Goal: Task Accomplishment & Management: Manage account settings

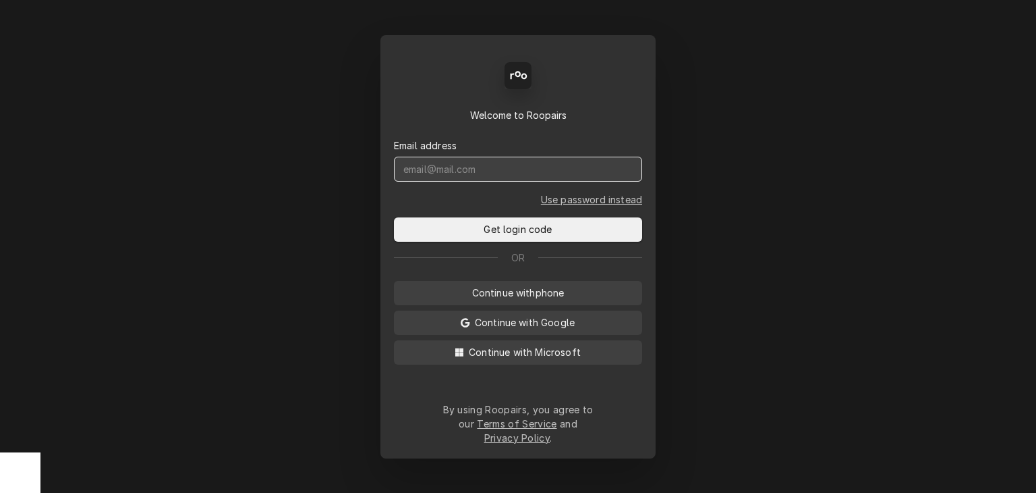
click at [463, 181] on input "Dynamic Content Wrapper" at bounding box center [518, 169] width 248 height 25
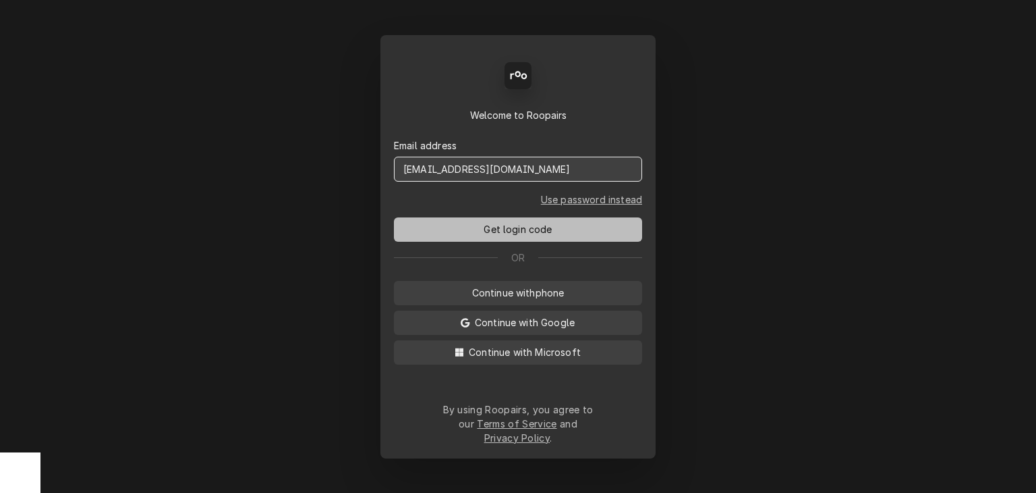
type input "service@cornerstoneequipmentrepair.com"
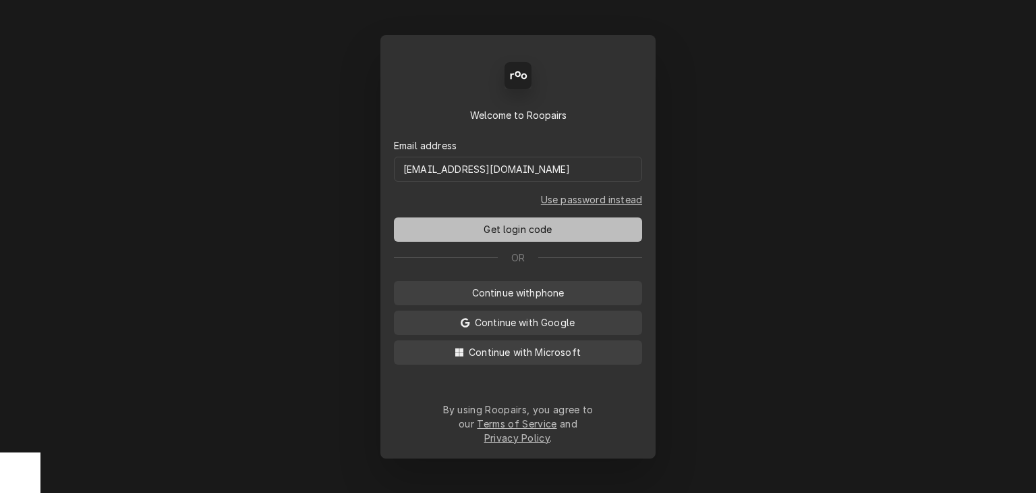
click at [511, 236] on span "Get login code" at bounding box center [518, 229] width 74 height 14
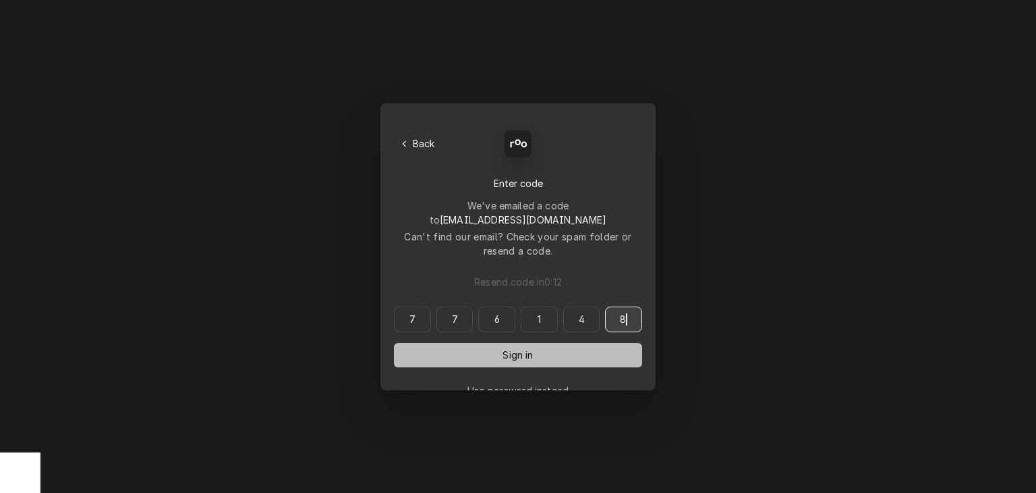
type input "776148"
click at [540, 343] on button "Sign in" at bounding box center [518, 355] width 248 height 24
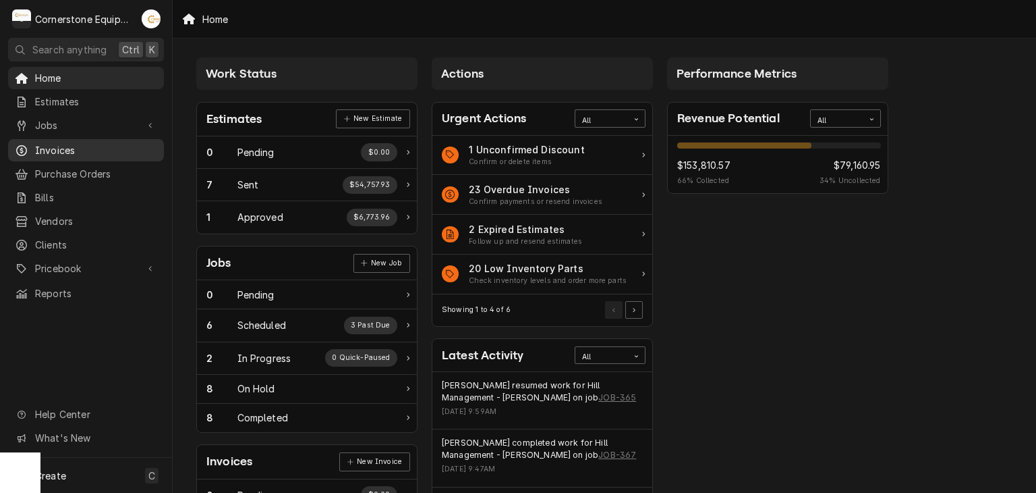
click at [84, 143] on span "Invoices" at bounding box center [96, 150] width 122 height 14
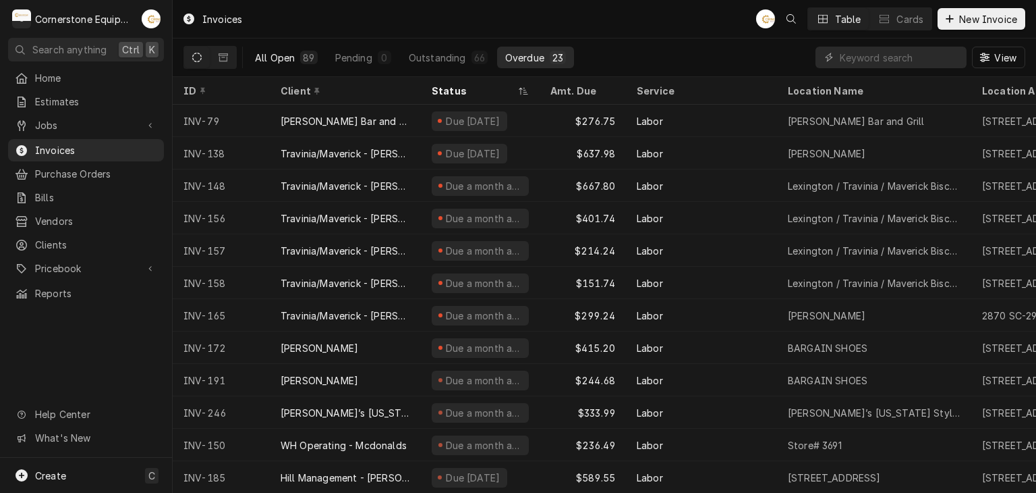
click at [281, 63] on div "All Open" at bounding box center [275, 58] width 40 height 14
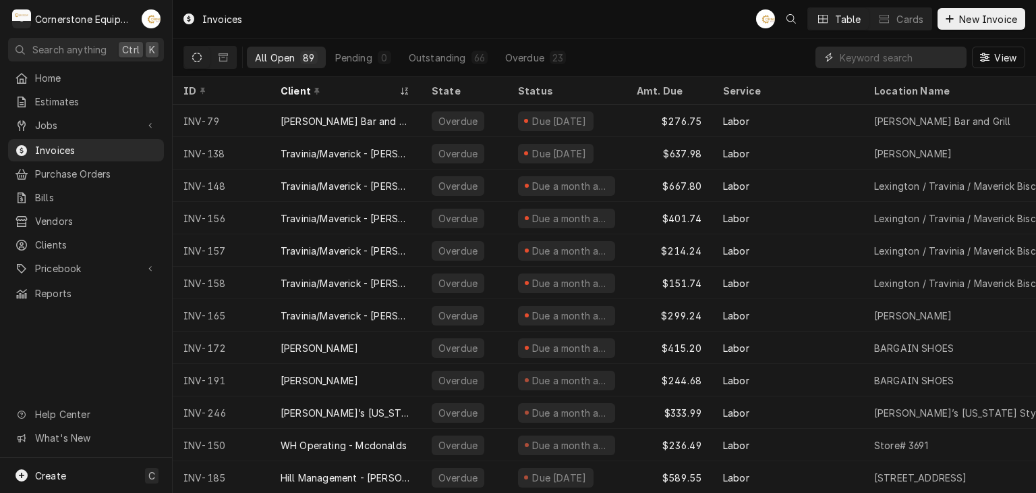
click at [868, 61] on input "Dynamic Content Wrapper" at bounding box center [900, 58] width 120 height 22
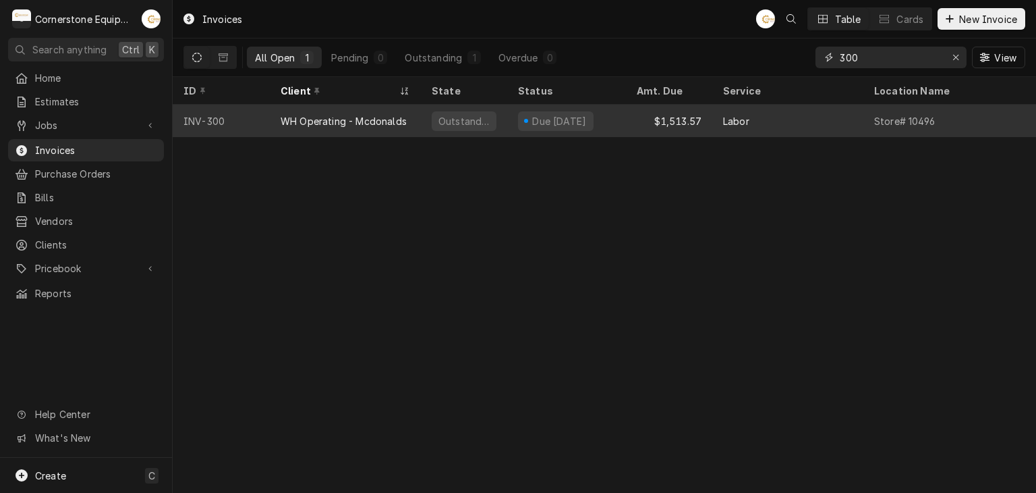
type input "300"
click at [625, 125] on div "Due [DATE]" at bounding box center [566, 121] width 119 height 32
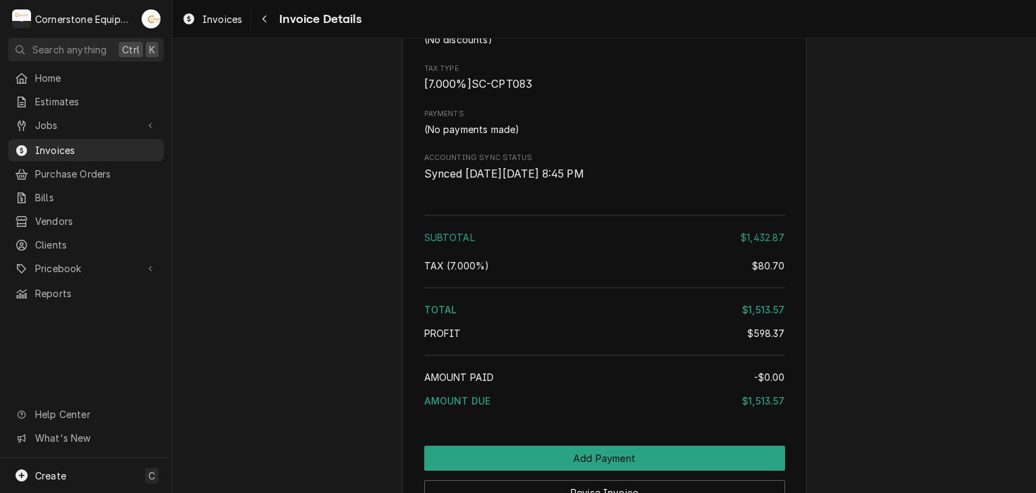
scroll to position [2448, 0]
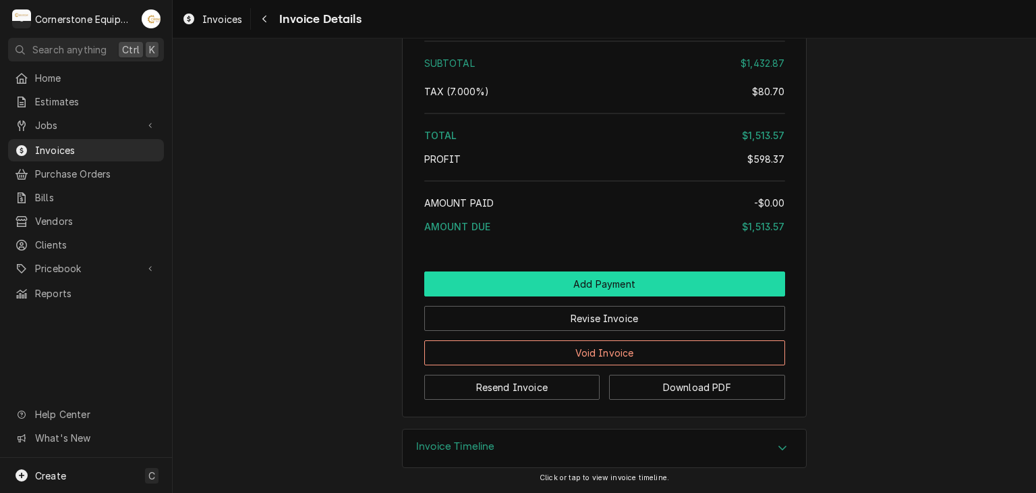
click at [599, 280] on button "Add Payment" at bounding box center [604, 283] width 361 height 25
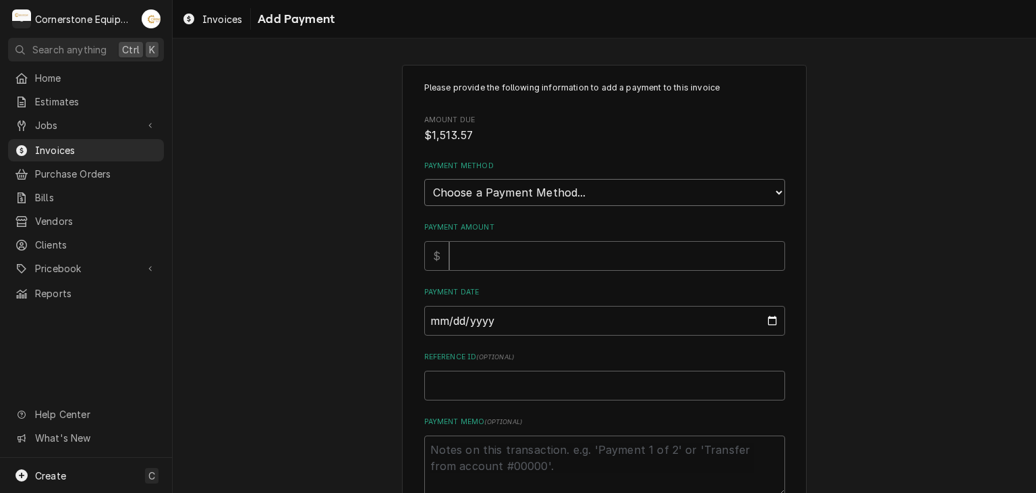
click at [453, 198] on select "Choose a Payment Method... Cash Check Credit/Debit Card ACH/eCheck Other" at bounding box center [604, 192] width 361 height 27
select select "2"
click at [424, 179] on select "Choose a Payment Method... Cash Check Credit/Debit Card ACH/eCheck Other" at bounding box center [604, 192] width 361 height 27
click at [449, 261] on input "Payment Amount" at bounding box center [617, 256] width 336 height 30
type textarea "x"
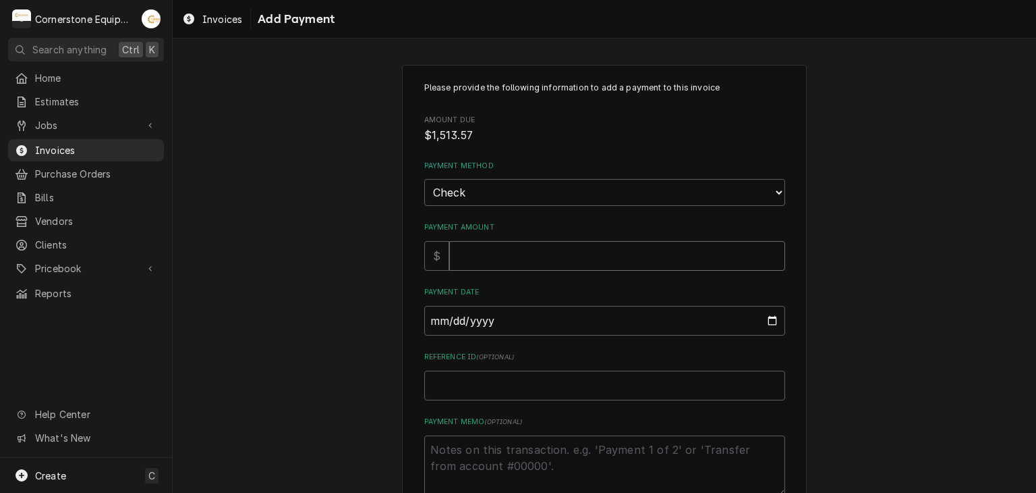
type input "1"
type textarea "x"
type input "15"
type textarea "x"
type input "151"
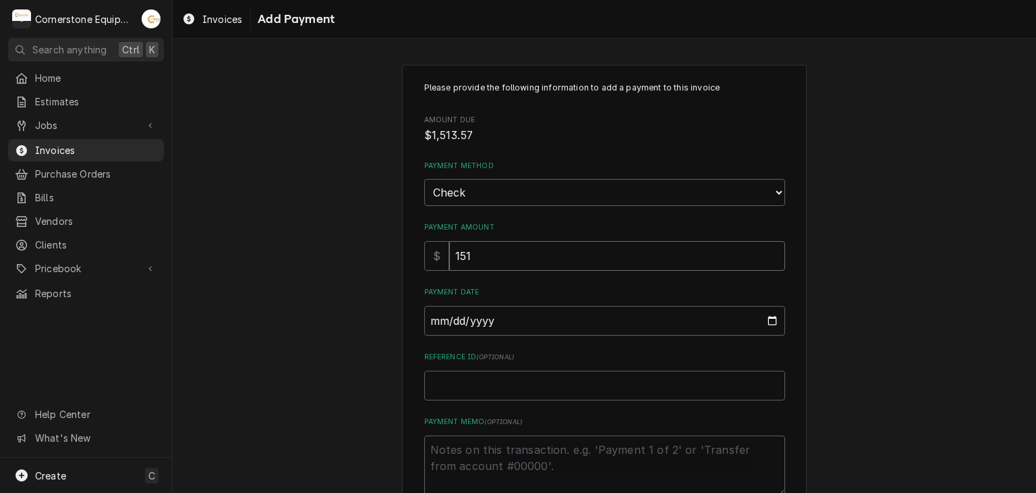
type textarea "x"
type input "1513"
type textarea "x"
type input "1513.5"
type textarea "x"
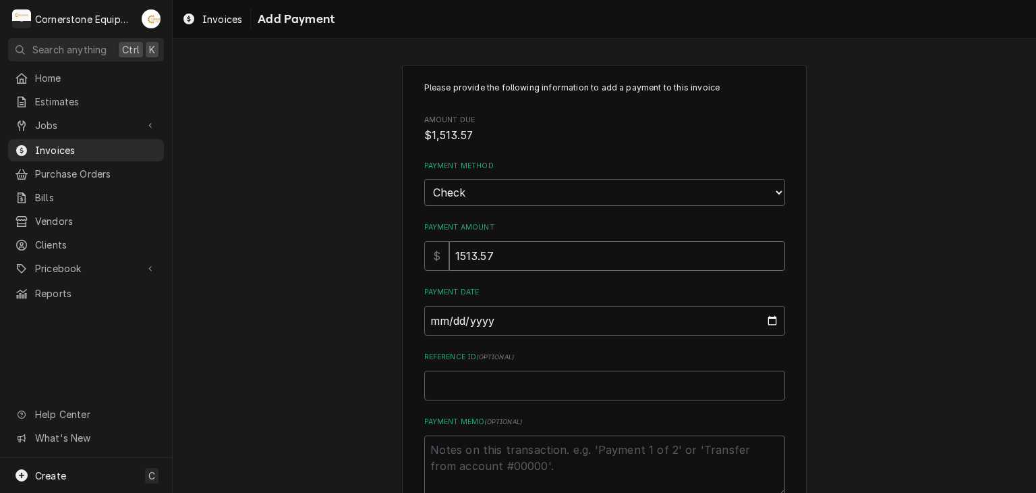
type input "1513.57"
type input "0002-08-29"
type textarea "x"
type input "0020-08-29"
type textarea "x"
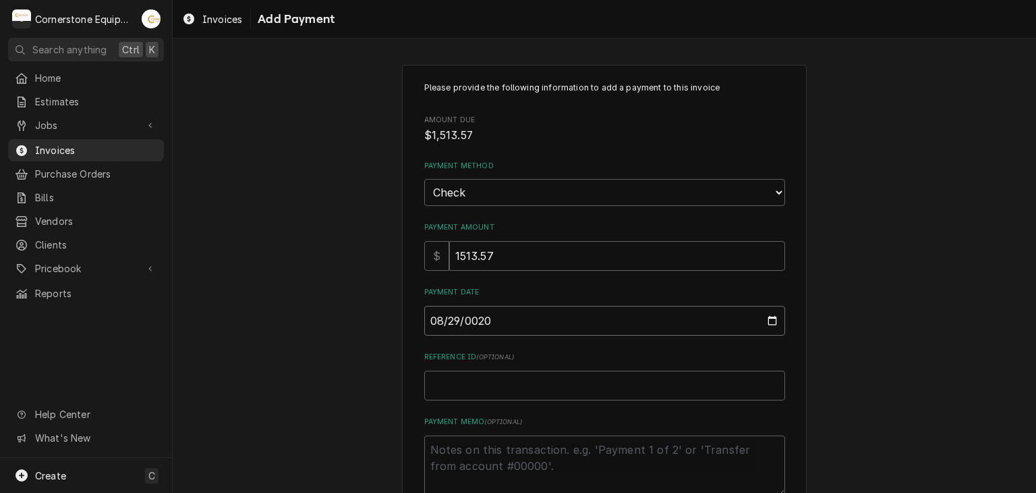
type input "0202-08-29"
type textarea "x"
type input "2025-08-29"
type textarea "x"
type input "C"
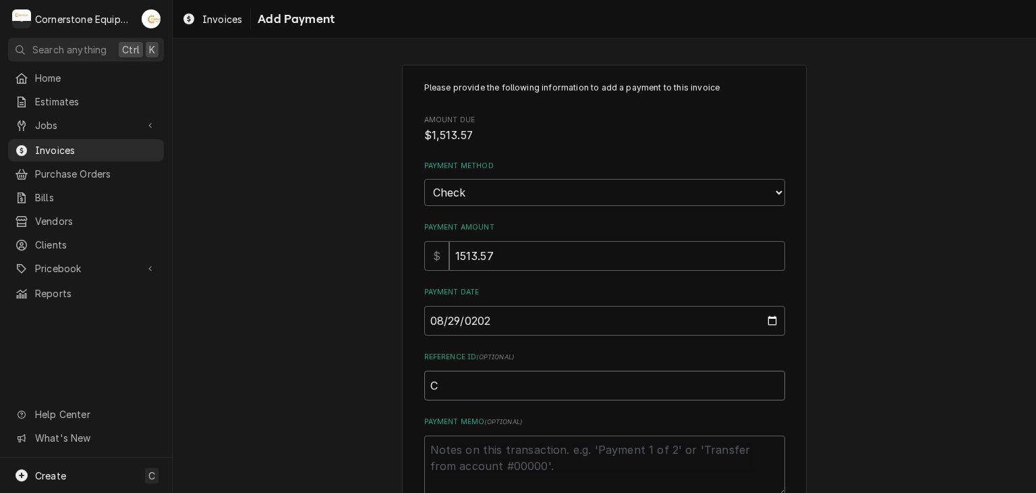
type textarea "x"
type input "Ch"
type textarea "x"
type input "Che"
type textarea "x"
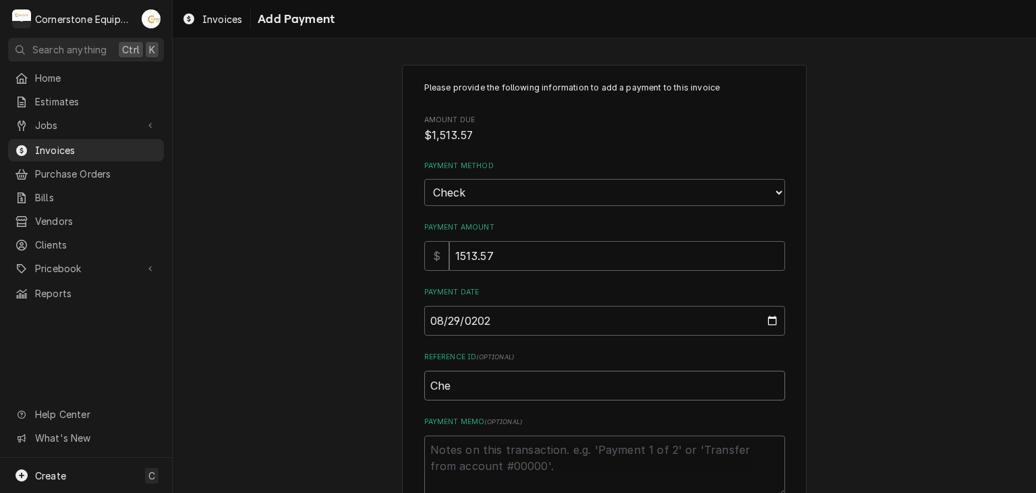
type input "Chec"
type textarea "x"
type input "Check"
type textarea "x"
type input "Check"
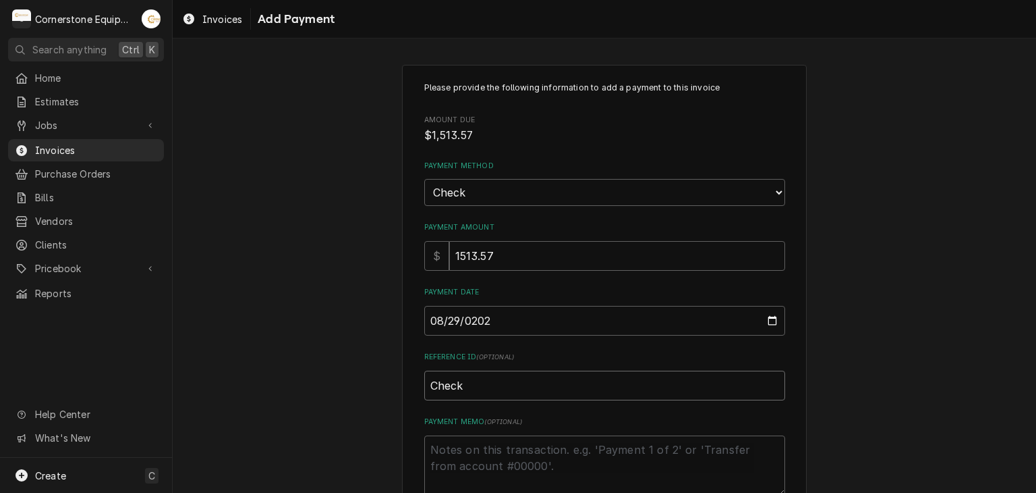
type textarea "x"
type input "Check #"
type textarea "x"
type input "Check #0"
type textarea "x"
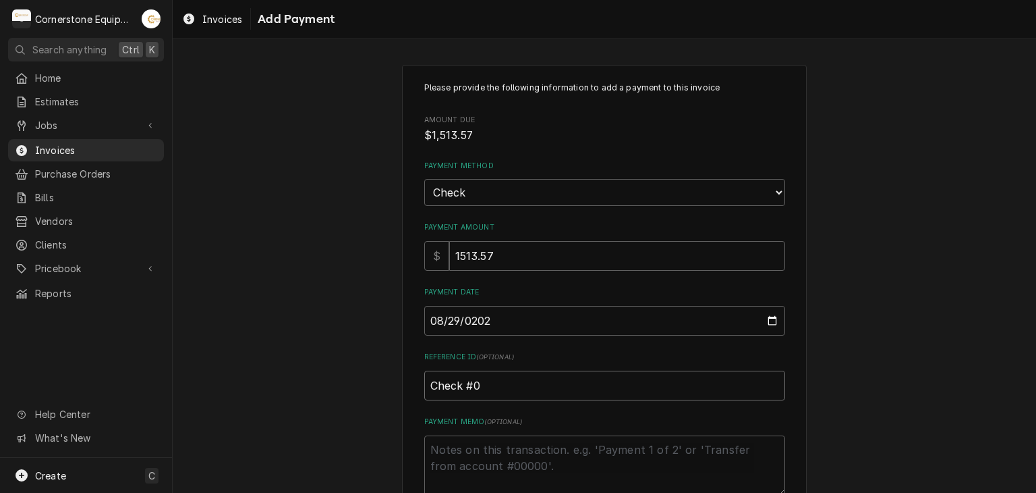
type input "Check #00"
type textarea "x"
type input "Check #000"
type textarea "x"
type input "Check #0001"
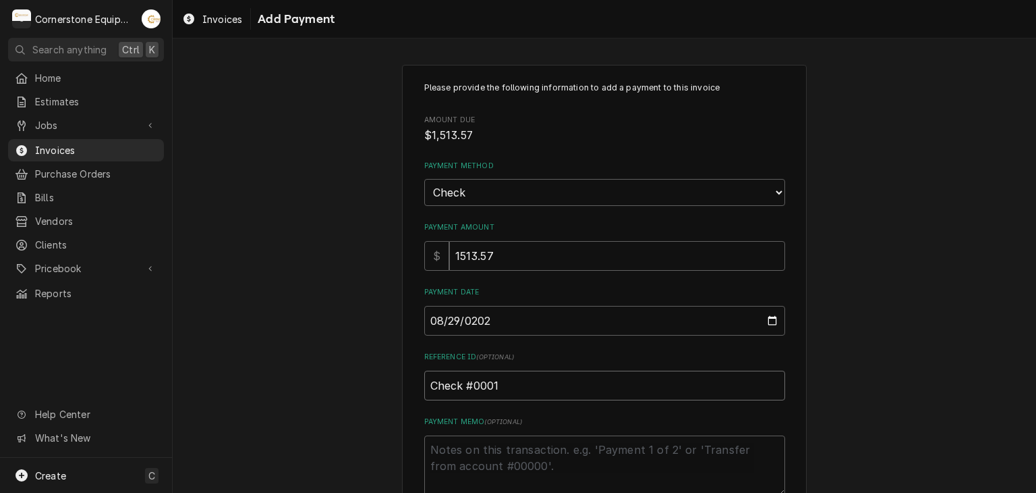
type textarea "x"
type input "Check #00014"
type textarea "x"
type input "Check #000141"
type textarea "x"
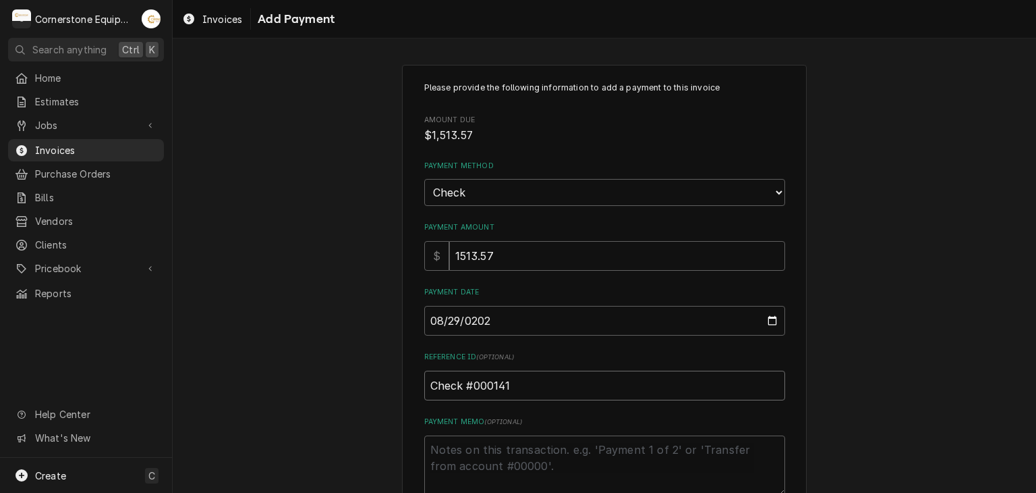
type input "Check #0001418"
type textarea "x"
drag, startPoint x: 537, startPoint y: 388, endPoint x: 407, endPoint y: 380, distance: 129.8
click at [407, 380] on div "Please provide the following information to add a payment to this invoice Amoun…" at bounding box center [604, 315] width 405 height 501
type input "Check #00014184"
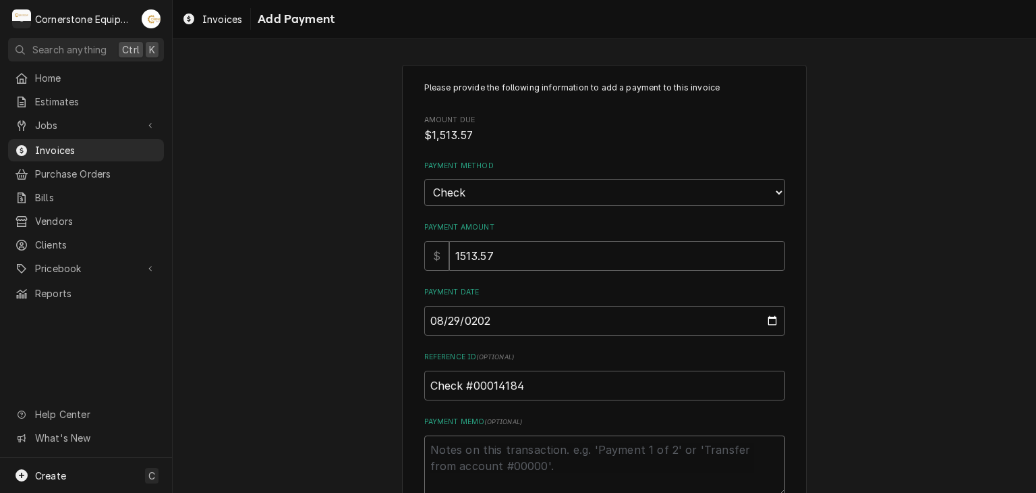
click at [455, 449] on textarea "Payment Memo ( optional )" at bounding box center [604, 465] width 361 height 61
type textarea "x"
type textarea "P"
type textarea "x"
type textarea "Pa"
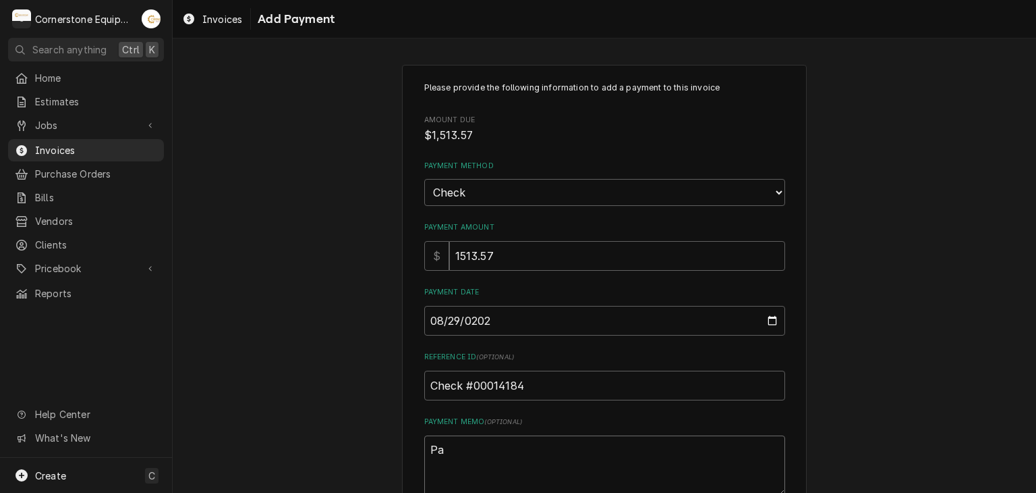
type textarea "x"
type textarea "Pay"
type textarea "x"
type textarea "Paym"
type textarea "x"
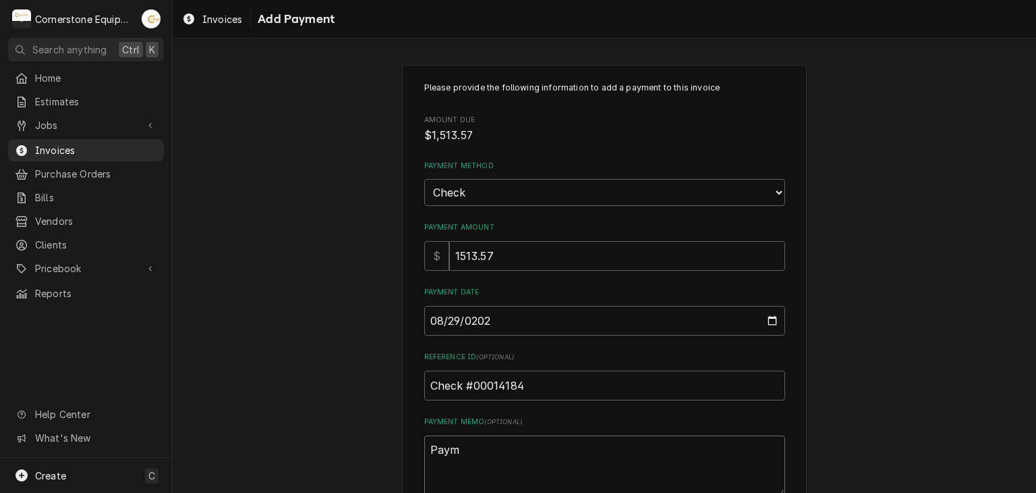
type textarea "Payme"
type textarea "x"
type textarea "Paymen"
type textarea "x"
type textarea "Payment"
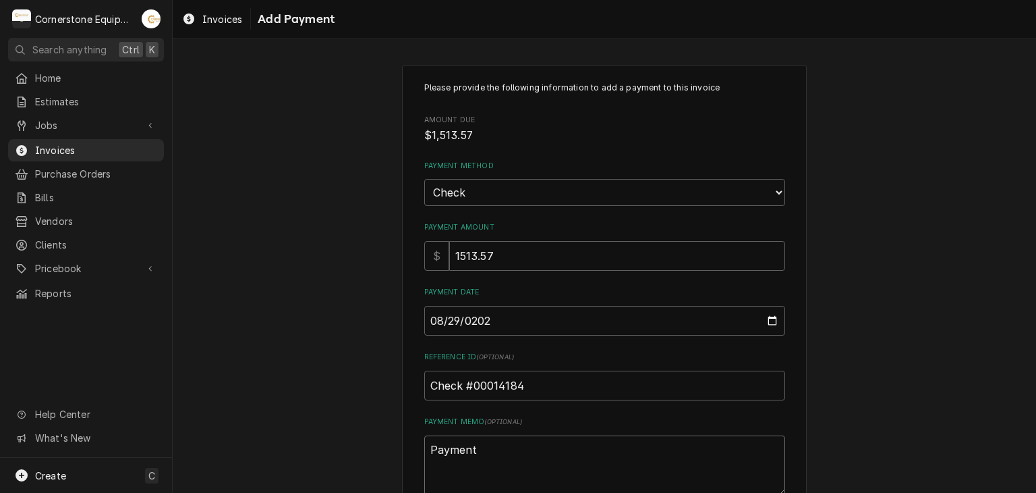
type textarea "x"
type textarea "Payment"
type textarea "x"
type textarea "Payment 1"
type textarea "x"
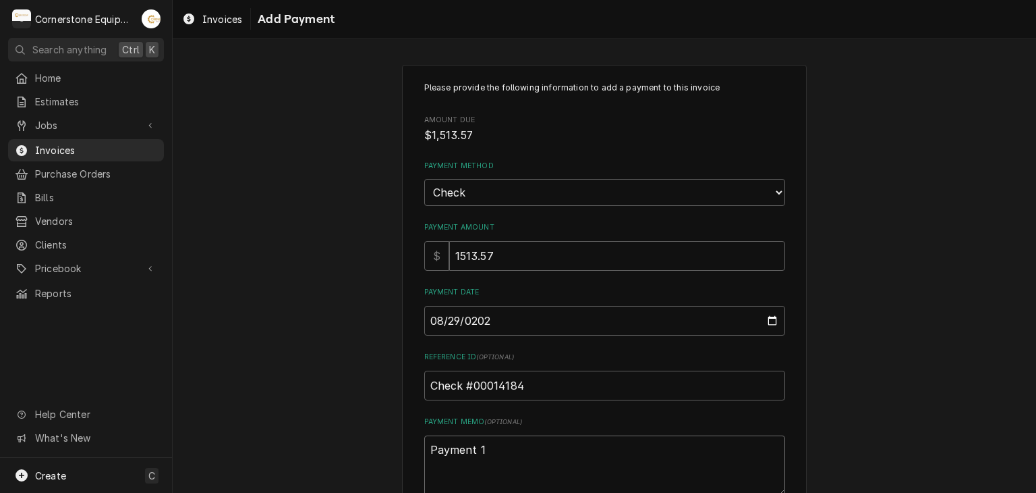
type textarea "Payment 1"
type textarea "x"
type textarea "Payment 1 o"
type textarea "x"
type textarea "Payment 1 of"
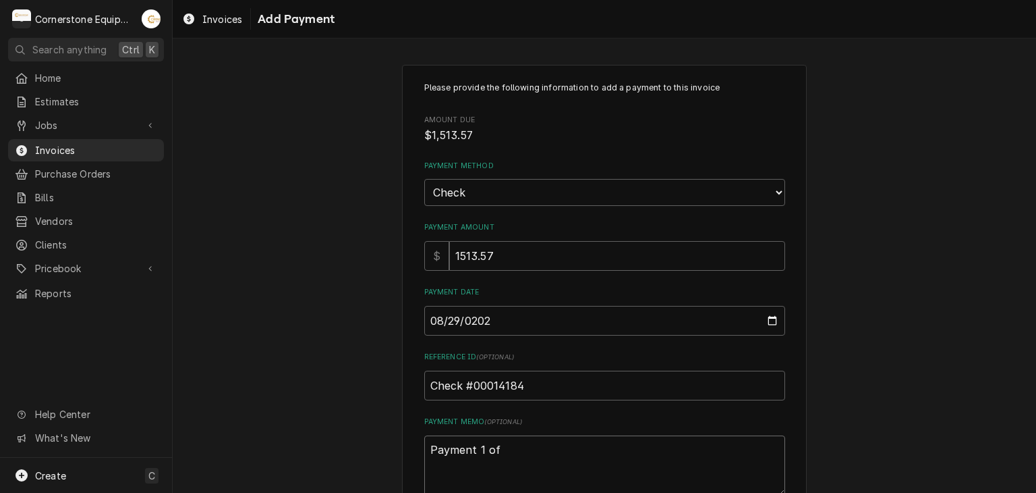
type textarea "x"
type textarea "Payment 1 of"
type textarea "x"
type textarea "Payment 1 of 4"
click at [262, 290] on div "Please provide the following information to add a payment to this invoice Amoun…" at bounding box center [605, 315] width 864 height 525
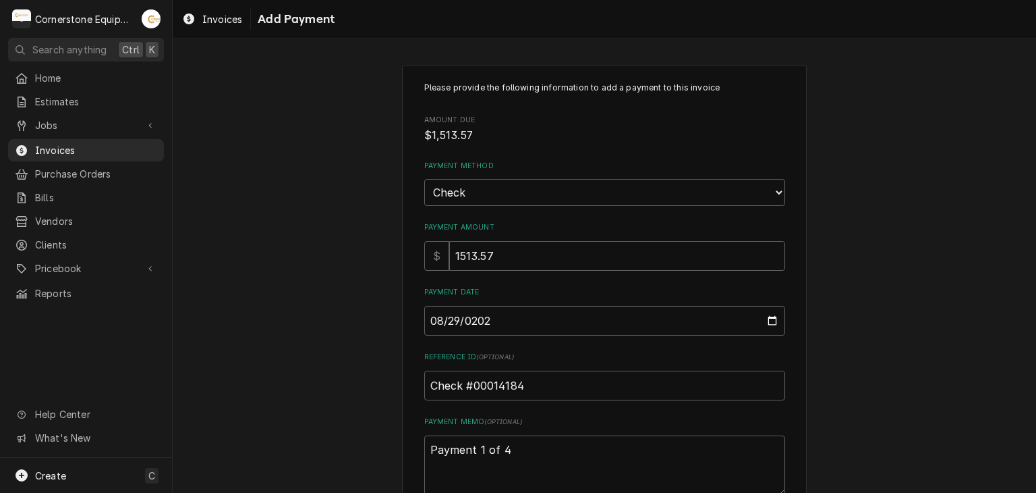
scroll to position [84, 0]
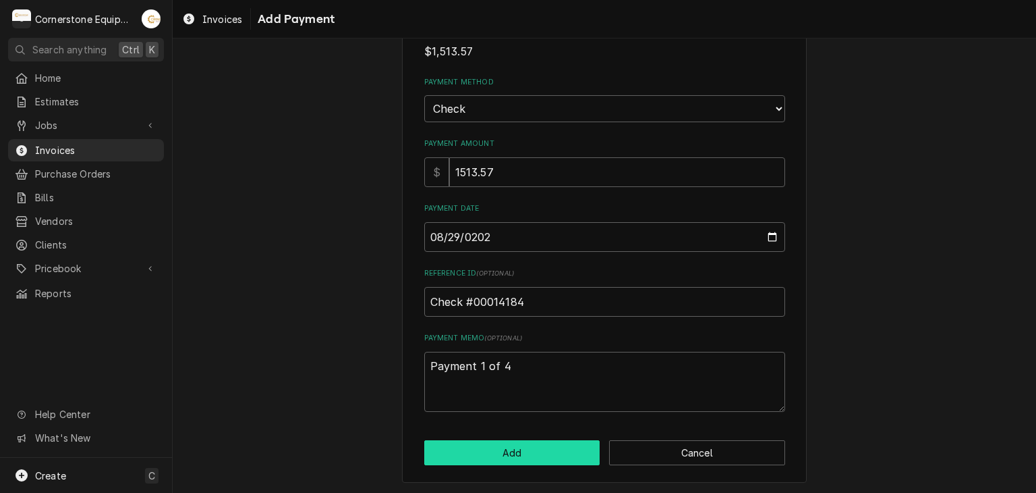
click at [520, 451] on button "Add" at bounding box center [512, 452] width 176 height 25
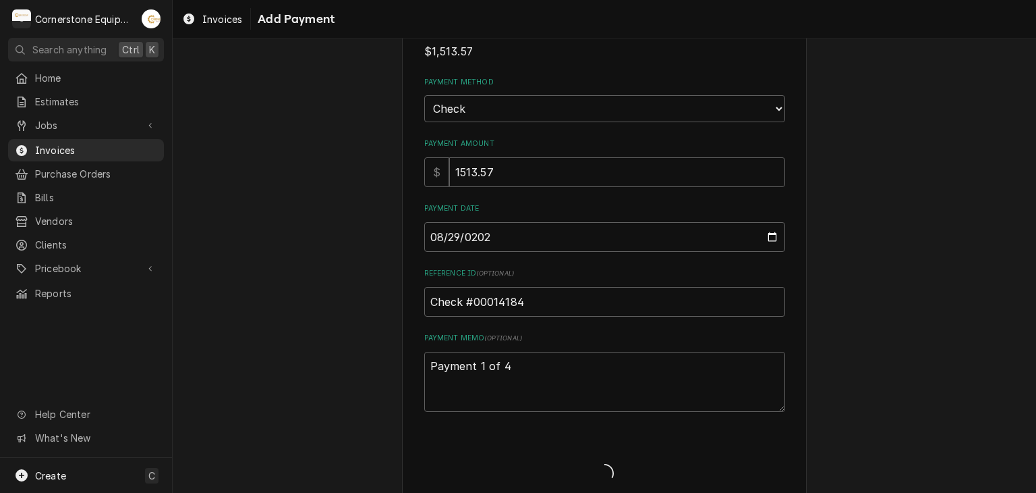
type textarea "x"
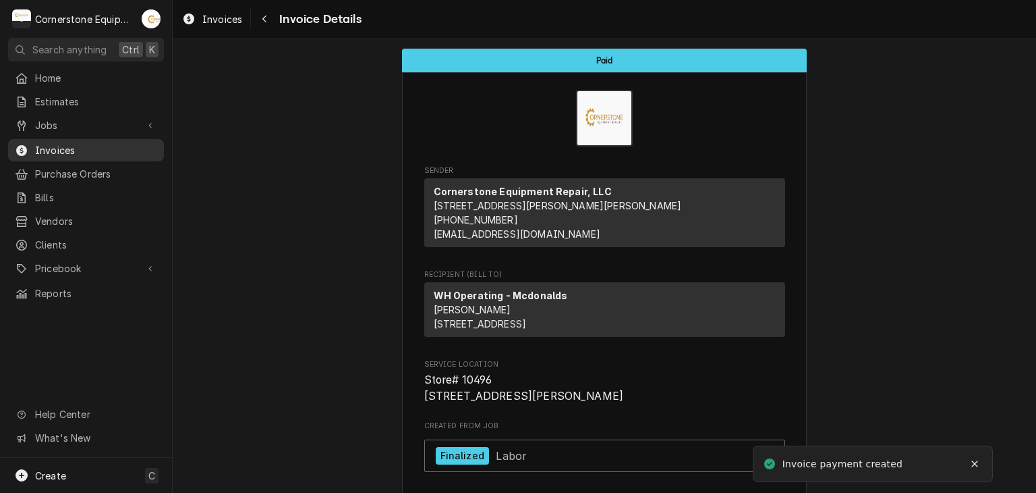
click at [59, 146] on span "Invoices" at bounding box center [96, 150] width 122 height 14
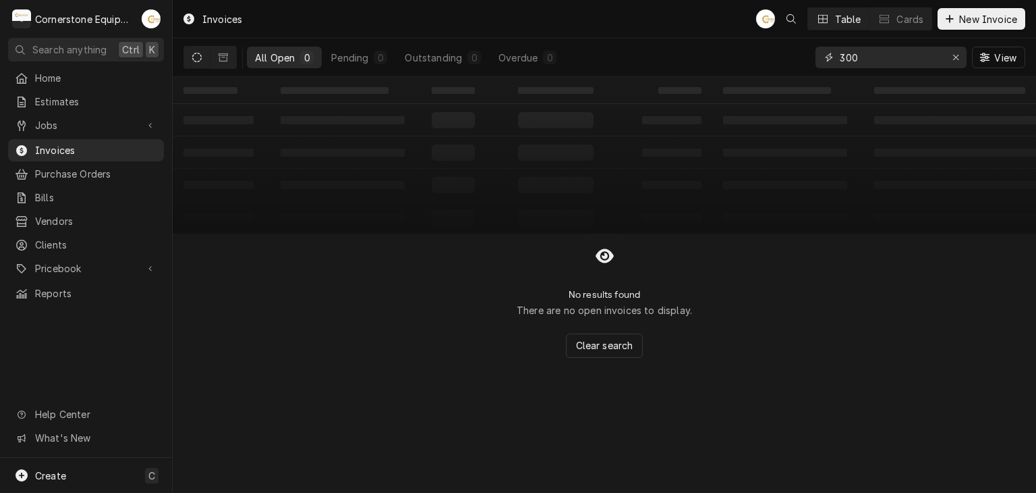
click at [874, 56] on input "300" at bounding box center [890, 58] width 101 height 22
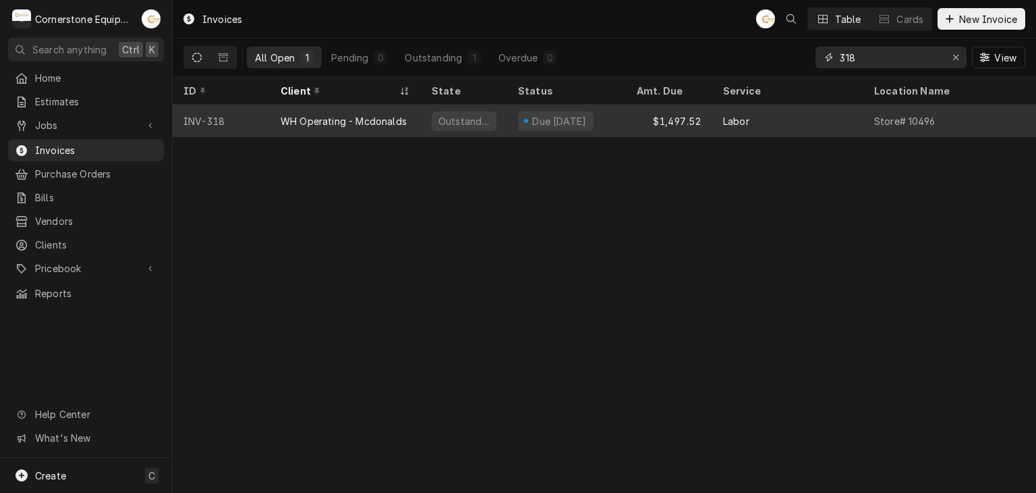
type input "318"
click at [521, 111] on div "Due in 23 days" at bounding box center [556, 121] width 76 height 20
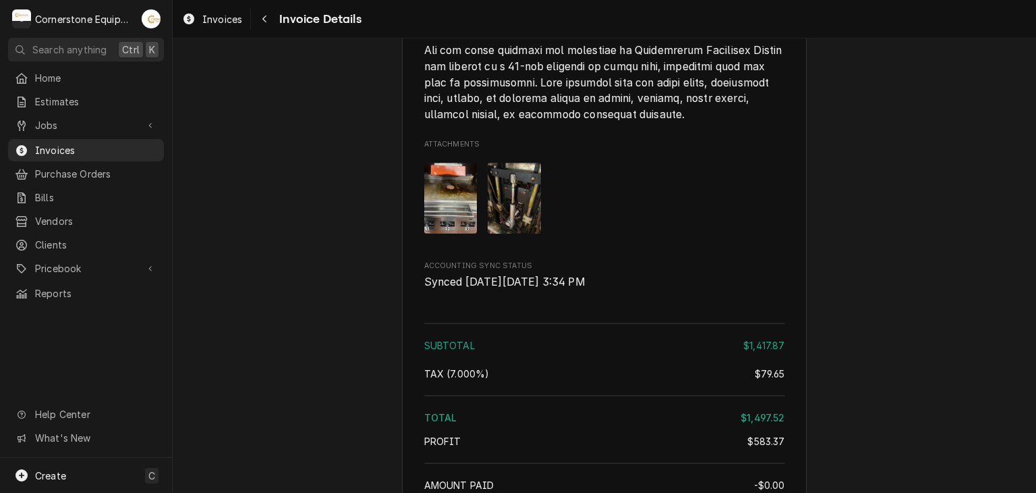
scroll to position [2987, 0]
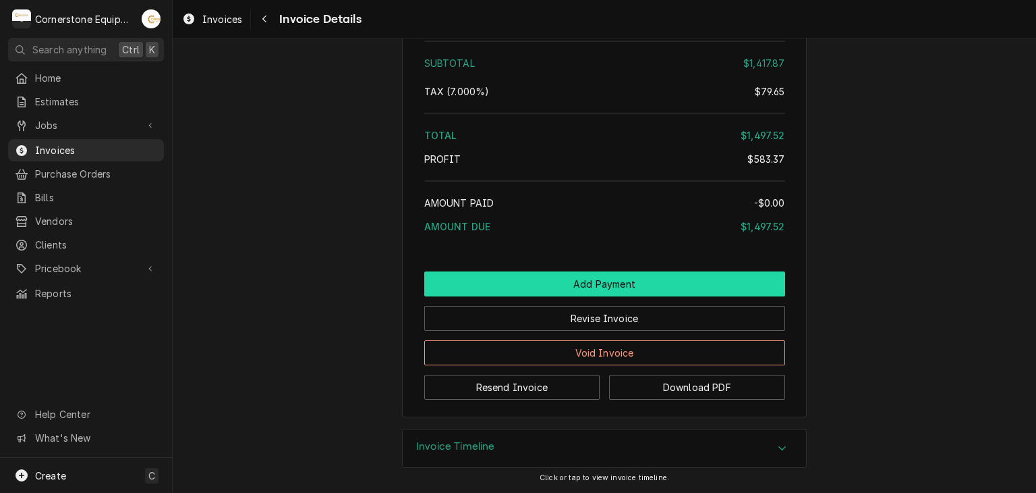
click at [627, 280] on button "Add Payment" at bounding box center [604, 283] width 361 height 25
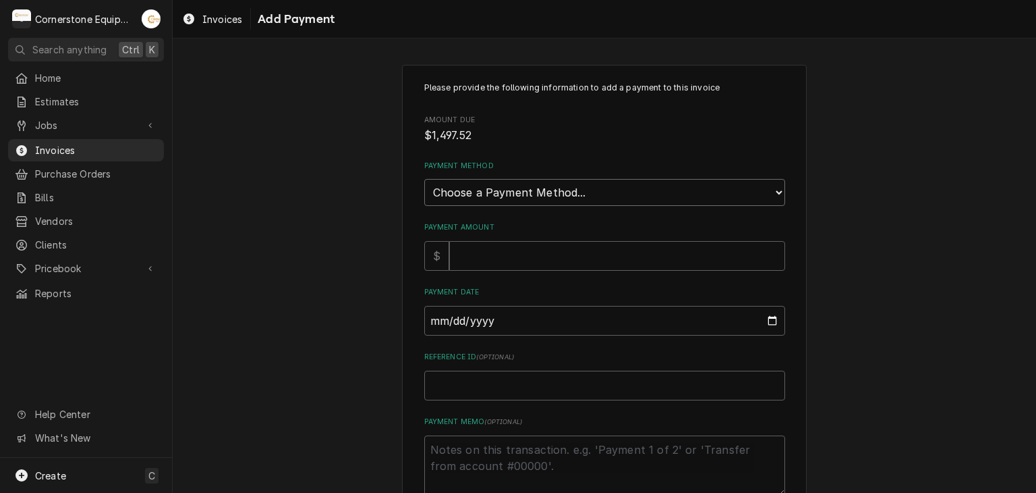
click at [471, 200] on select "Choose a Payment Method... Cash Check Credit/Debit Card ACH/eCheck Other" at bounding box center [604, 192] width 361 height 27
select select "2"
click at [424, 179] on select "Choose a Payment Method... Cash Check Credit/Debit Card ACH/eCheck Other" at bounding box center [604, 192] width 361 height 27
click at [463, 255] on input "Payment Amount" at bounding box center [617, 256] width 336 height 30
type textarea "x"
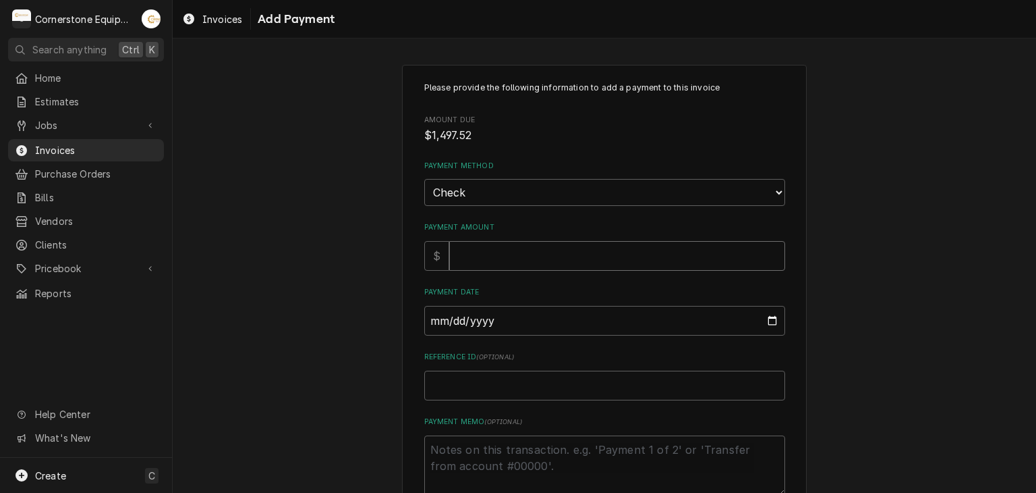
type input "1"
type textarea "x"
type input "14"
type textarea "x"
type input "149"
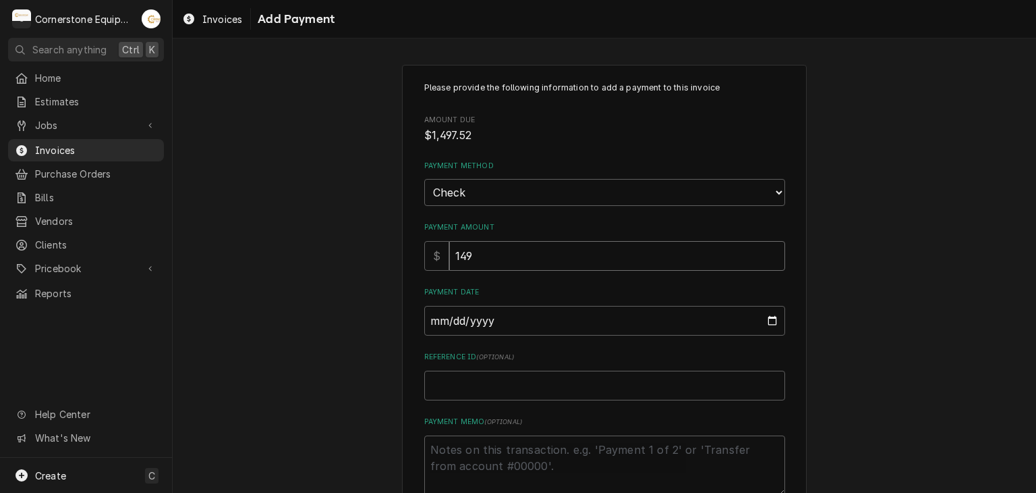
type textarea "x"
type input "1497"
type textarea "x"
type input "1497.5"
type textarea "x"
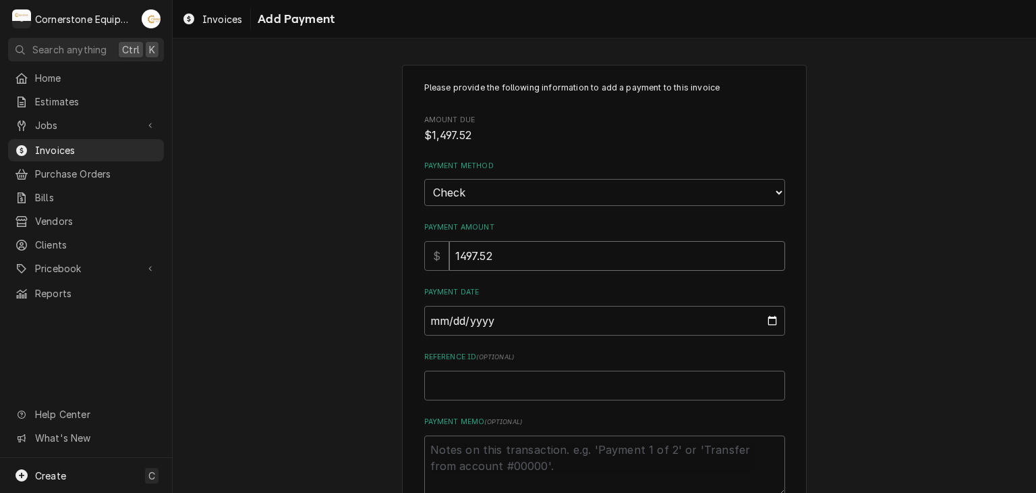
type input "1497.52"
type input "0002-08-29"
type textarea "x"
type input "0020-08-29"
type textarea "x"
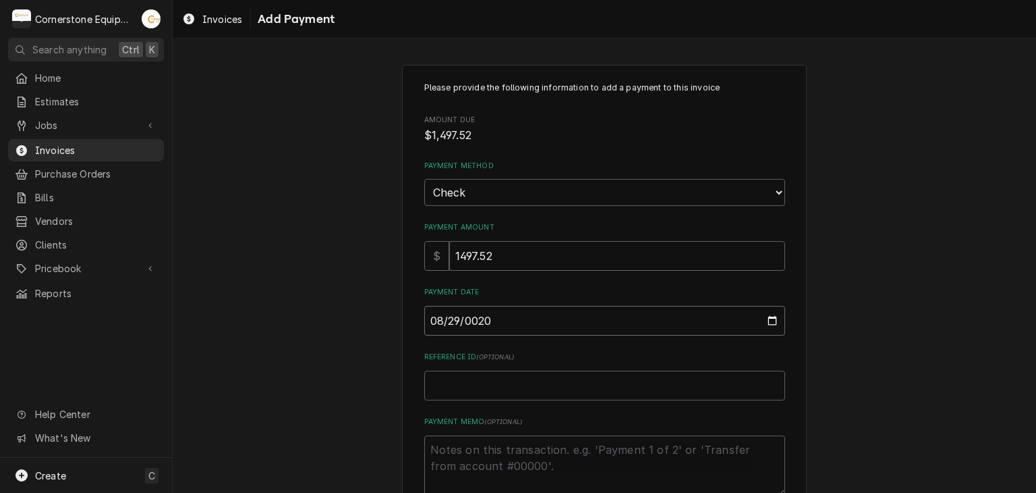
type input "0202-08-29"
type textarea "x"
type input "2025-08-29"
paste input "Check #00014184"
type textarea "x"
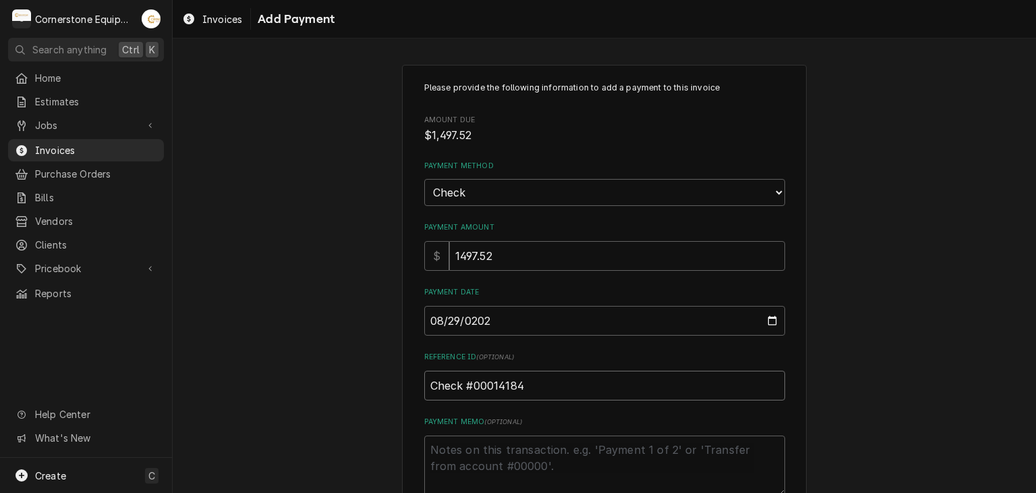
type input "Check #00014184"
type textarea "x"
type textarea "P"
type textarea "x"
type textarea "Pa"
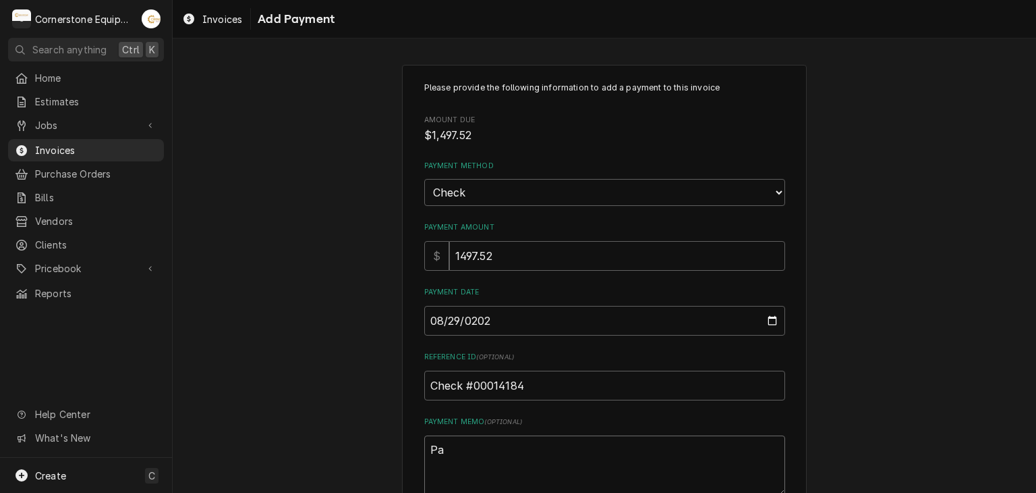
type textarea "x"
type textarea "Pay"
type textarea "x"
type textarea "Paym"
type textarea "x"
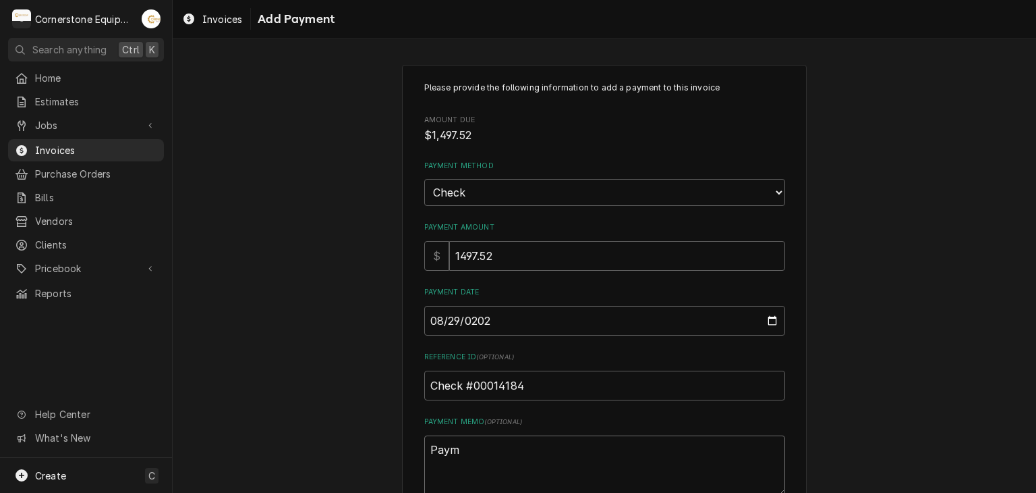
type textarea "Payme"
type textarea "x"
type textarea "Paymen"
type textarea "x"
type textarea "Payment"
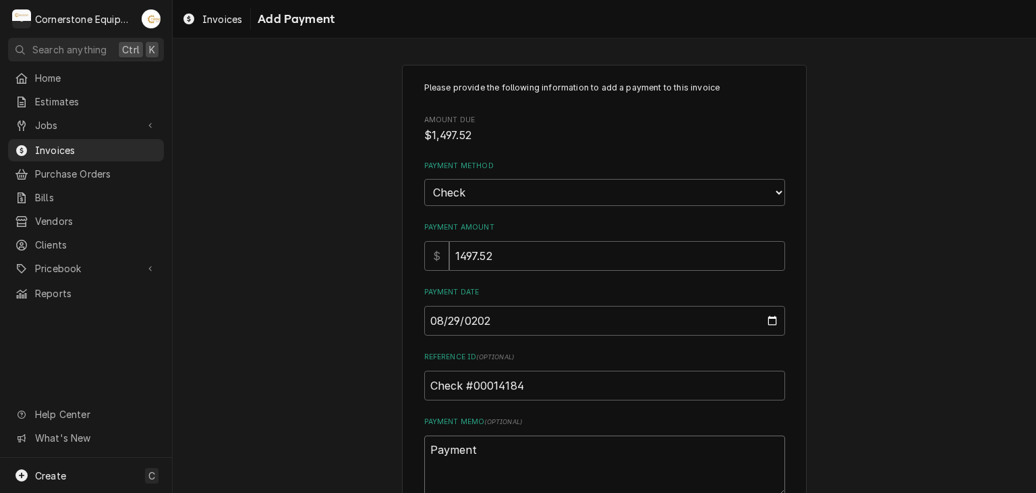
type textarea "x"
type textarea "Payment"
type textarea "x"
type textarea "Payment 2"
type textarea "x"
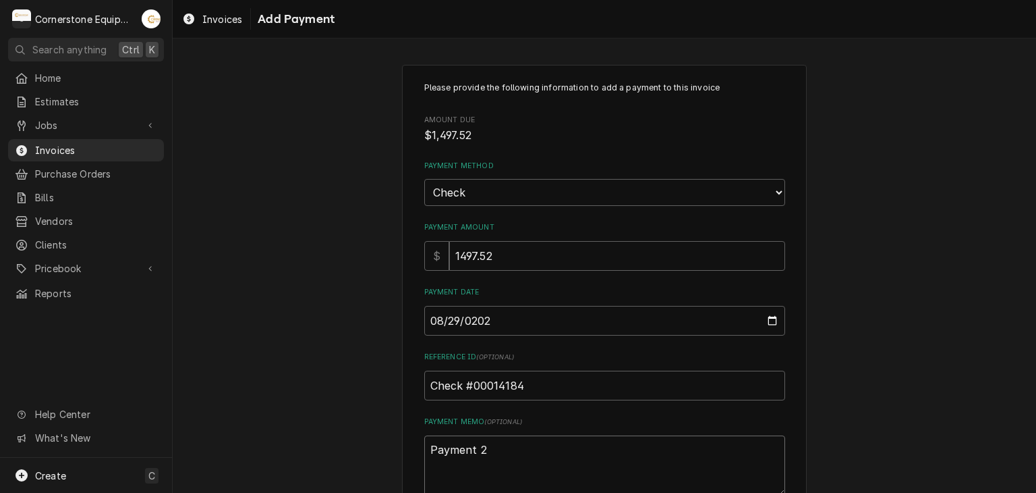
type textarea "Payment 2"
type textarea "x"
type textarea "Payment 2 o"
type textarea "x"
type textarea "Payment 2 of"
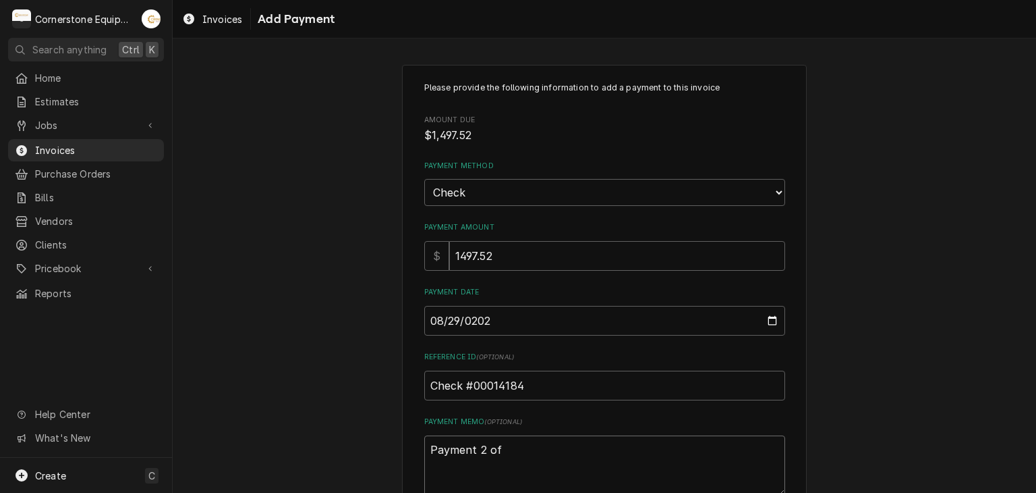
type textarea "x"
type textarea "Payment 2 of"
type textarea "x"
type textarea "Payment 2 of 4"
click at [381, 366] on div "Please provide the following information to add a payment to this invoice Amoun…" at bounding box center [605, 315] width 864 height 525
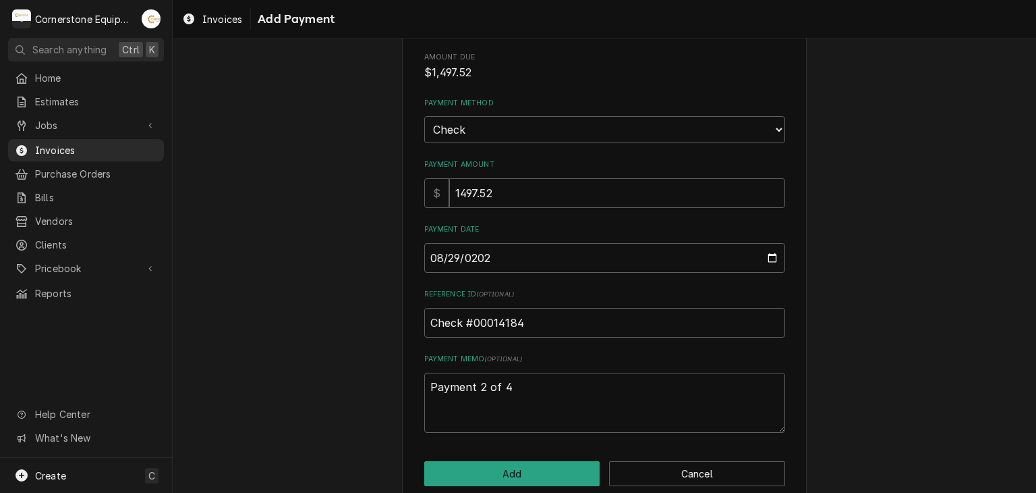
scroll to position [84, 0]
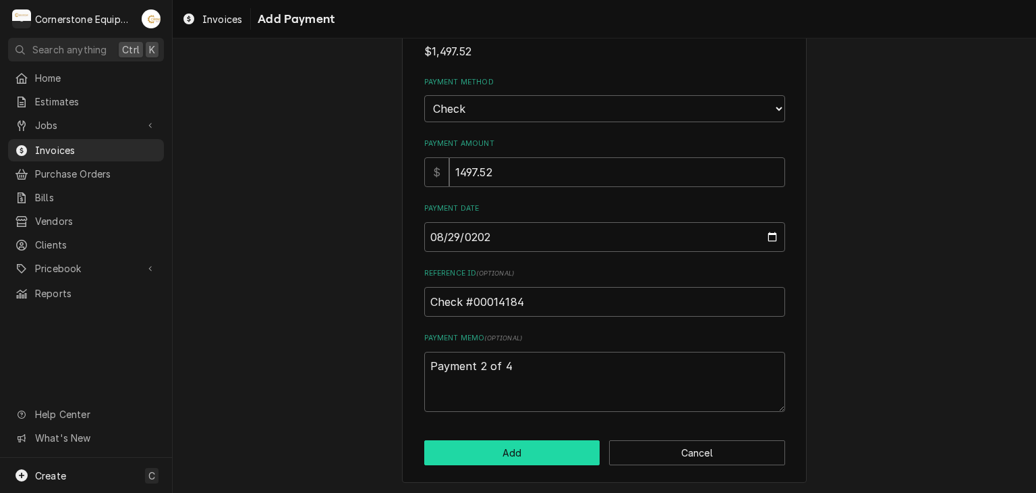
click at [525, 453] on button "Add" at bounding box center [512, 452] width 176 height 25
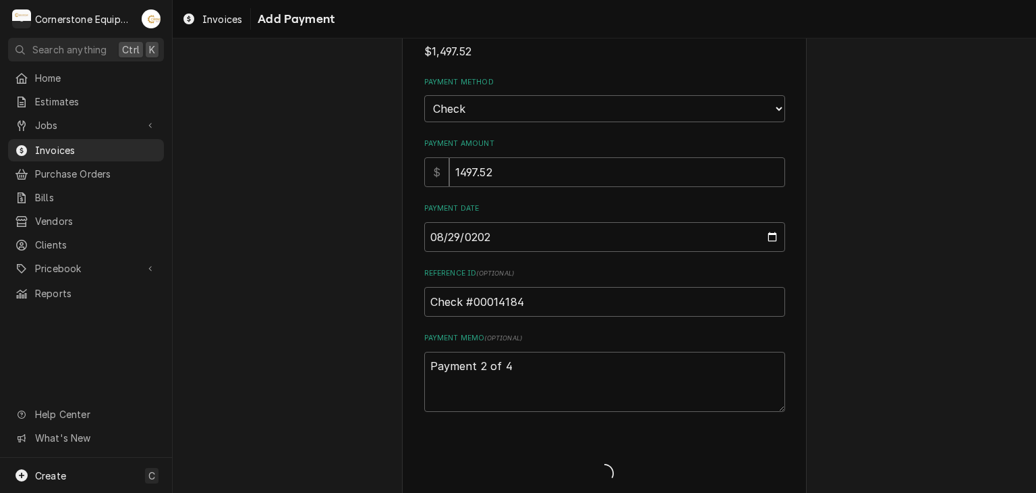
type textarea "x"
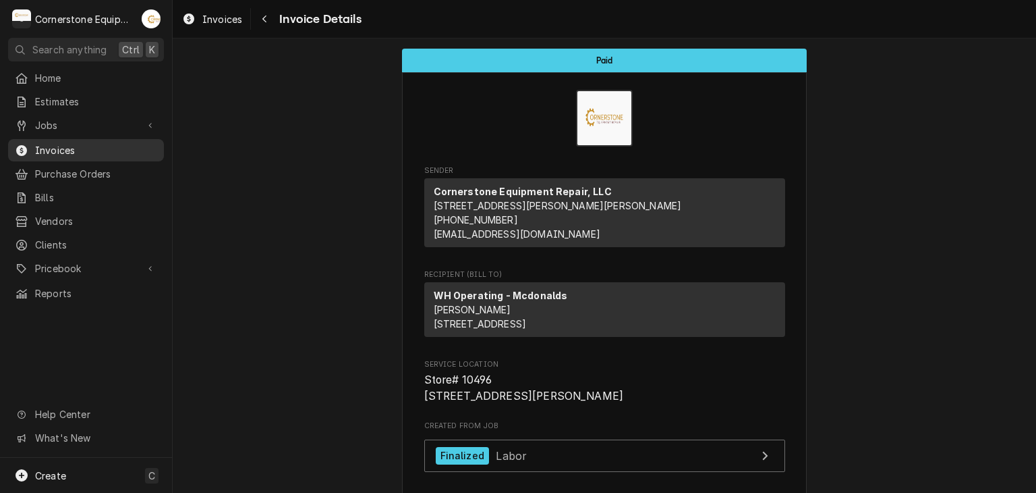
click at [102, 144] on span "Invoices" at bounding box center [96, 150] width 122 height 14
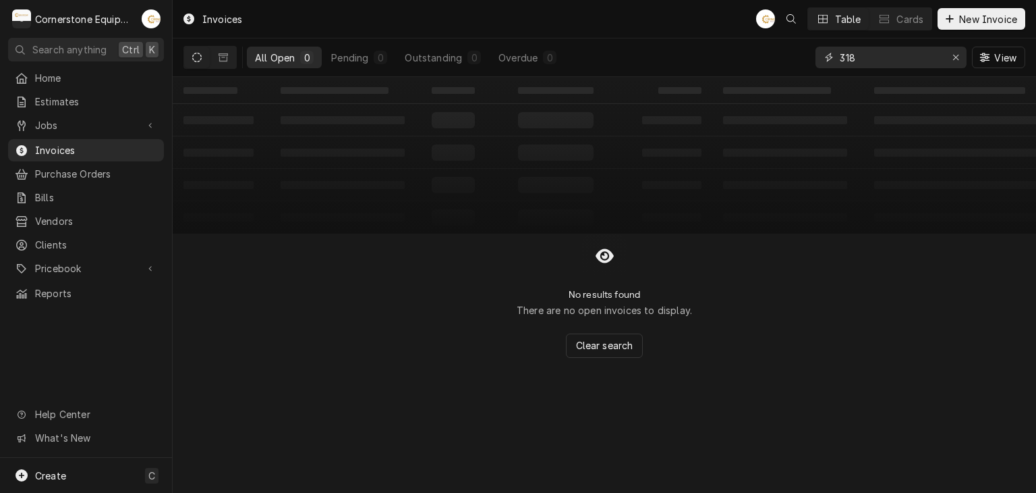
click at [889, 58] on input "318" at bounding box center [890, 58] width 101 height 22
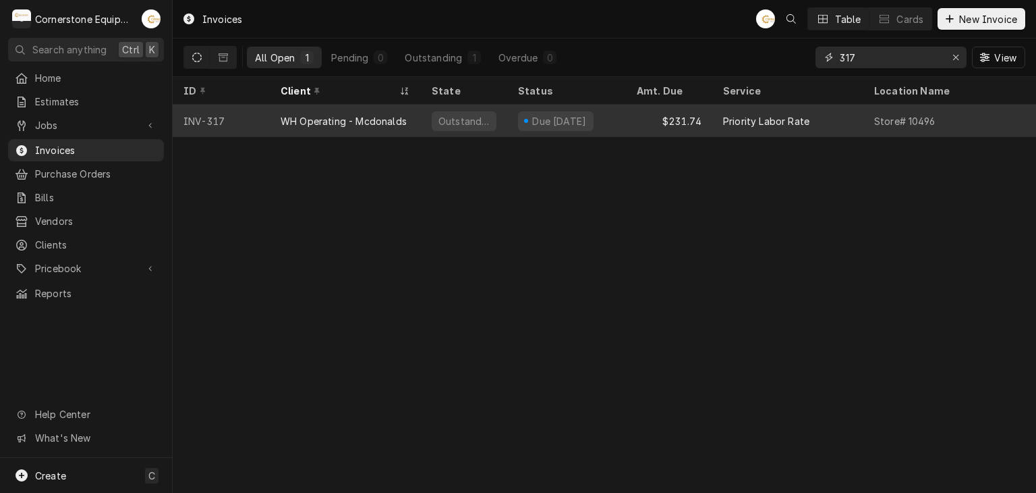
type input "317"
click at [640, 115] on div "$231.74" at bounding box center [669, 121] width 86 height 32
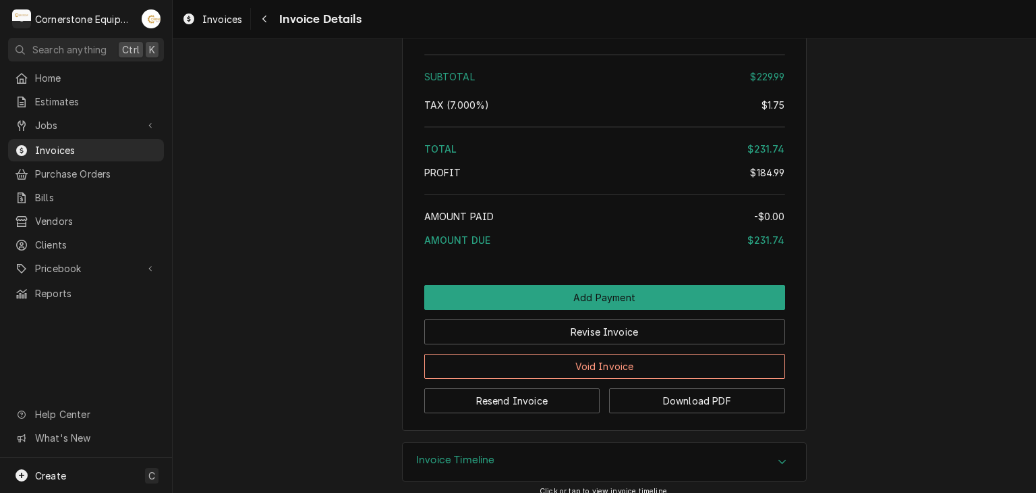
scroll to position [2358, 0]
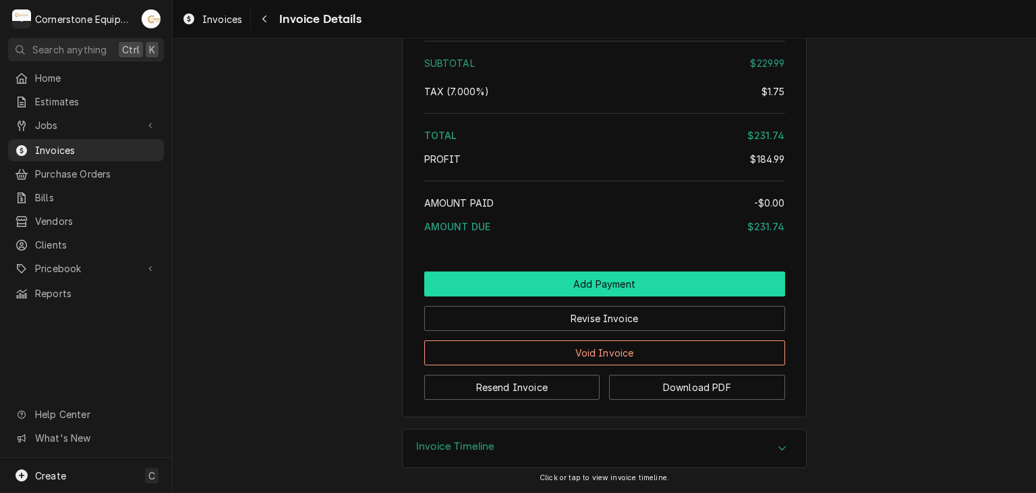
click at [609, 289] on button "Add Payment" at bounding box center [604, 283] width 361 height 25
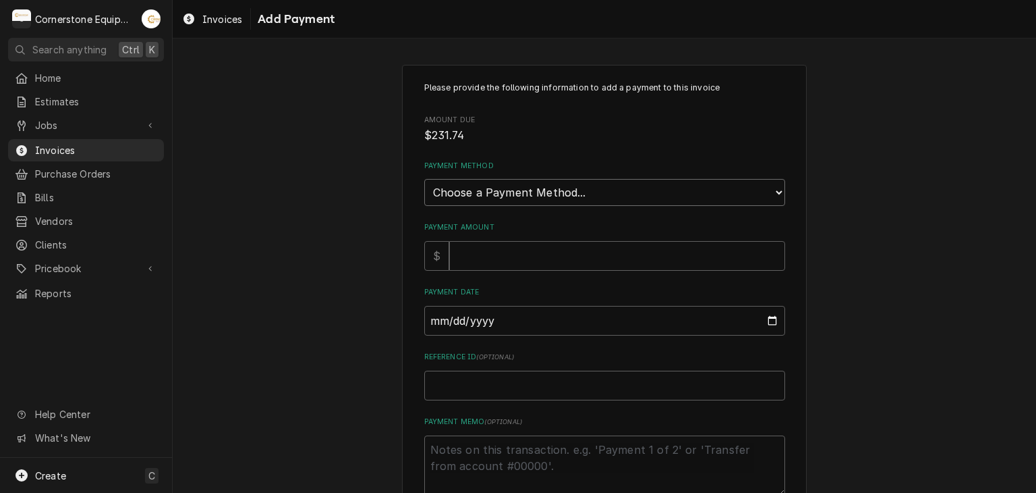
click at [543, 195] on select "Choose a Payment Method... Cash Check Credit/Debit Card ACH/eCheck Other" at bounding box center [604, 192] width 361 height 27
select select "2"
click at [424, 179] on select "Choose a Payment Method... Cash Check Credit/Debit Card ACH/eCheck Other" at bounding box center [604, 192] width 361 height 27
click at [477, 258] on input "Payment Amount" at bounding box center [617, 256] width 336 height 30
type textarea "x"
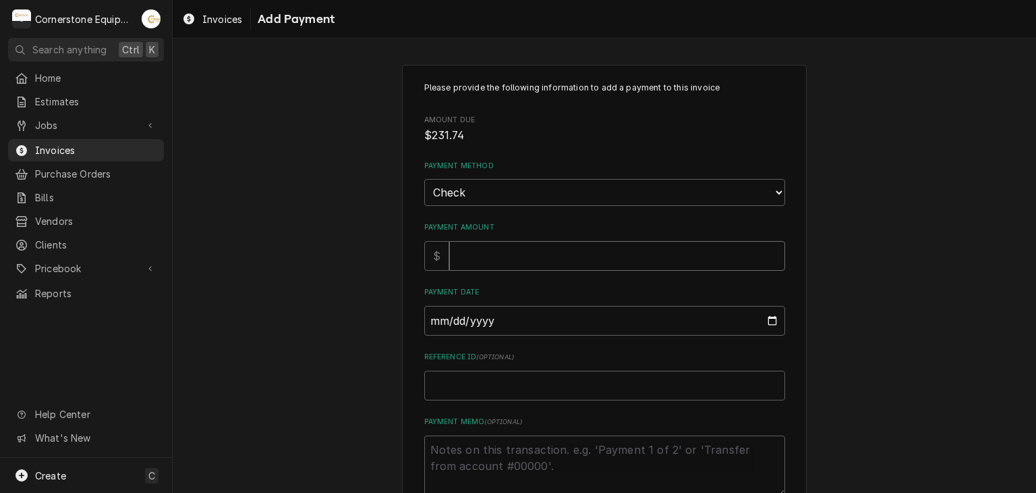
type input "2"
type textarea "x"
type input "23"
type textarea "x"
type input "231"
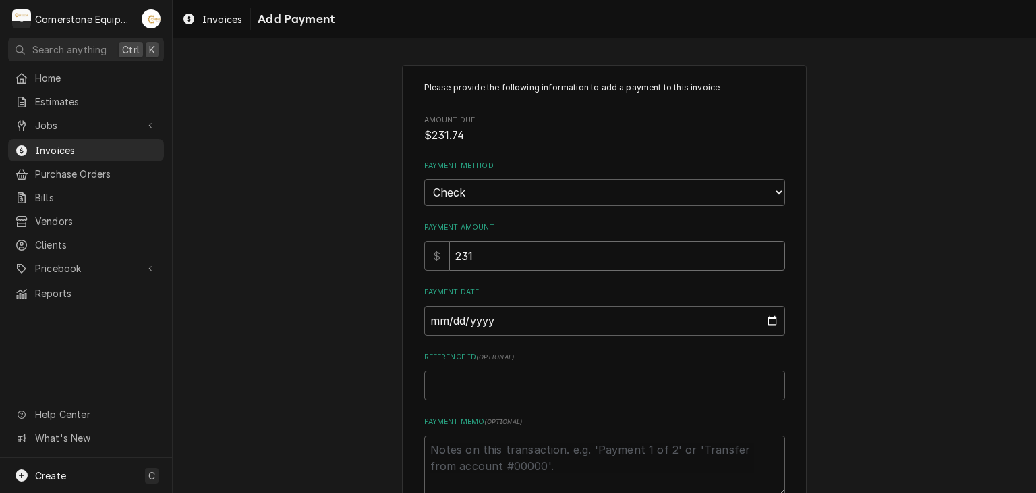
type textarea "x"
type input "231.7"
type textarea "x"
type input "231.74"
click at [425, 322] on input "Payment Date" at bounding box center [604, 321] width 361 height 30
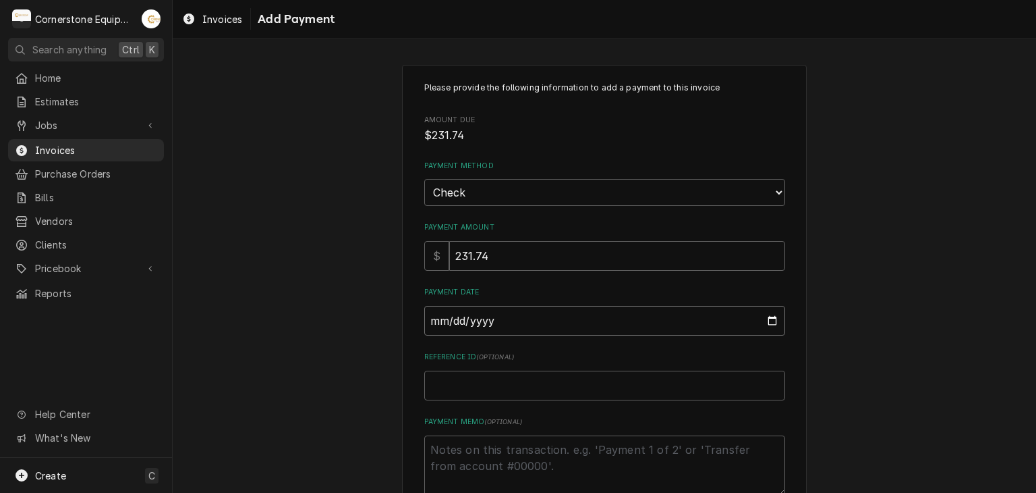
type input "0002-08-29"
type textarea "x"
type input "0020-08-29"
type textarea "x"
type input "0202-08-29"
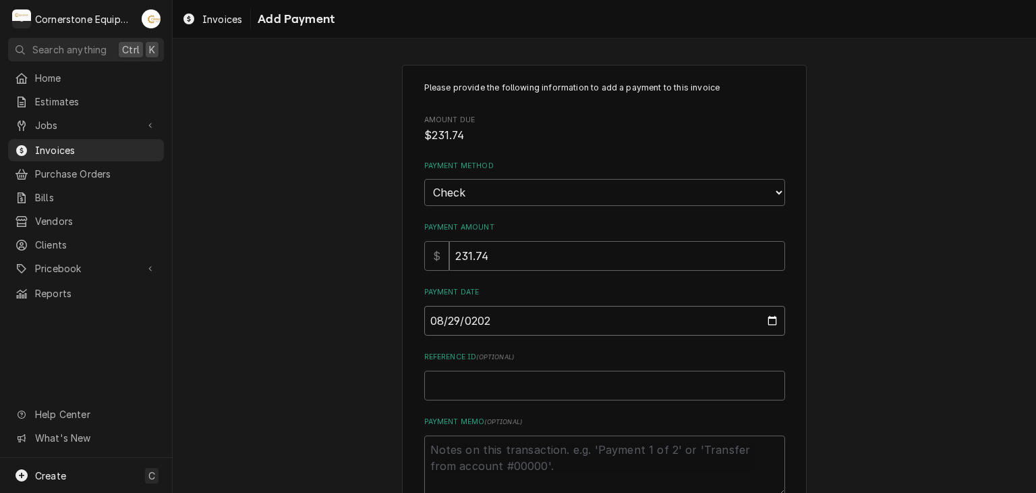
type textarea "x"
type input "[DATE]"
paste input "Check #00014184"
type textarea "x"
type input "Check #00014184"
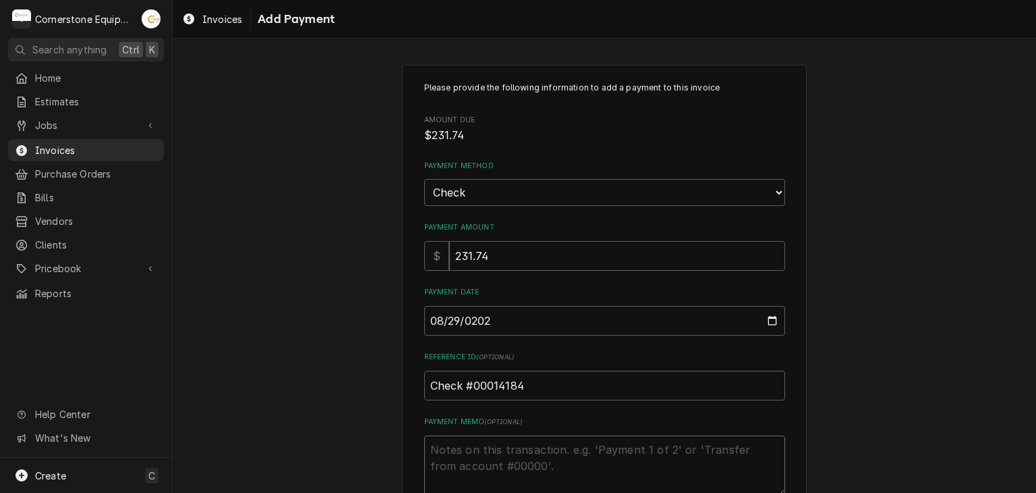
type textarea "x"
type textarea "P"
type textarea "x"
type textarea "Pa"
type textarea "x"
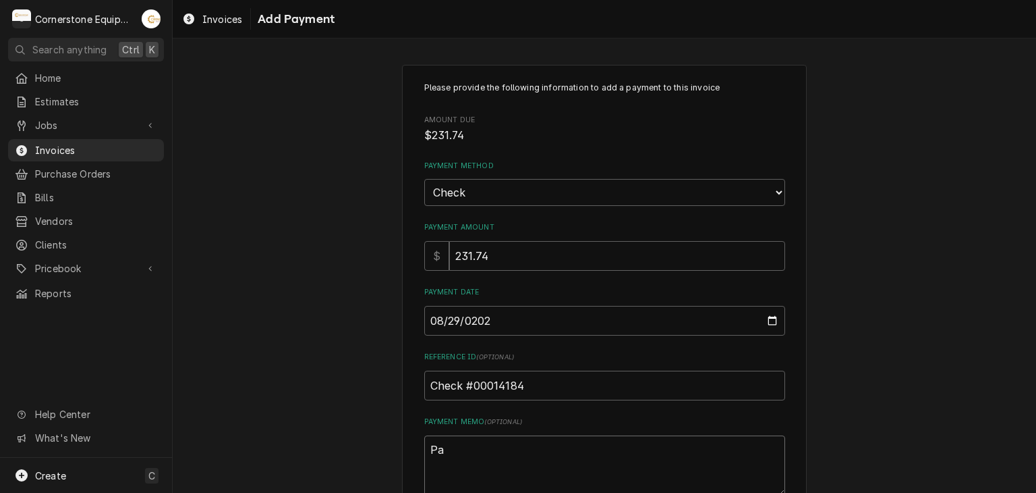
type textarea "Pay"
type textarea "x"
type textarea "Paym"
type textarea "x"
type textarea "Payme"
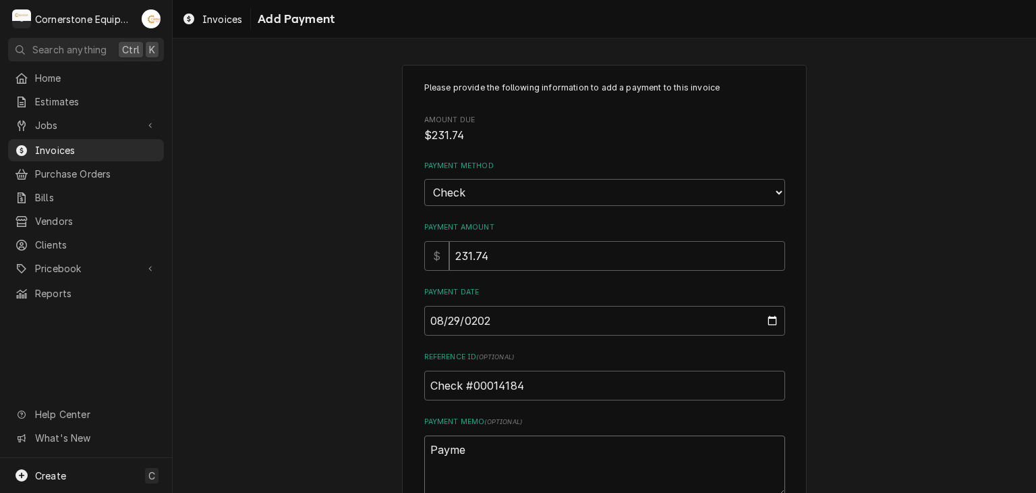
type textarea "x"
type textarea "Paymen"
type textarea "x"
type textarea "Payment"
type textarea "x"
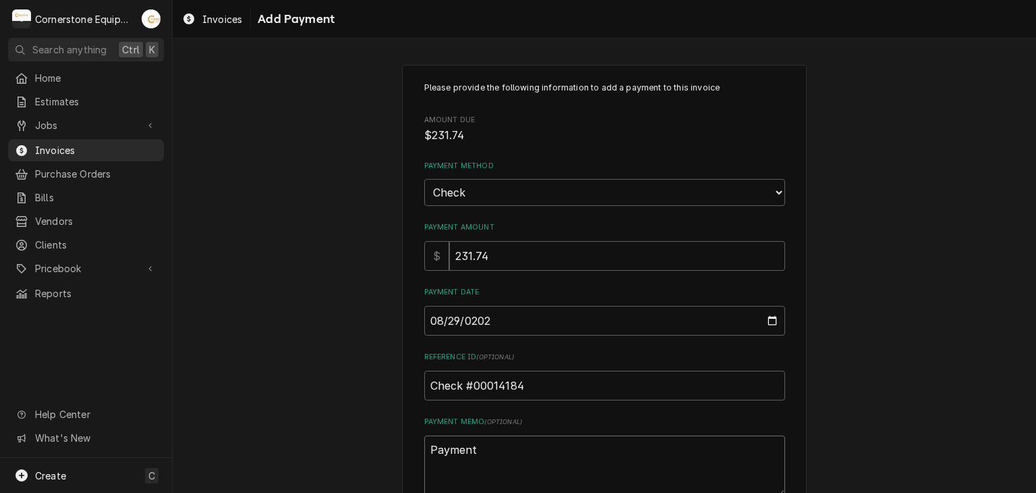
type textarea "Payment"
type textarea "x"
type textarea "Payment 3"
type textarea "x"
type textarea "Payment 3"
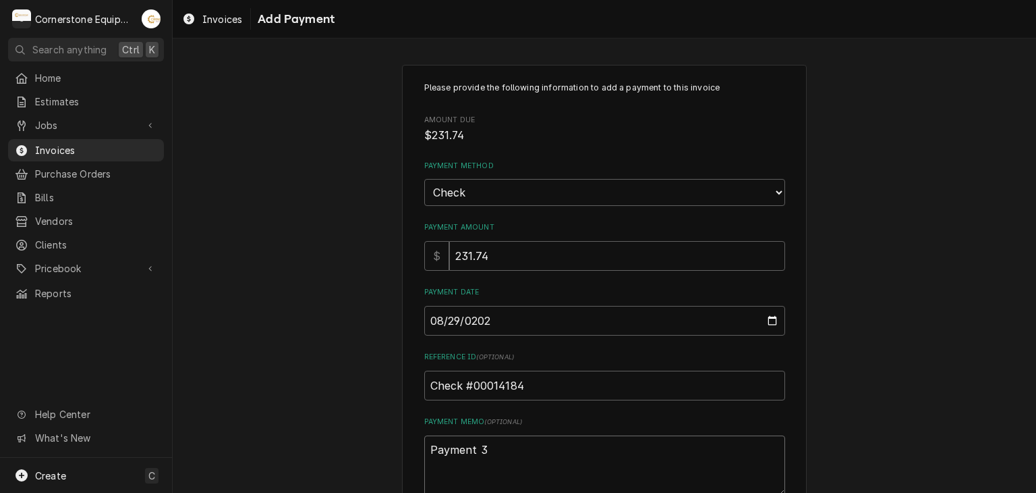
type textarea "x"
type textarea "Payment 3 o"
type textarea "x"
type textarea "Payment 3 of"
type textarea "x"
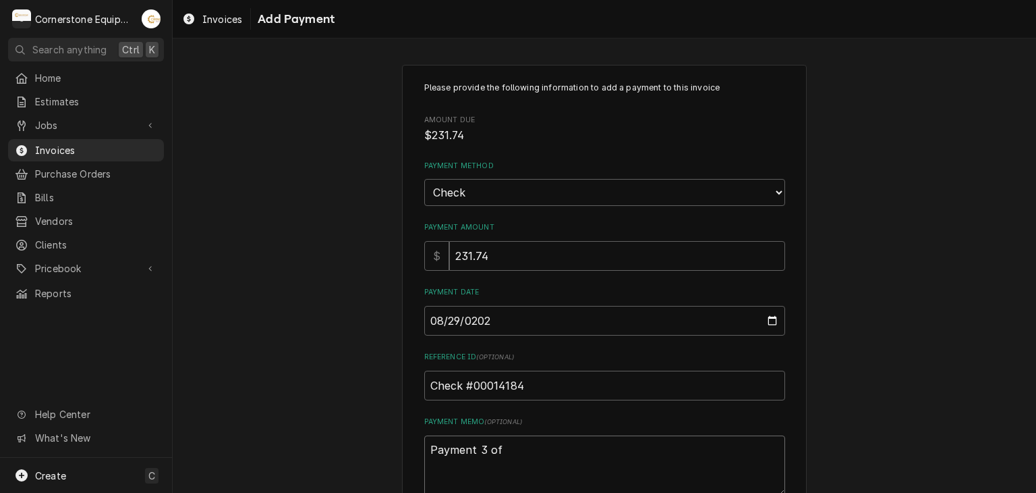
type textarea "Payment 3 of"
type textarea "x"
type textarea "Payment 3 of 4"
click at [307, 271] on div "Please provide the following information to add a payment to this invoice Amoun…" at bounding box center [605, 315] width 864 height 525
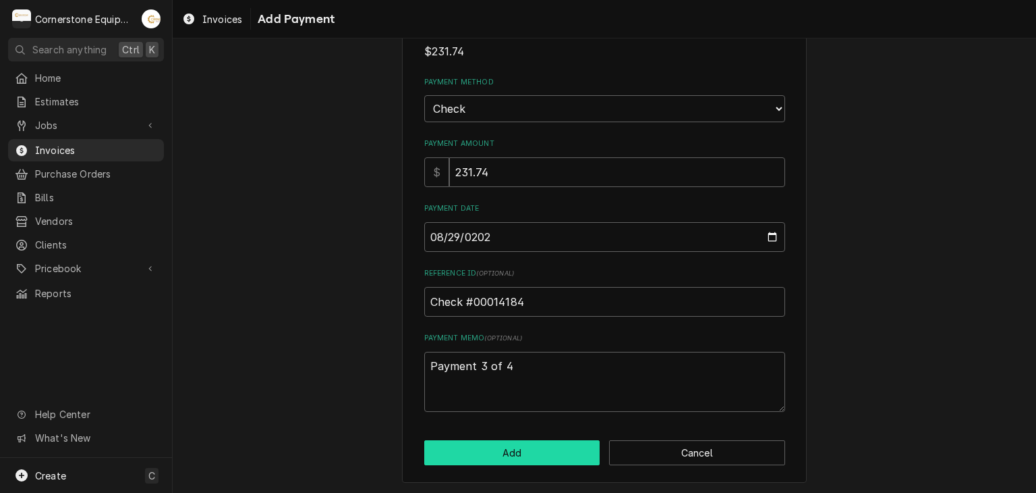
click at [468, 455] on button "Add" at bounding box center [512, 452] width 176 height 25
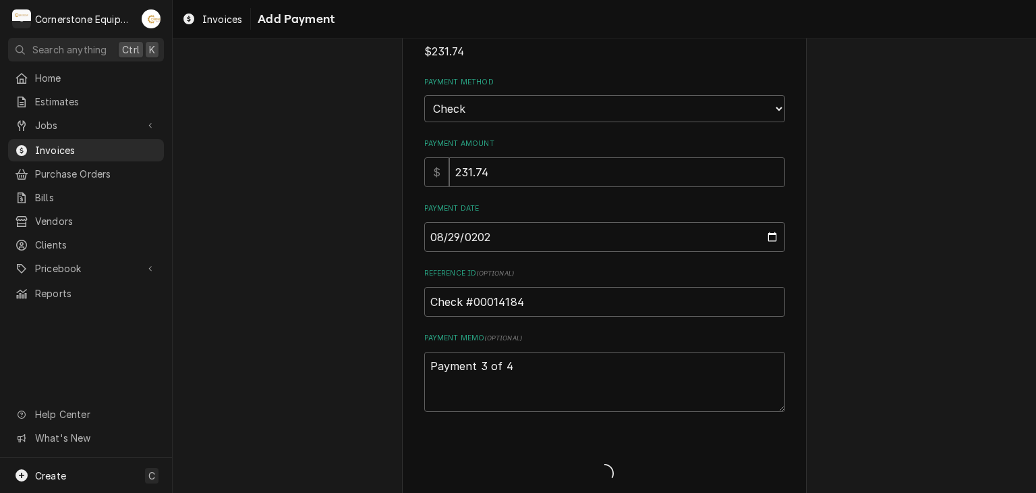
type textarea "x"
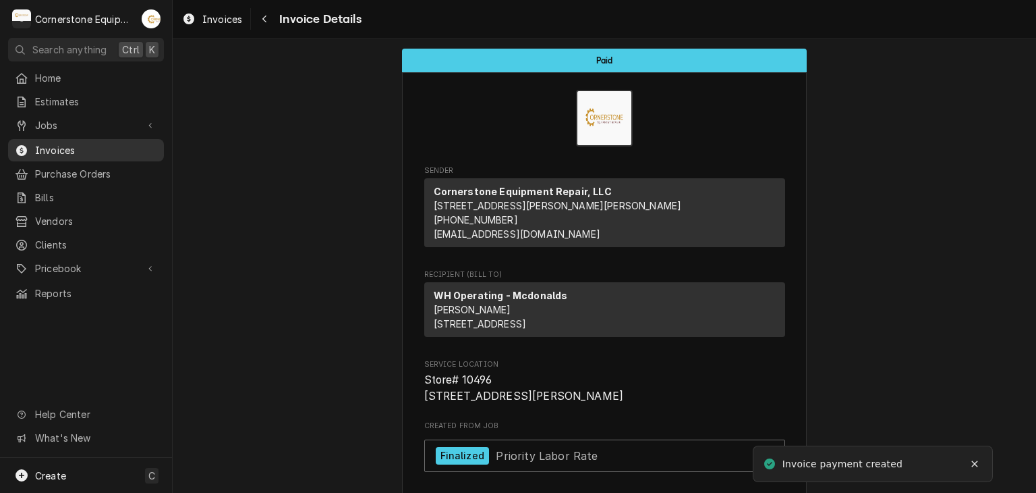
click at [37, 146] on span "Invoices" at bounding box center [96, 150] width 122 height 14
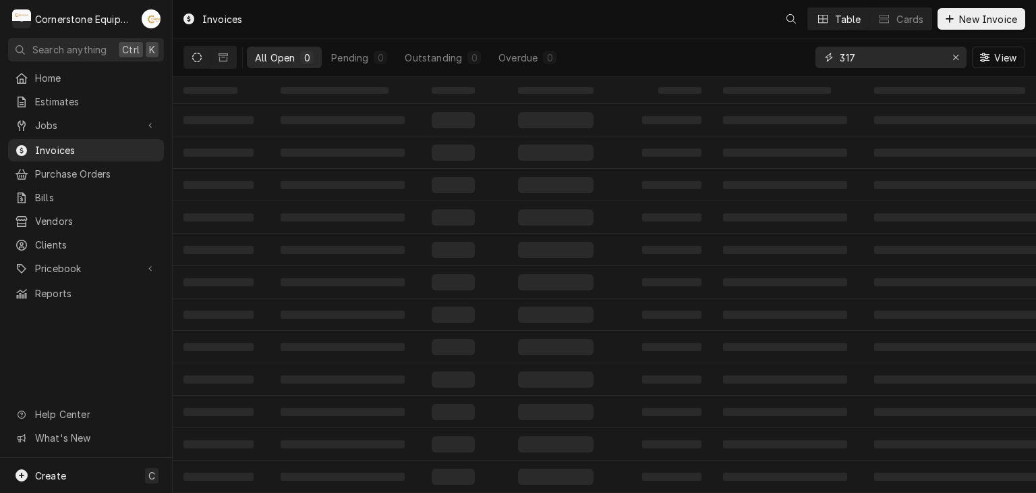
click at [882, 59] on input "317" at bounding box center [890, 58] width 101 height 22
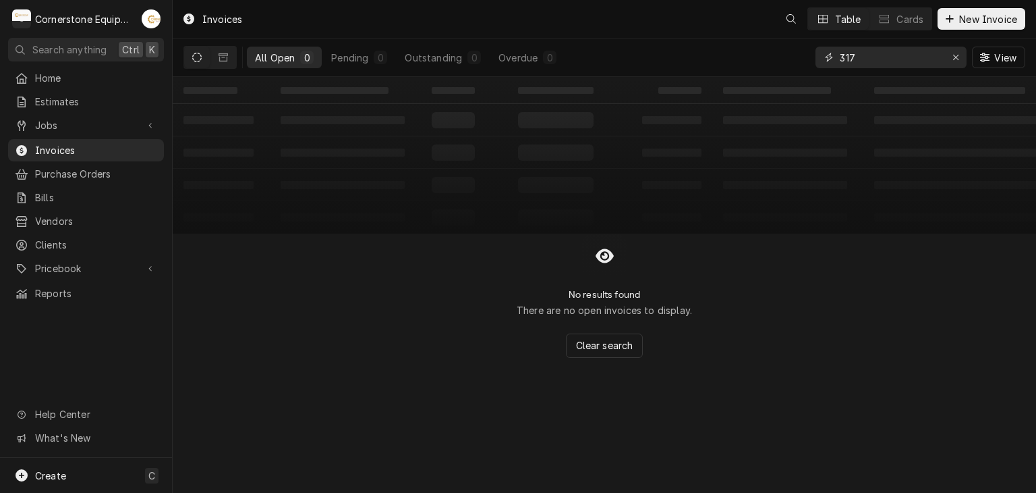
click at [882, 59] on input "317" at bounding box center [890, 58] width 101 height 22
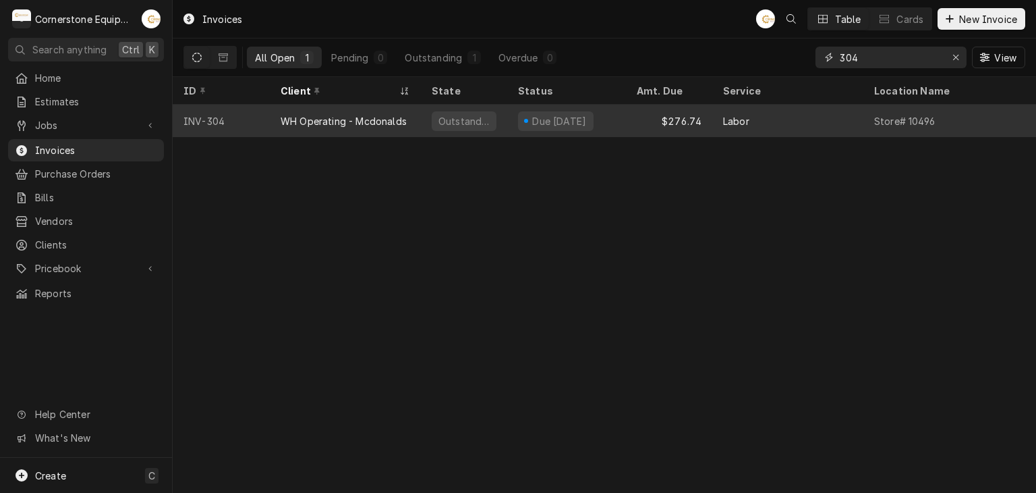
type input "304"
click at [555, 122] on div "Due [DATE]" at bounding box center [559, 121] width 57 height 14
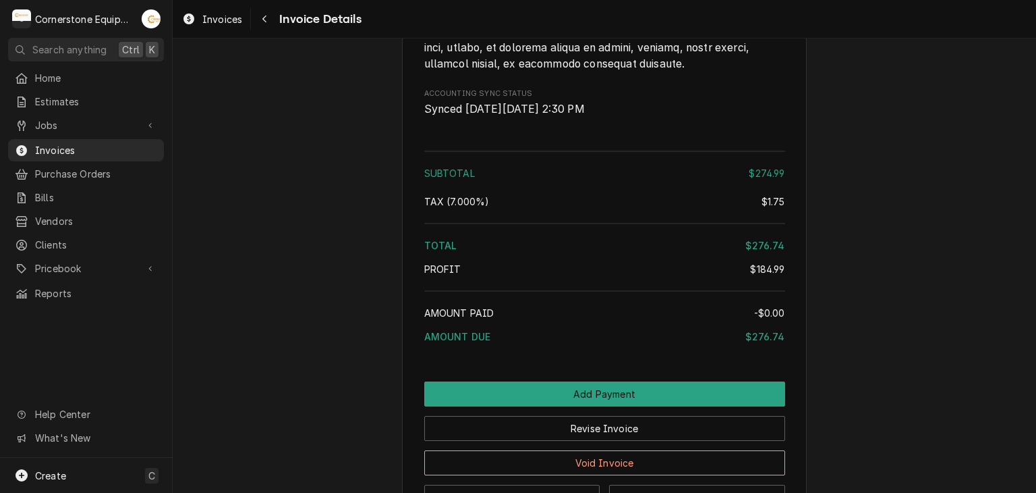
scroll to position [2222, 0]
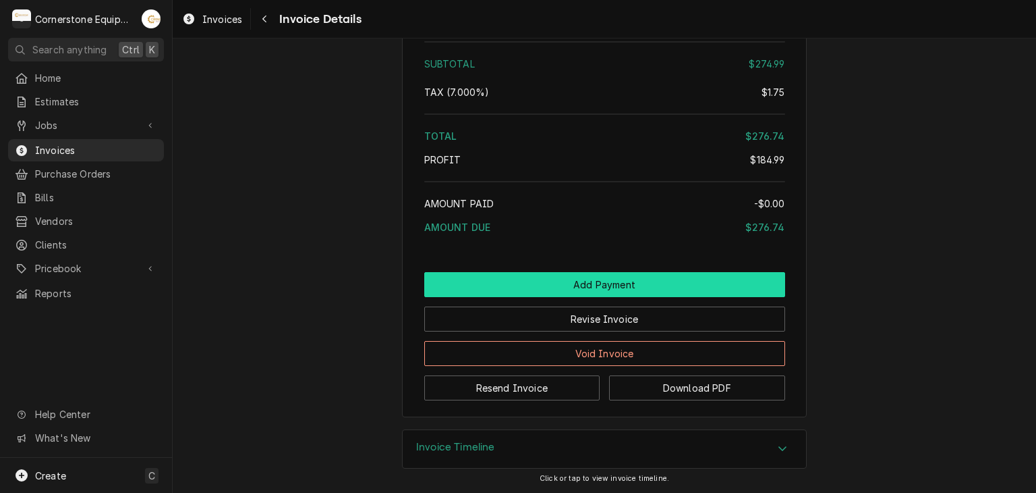
click at [594, 289] on button "Add Payment" at bounding box center [604, 284] width 361 height 25
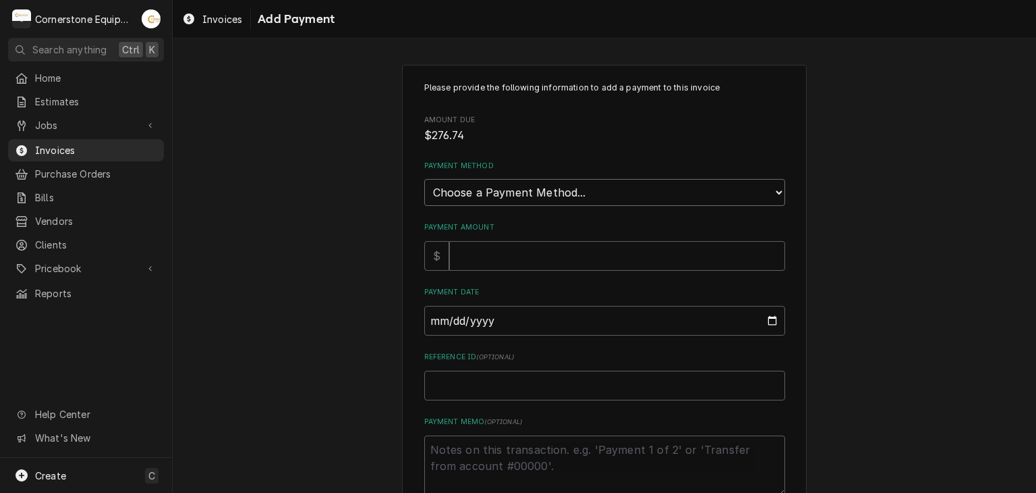
click at [467, 189] on select "Choose a Payment Method... Cash Check Credit/Debit Card ACH/eCheck Other" at bounding box center [604, 192] width 361 height 27
select select "2"
click at [424, 179] on select "Choose a Payment Method... Cash Check Credit/Debit Card ACH/eCheck Other" at bounding box center [604, 192] width 361 height 27
click at [470, 249] on input "Payment Amount" at bounding box center [617, 256] width 336 height 30
type textarea "x"
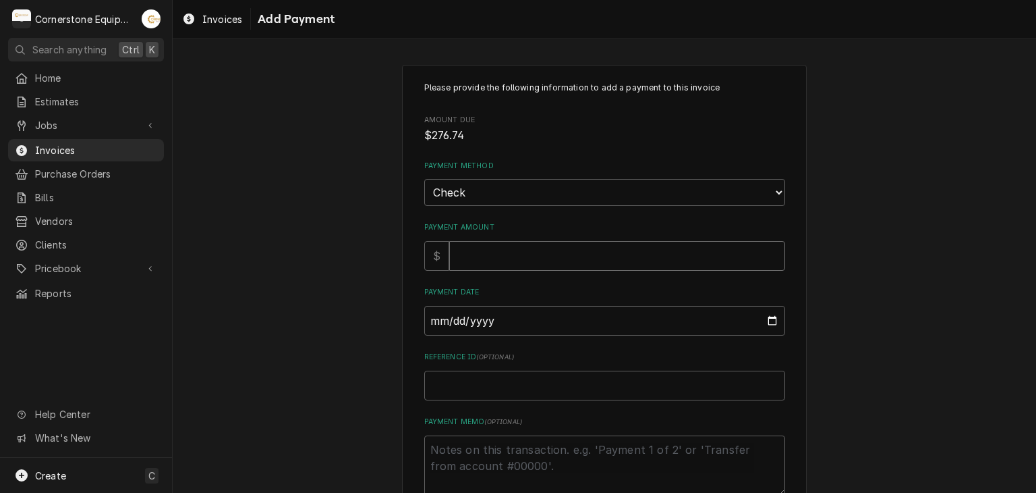
type input "2"
type textarea "x"
type input "27"
type textarea "x"
type input "276"
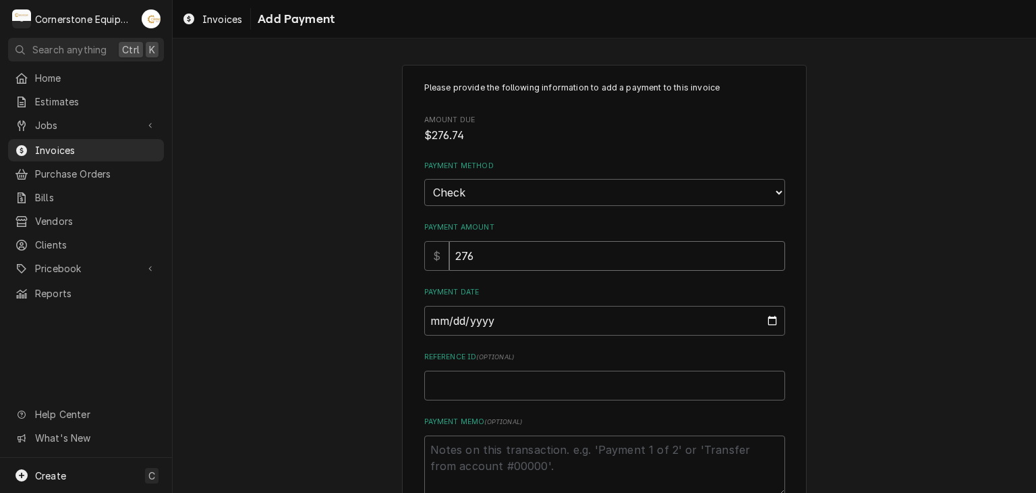
type textarea "x"
type input "276.7"
type textarea "x"
type input "276.74"
click at [428, 320] on input "Payment Date" at bounding box center [604, 321] width 361 height 30
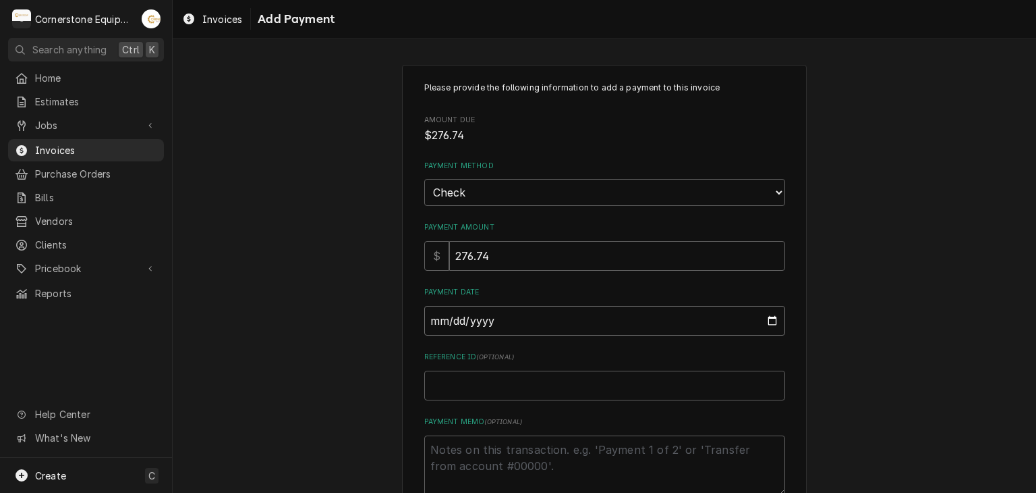
type input "0002-08-29"
type textarea "x"
type input "0020-08-29"
type textarea "x"
type input "0202-08-29"
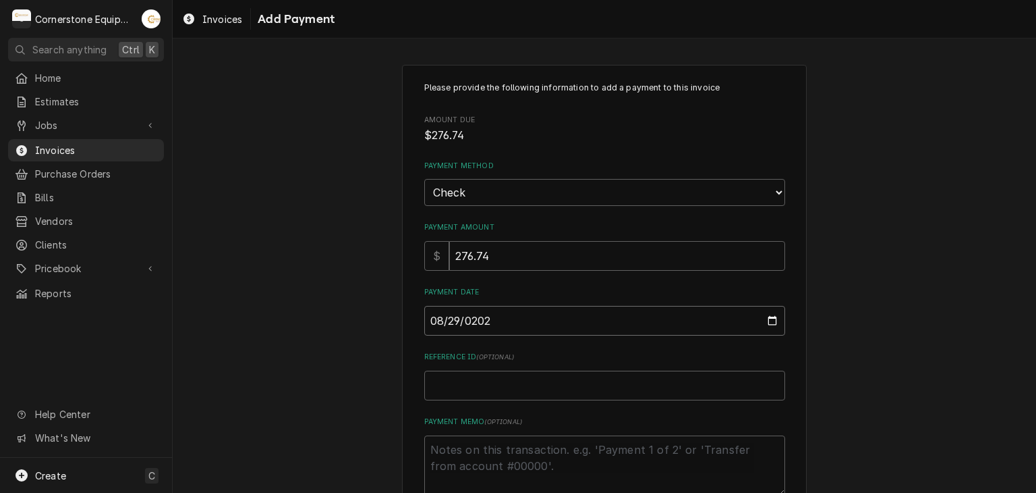
type textarea "x"
type input "[DATE]"
paste input "Check #00014184"
type textarea "x"
type input "Check #00014184"
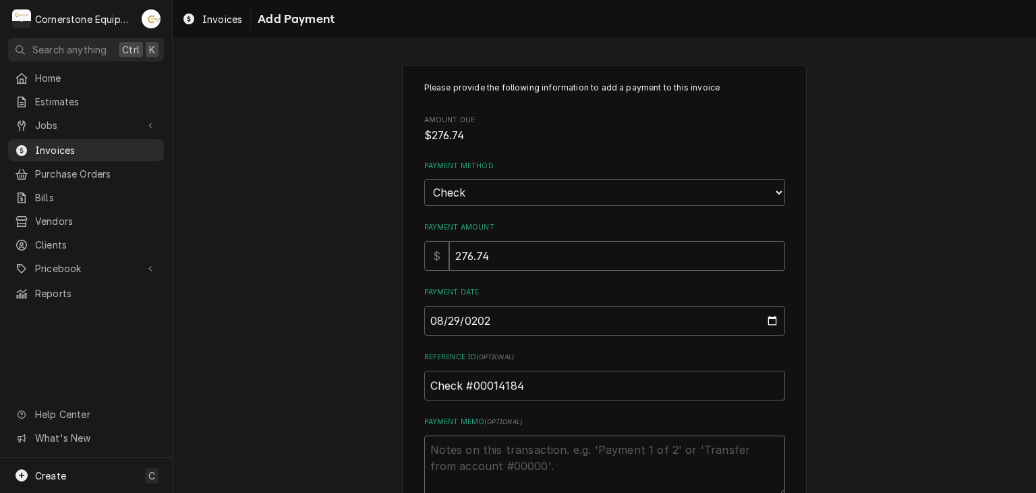
type textarea "x"
type textarea "P"
type textarea "x"
type textarea "Pa"
type textarea "x"
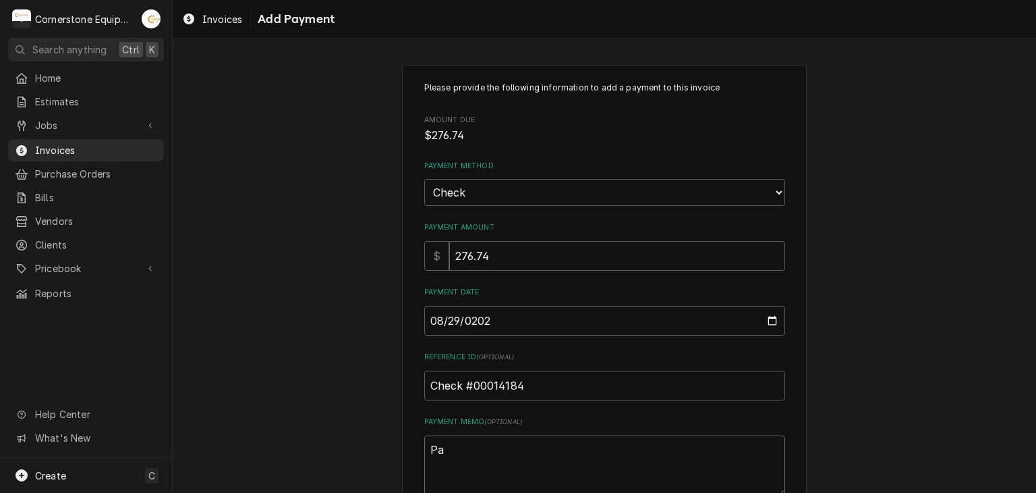
type textarea "Pay"
type textarea "x"
type textarea "Paym"
type textarea "x"
type textarea "Payme"
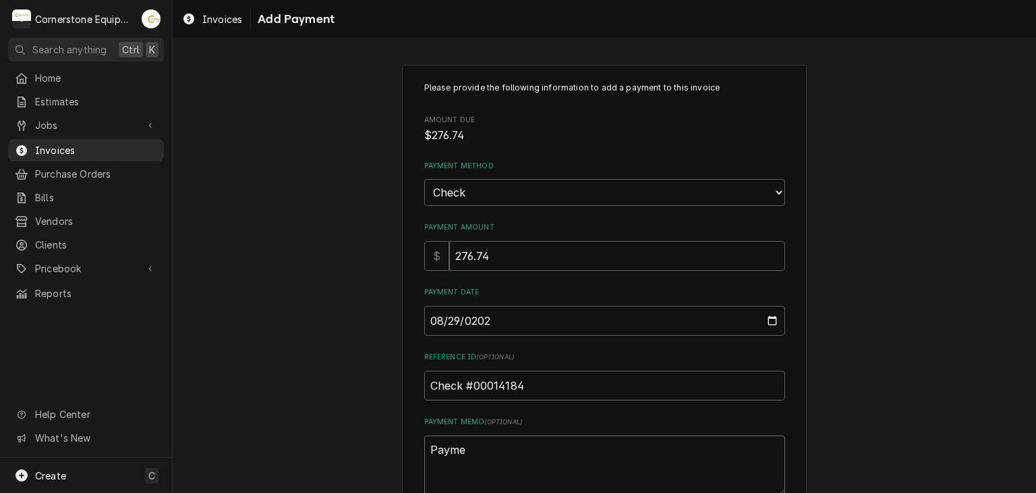
type textarea "x"
type textarea "Paymen"
type textarea "x"
type textarea "Payment"
type textarea "x"
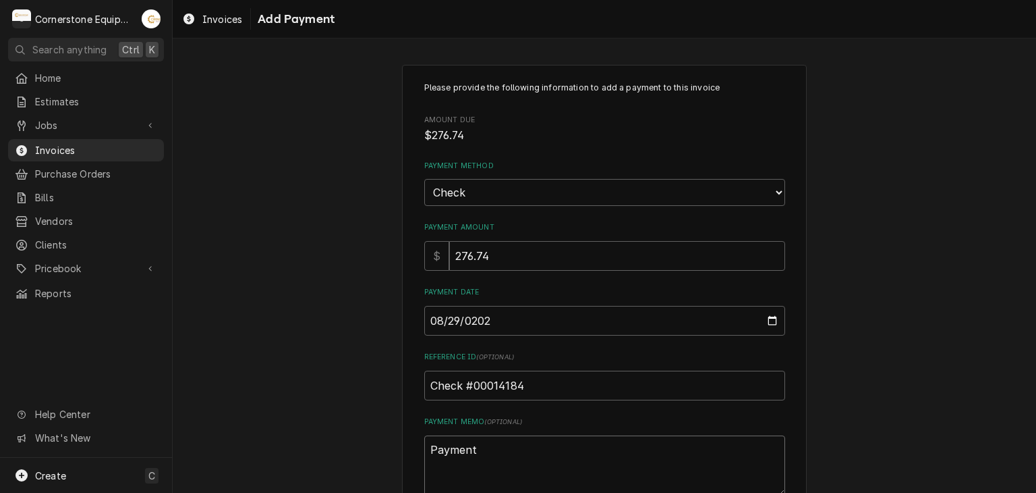
type textarea "Payment"
type textarea "x"
type textarea "Payment 4"
type textarea "x"
type textarea "Payment 4"
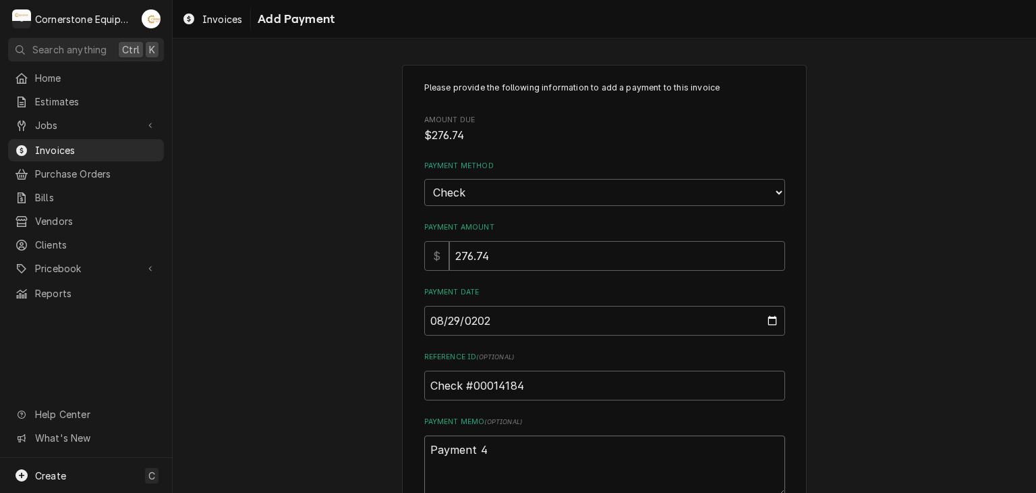
type textarea "x"
type textarea "Payment 4 o"
type textarea "x"
type textarea "Payment 4 of"
type textarea "x"
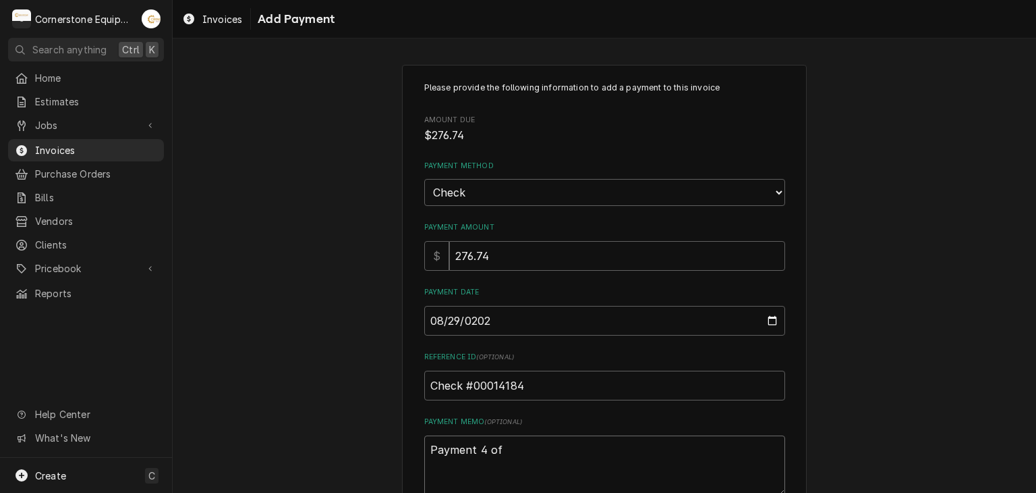
type textarea "Payment 4 of"
type textarea "x"
type textarea "Payment 4 of 4"
click at [337, 341] on div "Please provide the following information to add a payment to this invoice Amoun…" at bounding box center [605, 315] width 864 height 525
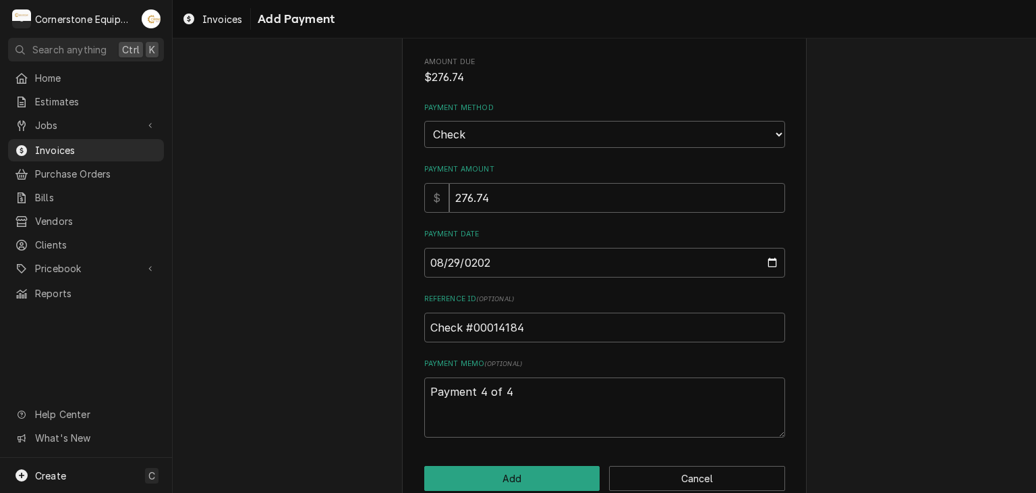
scroll to position [84, 0]
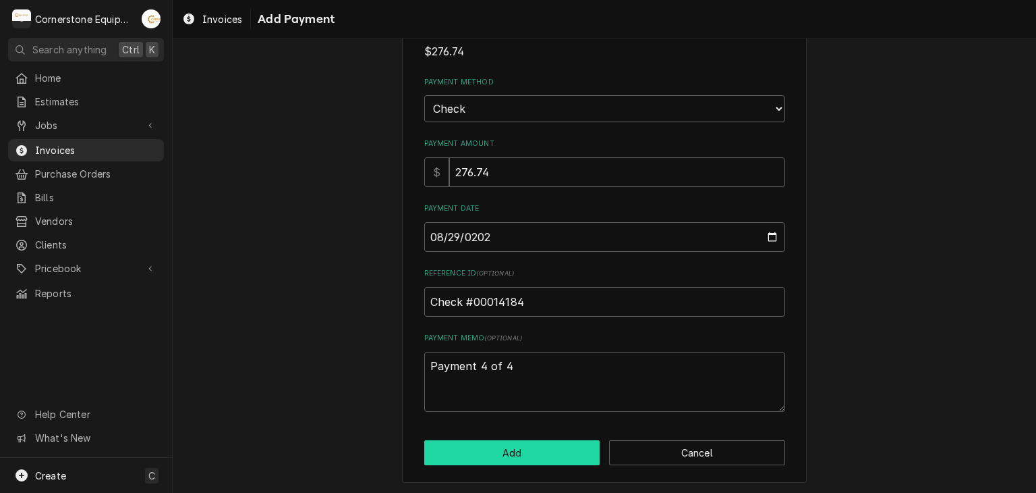
click at [545, 455] on button "Add" at bounding box center [512, 452] width 176 height 25
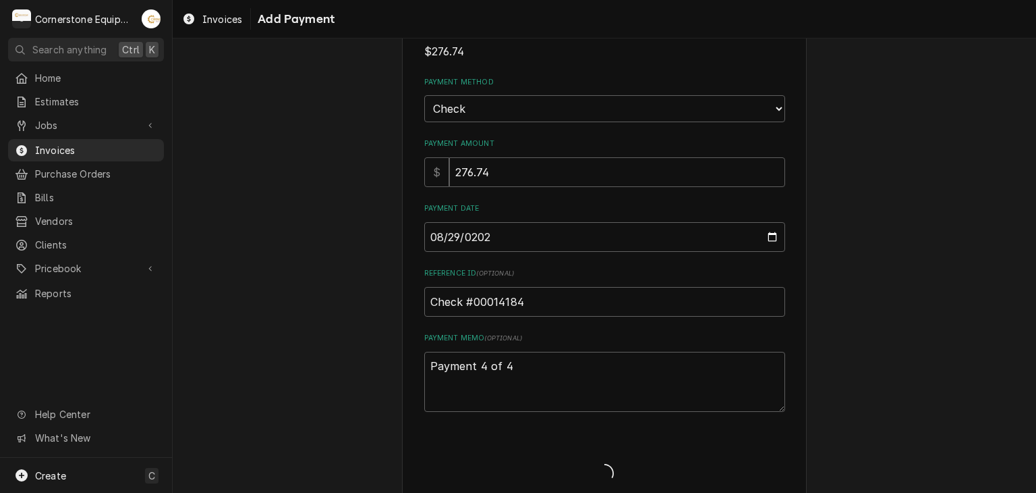
type textarea "x"
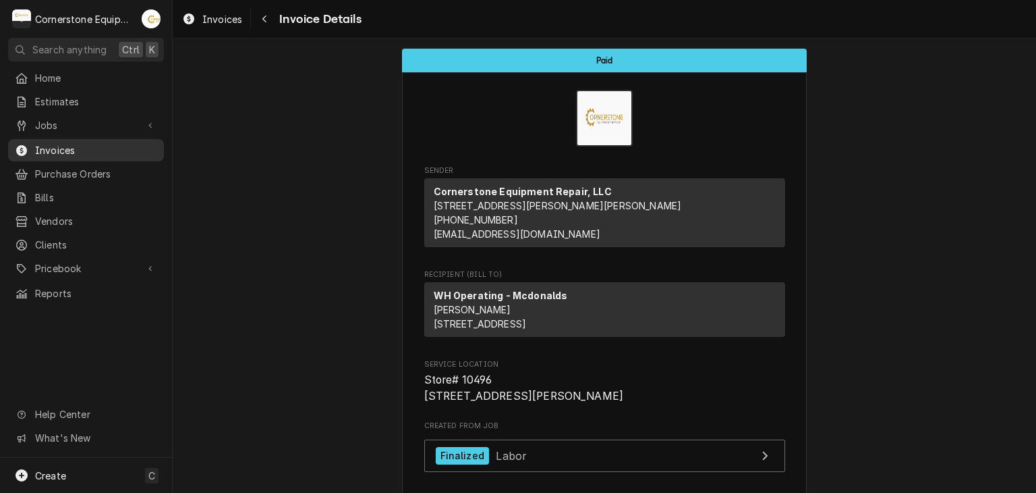
click at [71, 146] on span "Invoices" at bounding box center [96, 150] width 122 height 14
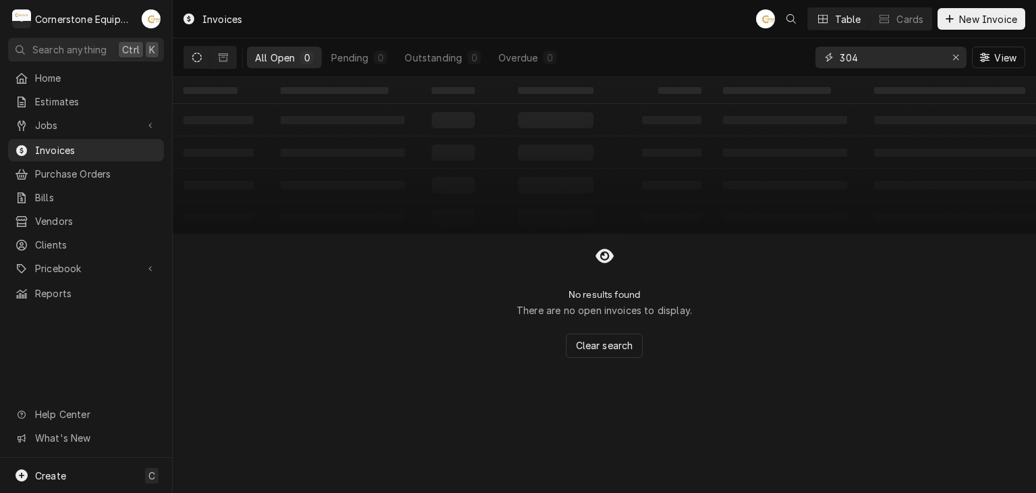
click at [881, 63] on input "304" at bounding box center [890, 58] width 101 height 22
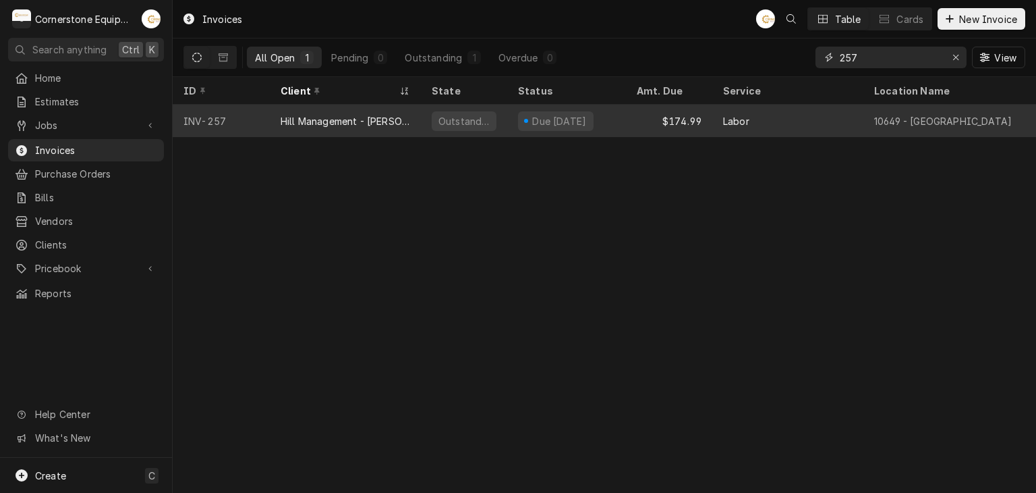
type input "257"
click at [569, 119] on div "Due [DATE]" at bounding box center [559, 121] width 57 height 14
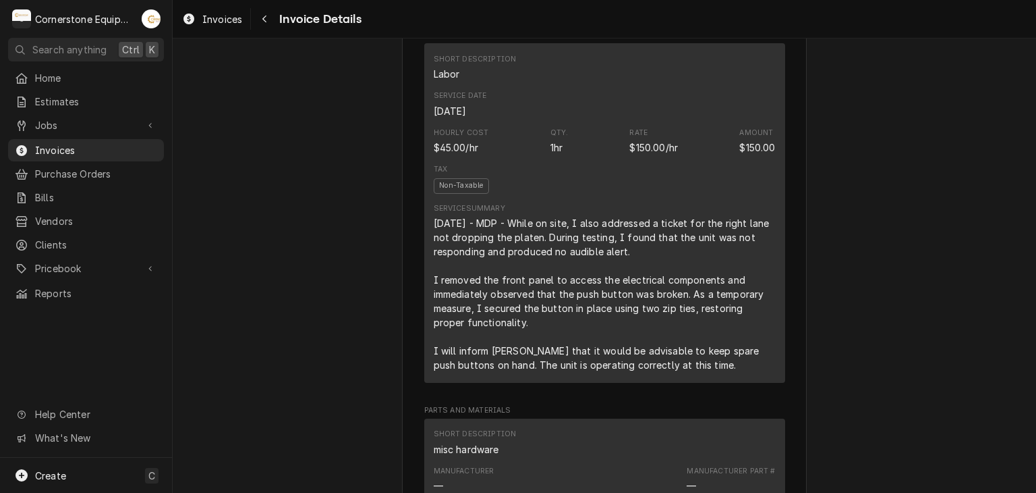
scroll to position [1768, 0]
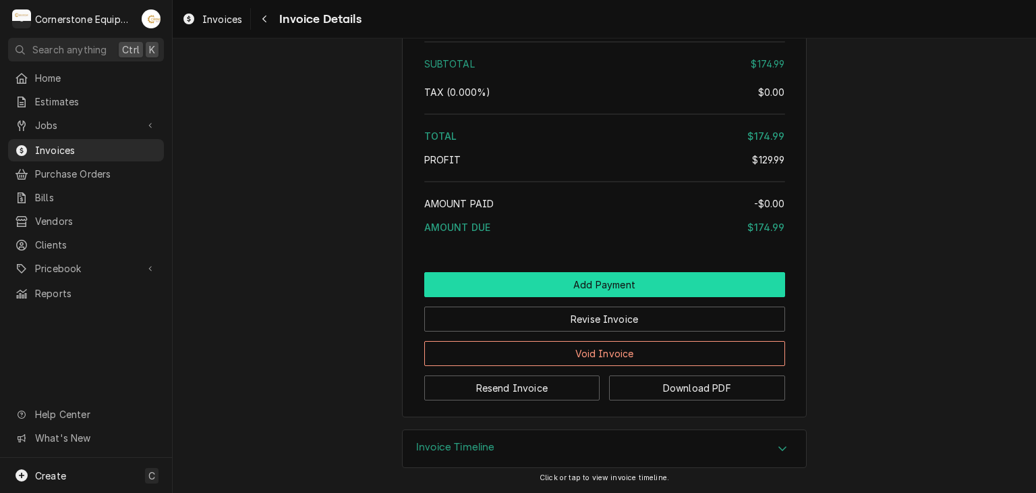
click at [584, 295] on button "Add Payment" at bounding box center [604, 284] width 361 height 25
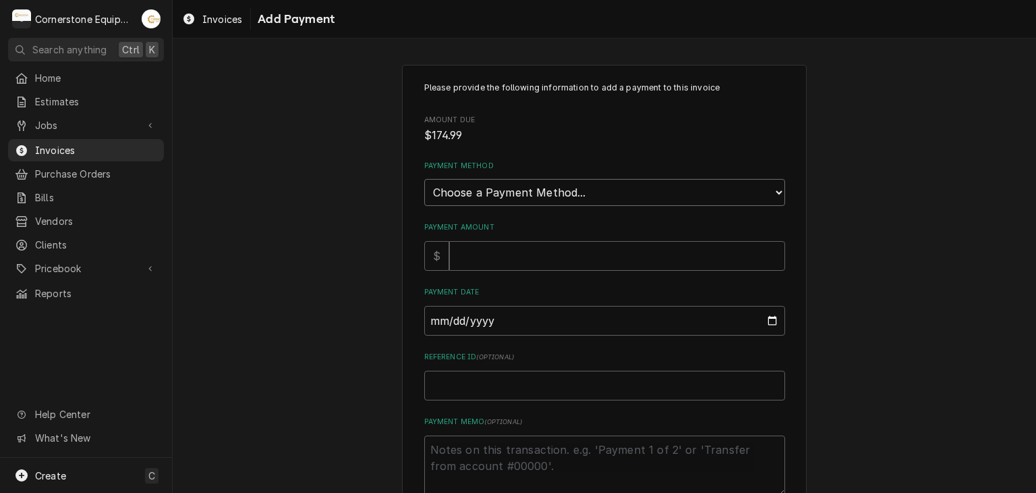
drag, startPoint x: 482, startPoint y: 191, endPoint x: 475, endPoint y: 203, distance: 14.2
click at [482, 191] on select "Choose a Payment Method... Cash Check Credit/Debit Card ACH/eCheck Other" at bounding box center [604, 192] width 361 height 27
select select "2"
click at [424, 179] on select "Choose a Payment Method... Cash Check Credit/Debit Card ACH/eCheck Other" at bounding box center [604, 192] width 361 height 27
click at [453, 257] on input "Payment Amount" at bounding box center [617, 256] width 336 height 30
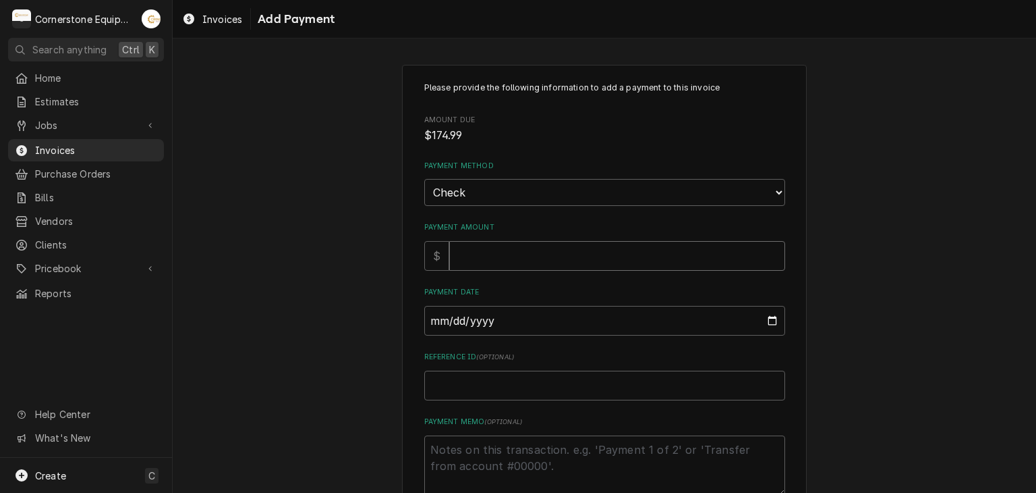
type textarea "x"
type input "1"
type textarea "x"
type input "17"
type textarea "x"
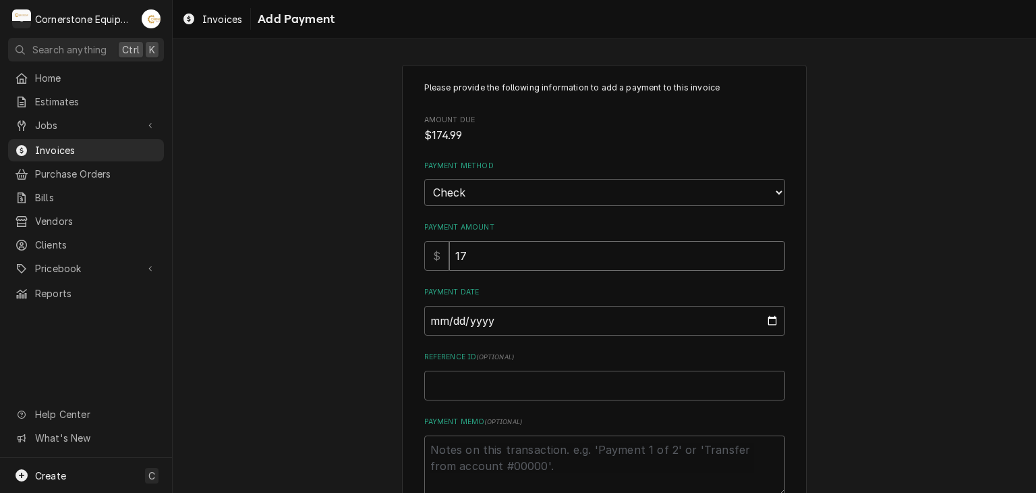
type input "174"
type textarea "x"
type input "174.9"
type textarea "x"
type input "174.99"
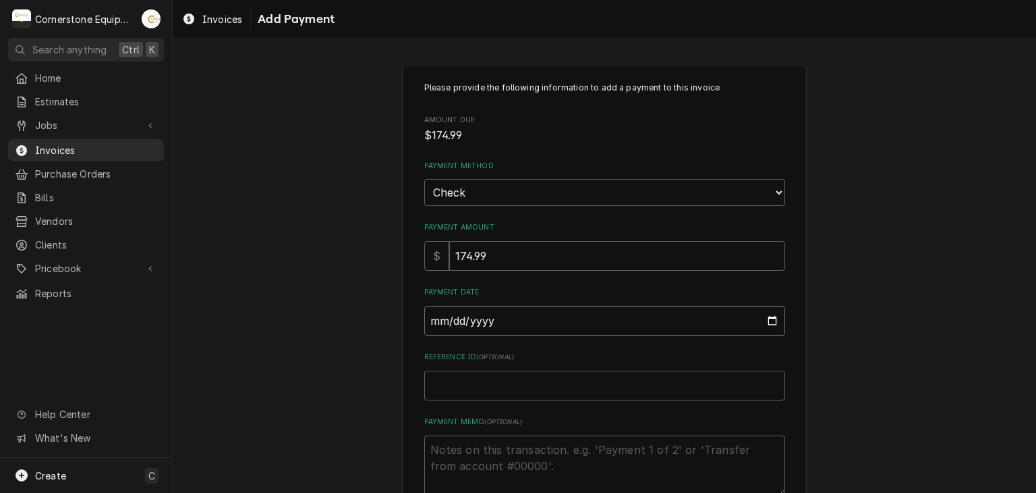
type input "0002-08-28"
type textarea "x"
type input "0020-08-28"
type textarea "x"
type input "0202-08-28"
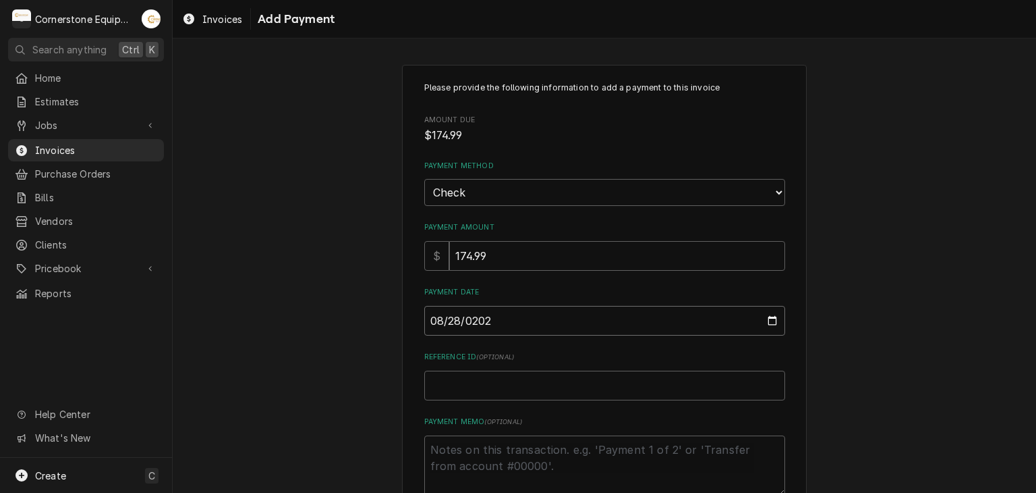
type textarea "x"
type input "[DATE]"
type textarea "x"
type input "C"
type textarea "x"
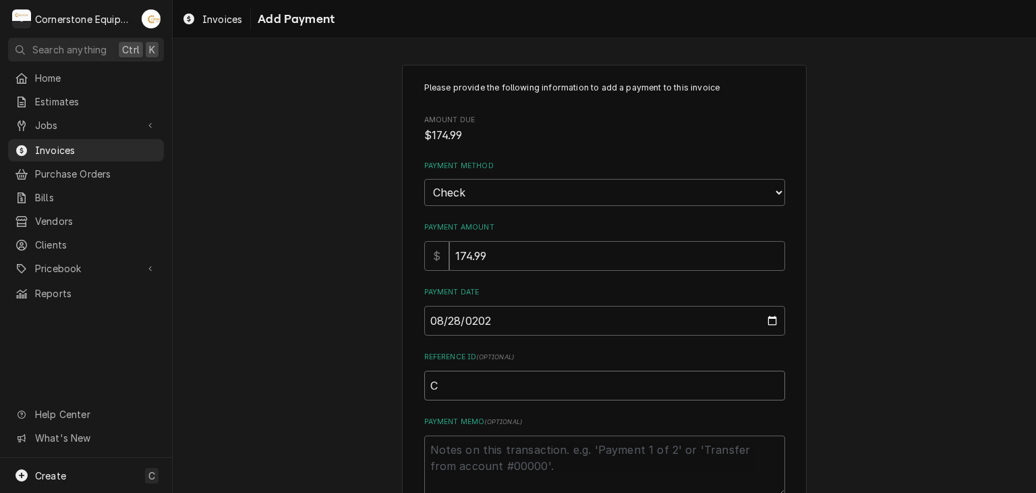
type input "Ch"
type textarea "x"
type input "Che"
type textarea "x"
type input "Chec"
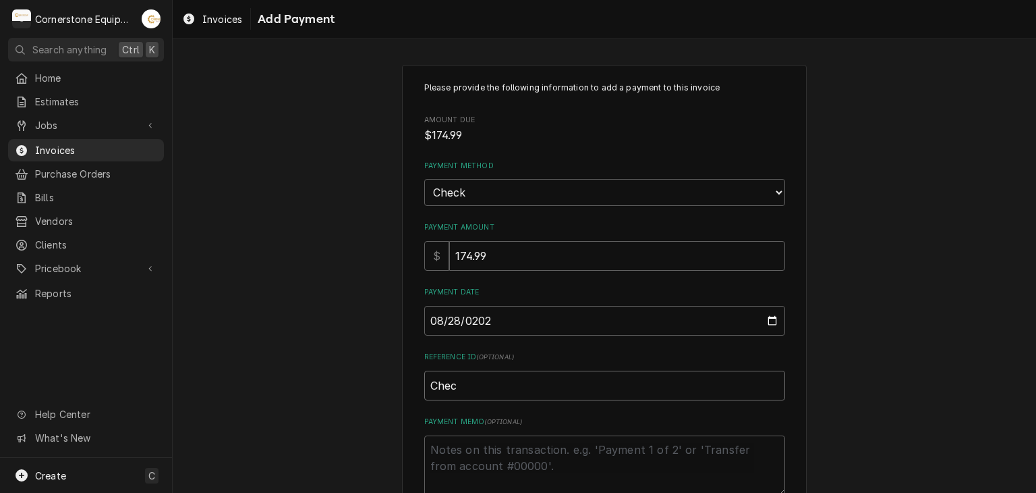
type textarea "x"
type input "Check"
type textarea "x"
type input "Check"
type textarea "x"
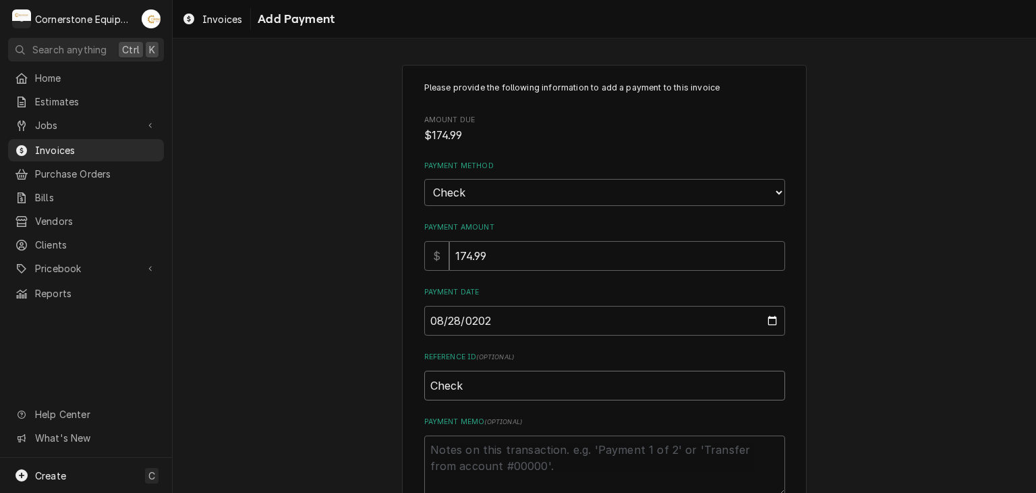
type input "Check #"
type textarea "x"
type input "Check #2"
type textarea "x"
type input "Check #23"
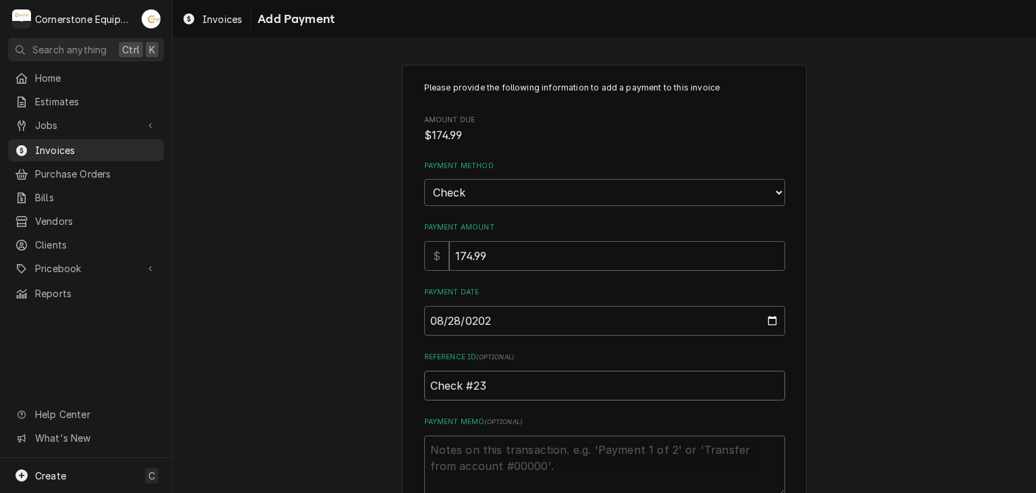
type textarea "x"
type input "Check #231"
type textarea "x"
type input "Check #2318"
type textarea "x"
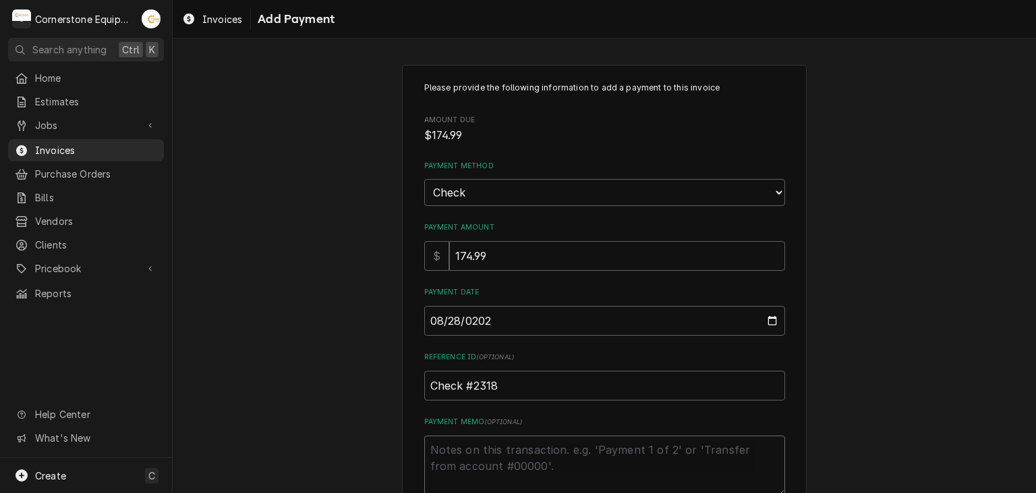
type textarea "{"
type textarea "x"
type textarea "{a"
type textarea "x"
type textarea "{ay"
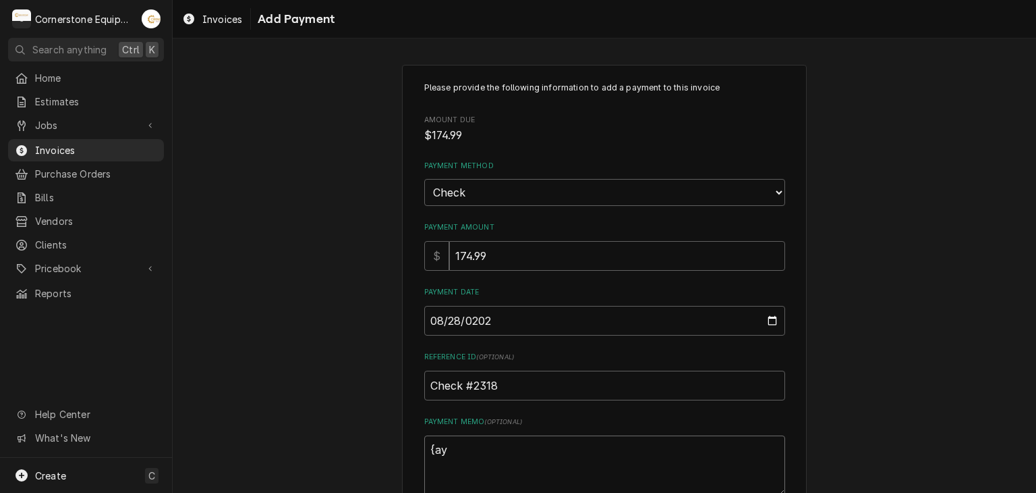
type textarea "x"
type textarea "{aym"
type textarea "x"
type textarea "{ay"
type textarea "x"
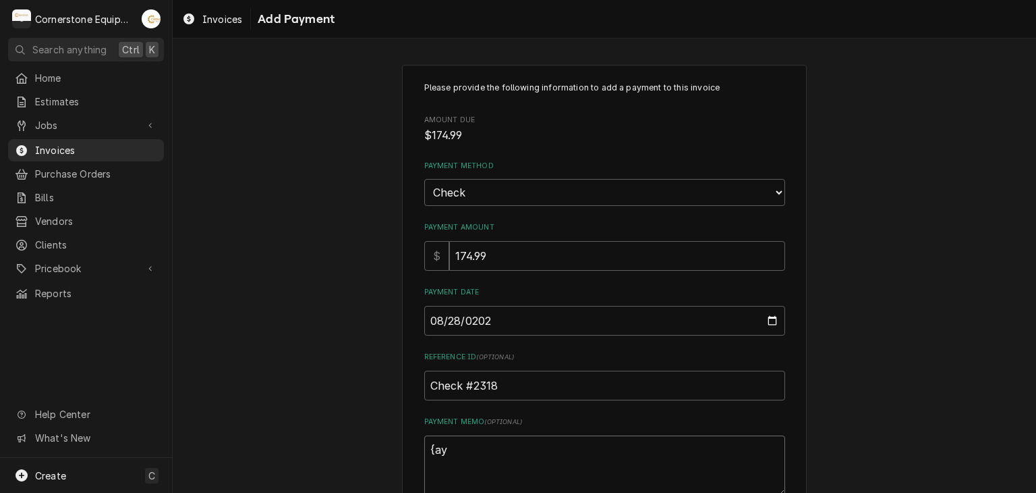
type textarea "{a"
type textarea "x"
type textarea "{"
type textarea "x"
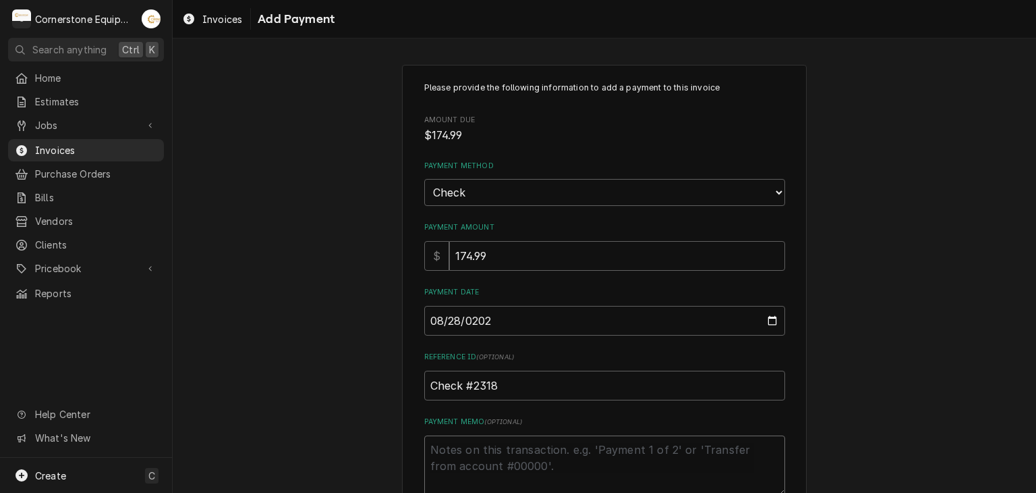
type textarea "P"
type textarea "x"
type textarea "Pa"
type textarea "x"
type textarea "Pay"
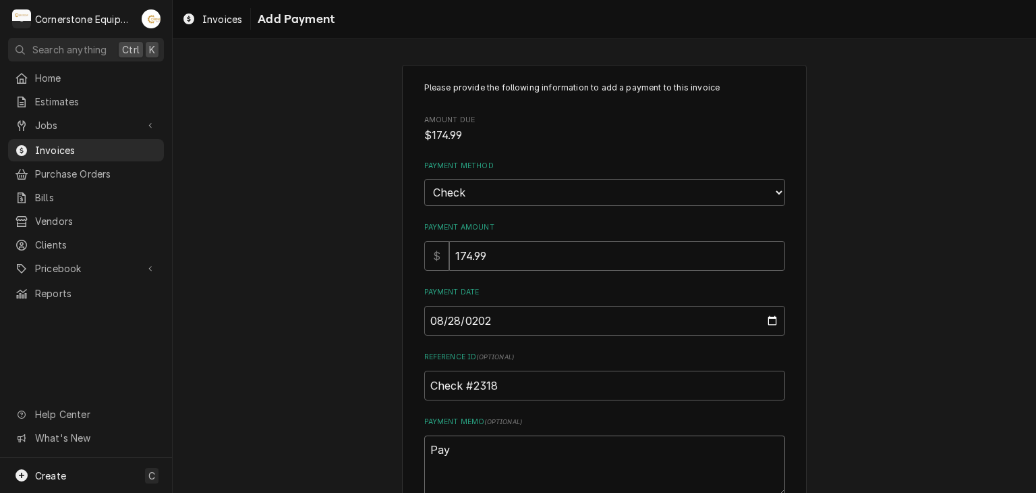
type textarea "x"
type textarea "Paym"
type textarea "x"
type textarea "Payme"
type textarea "x"
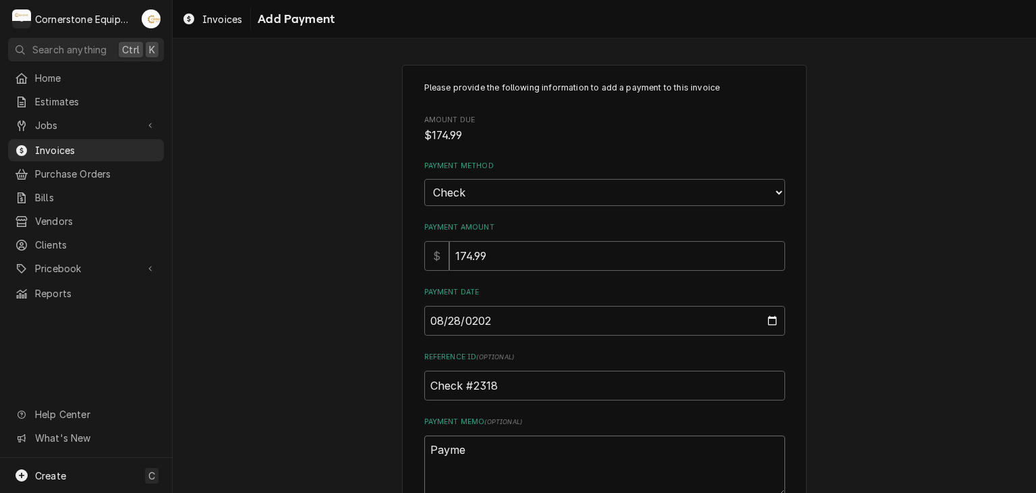
type textarea "Paymen"
type textarea "x"
type textarea "Payment"
type textarea "x"
type textarea "Payment"
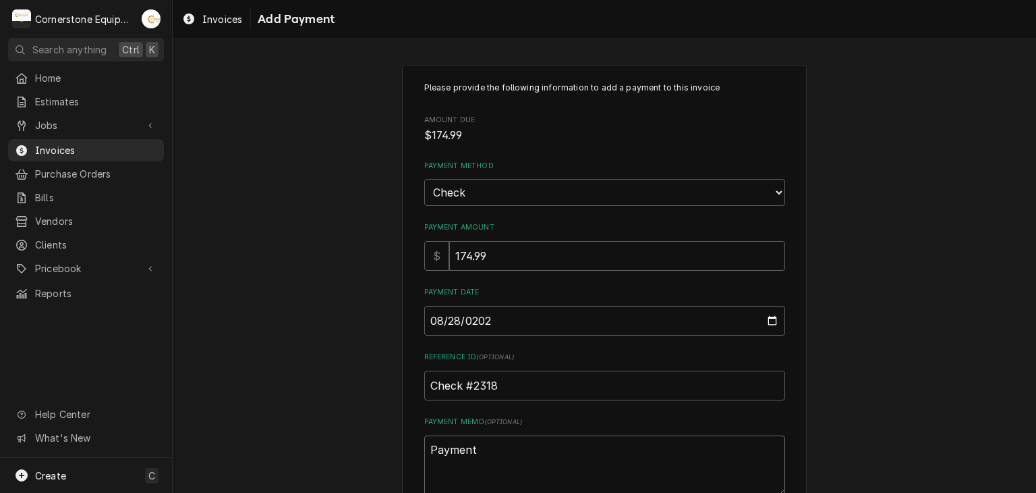
type textarea "x"
type textarea "Payment 1"
type textarea "x"
type textarea "Payment 1"
type textarea "x"
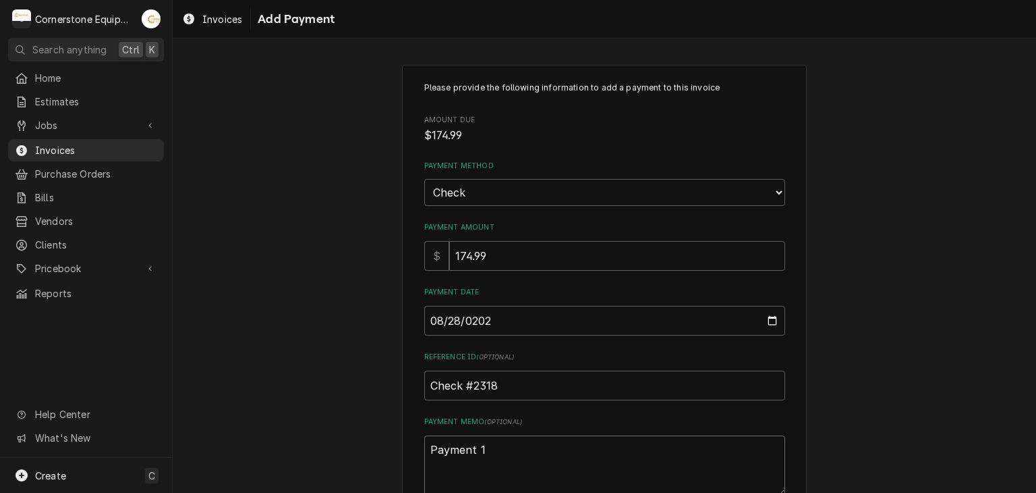
type textarea "Payment 1 o"
type textarea "x"
type textarea "Payment 1 of"
type textarea "x"
type textarea "Payment 1 of"
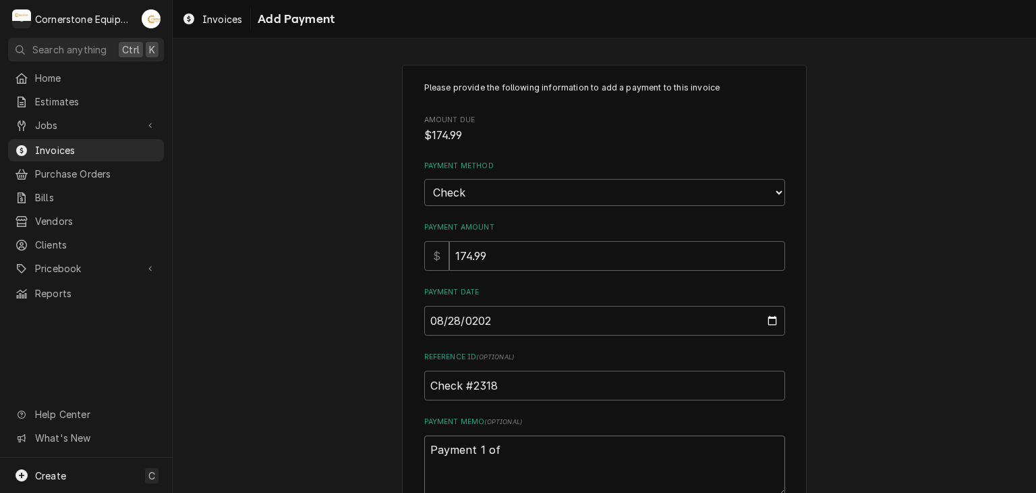
type textarea "x"
type textarea "Payment 1 of 2"
click at [337, 313] on div "Please provide the following information to add a payment to this invoice Amoun…" at bounding box center [605, 315] width 864 height 525
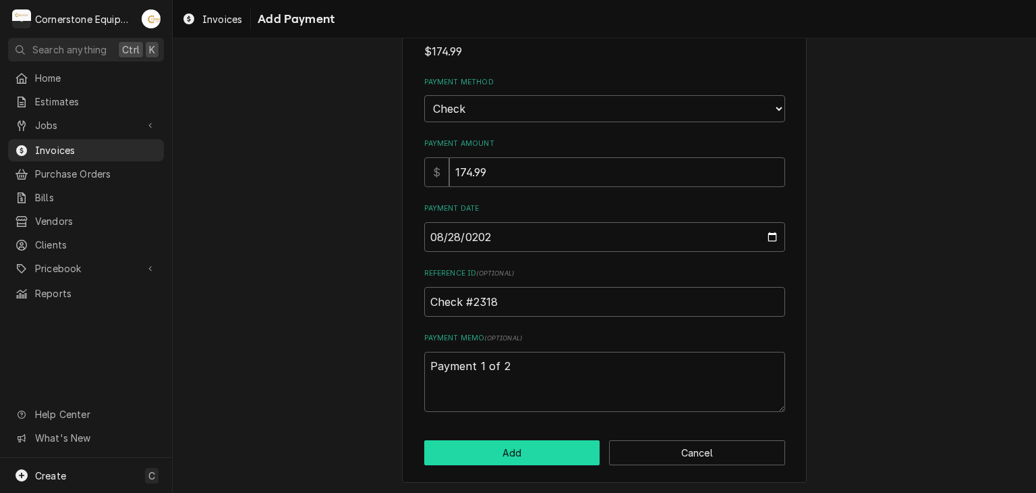
click at [478, 457] on button "Add" at bounding box center [512, 452] width 176 height 25
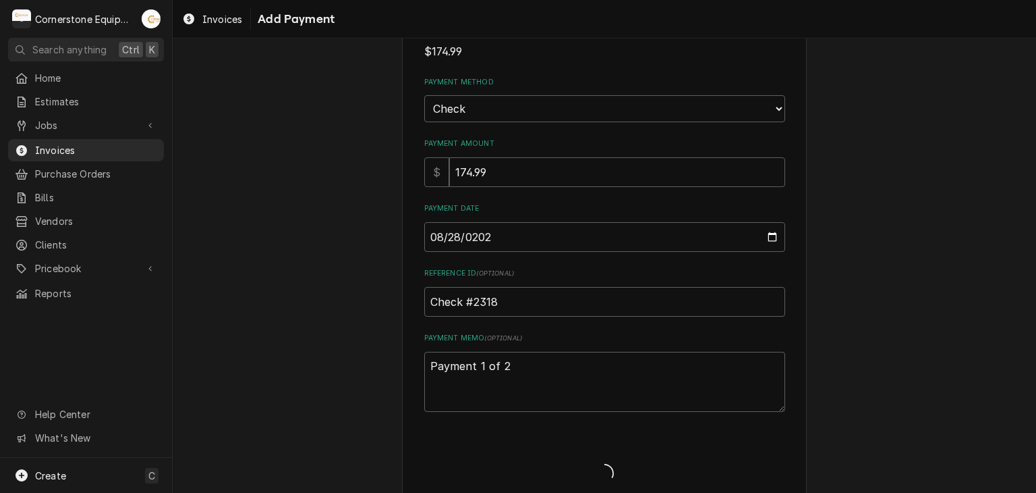
type textarea "x"
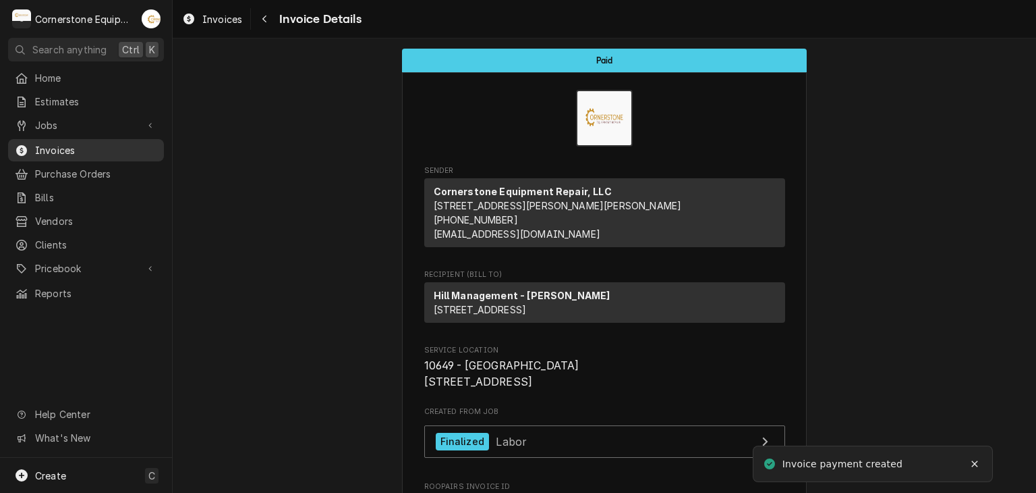
click at [56, 143] on span "Invoices" at bounding box center [96, 150] width 122 height 14
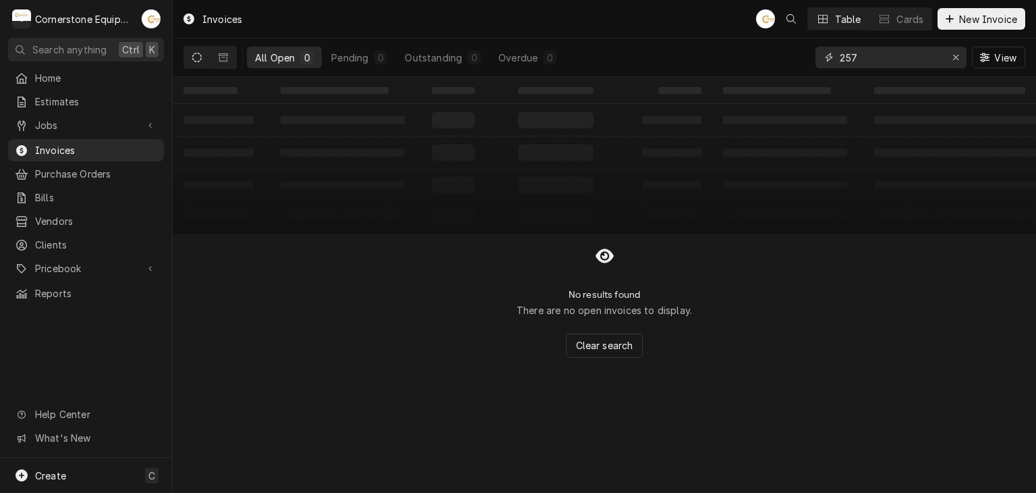
click at [872, 58] on input "257" at bounding box center [890, 58] width 101 height 22
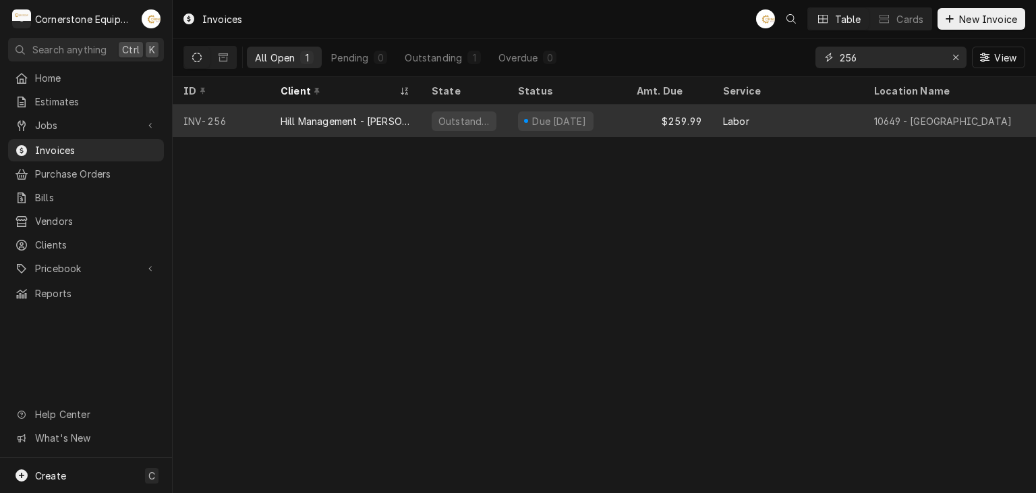
type input "256"
click at [563, 119] on div "Due [DATE]" at bounding box center [559, 121] width 57 height 14
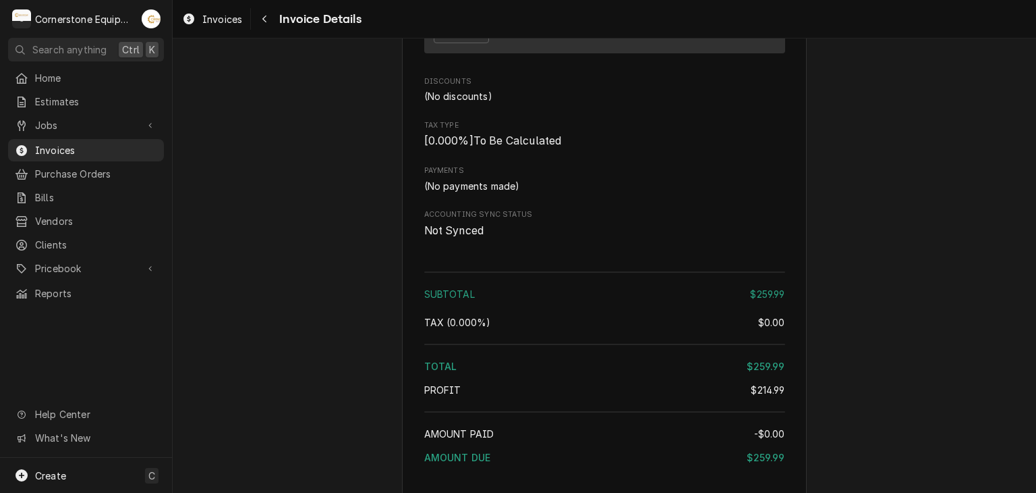
scroll to position [1889, 0]
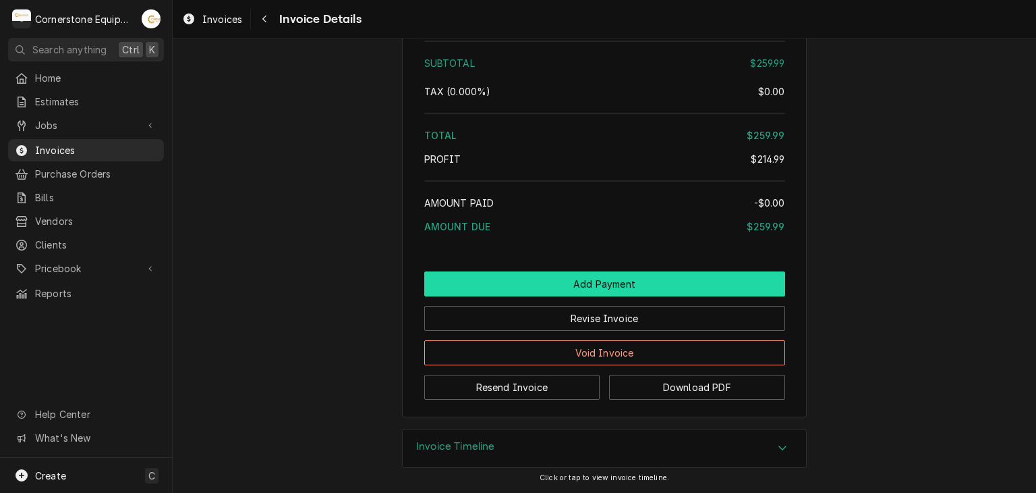
click at [568, 275] on button "Add Payment" at bounding box center [604, 283] width 361 height 25
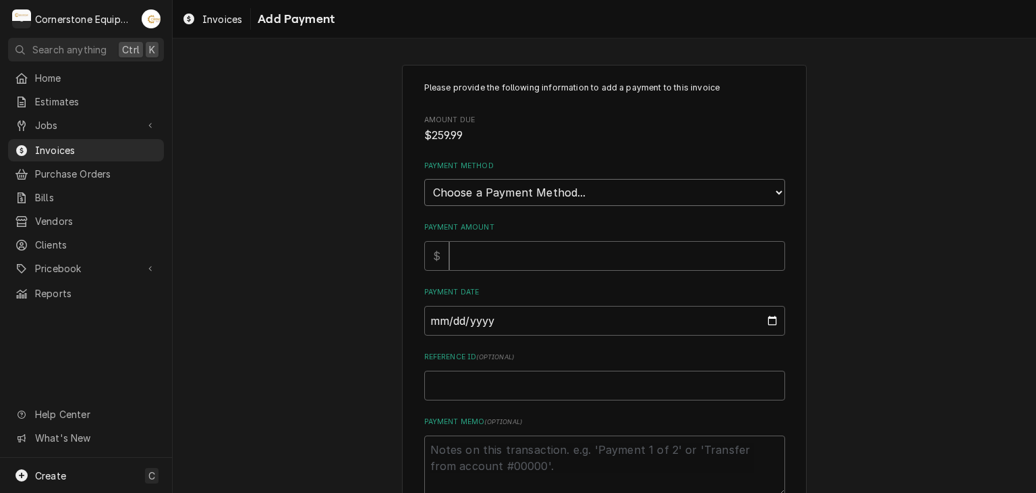
click at [477, 181] on select "Choose a Payment Method... Cash Check Credit/Debit Card ACH/eCheck Other" at bounding box center [604, 192] width 361 height 27
select select "2"
click at [424, 179] on select "Choose a Payment Method... Cash Check Credit/Debit Card ACH/eCheck Other" at bounding box center [604, 192] width 361 height 27
click at [462, 256] on input "Payment Amount" at bounding box center [617, 256] width 336 height 30
type textarea "x"
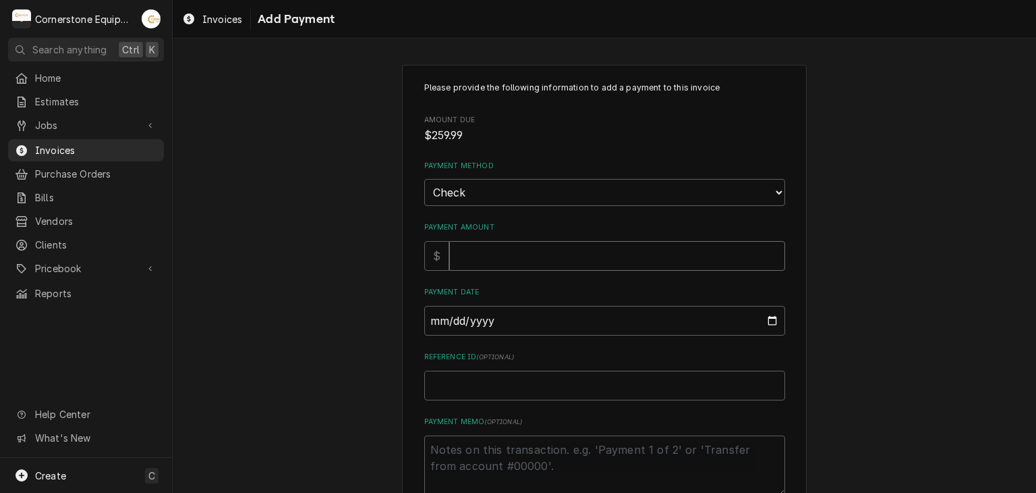
type input "2"
type textarea "x"
type input "25"
type textarea "x"
type input "259"
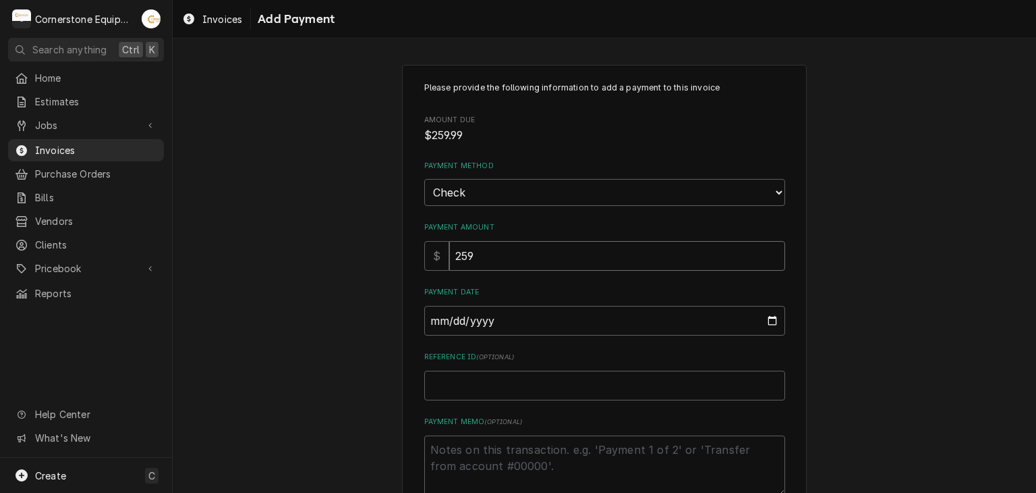
type textarea "x"
type input "259.9"
type textarea "x"
type input "259.99"
type input "0002-08-28"
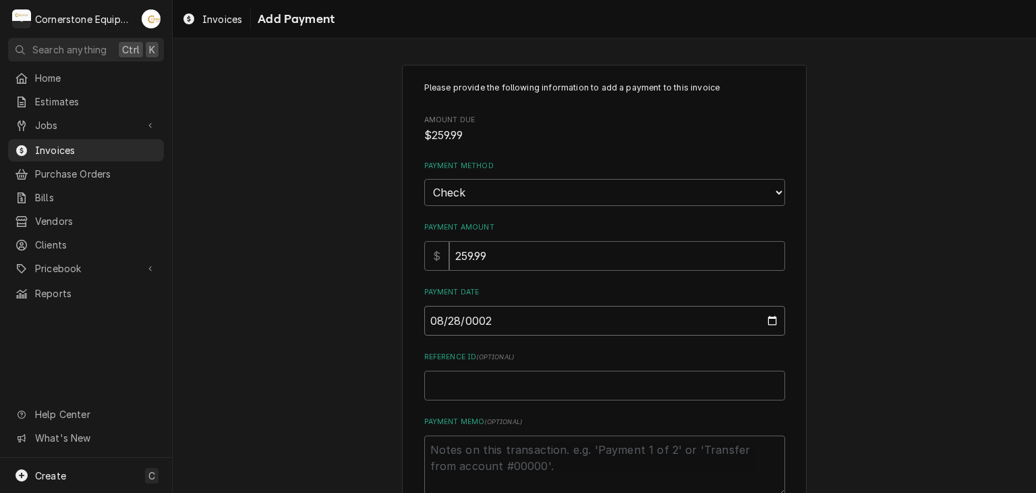
type textarea "x"
type input "0020-08-28"
type textarea "x"
type input "0202-08-28"
type textarea "x"
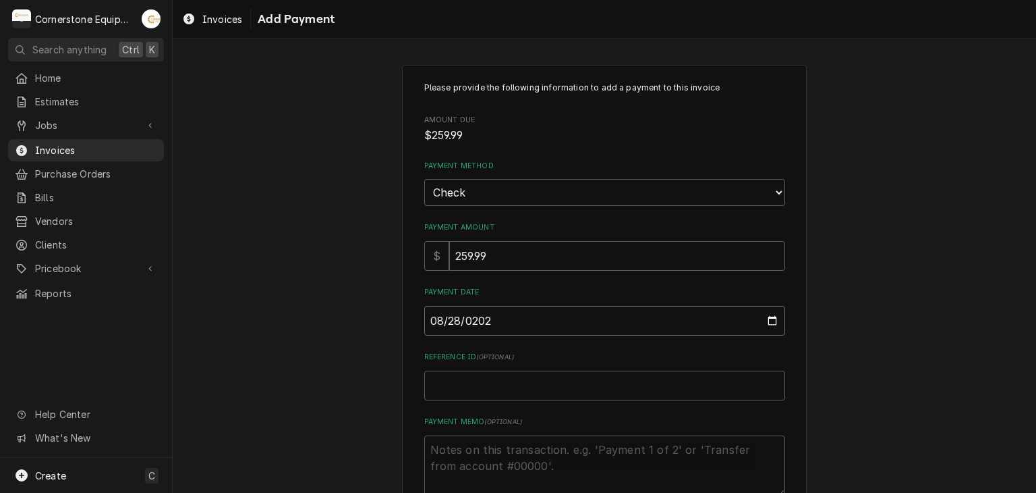
type input "2025-08-28"
type textarea "x"
type input "C"
type textarea "x"
type input "Ch"
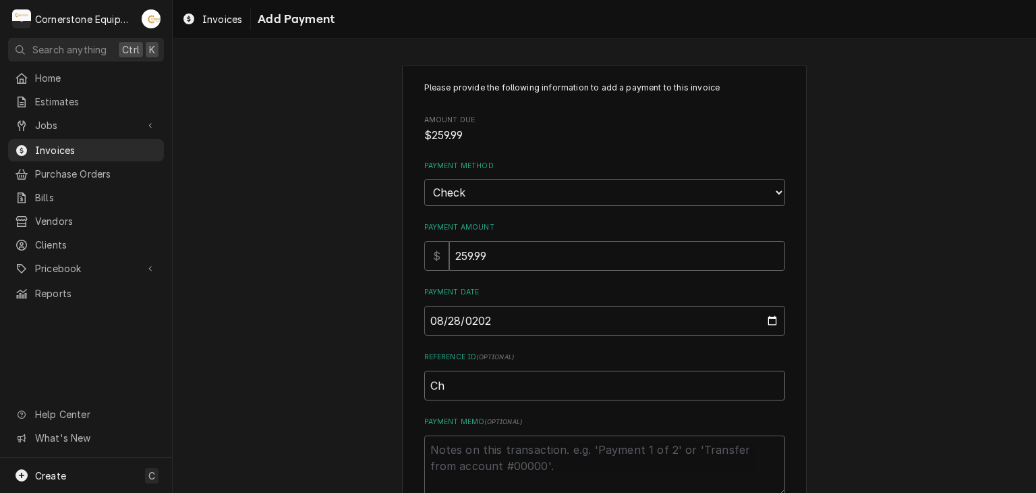
type textarea "x"
type input "Che"
type textarea "x"
type input "Chec"
type textarea "x"
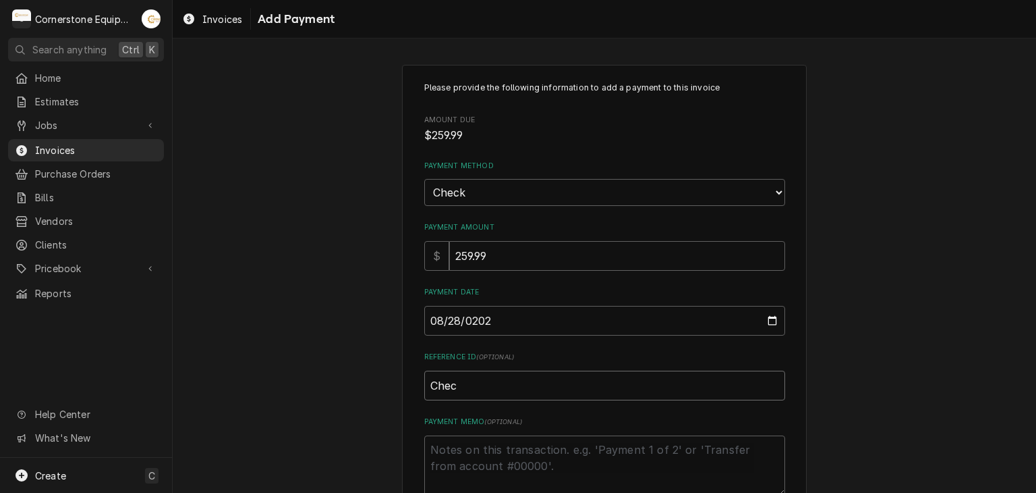
type input "Check"
type textarea "x"
type input "Check"
type textarea "x"
type input "Check #"
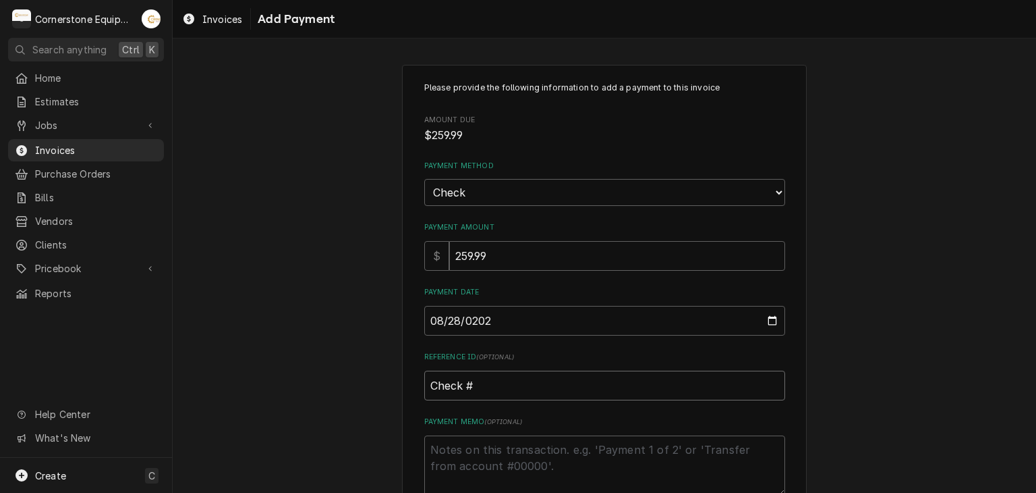
type textarea "x"
type input "Check #2"
type textarea "x"
type input "Check #23"
type textarea "x"
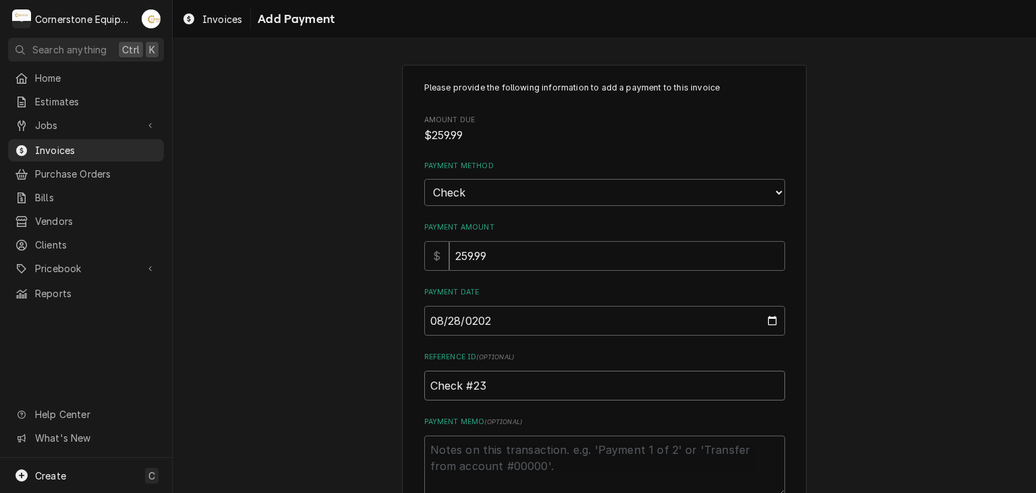
type input "Check #231"
type textarea "x"
type input "Check #2318"
type textarea "P"
type textarea "x"
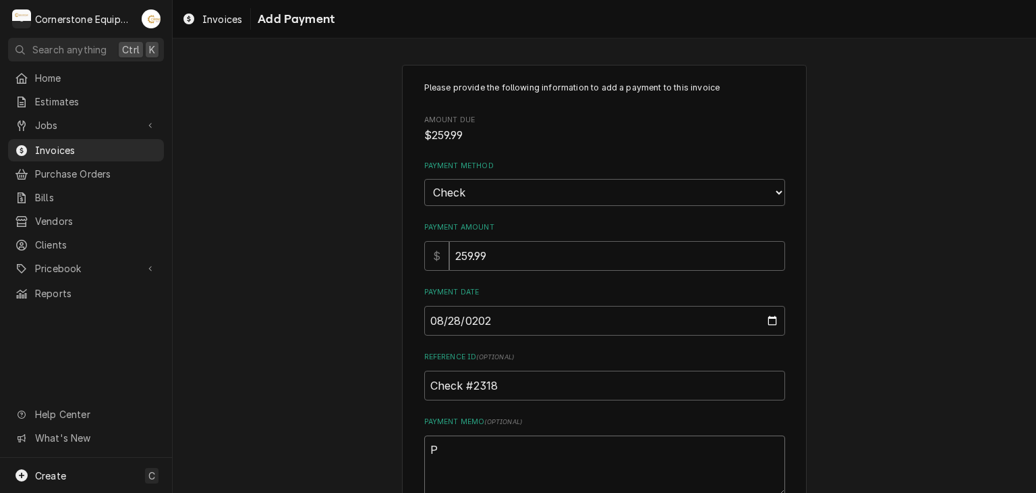
type textarea "Pa"
type textarea "x"
type textarea "Pay"
type textarea "x"
type textarea "Paym"
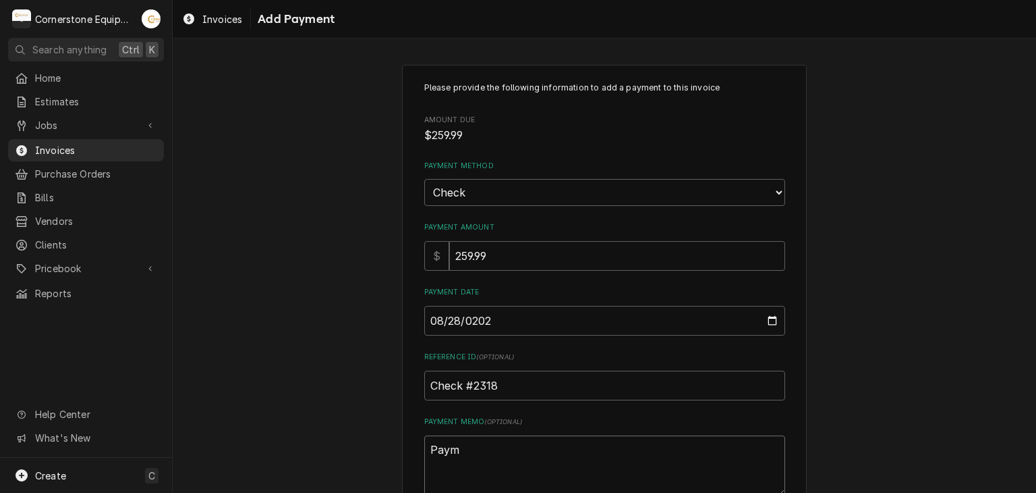
type textarea "x"
type textarea "Payme"
type textarea "x"
type textarea "Paymen"
type textarea "x"
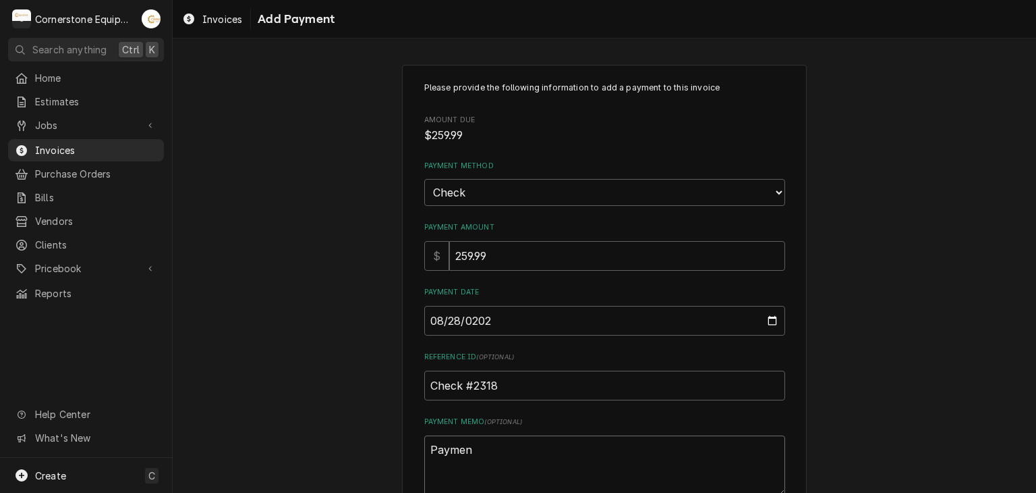
type textarea "Payment"
type textarea "x"
type textarea "Payment"
type textarea "x"
type textarea "Payment 2"
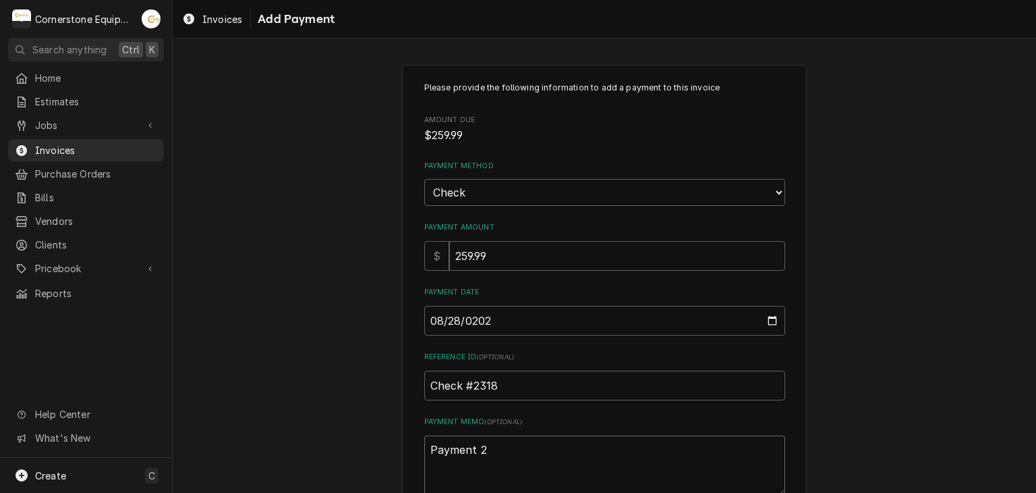
type textarea "x"
type textarea "Payment 2"
type textarea "x"
type textarea "Payment 2 o"
type textarea "x"
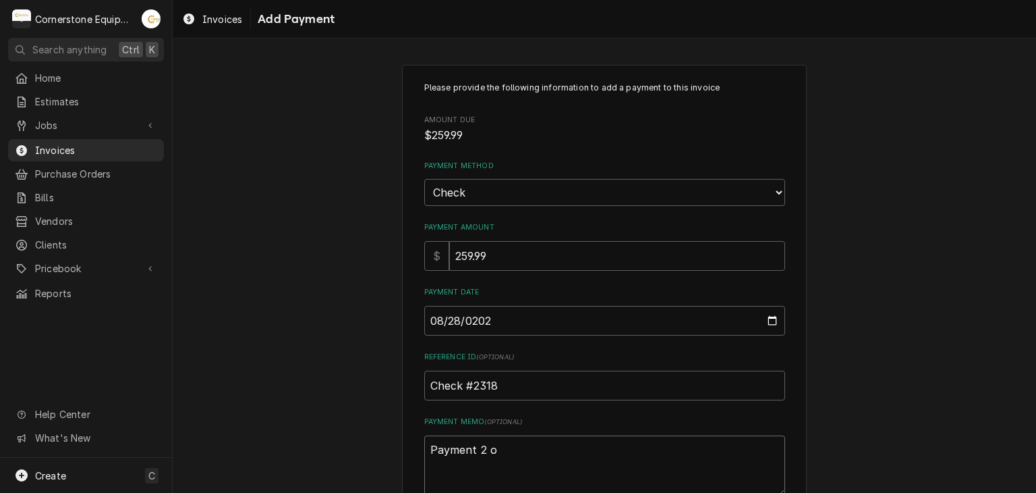
type textarea "Payment 2 of"
type textarea "x"
type textarea "Payment 2 of"
type textarea "x"
type textarea "Payment 2 of 2"
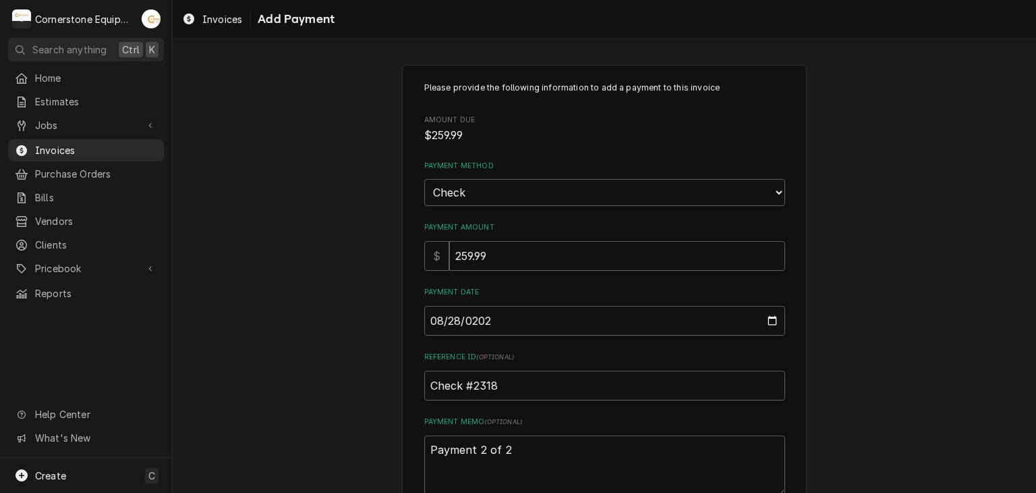
click at [305, 269] on div "Please provide the following information to add a payment to this invoice Amoun…" at bounding box center [605, 315] width 864 height 525
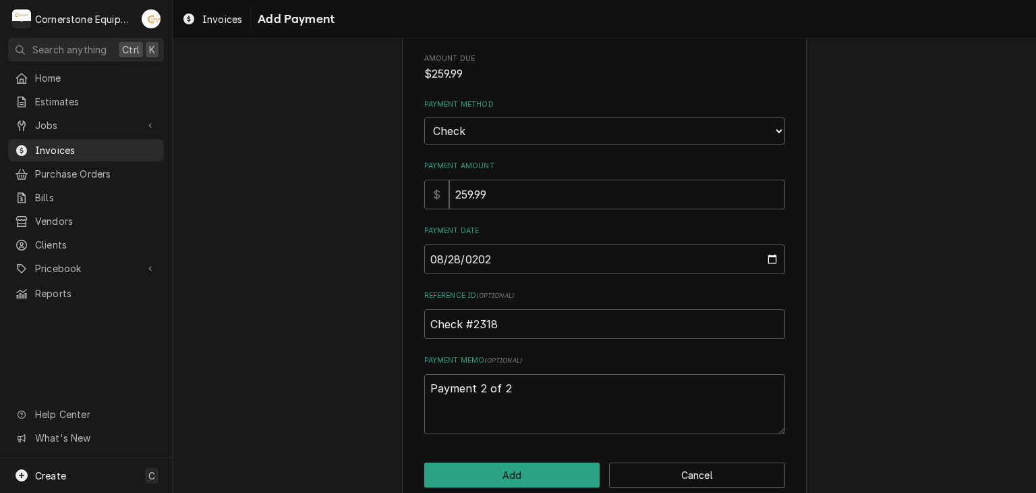
scroll to position [84, 0]
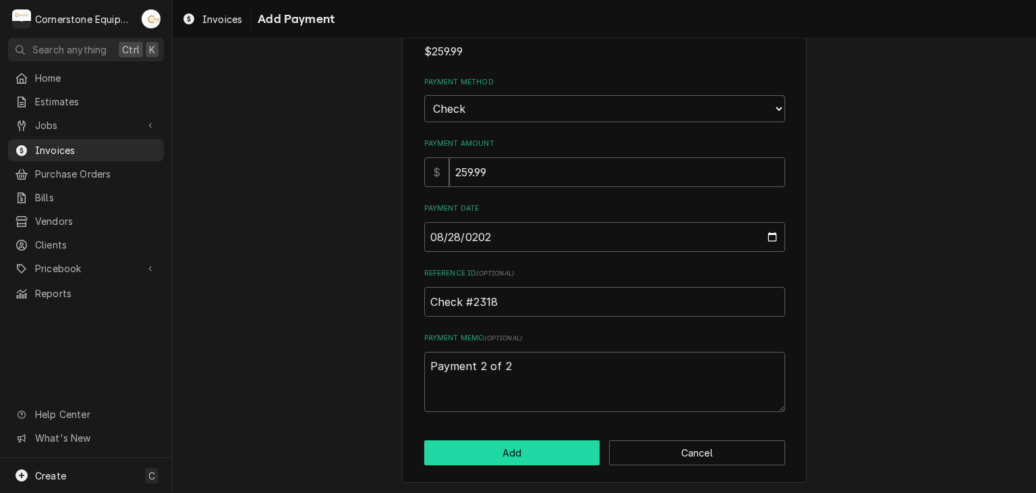
click at [512, 455] on button "Add" at bounding box center [512, 452] width 176 height 25
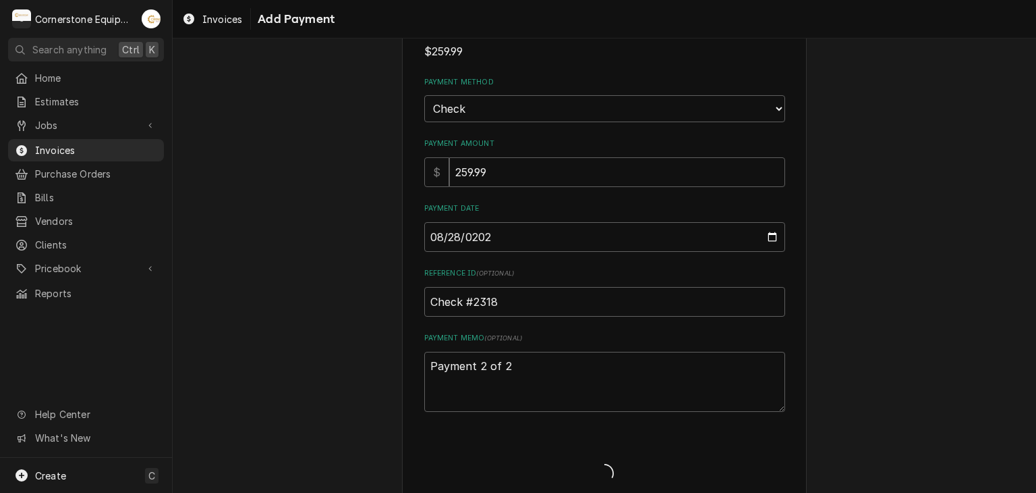
type textarea "x"
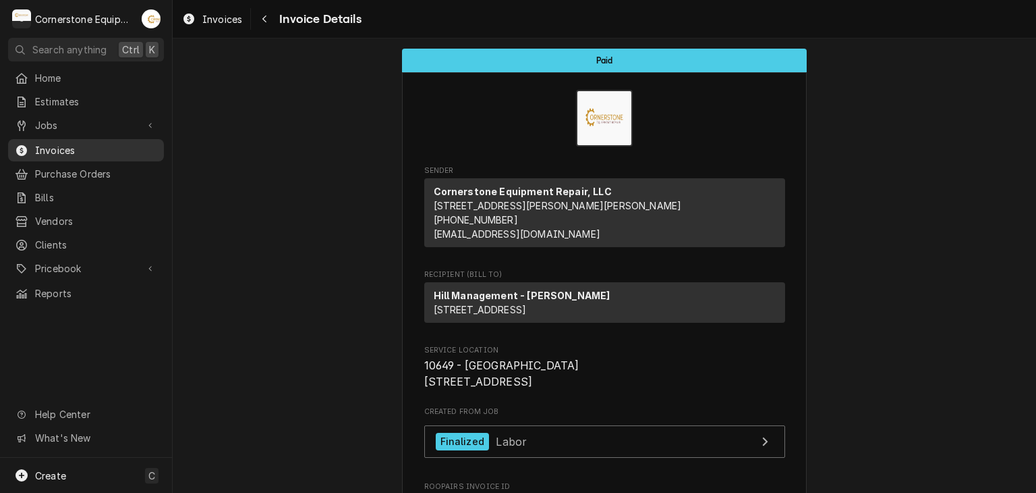
click at [44, 149] on span "Invoices" at bounding box center [96, 150] width 122 height 14
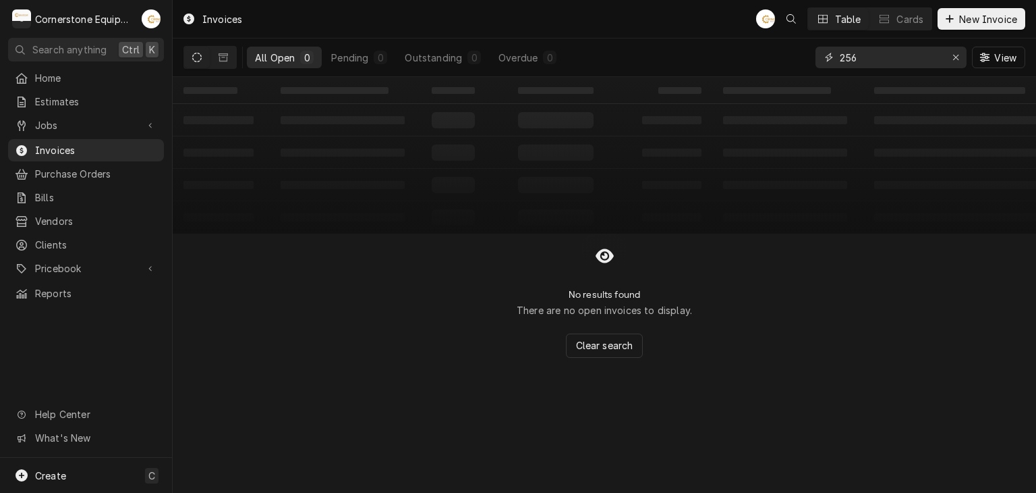
click at [895, 57] on input "256" at bounding box center [890, 58] width 101 height 22
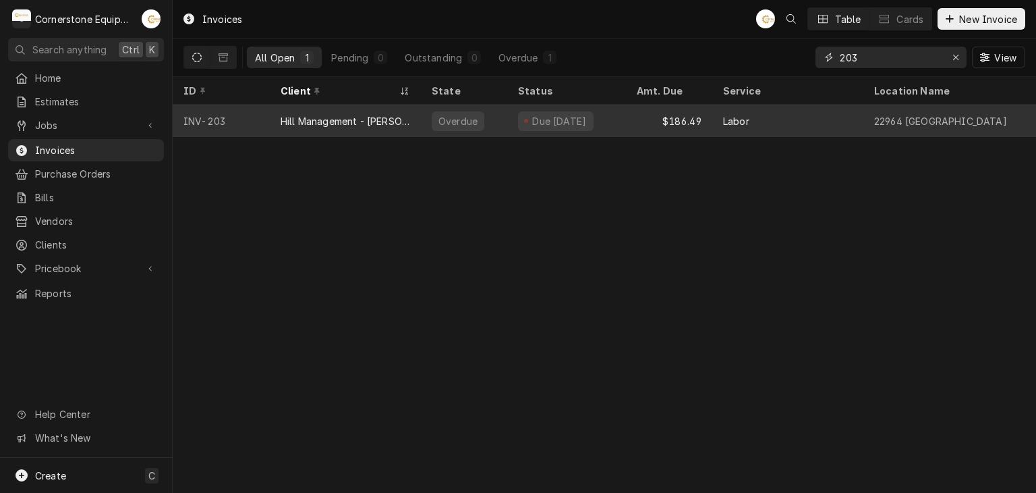
type input "203"
click at [497, 123] on div "Overdue" at bounding box center [464, 121] width 86 height 32
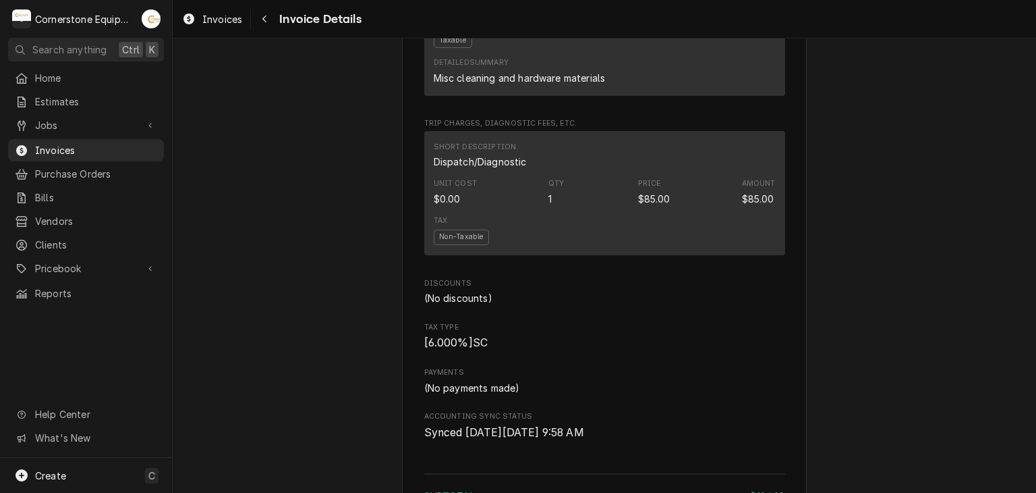
scroll to position [1706, 0]
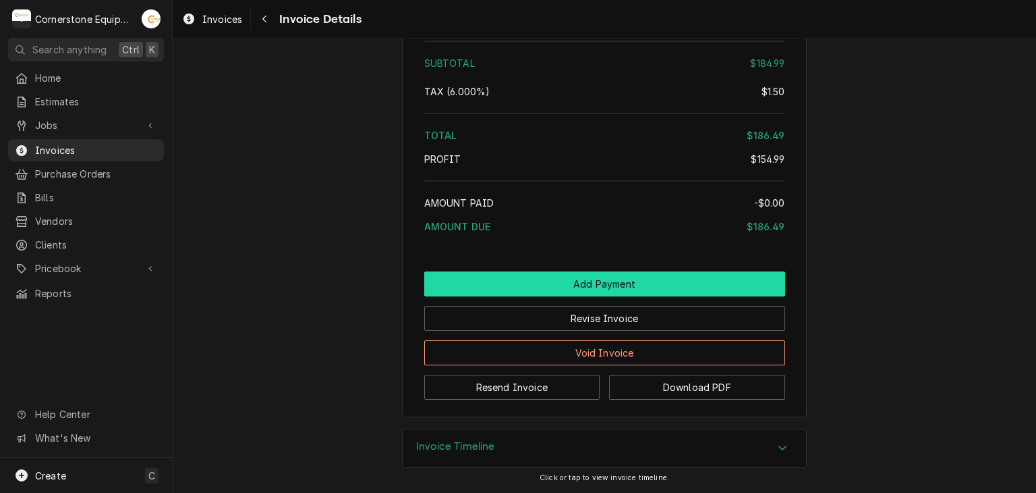
click at [626, 287] on button "Add Payment" at bounding box center [604, 283] width 361 height 25
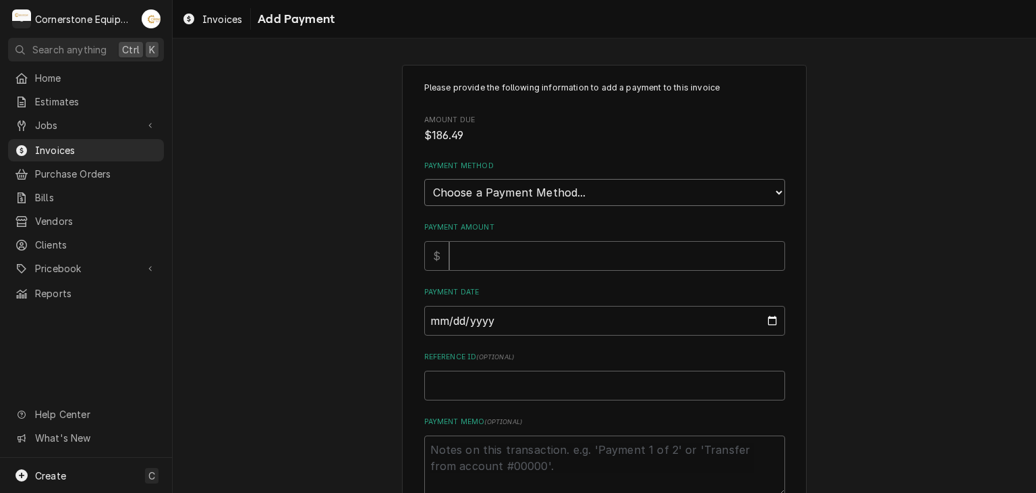
drag, startPoint x: 468, startPoint y: 191, endPoint x: 461, endPoint y: 202, distance: 12.4
click at [468, 191] on select "Choose a Payment Method... Cash Check Credit/Debit Card ACH/eCheck Other" at bounding box center [604, 192] width 361 height 27
select select "2"
click at [424, 179] on select "Choose a Payment Method... Cash Check Credit/Debit Card ACH/eCheck Other" at bounding box center [604, 192] width 361 height 27
click at [459, 248] on input "Payment Amount" at bounding box center [617, 256] width 336 height 30
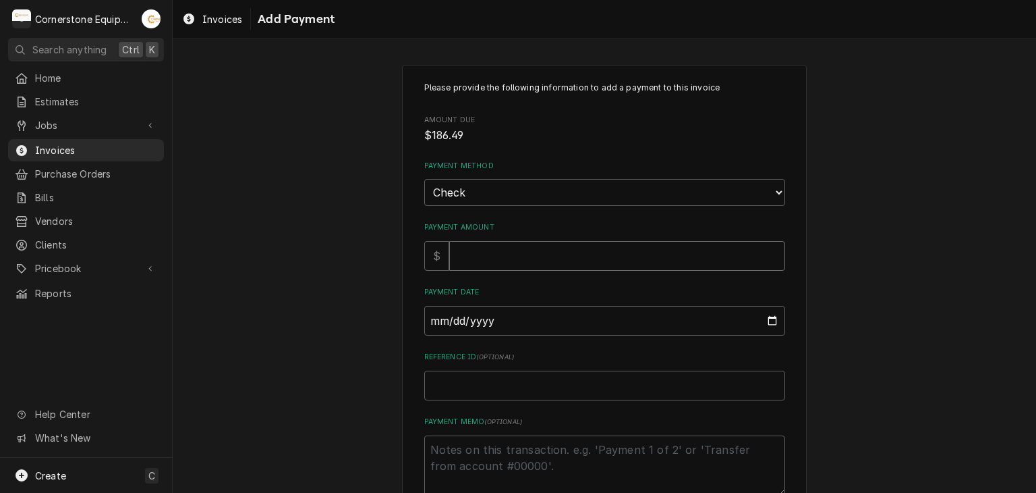
type textarea "x"
type input "1"
type textarea "x"
type input "18"
type textarea "x"
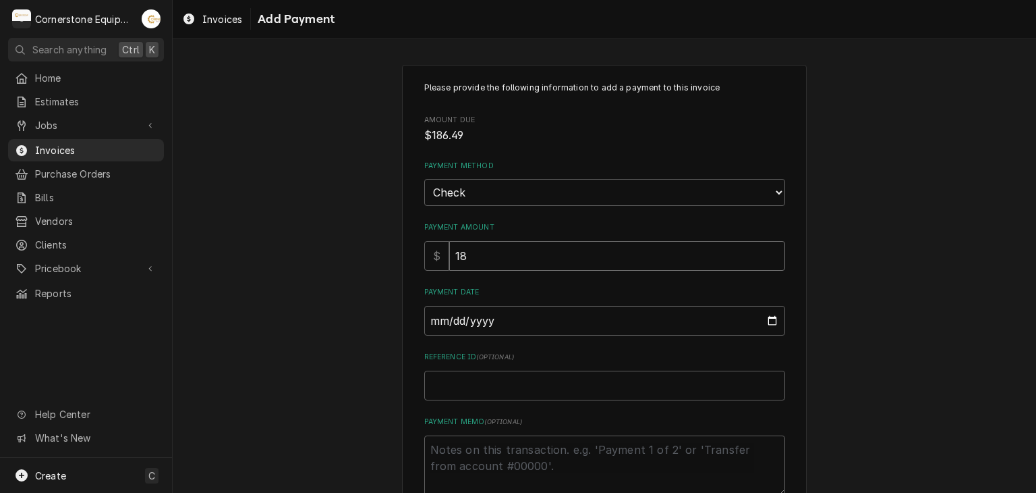
type input "186"
type textarea "x"
type input "186.4"
type textarea "x"
type input "186.49"
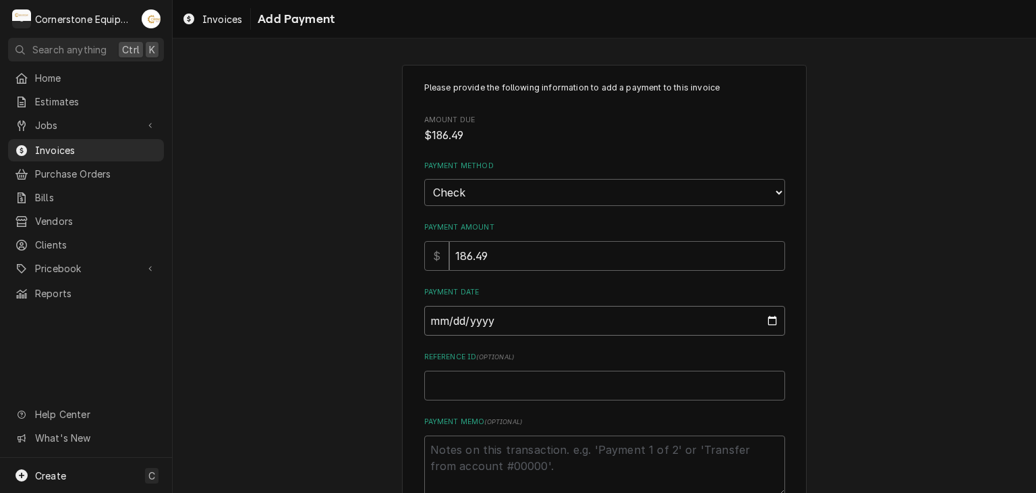
type input "0002-08-28"
type textarea "x"
type input "0020-08-28"
type textarea "x"
type input "0202-08-28"
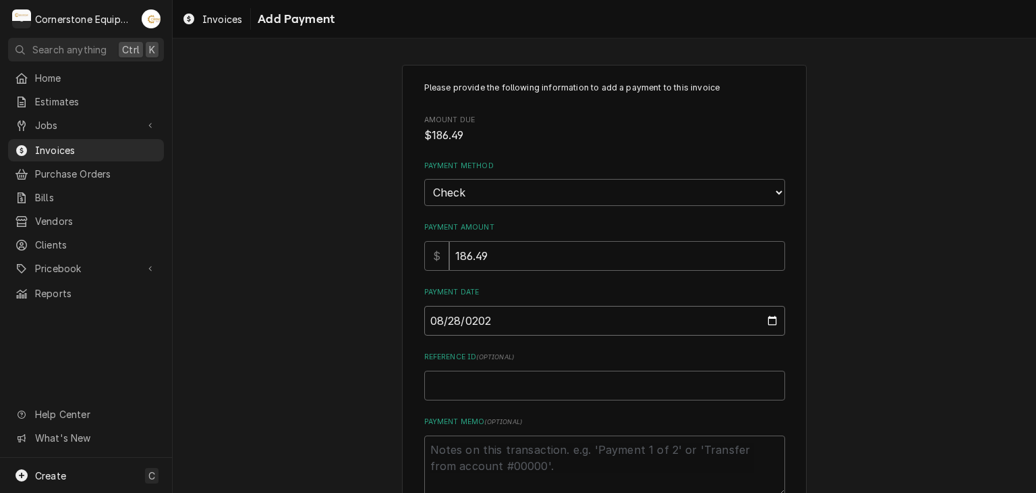
type textarea "x"
type input "[DATE]"
type textarea "x"
type input "C"
type textarea "x"
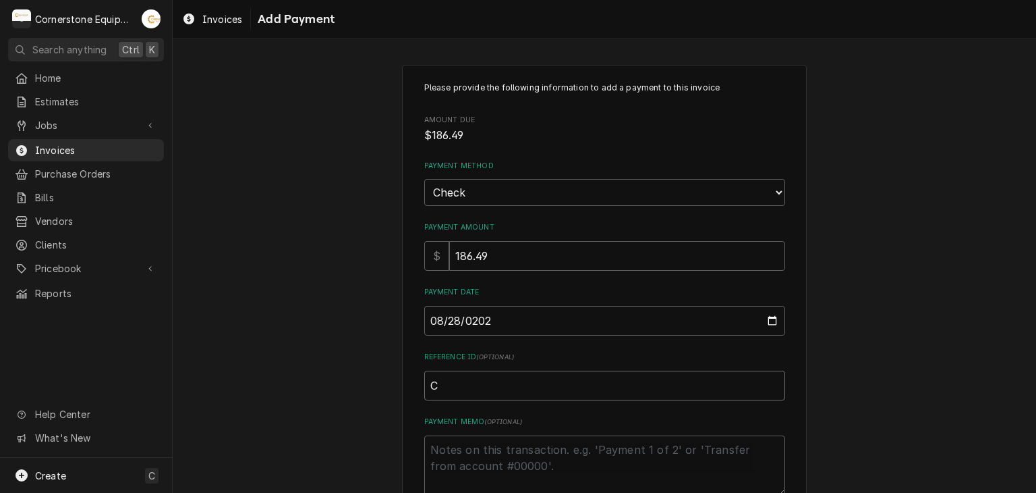
type input "Ch"
type textarea "x"
type input "Che"
type textarea "x"
type input "Chec"
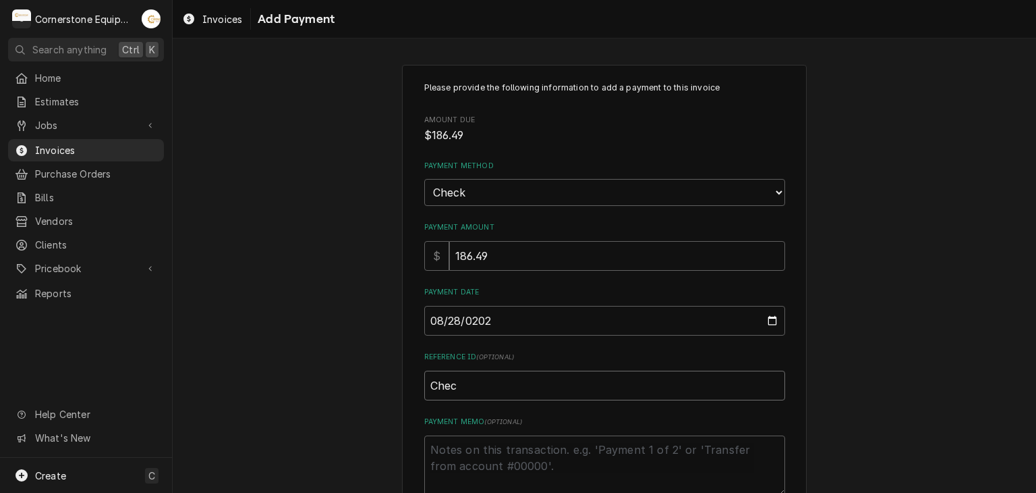
type textarea "x"
type input "Check"
type textarea "x"
type input "Check"
type textarea "x"
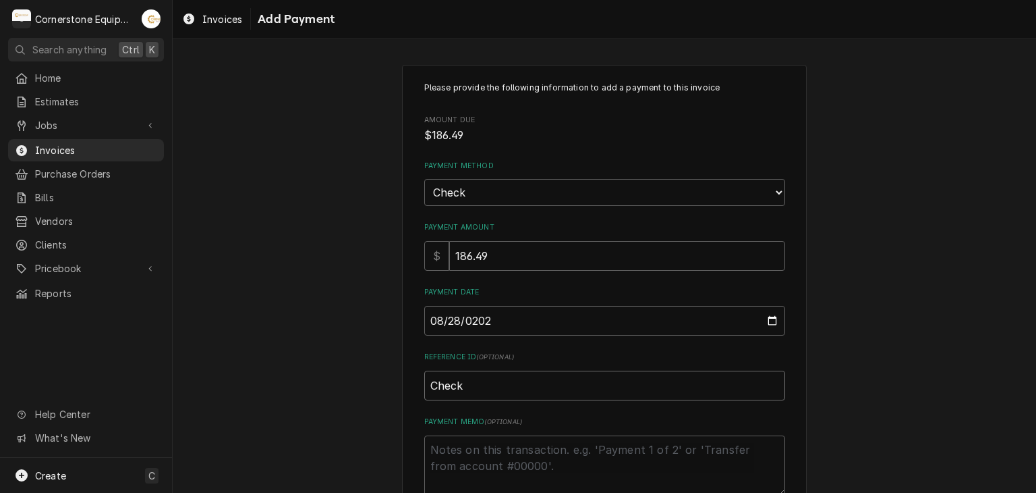
type input "Check #"
type textarea "x"
type input "Check #2"
type textarea "x"
type input "Check #23"
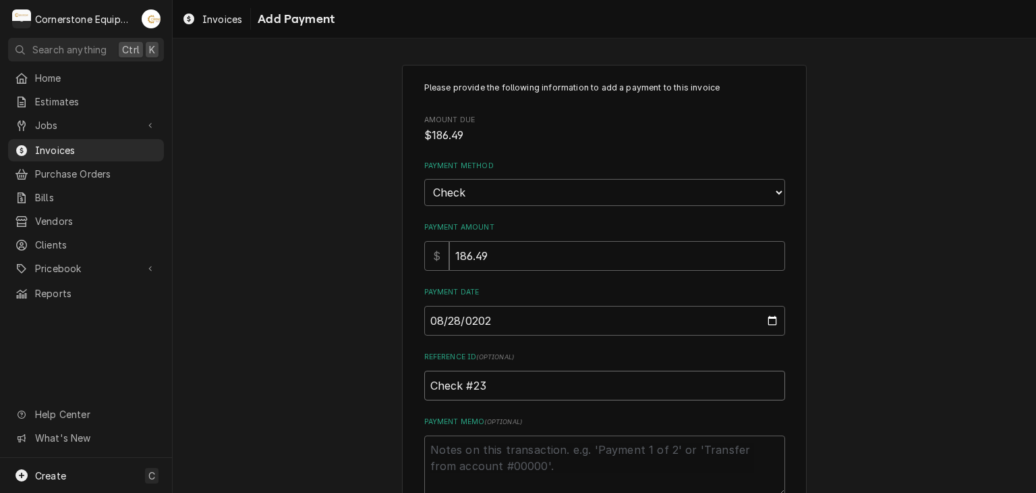
type textarea "x"
type input "Check #230"
type textarea "x"
type input "Check #2302"
type textarea "x"
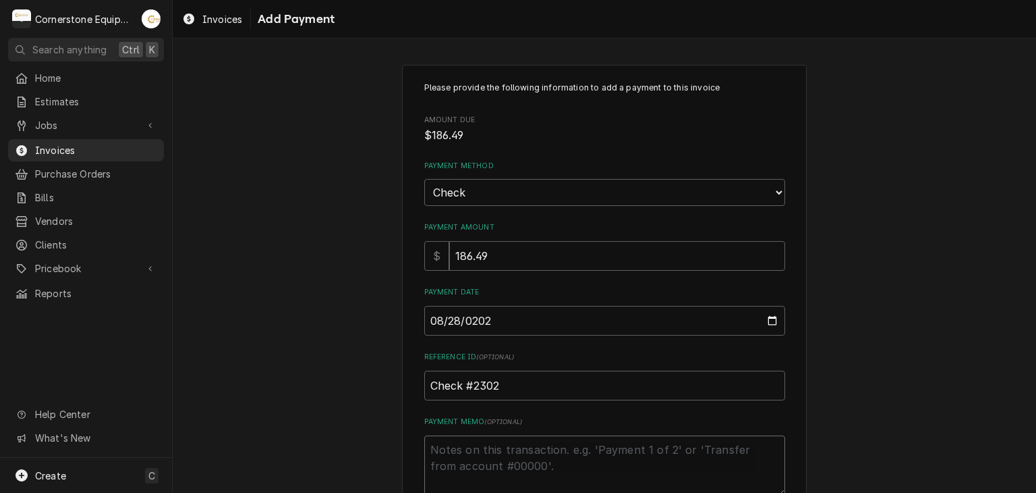
type textarea "P"
type textarea "x"
type textarea "Pa"
type textarea "x"
type textarea "Pay"
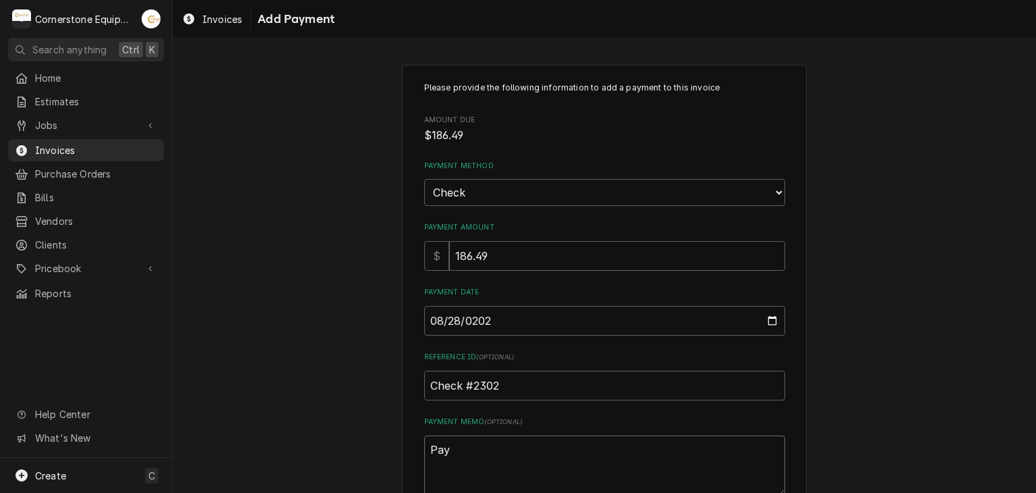
type textarea "x"
type textarea "Paym"
type textarea "x"
type textarea "Payme"
type textarea "x"
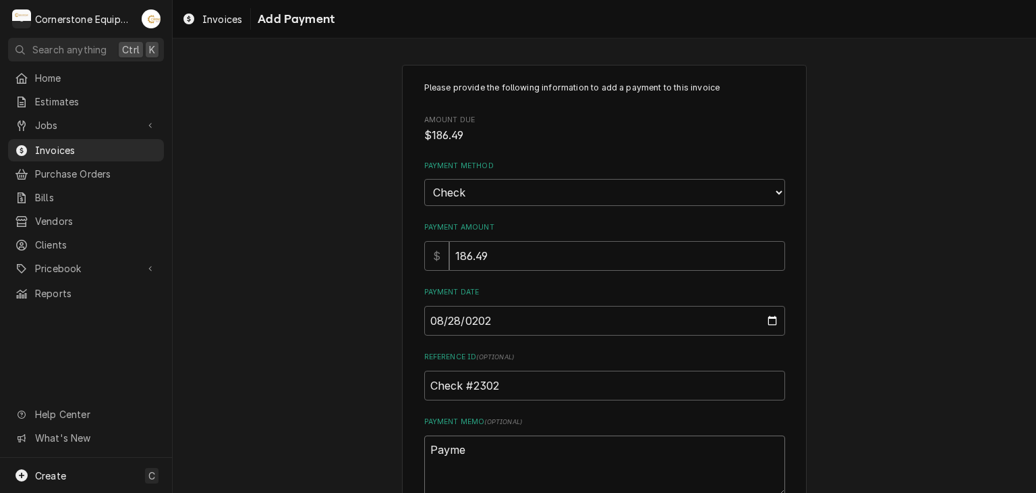
type textarea "Paymen"
type textarea "x"
type textarea "Payment"
type textarea "x"
type textarea "Payment"
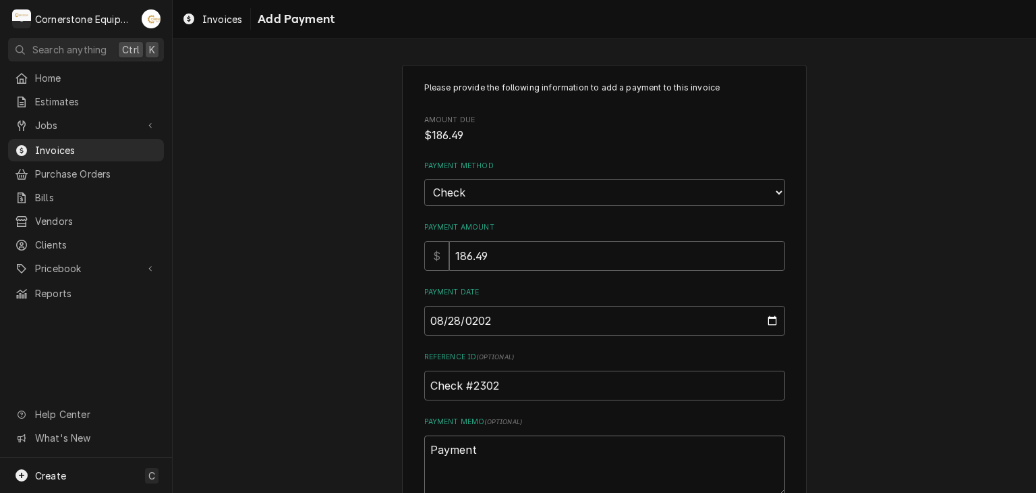
type textarea "x"
type textarea "Payment 1"
type textarea "x"
type textarea "Payment 1"
type textarea "x"
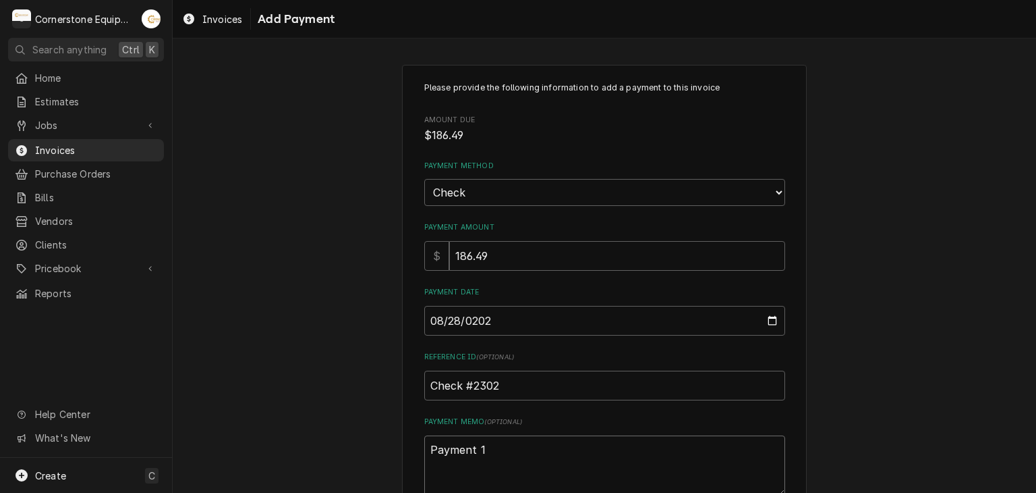
type textarea "Payment 1 o"
type textarea "x"
type textarea "Payment 1 of"
type textarea "x"
type textarea "Payment 1 of"
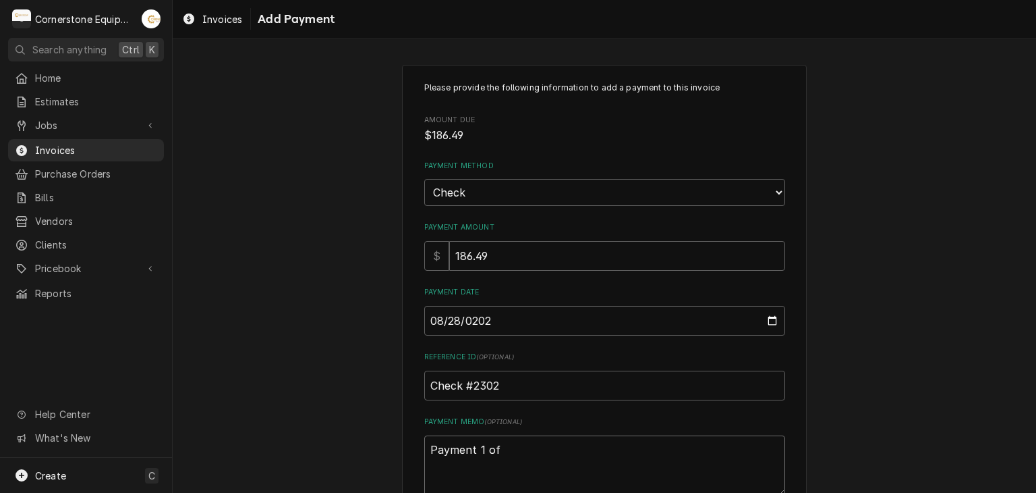
type textarea "x"
type textarea "Payment 1 of 2"
click at [378, 300] on div "Please provide the following information to add a payment to this invoice Amoun…" at bounding box center [605, 315] width 864 height 525
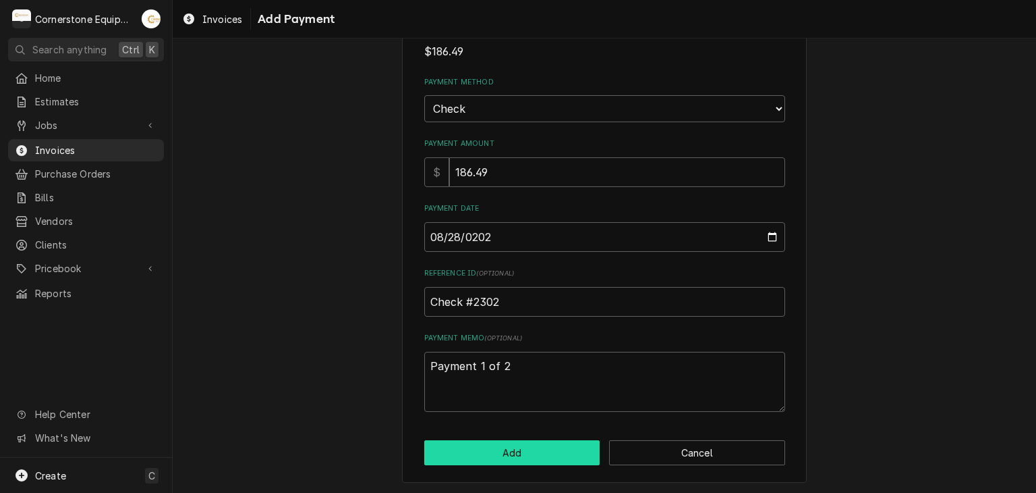
click at [536, 451] on button "Add" at bounding box center [512, 452] width 176 height 25
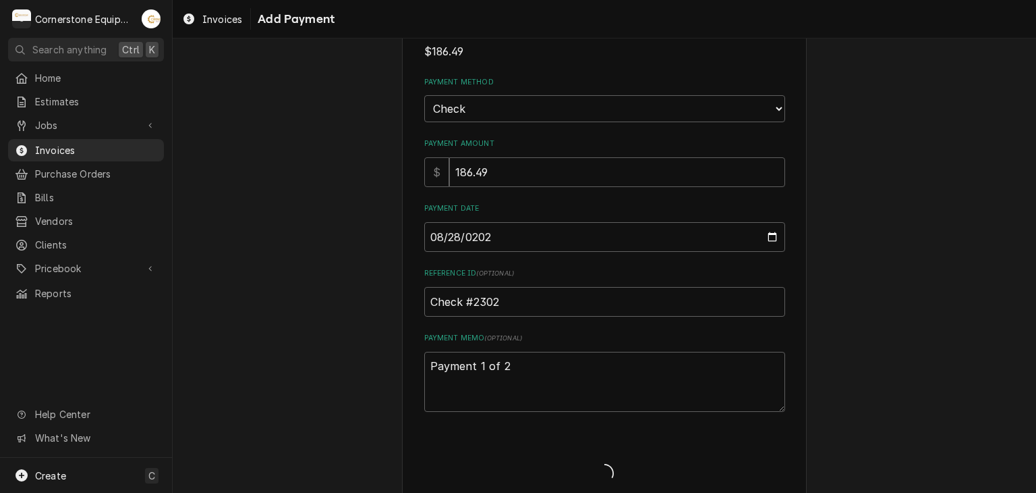
type textarea "x"
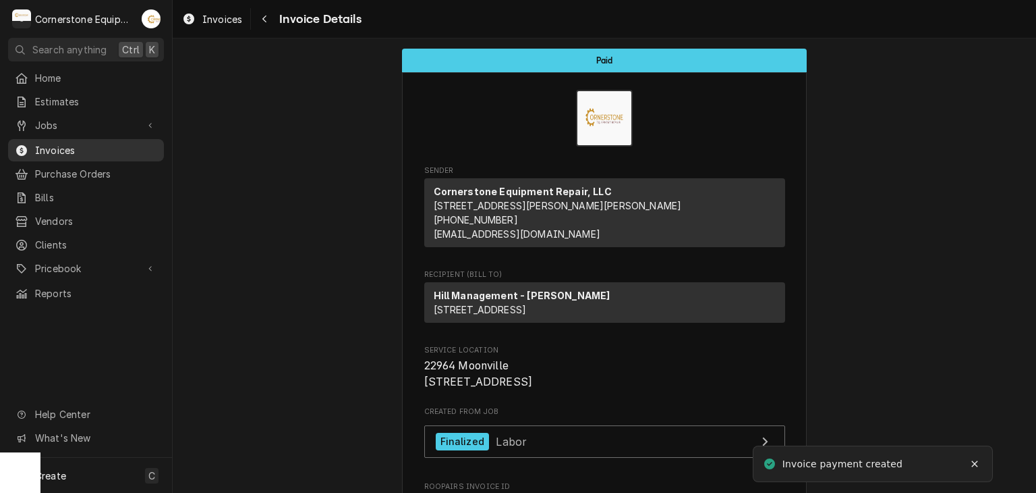
click at [110, 148] on span "Invoices" at bounding box center [96, 150] width 122 height 14
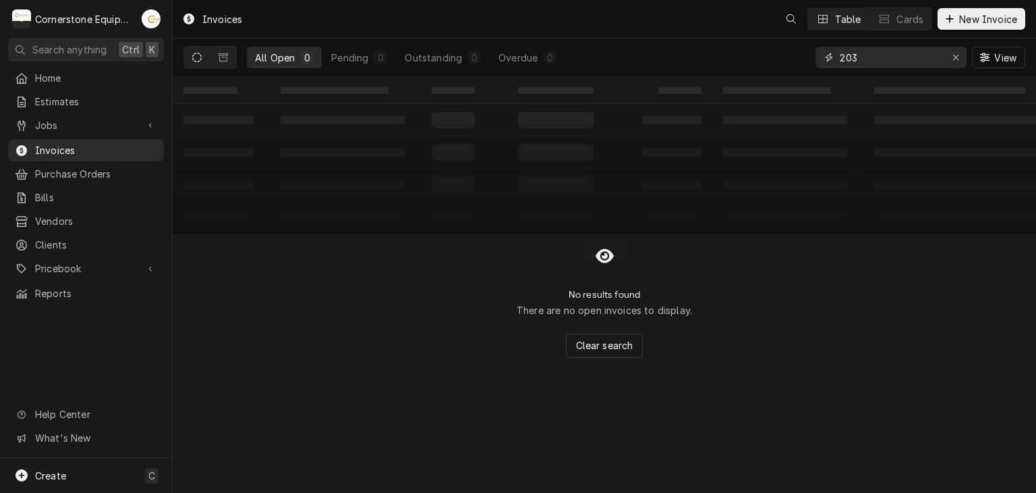
click at [878, 60] on input "203" at bounding box center [890, 58] width 101 height 22
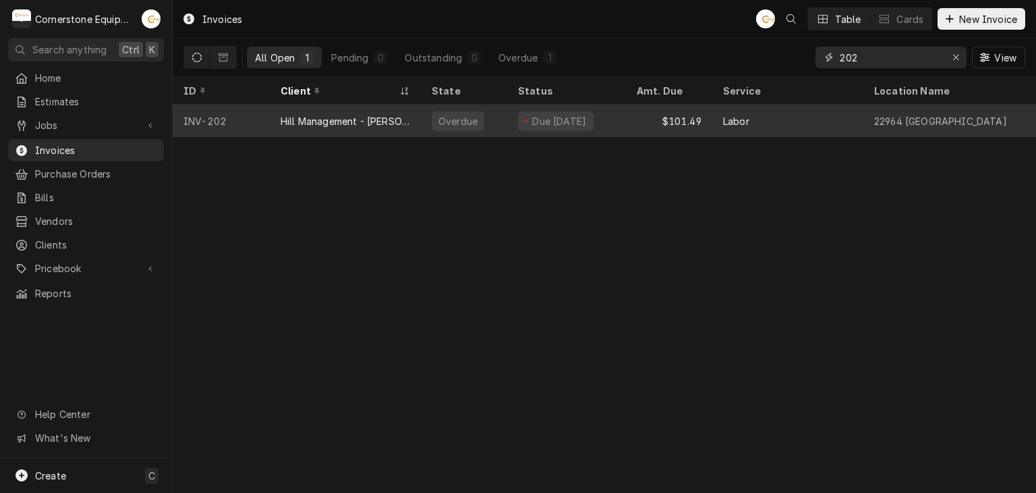
type input "202"
click at [553, 111] on div "Due 11 days ago" at bounding box center [556, 121] width 76 height 20
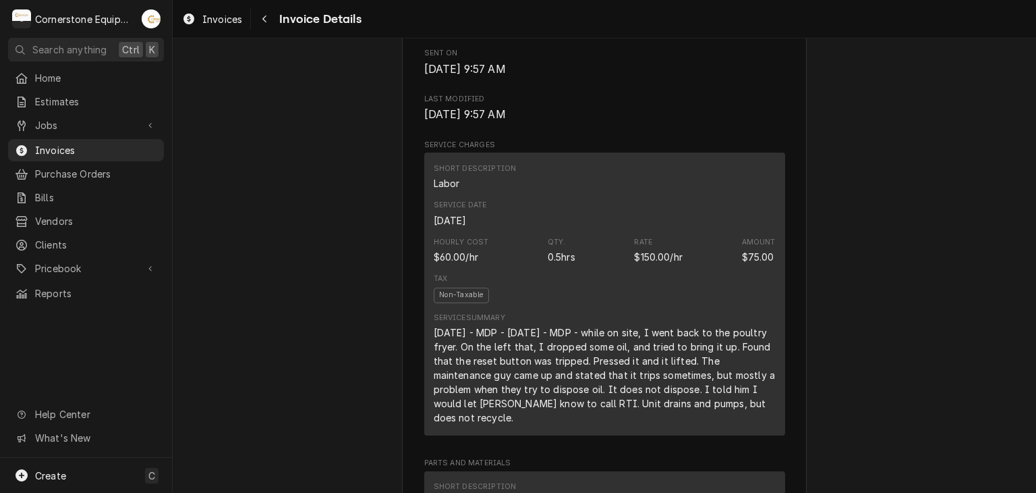
scroll to position [1590, 0]
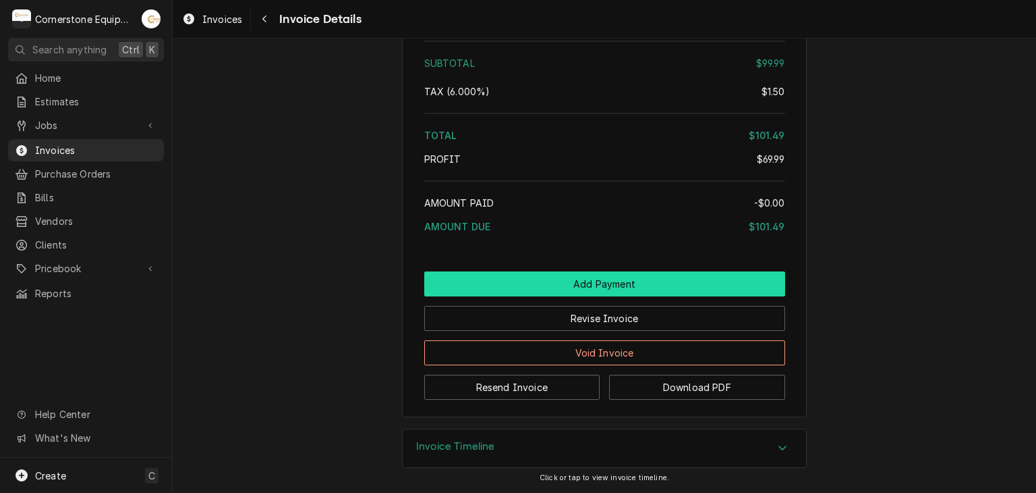
click at [637, 284] on button "Add Payment" at bounding box center [604, 283] width 361 height 25
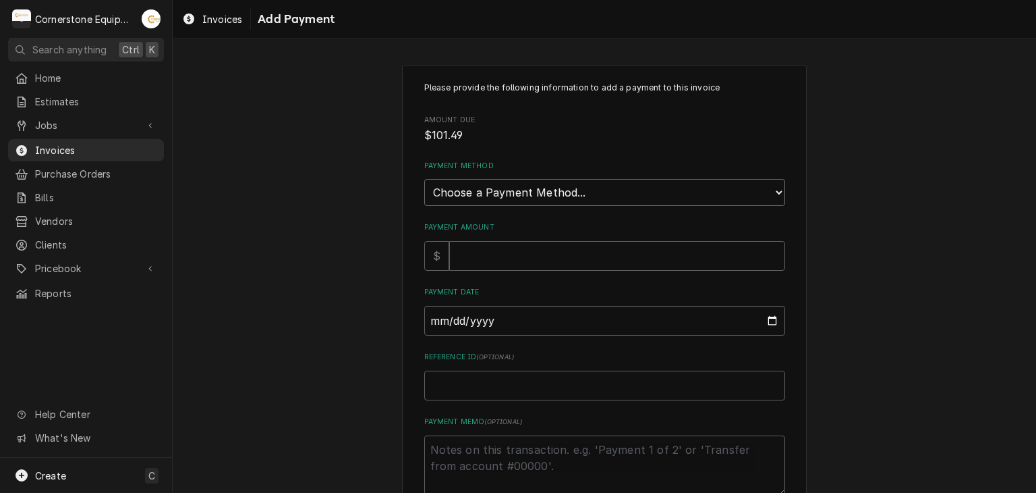
click at [528, 196] on select "Choose a Payment Method... Cash Check Credit/Debit Card ACH/eCheck Other" at bounding box center [604, 192] width 361 height 27
select select "2"
click at [424, 179] on select "Choose a Payment Method... Cash Check Credit/Debit Card ACH/eCheck Other" at bounding box center [604, 192] width 361 height 27
click at [488, 256] on input "Payment Amount" at bounding box center [617, 256] width 336 height 30
type textarea "x"
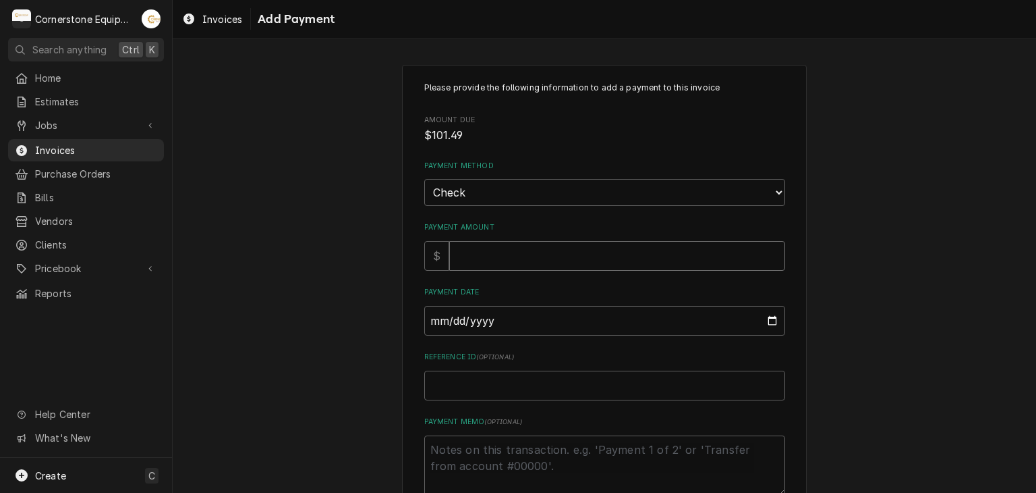
type input "1"
type textarea "x"
type input "10"
type textarea "x"
type input "101"
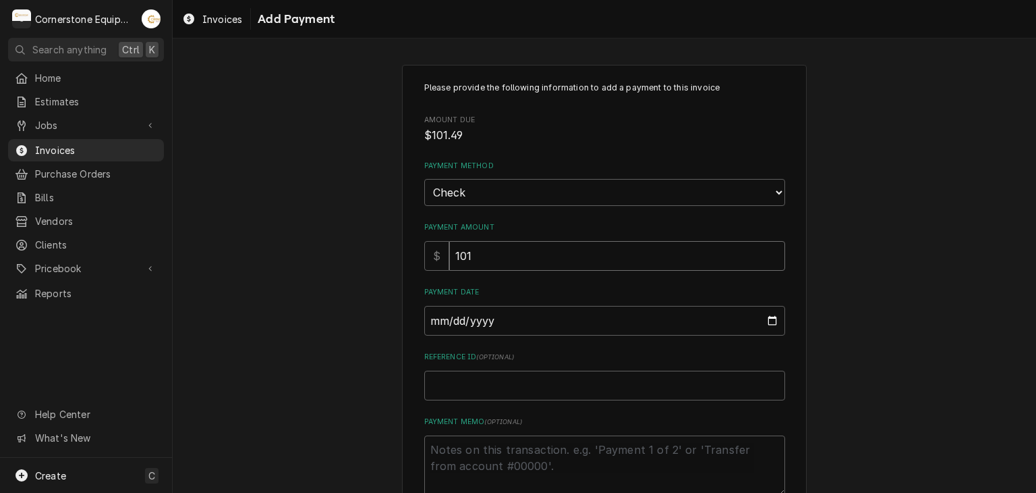
type textarea "x"
type input "101.4"
type textarea "x"
type input "101.49"
type input "0002-08-28"
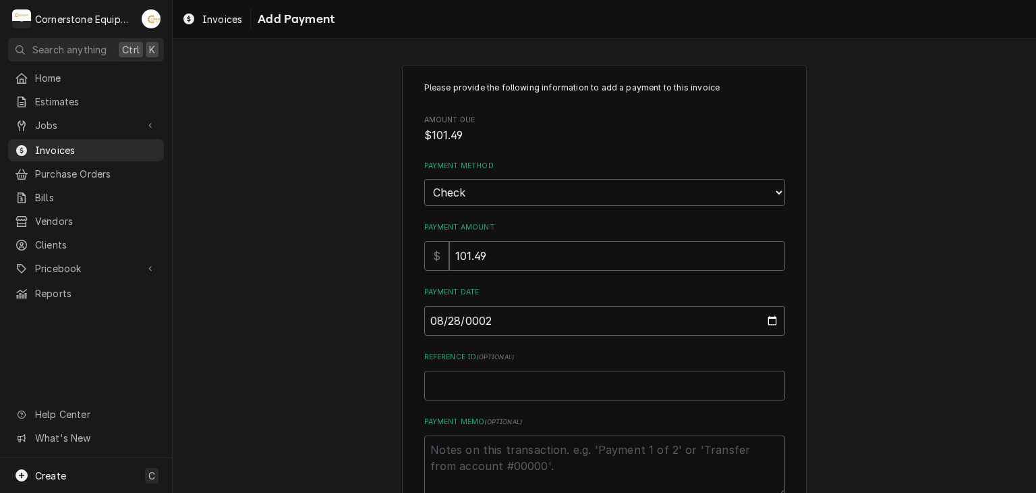
type textarea "x"
type input "0020-08-28"
type textarea "x"
type input "0202-08-28"
type textarea "x"
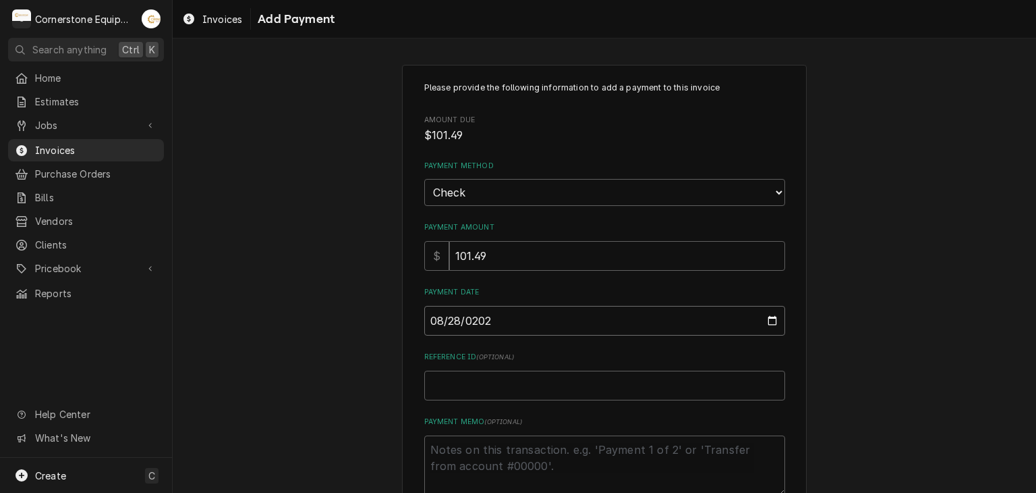
type input "2025-08-28"
type textarea "x"
type input "C"
type textarea "x"
type input "Ch"
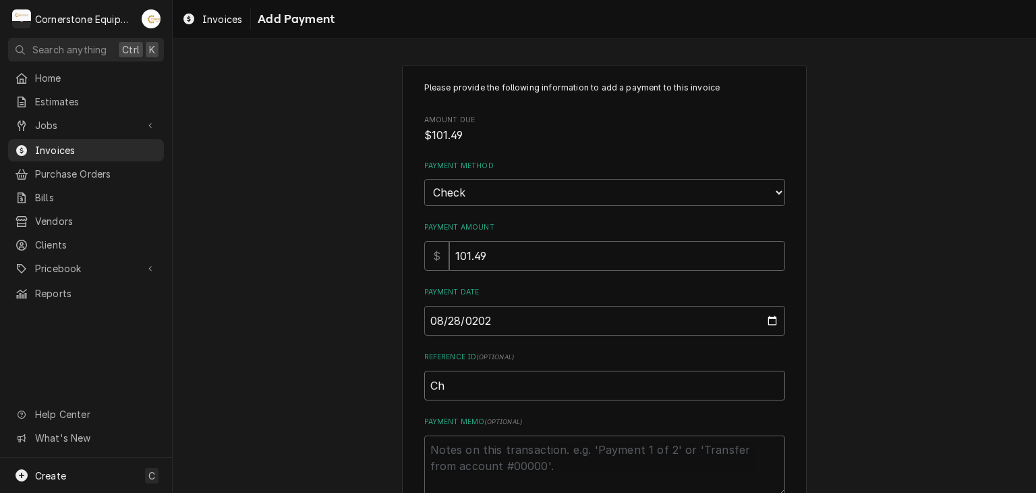
type textarea "x"
type input "Che"
type textarea "x"
type input "Chec"
type textarea "x"
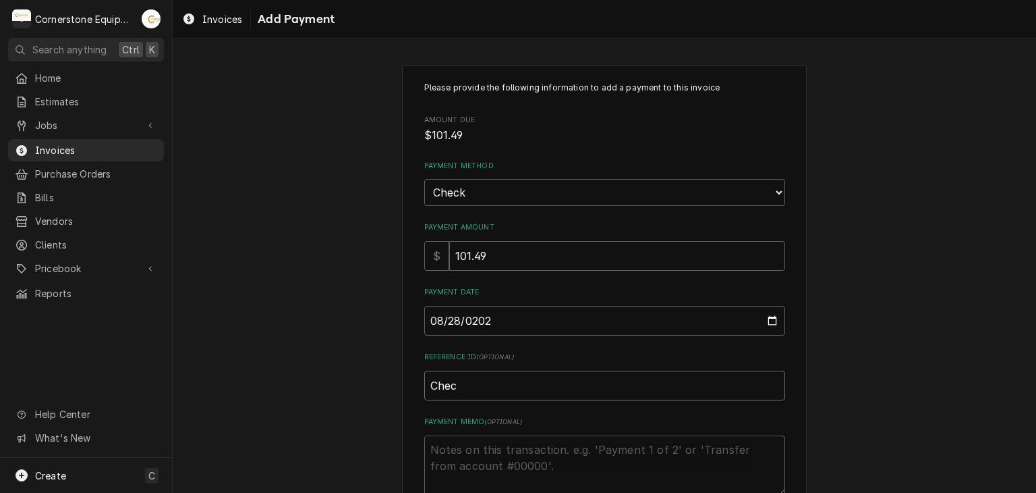
type input "Check"
type textarea "x"
type input "Check"
type textarea "x"
type input "Check #"
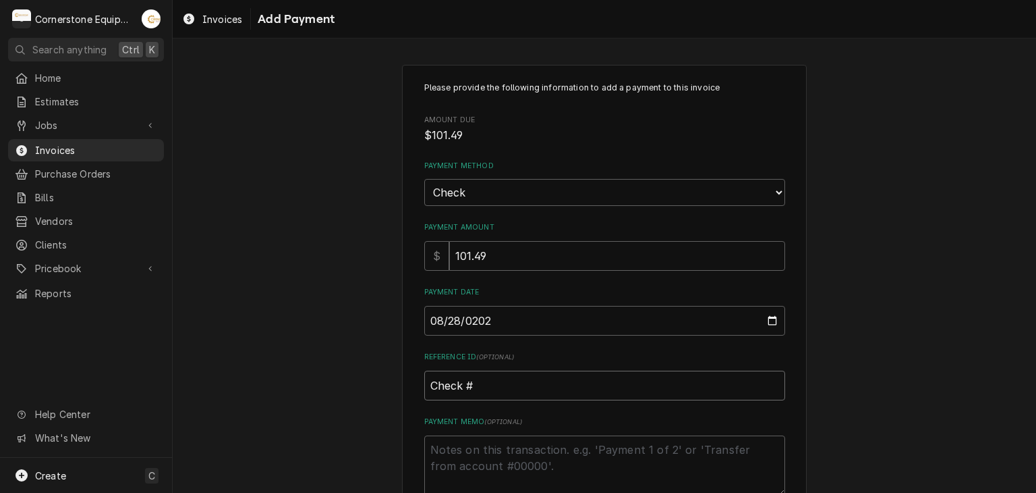
type textarea "x"
type input "Check #2"
type textarea "x"
type input "Check #23"
type textarea "x"
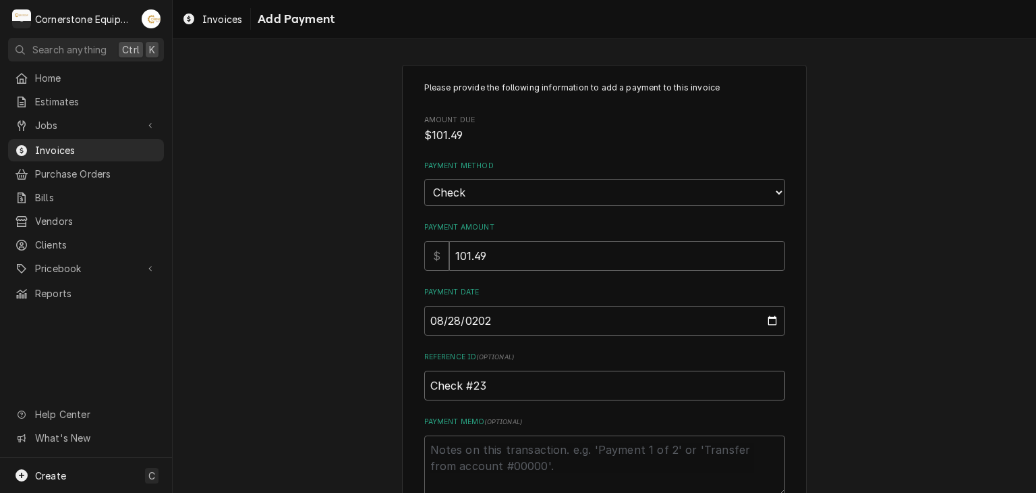
type input "Check #230"
type textarea "x"
type input "Check #2302"
type textarea "x"
type textarea "{"
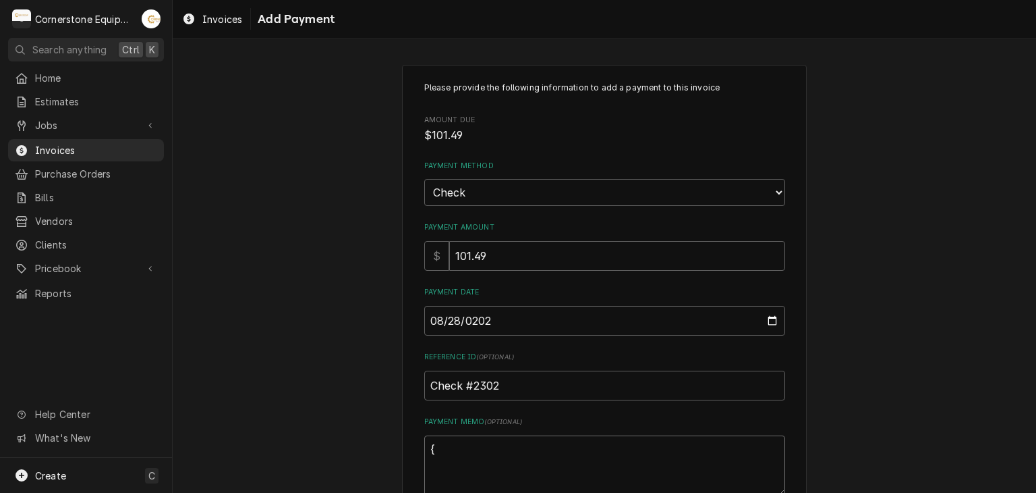
type textarea "x"
type textarea "{+"
type textarea "x"
type textarea "{+P"
type textarea "x"
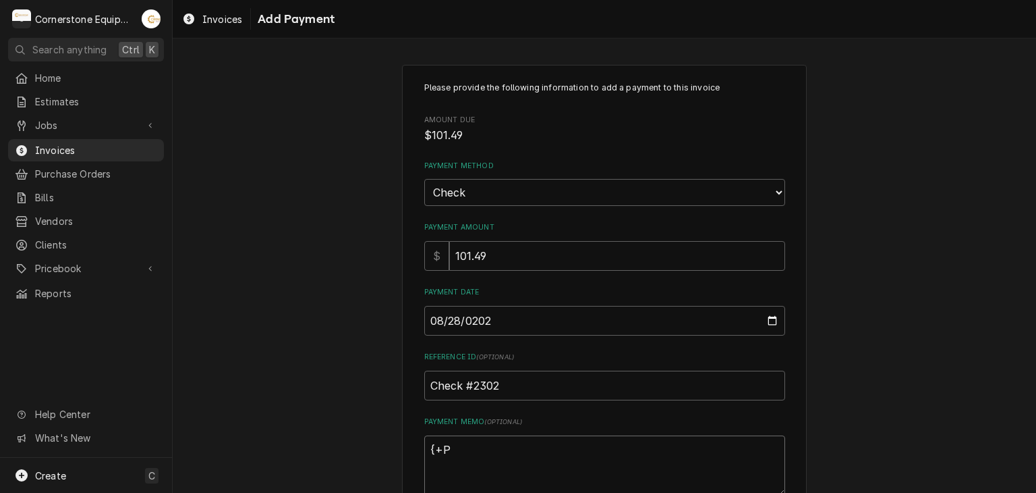
type textarea "{+P+"
type textarea "x"
type textarea "{+P"
type textarea "x"
type textarea "{+"
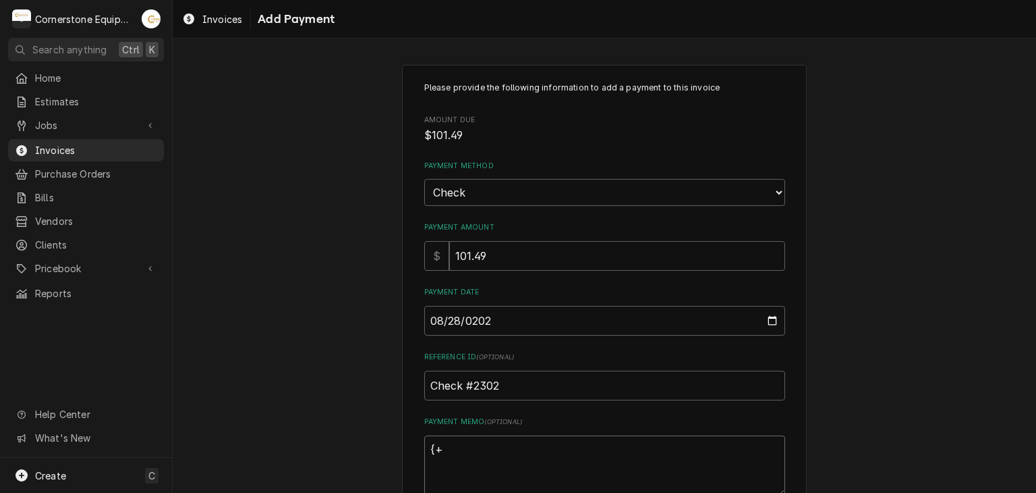
type textarea "x"
type textarea "{"
type textarea "x"
type textarea "P"
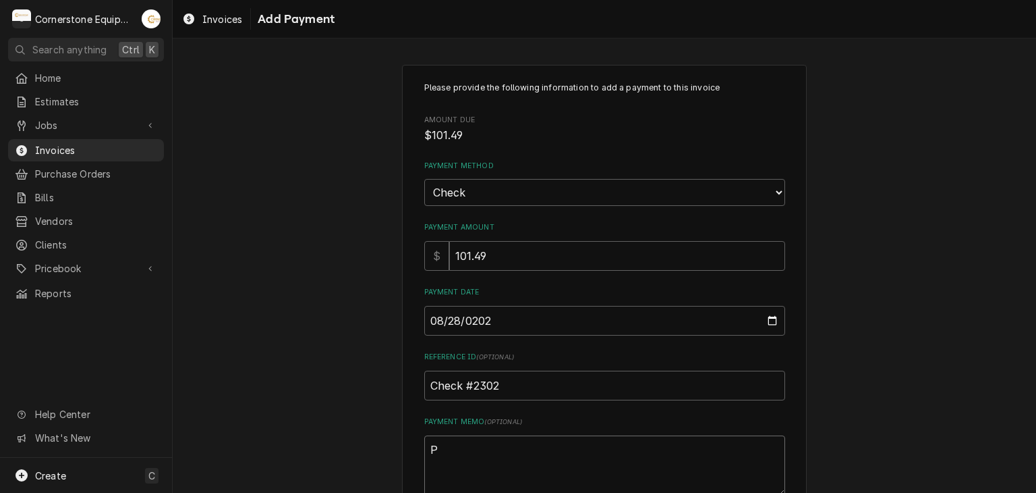
type textarea "x"
type textarea "Pa"
type textarea "x"
type textarea "Pay"
type textarea "x"
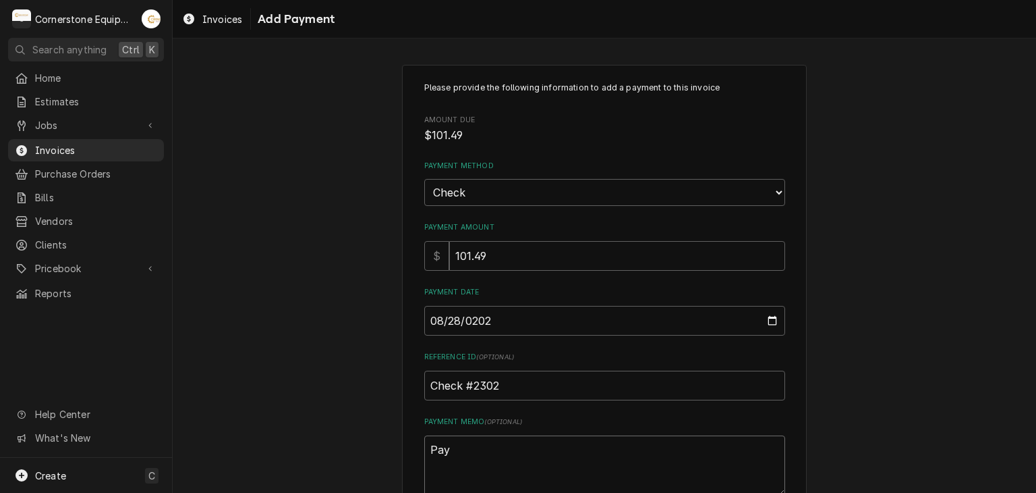
type textarea "Paym"
type textarea "x"
type textarea "Payme"
type textarea "x"
type textarea "Paymen"
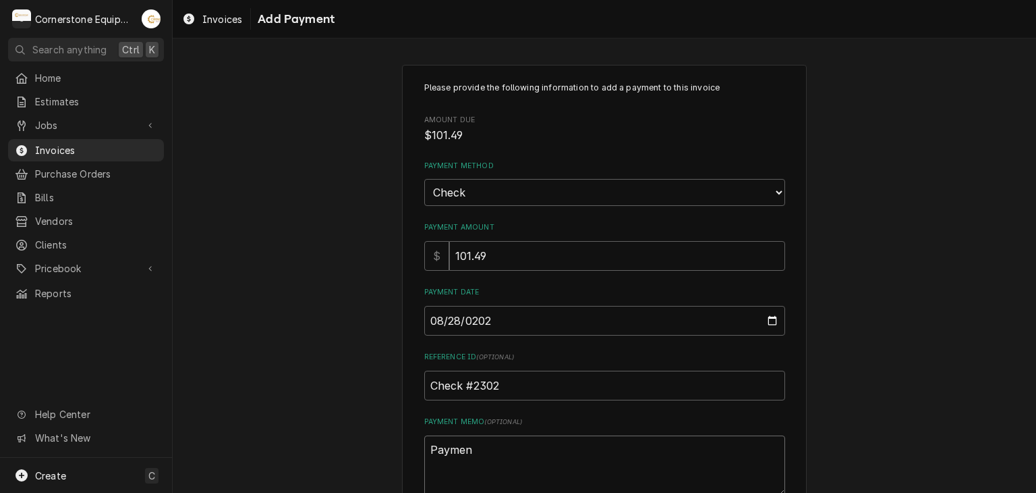
type textarea "x"
type textarea "Payment"
type textarea "x"
type textarea "Payment"
type textarea "x"
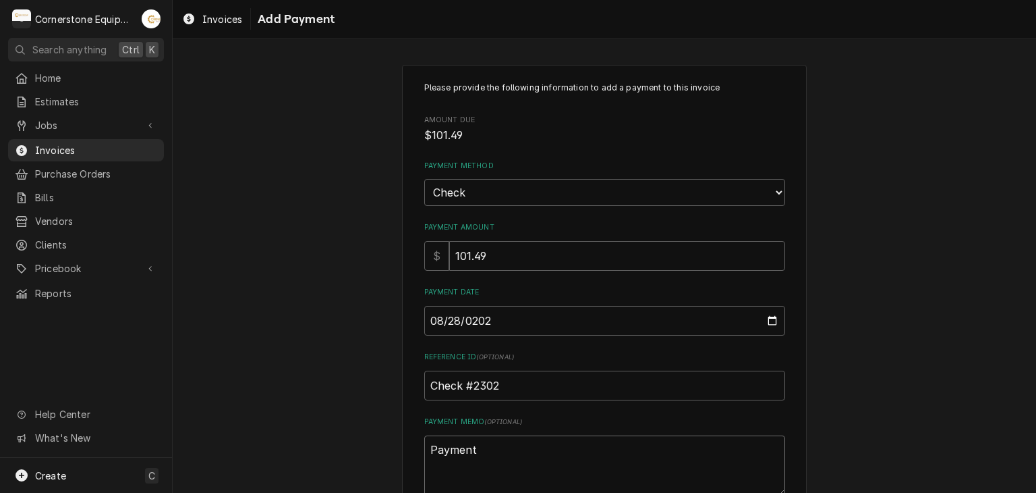
type textarea "Payment 2"
type textarea "x"
type textarea "Payment 2"
type textarea "x"
type textarea "Payment 2 o"
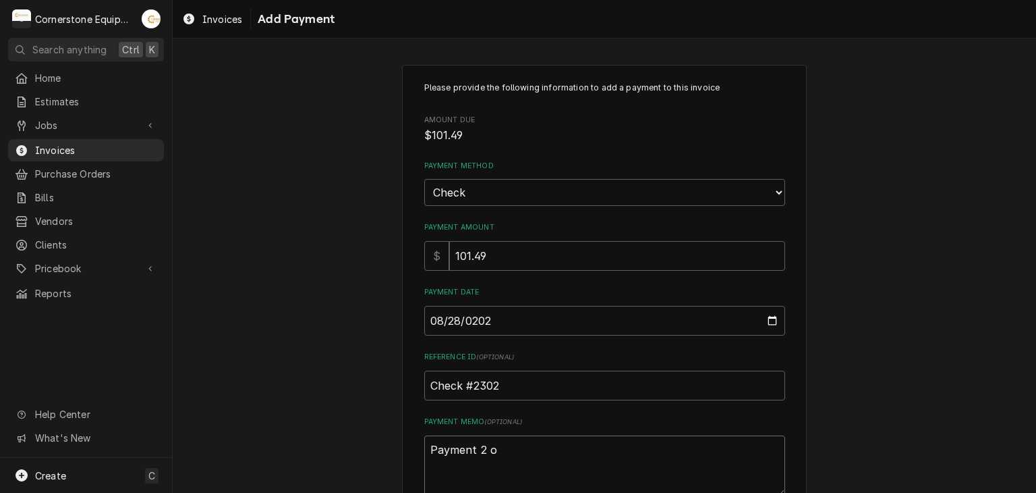
type textarea "x"
type textarea "Payment 2 of"
type textarea "x"
type textarea "Payment 2 of"
type textarea "x"
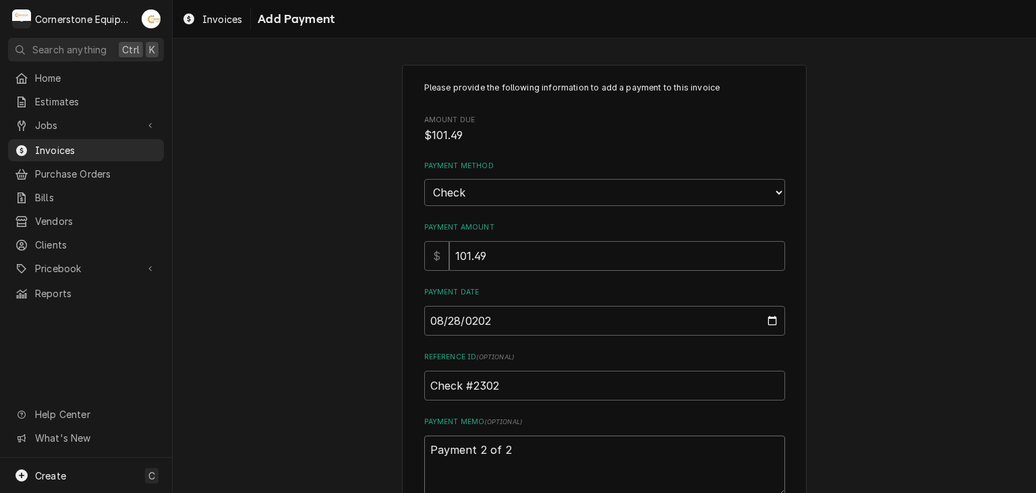
type textarea "Payment 2 of 2"
click at [339, 294] on div "Please provide the following information to add a payment to this invoice Amoun…" at bounding box center [605, 315] width 864 height 525
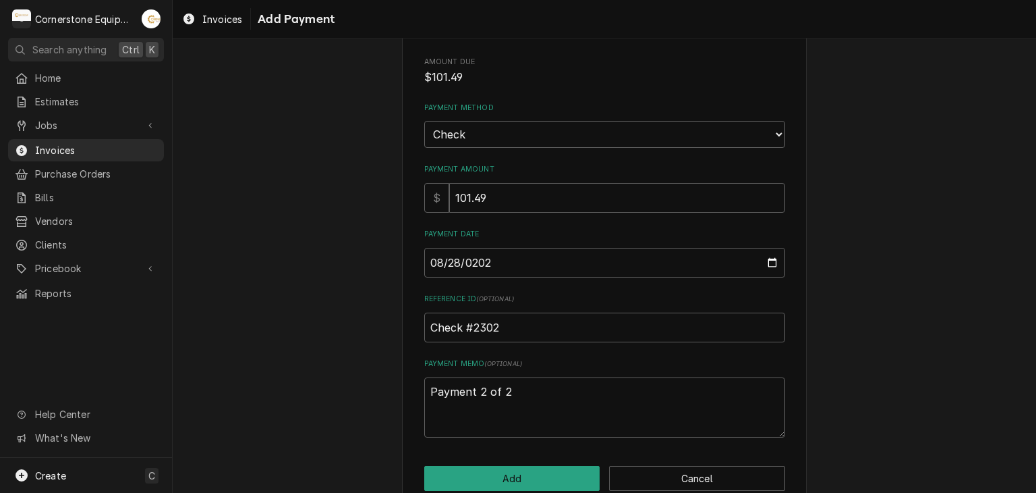
scroll to position [84, 0]
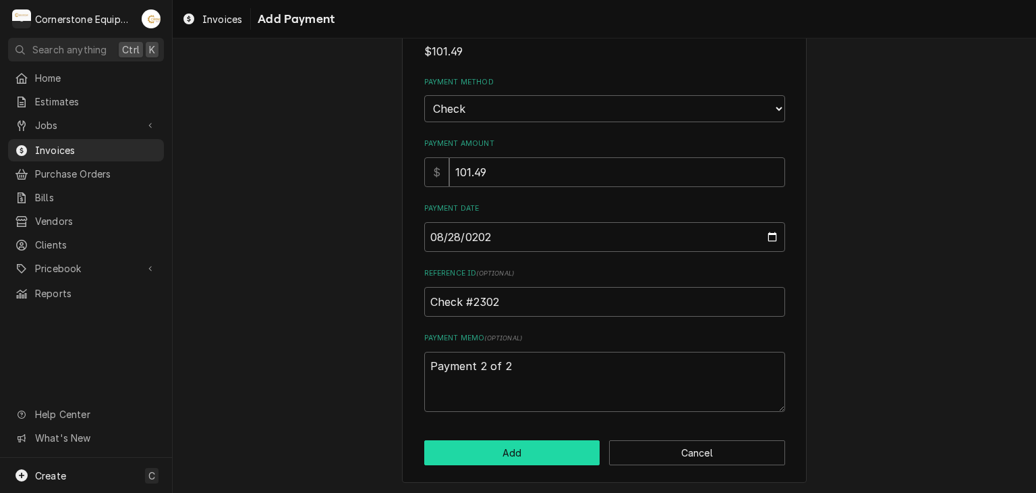
click at [495, 457] on button "Add" at bounding box center [512, 452] width 176 height 25
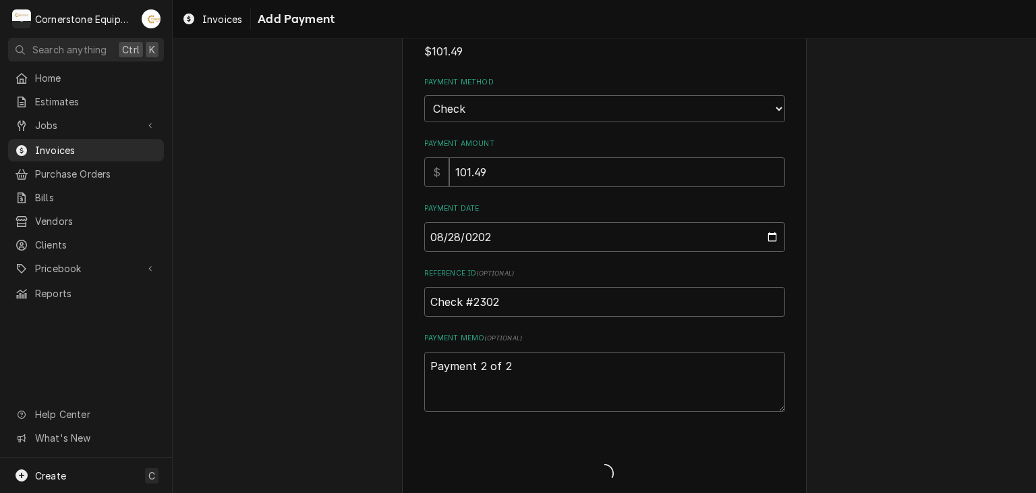
type textarea "x"
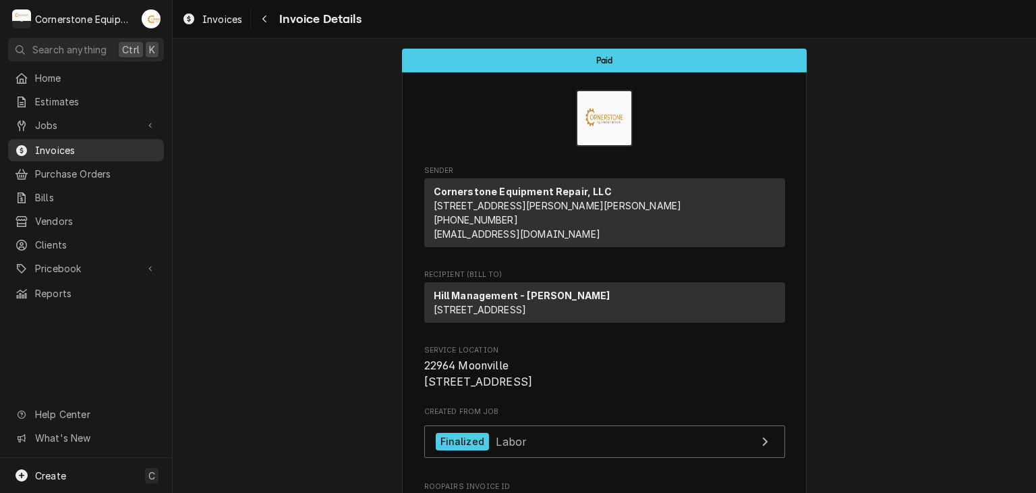
click at [52, 142] on div "Invoices" at bounding box center [86, 150] width 150 height 17
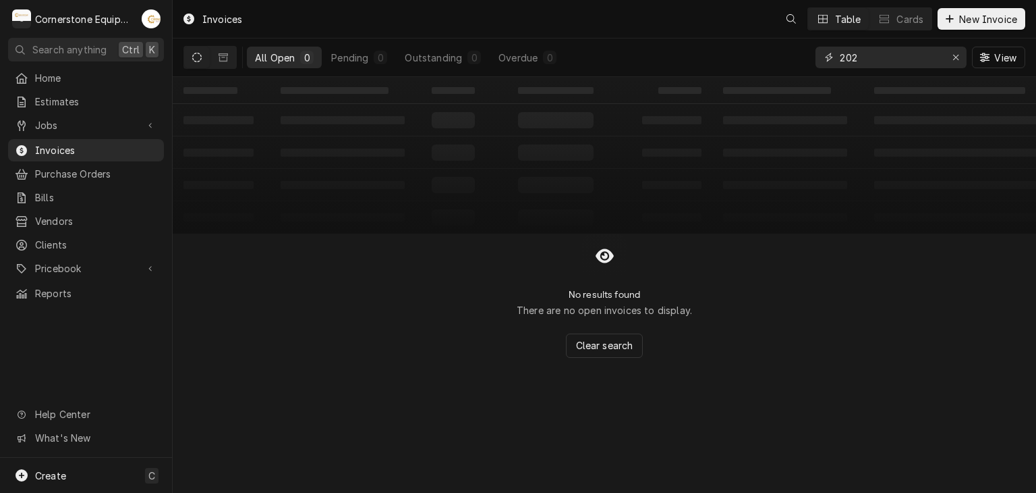
click at [824, 64] on div "202" at bounding box center [891, 58] width 151 height 22
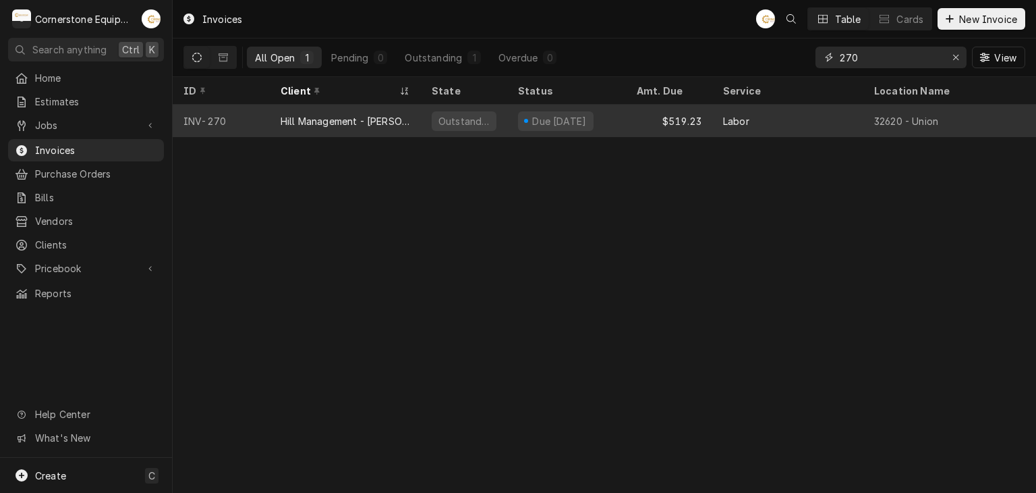
type input "270"
click at [608, 118] on div "Due in 10 days" at bounding box center [566, 121] width 119 height 32
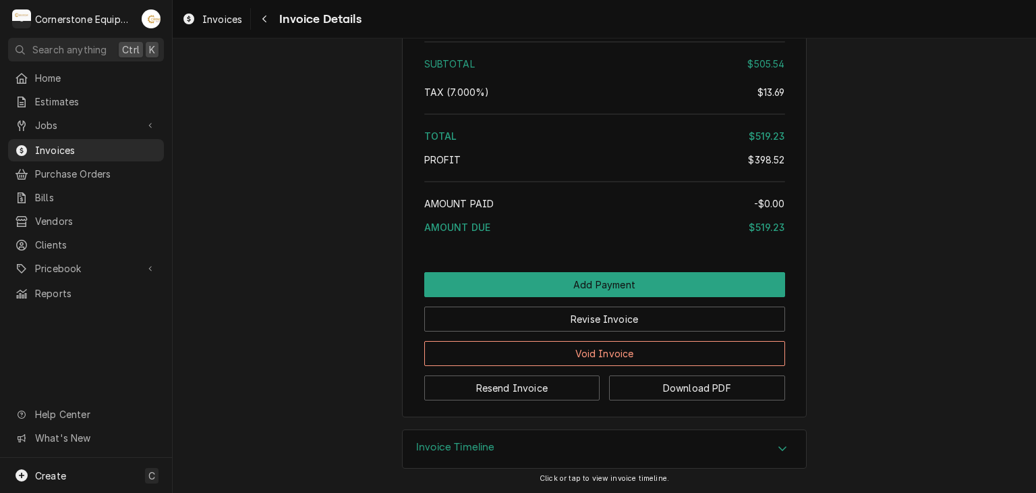
scroll to position [2219, 0]
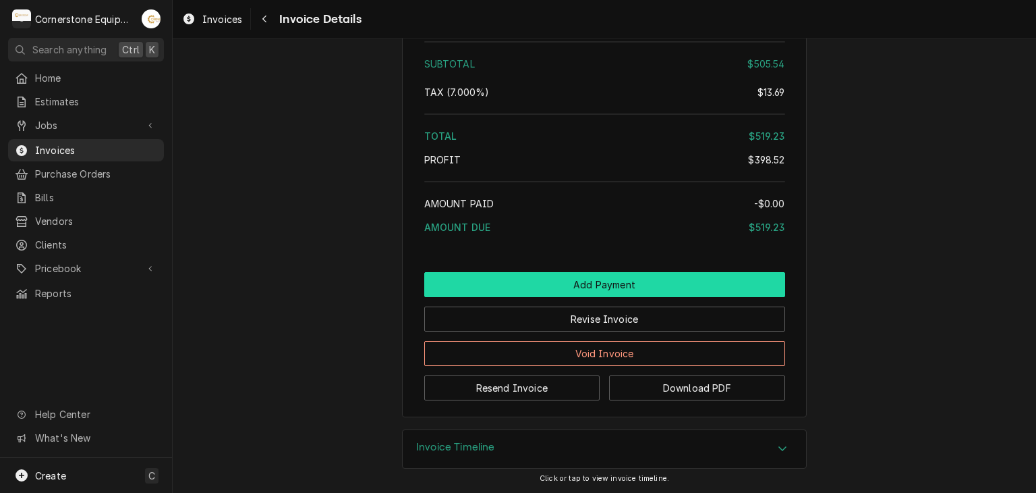
click at [582, 285] on button "Add Payment" at bounding box center [604, 284] width 361 height 25
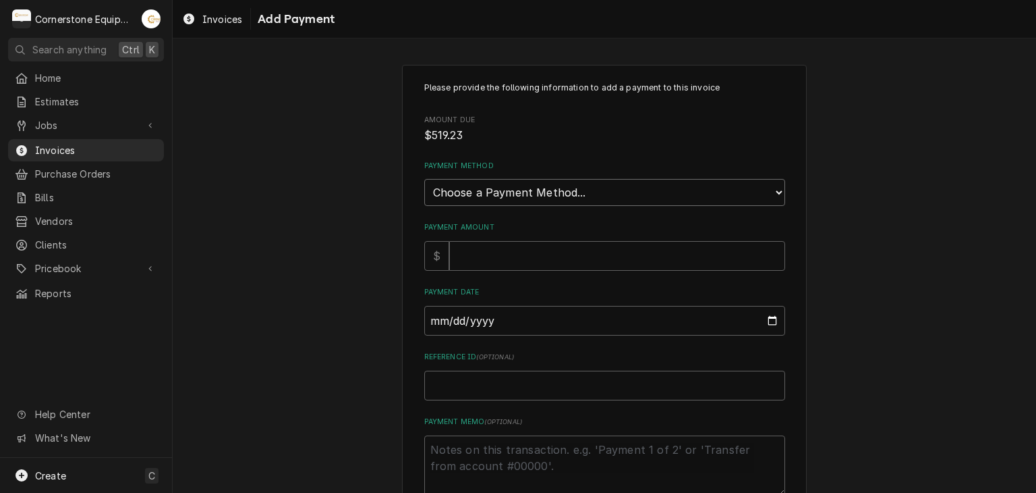
click at [480, 194] on select "Choose a Payment Method... Cash Check Credit/Debit Card ACH/eCheck Other" at bounding box center [604, 192] width 361 height 27
select select "2"
click at [424, 179] on select "Choose a Payment Method... Cash Check Credit/Debit Card ACH/eCheck Other" at bounding box center [604, 192] width 361 height 27
click at [454, 258] on input "Payment Amount" at bounding box center [617, 256] width 336 height 30
type textarea "x"
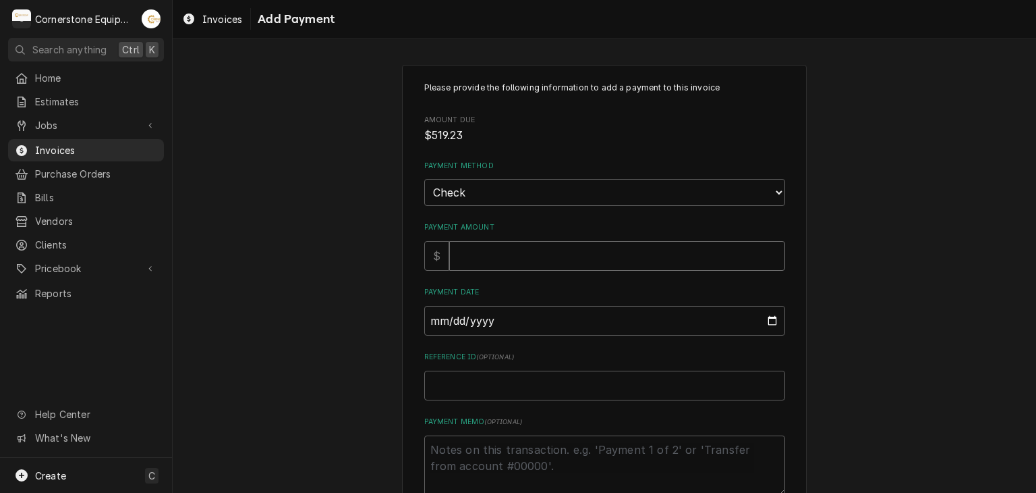
type input "5"
type textarea "x"
type input "51"
type textarea "x"
type input "519"
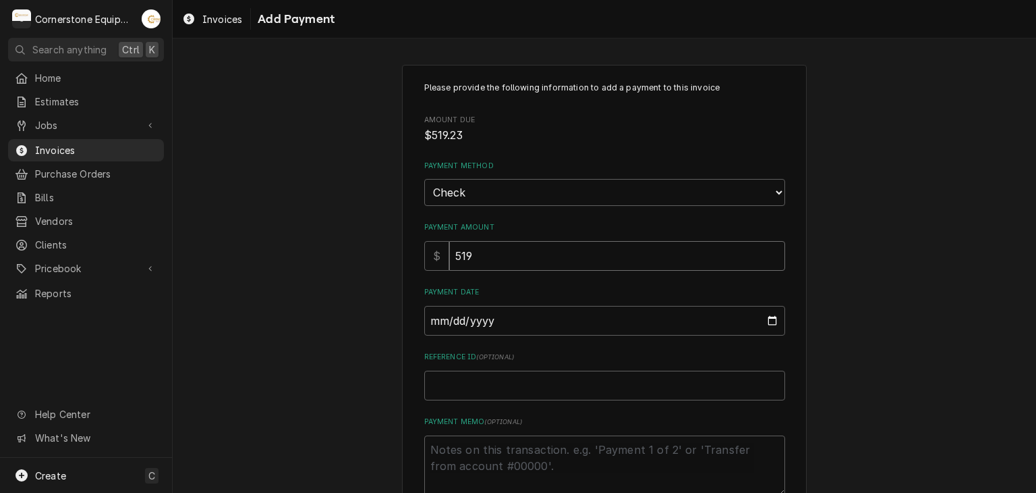
type textarea "x"
type input "519.2"
type textarea "x"
type input "519.23"
type input "0002-08-28"
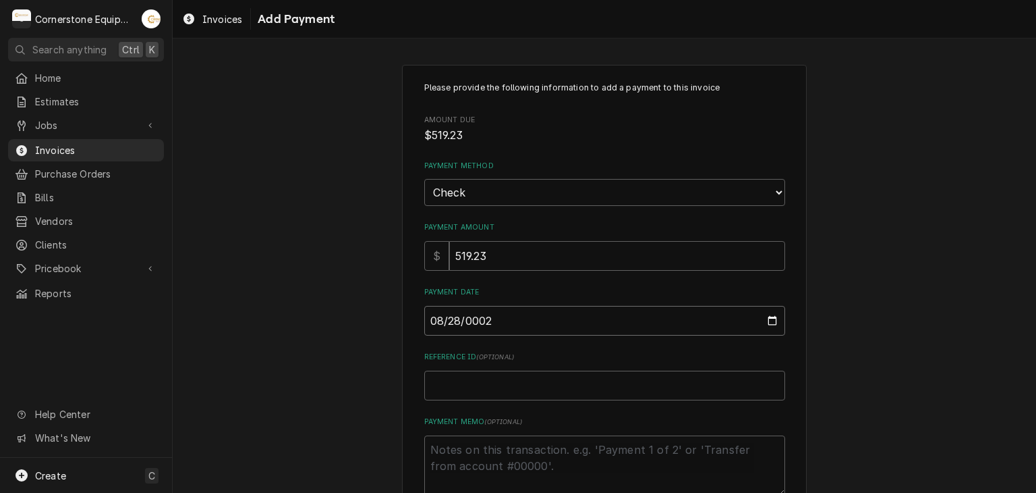
type textarea "x"
type input "0020-08-28"
type textarea "x"
type input "0202-08-28"
type textarea "x"
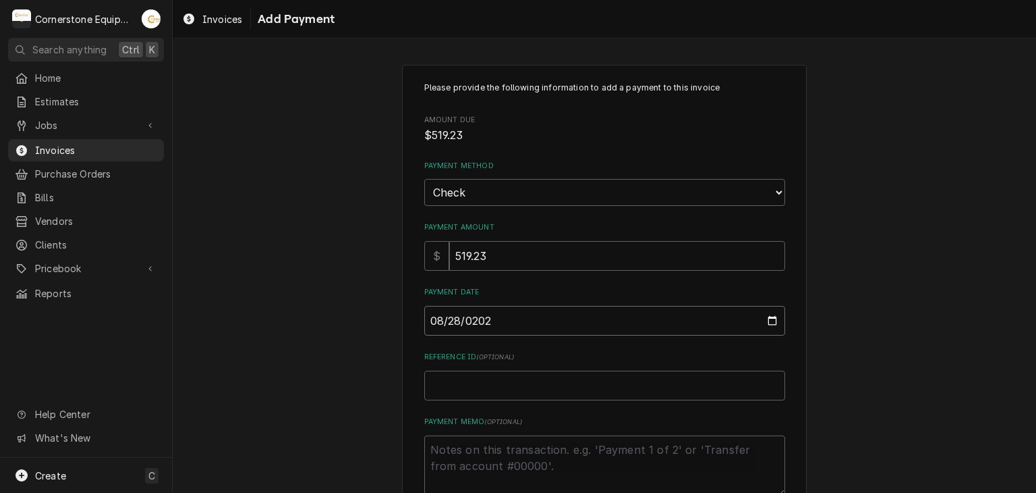
type input "2025-08-28"
type textarea "x"
type input "C"
type textarea "x"
type input "Ch"
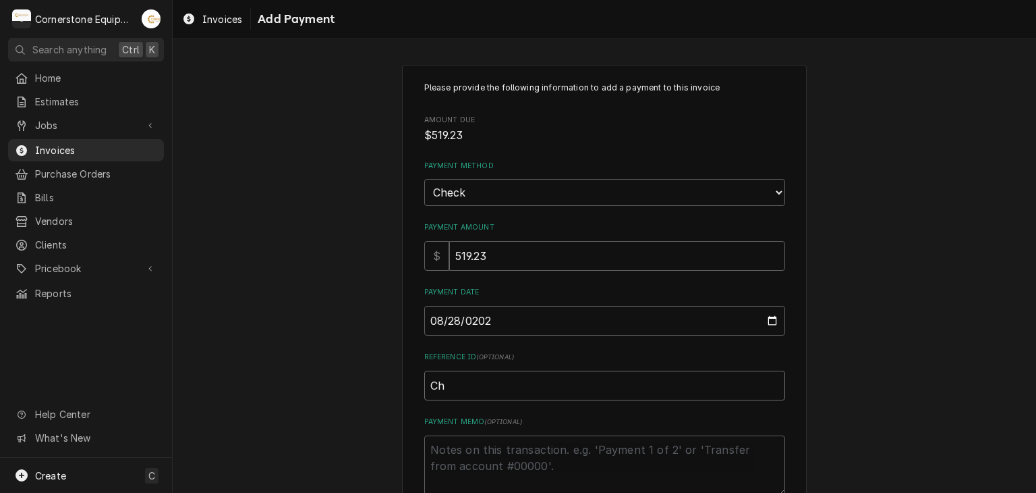
type textarea "x"
type input "Che"
type textarea "x"
type input "Chec"
type textarea "x"
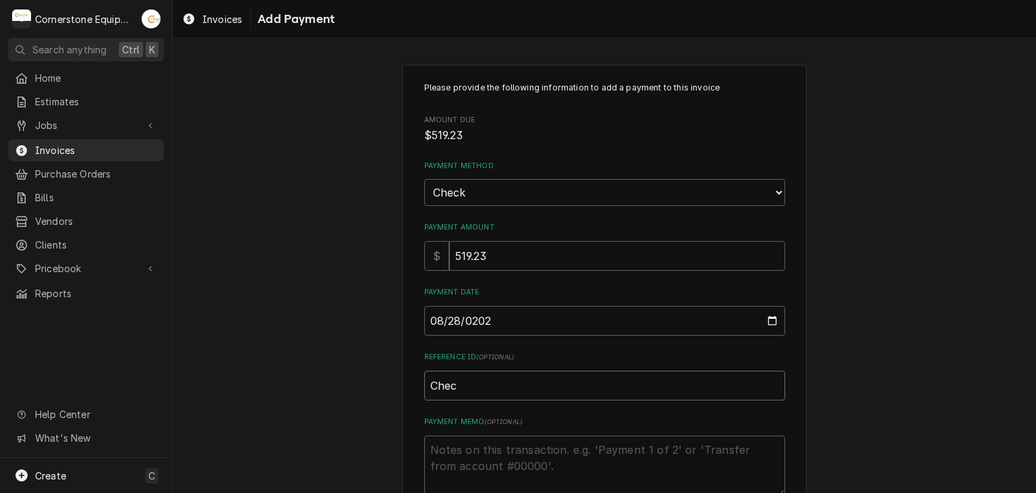
type input "Check"
type textarea "x"
type input "Check"
type textarea "x"
type input "Check #"
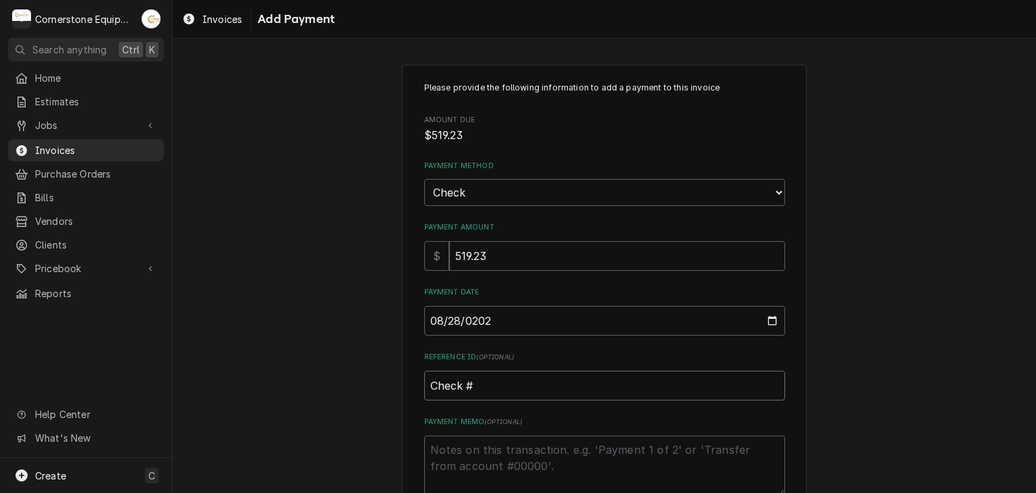
type textarea "x"
type input "Check #2"
type textarea "x"
type input "Check #23"
type textarea "x"
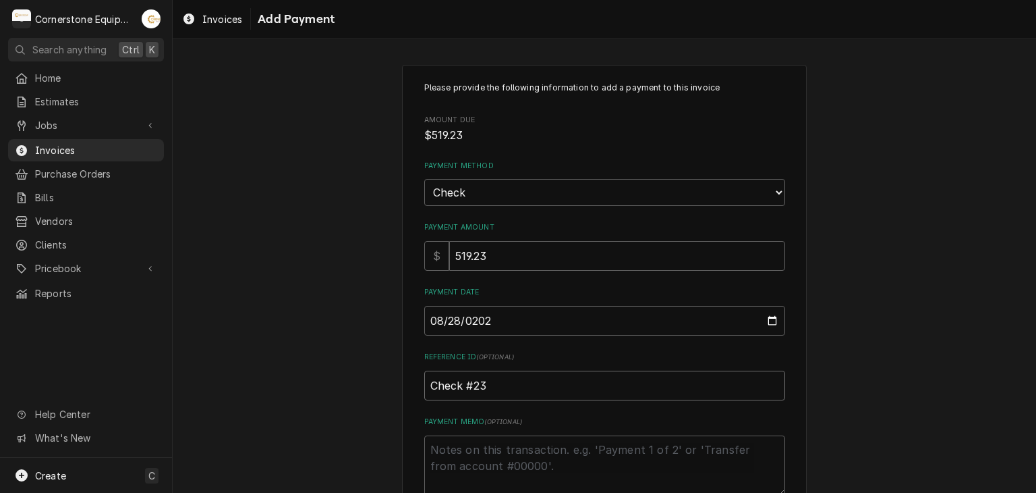
type input "Check #235"
type textarea "x"
type input "Check #2350"
type textarea "x"
type textarea "P"
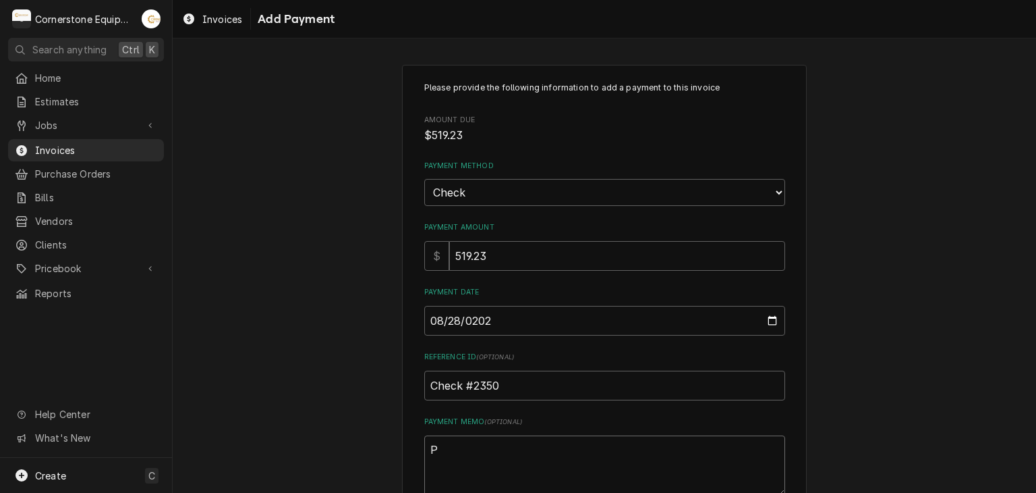
type textarea "x"
type textarea "Pa"
type textarea "x"
type textarea "Pai"
type textarea "x"
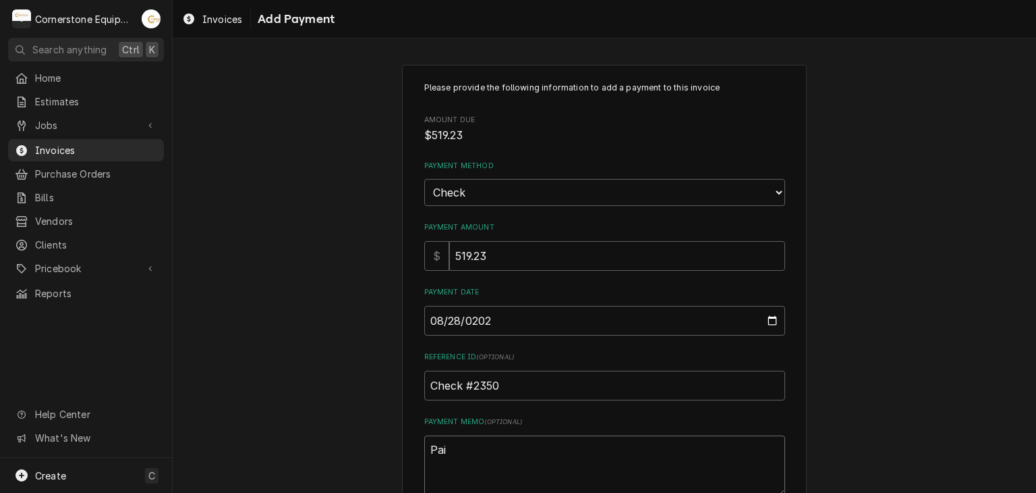
type textarea "Paid"
type textarea "x"
type textarea "Paid"
type textarea "x"
type textarea "Paid i"
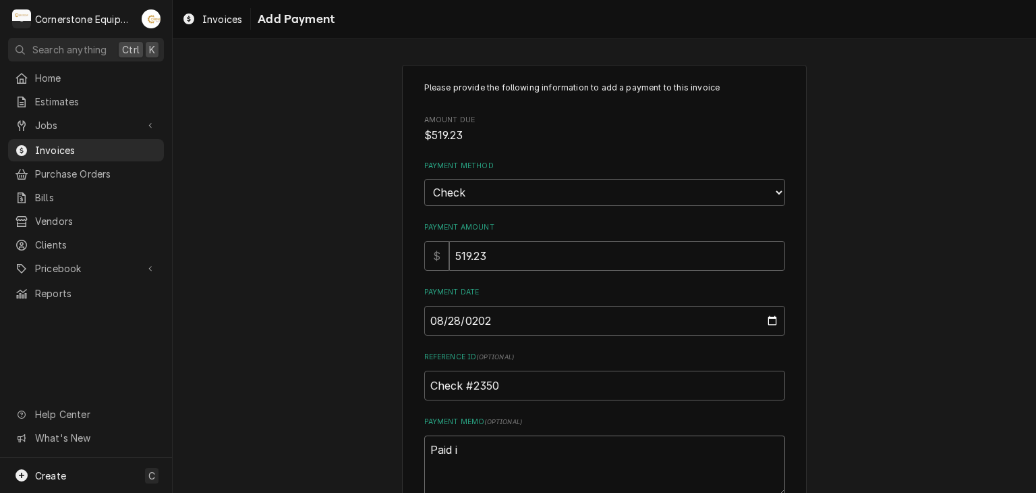
type textarea "x"
type textarea "Paid in"
type textarea "x"
type textarea "Paid in"
type textarea "x"
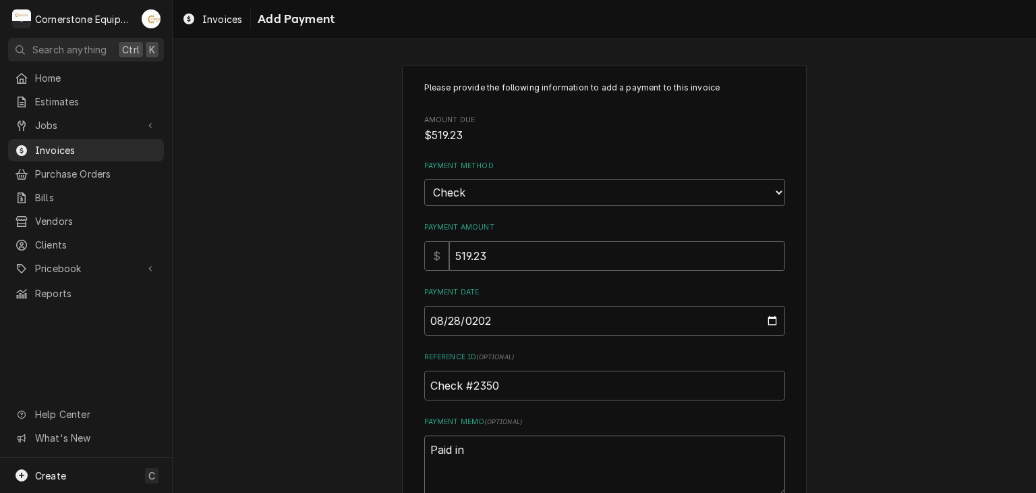
type textarea "Paid in f"
type textarea "x"
type textarea "Paid in fu"
type textarea "x"
type textarea "Paid in ful"
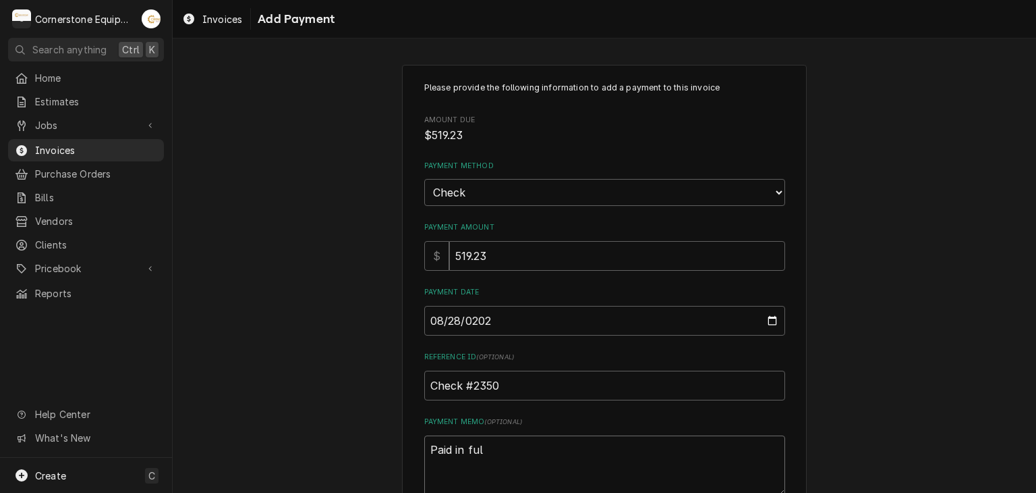
type textarea "x"
type textarea "Paid in full"
click at [324, 319] on div "Please provide the following information to add a payment to this invoice Amoun…" at bounding box center [605, 315] width 864 height 525
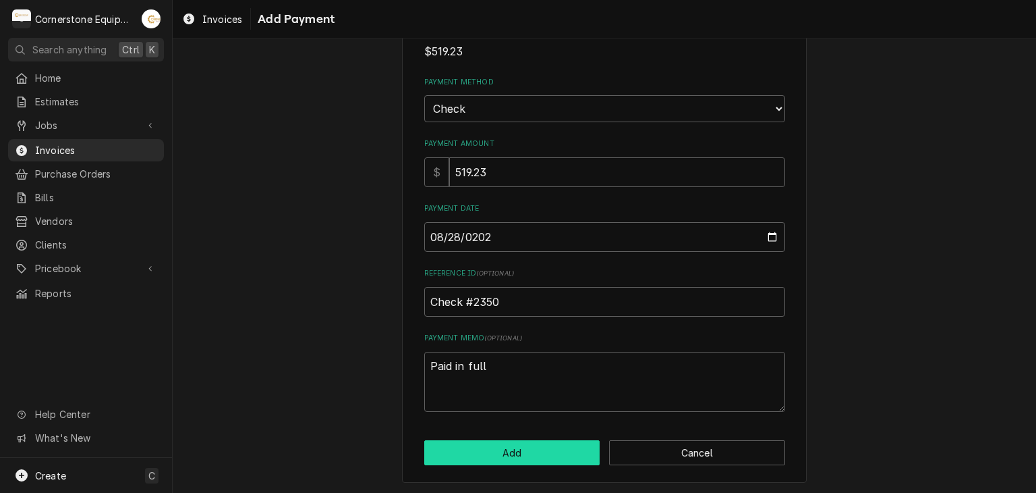
click at [516, 456] on button "Add" at bounding box center [512, 452] width 176 height 25
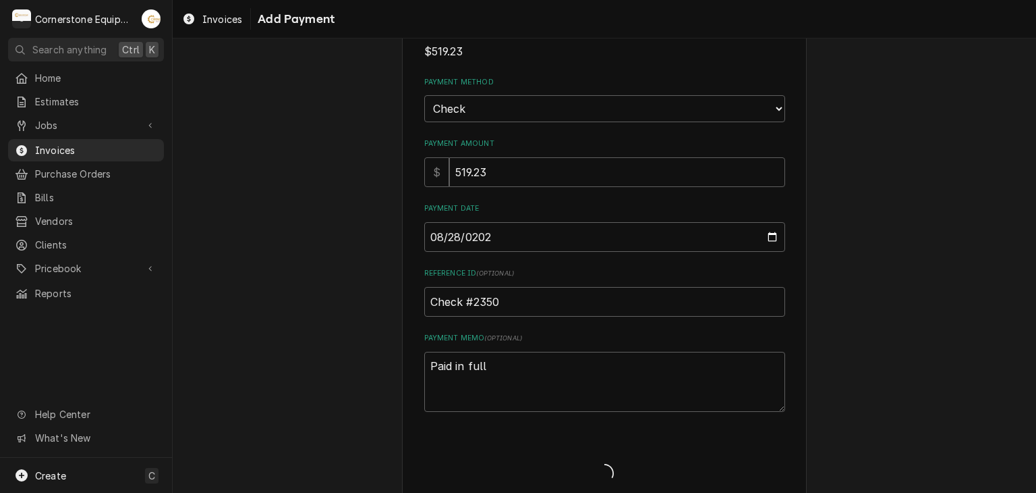
type textarea "x"
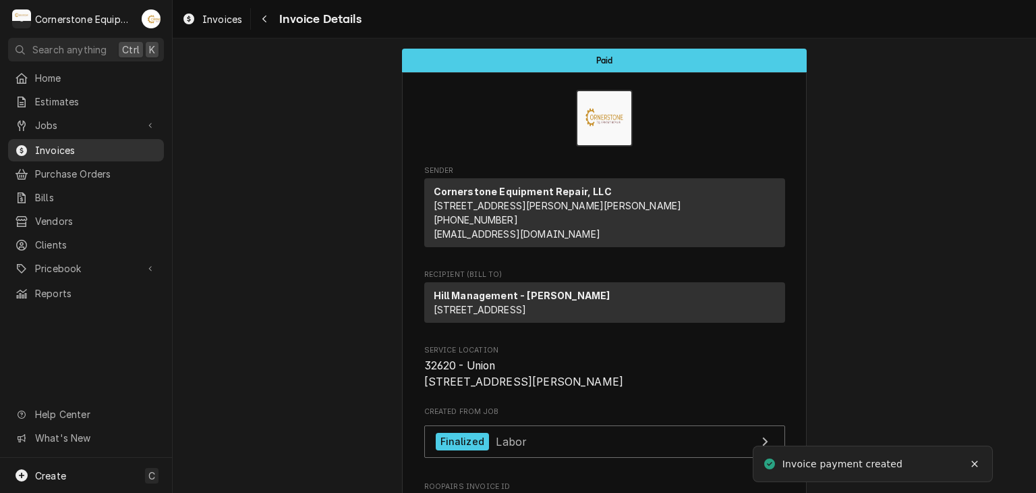
click at [110, 146] on span "Invoices" at bounding box center [96, 150] width 122 height 14
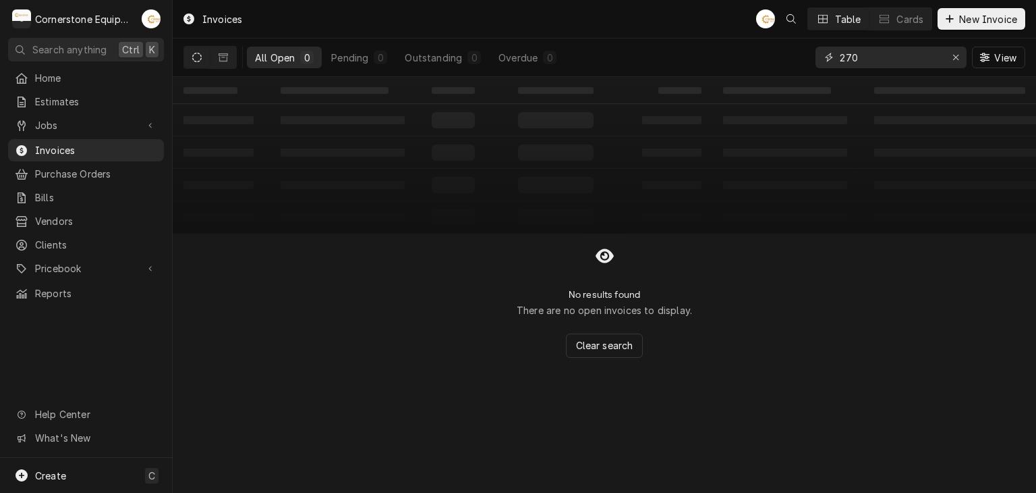
click at [891, 60] on input "270" at bounding box center [890, 58] width 101 height 22
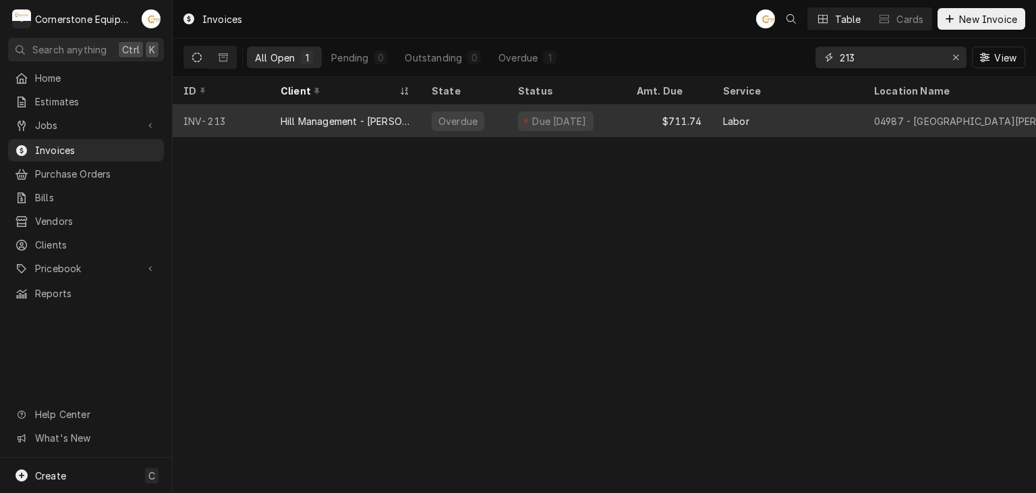
type input "213"
click at [627, 114] on div "$711.74" at bounding box center [669, 121] width 86 height 32
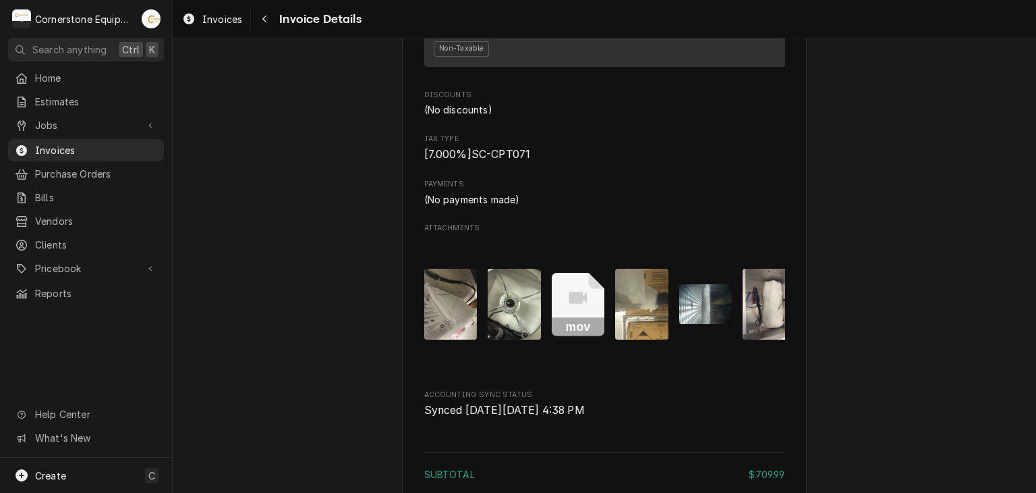
scroll to position [2349, 0]
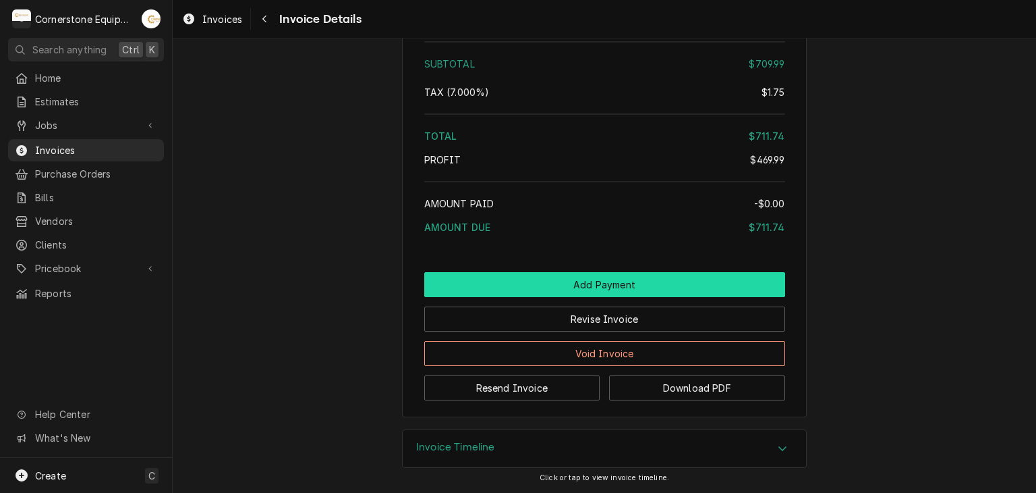
click at [617, 288] on button "Add Payment" at bounding box center [604, 284] width 361 height 25
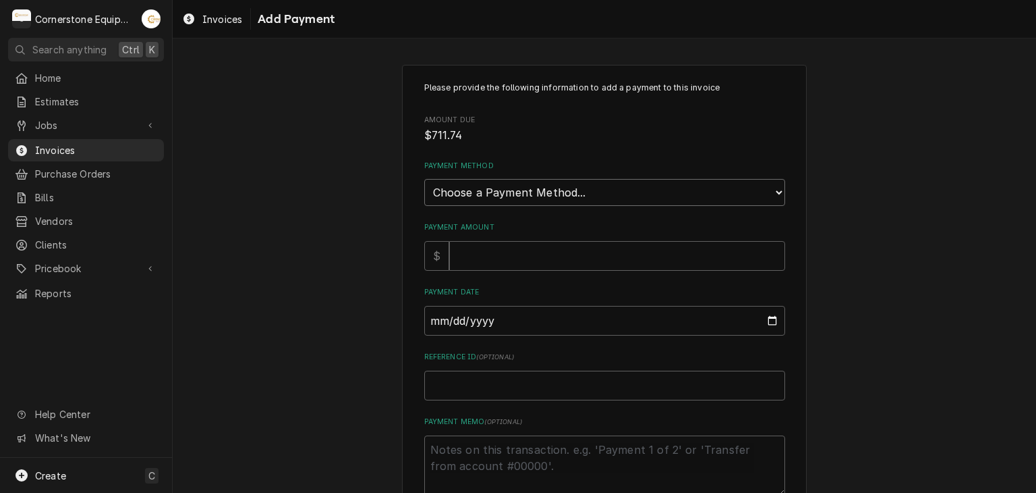
drag, startPoint x: 450, startPoint y: 181, endPoint x: 448, endPoint y: 190, distance: 9.0
click at [450, 181] on select "Choose a Payment Method... Cash Check Credit/Debit Card ACH/eCheck Other" at bounding box center [604, 192] width 361 height 27
select select "2"
click at [424, 179] on select "Choose a Payment Method... Cash Check Credit/Debit Card ACH/eCheck Other" at bounding box center [604, 192] width 361 height 27
click at [473, 264] on input "Payment Amount" at bounding box center [617, 256] width 336 height 30
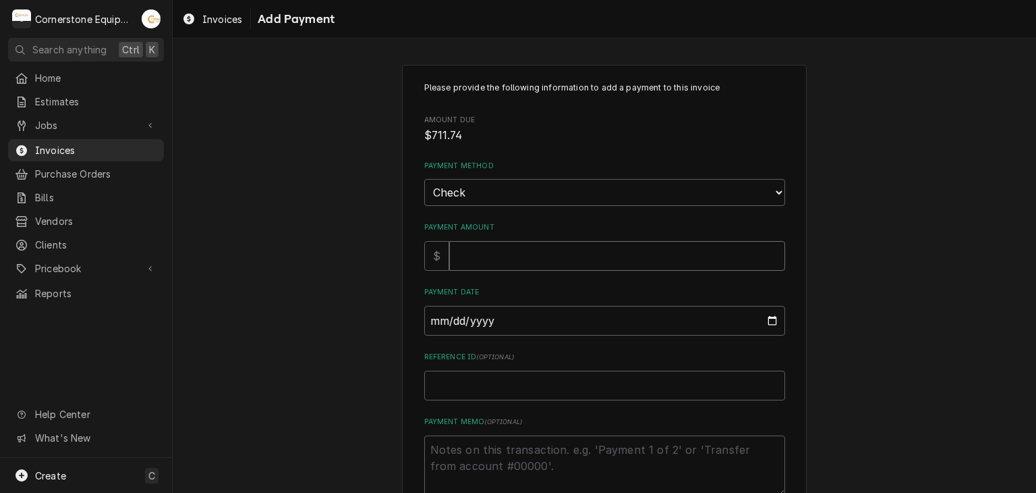
type textarea "x"
type input "7"
type textarea "x"
type input "71"
type textarea "x"
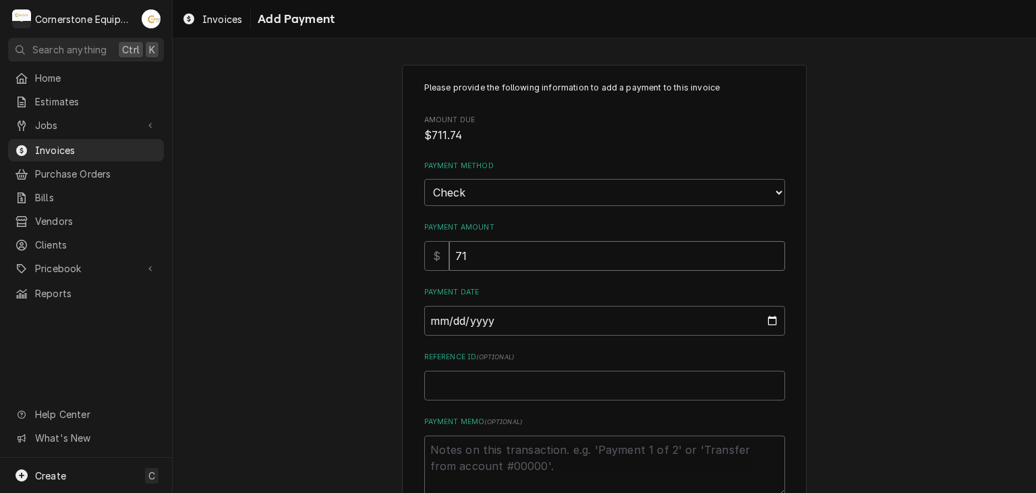
type input "711"
type textarea "x"
type input "711.7"
type textarea "x"
type input "711.74"
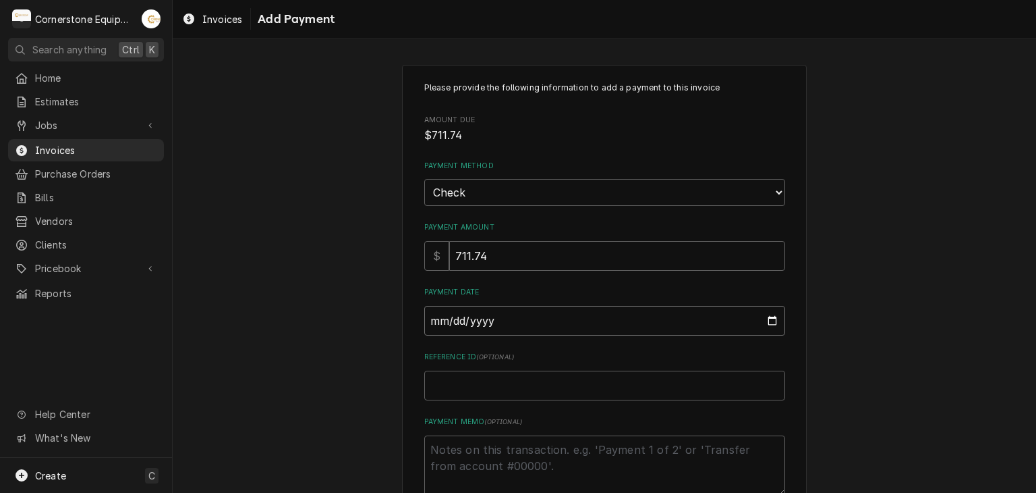
type input "0002-08-28"
type textarea "x"
type input "0020-08-28"
type textarea "x"
type input "0202-08-28"
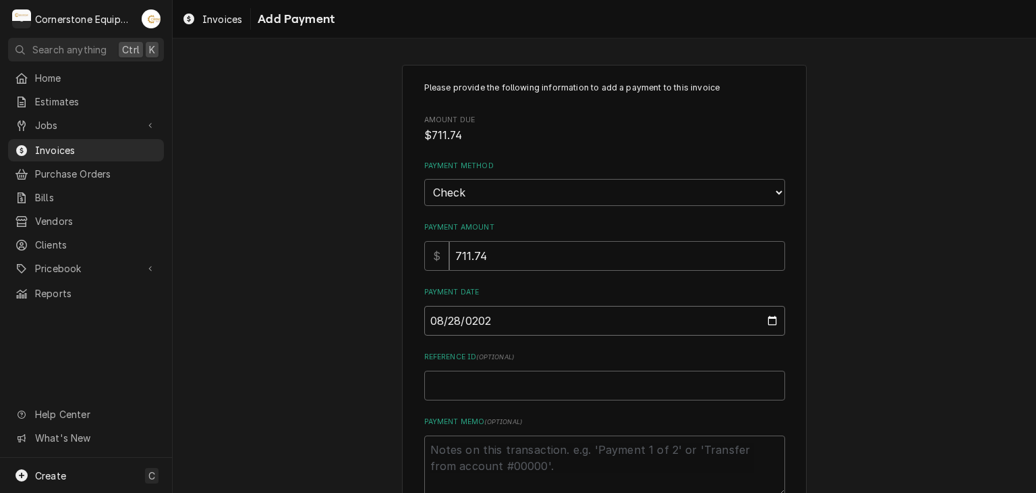
type textarea "x"
type input "[DATE]"
type textarea "x"
type input "C"
type textarea "x"
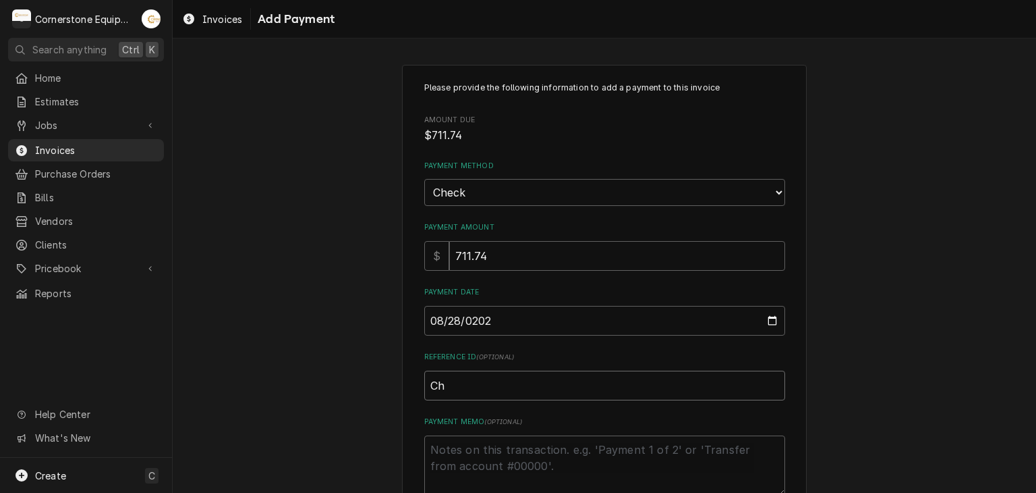
type input "Che"
type textarea "x"
type input "Chec"
type textarea "x"
type input "Check"
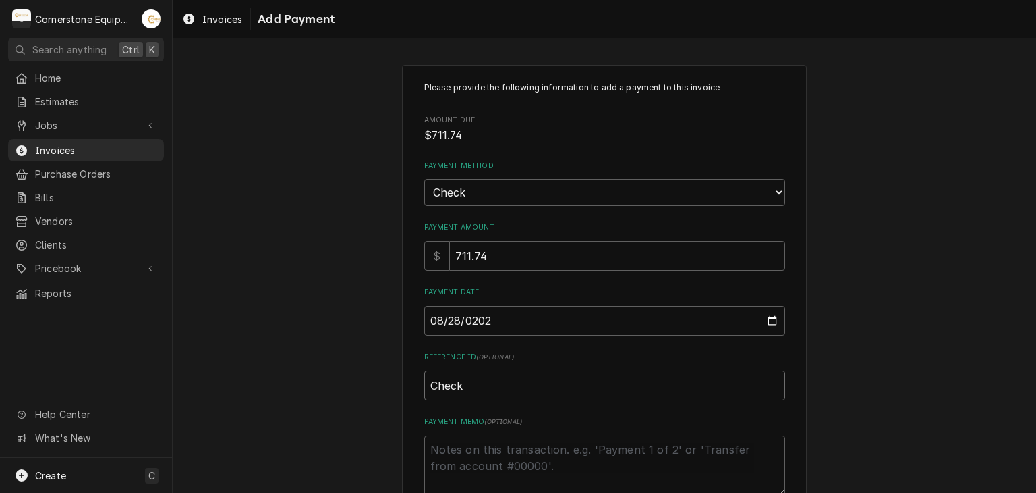
type textarea "x"
type input "Check"
type textarea "x"
type input "Check #"
type textarea "x"
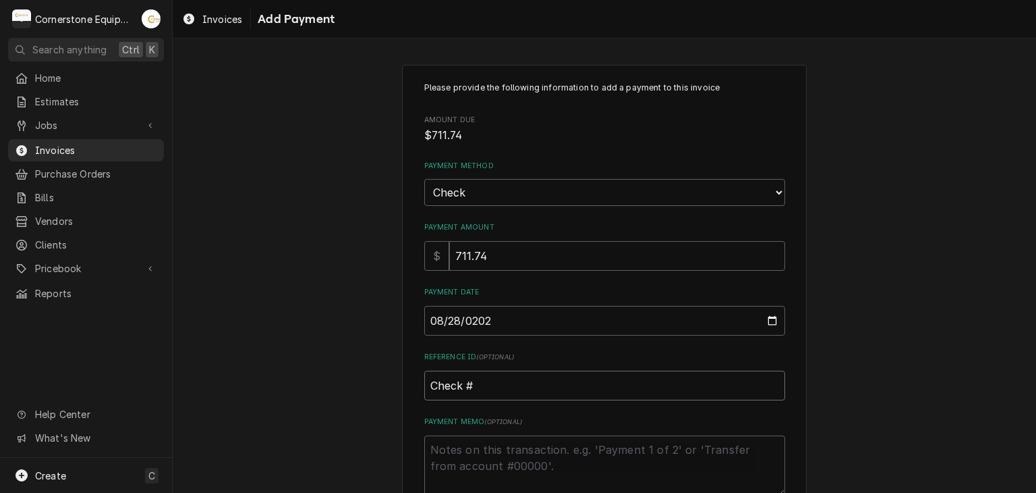
type input "Check #2"
type textarea "x"
type input "Check #23"
type textarea "x"
type input "Check #238"
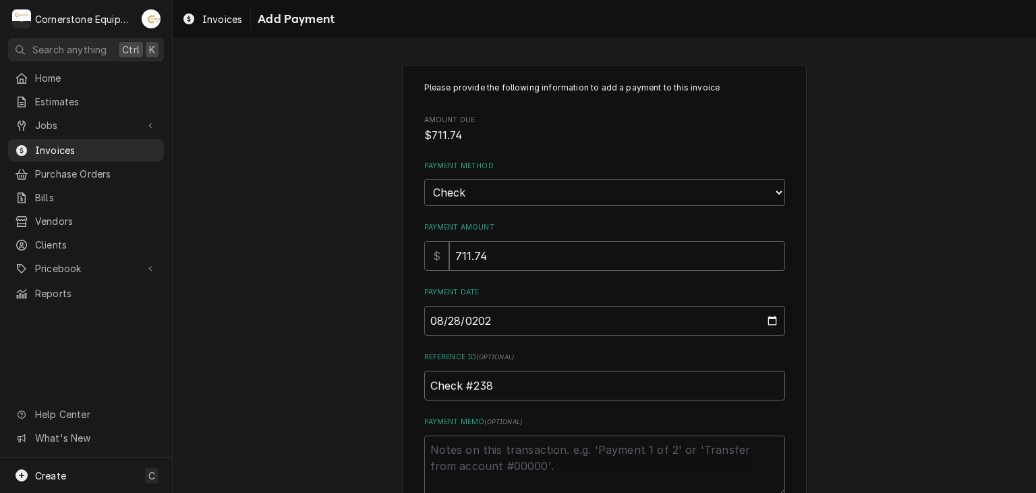
type textarea "x"
type input "Check #2389"
type textarea "x"
type textarea "P"
type textarea "x"
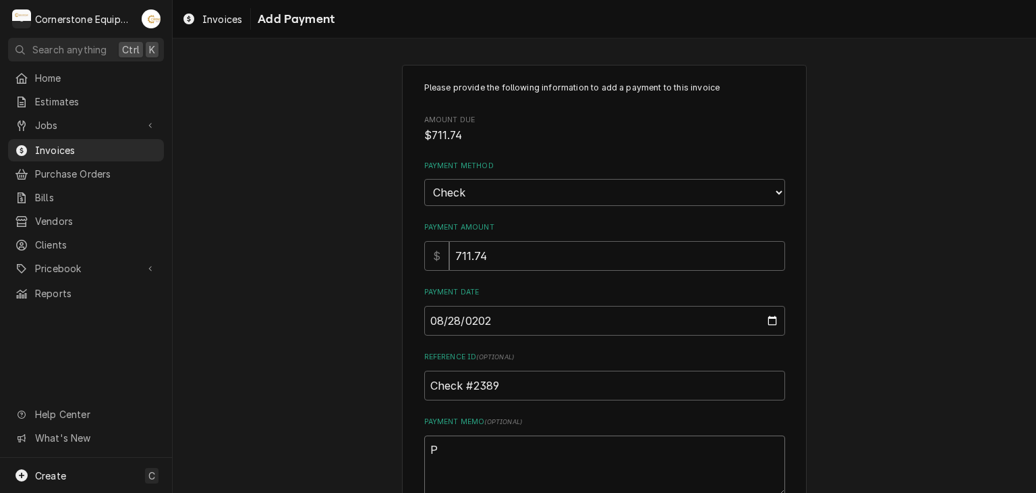
type textarea "Pa"
type textarea "x"
type textarea "Pai"
type textarea "x"
type textarea "Paid"
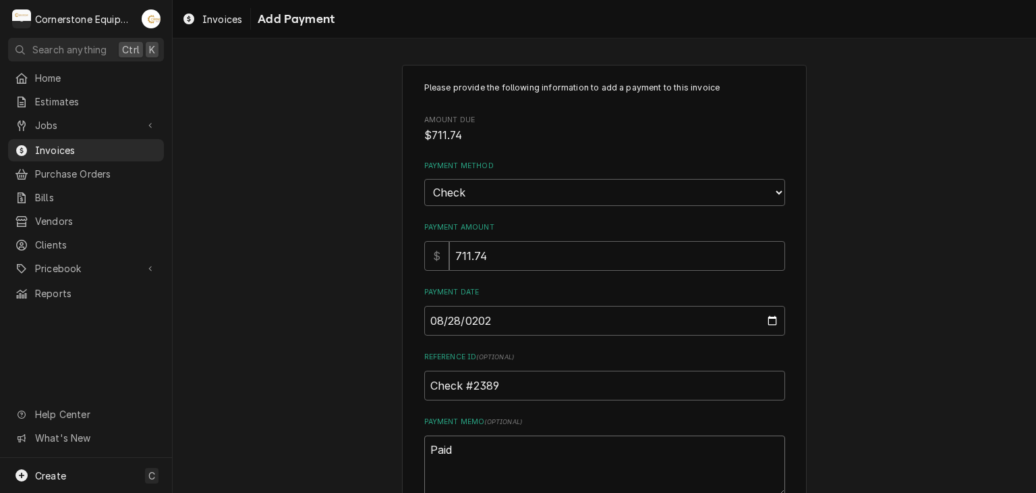
type textarea "x"
type textarea "Paid"
type textarea "x"
type textarea "Paid i"
type textarea "x"
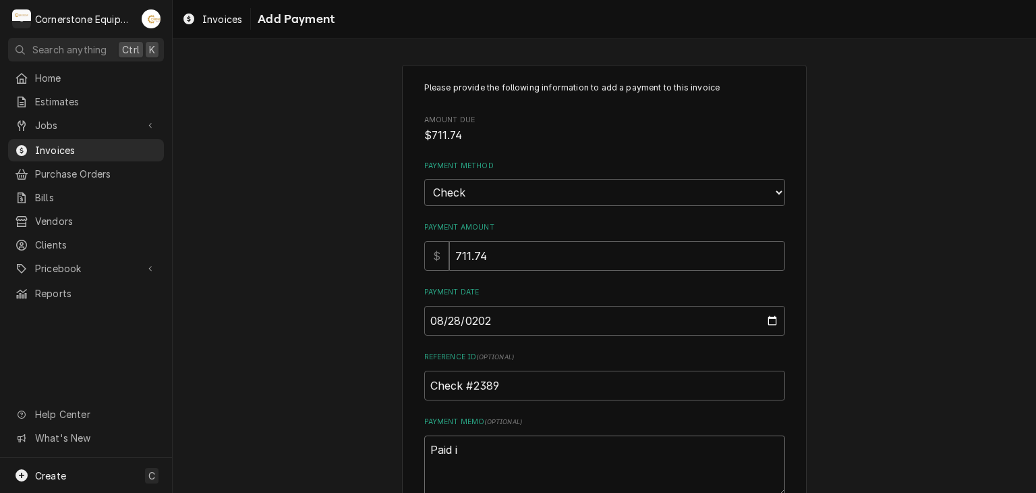
type textarea "Paid in"
type textarea "x"
type textarea "Paid in"
type textarea "x"
type textarea "Paid in f"
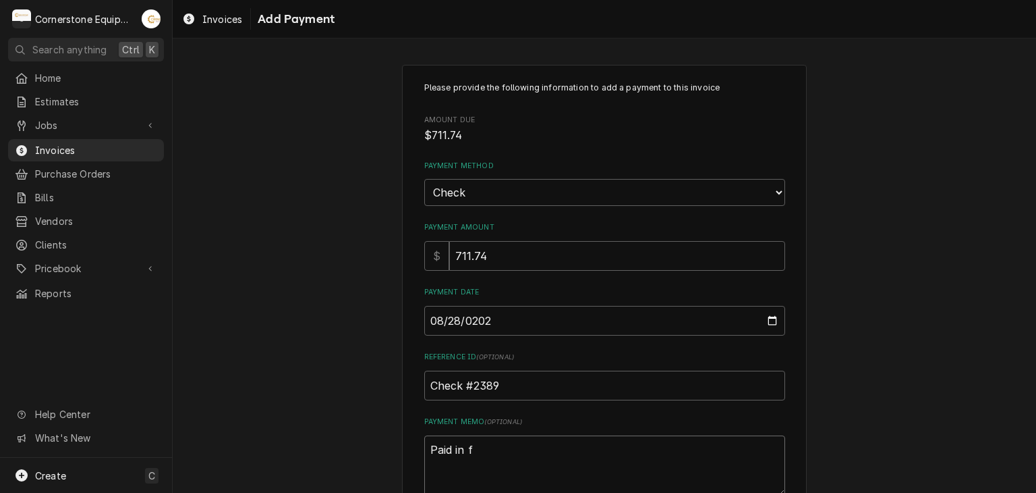
type textarea "x"
type textarea "Paid in fu"
type textarea "x"
type textarea "Paid in ful"
type textarea "x"
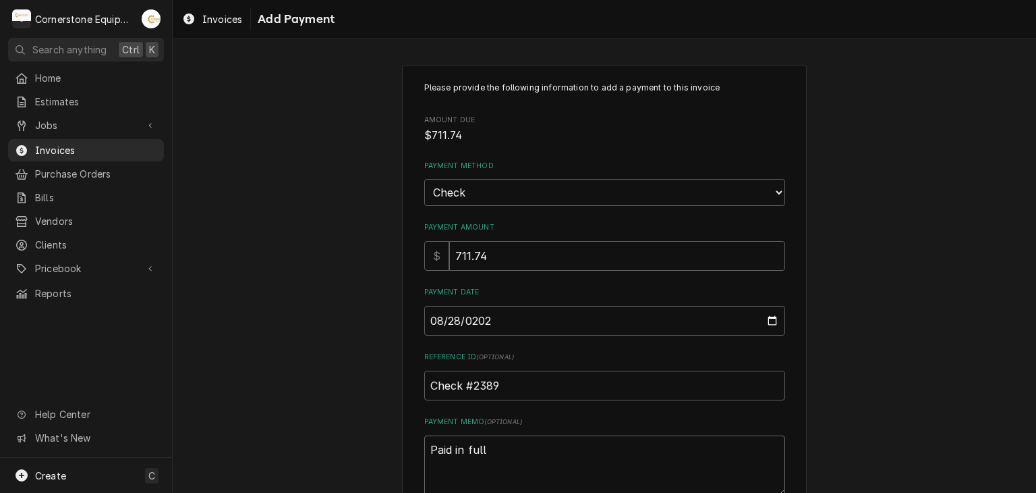
type textarea "Paid in full"
click at [385, 324] on div "Please provide the following information to add a payment to this invoice Amoun…" at bounding box center [605, 315] width 864 height 525
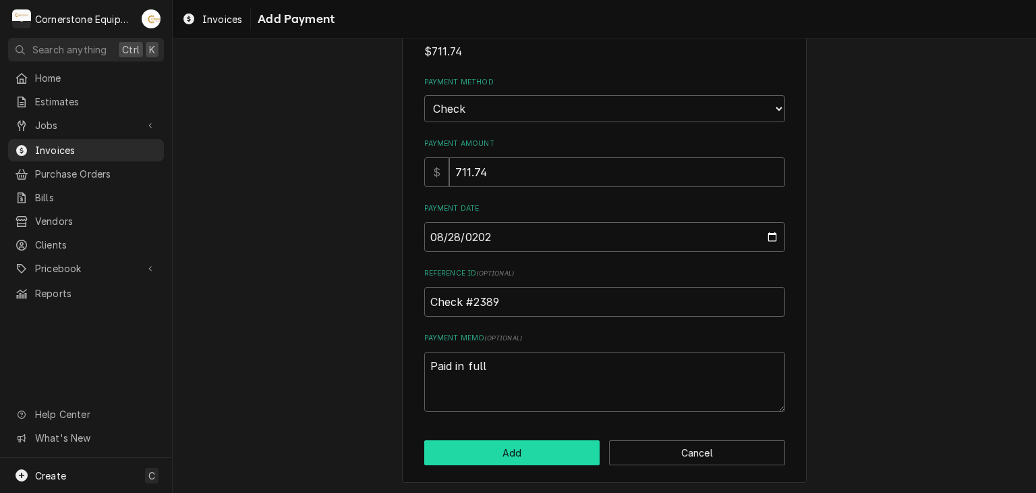
click at [534, 459] on button "Add" at bounding box center [512, 452] width 176 height 25
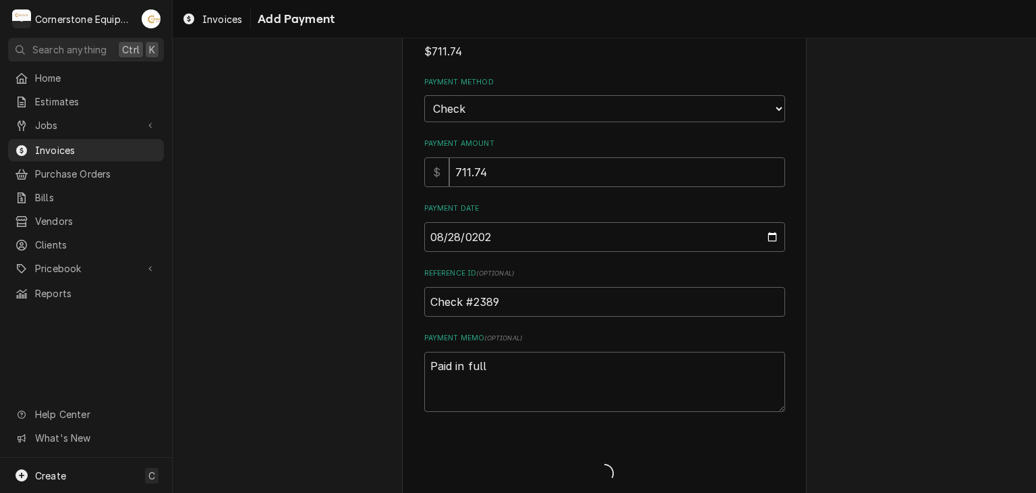
type textarea "x"
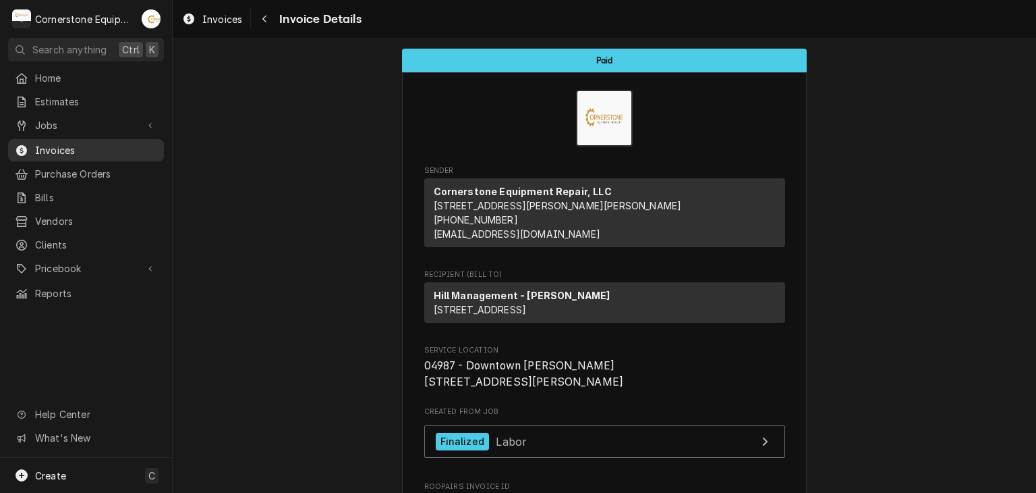
click at [93, 152] on span "Invoices" at bounding box center [96, 150] width 122 height 14
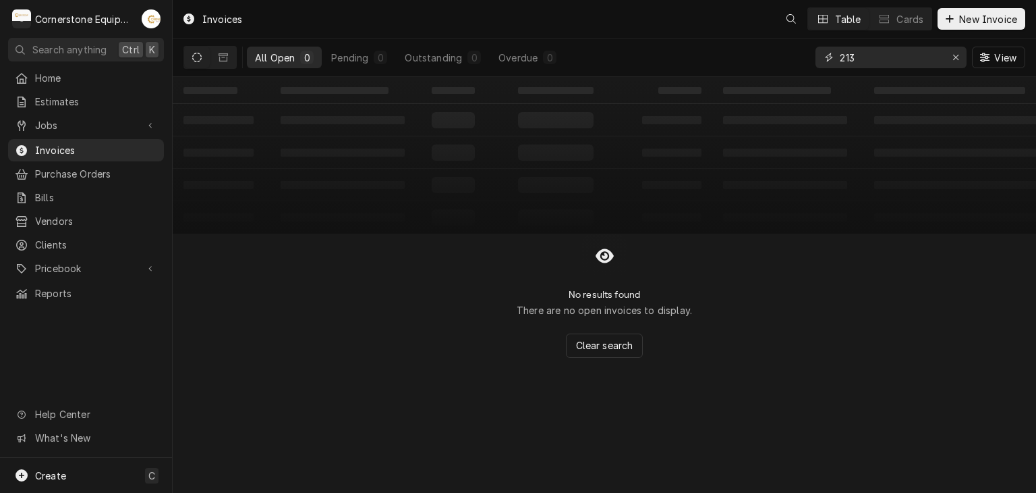
click at [880, 51] on input "213" at bounding box center [890, 58] width 101 height 22
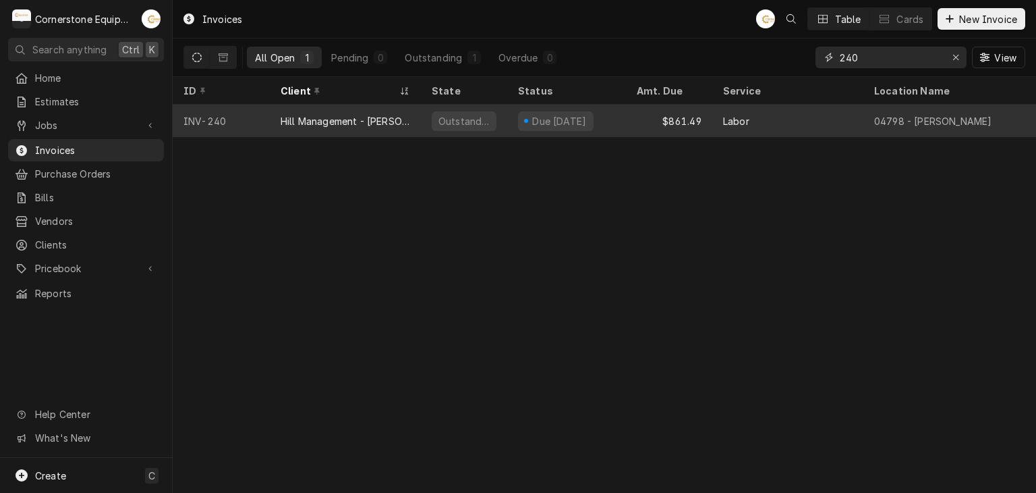
type input "240"
click at [594, 123] on div "Due [DATE]" at bounding box center [566, 121] width 119 height 32
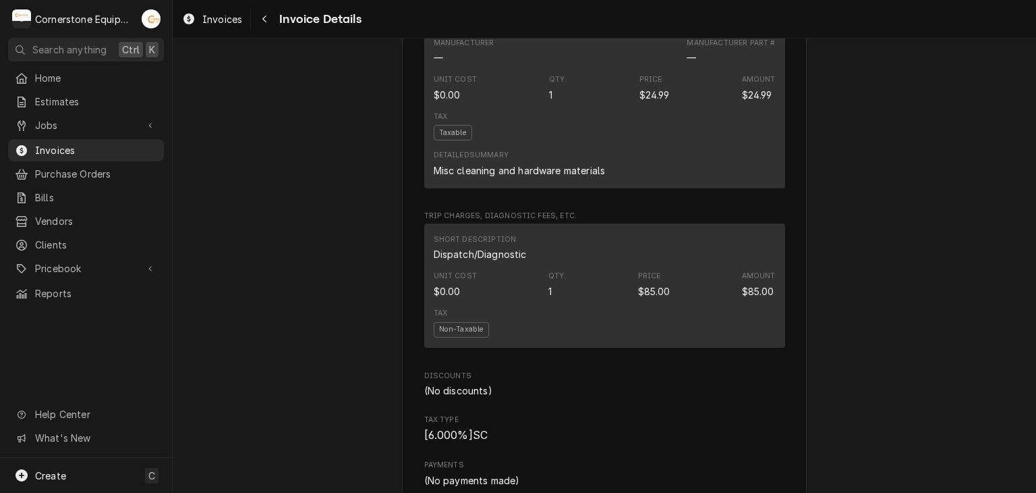
scroll to position [1748, 0]
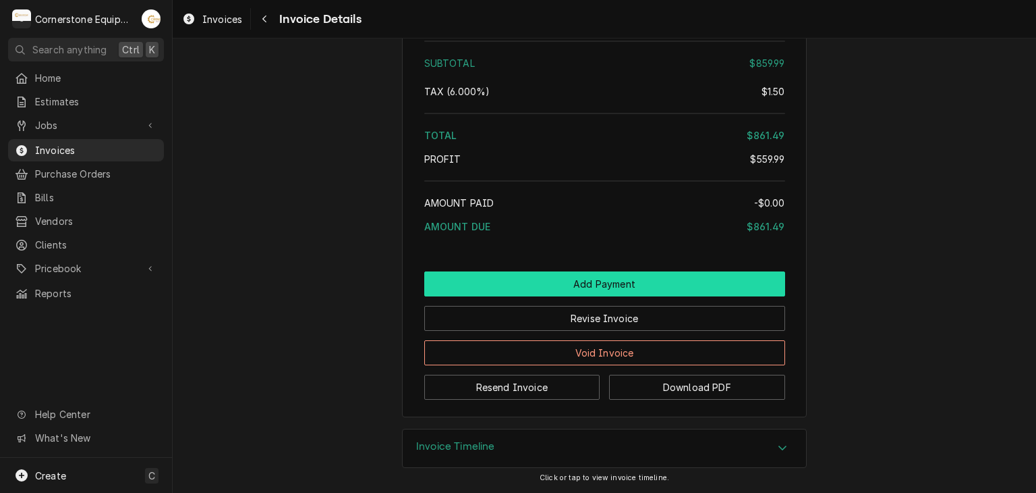
click at [634, 282] on button "Add Payment" at bounding box center [604, 283] width 361 height 25
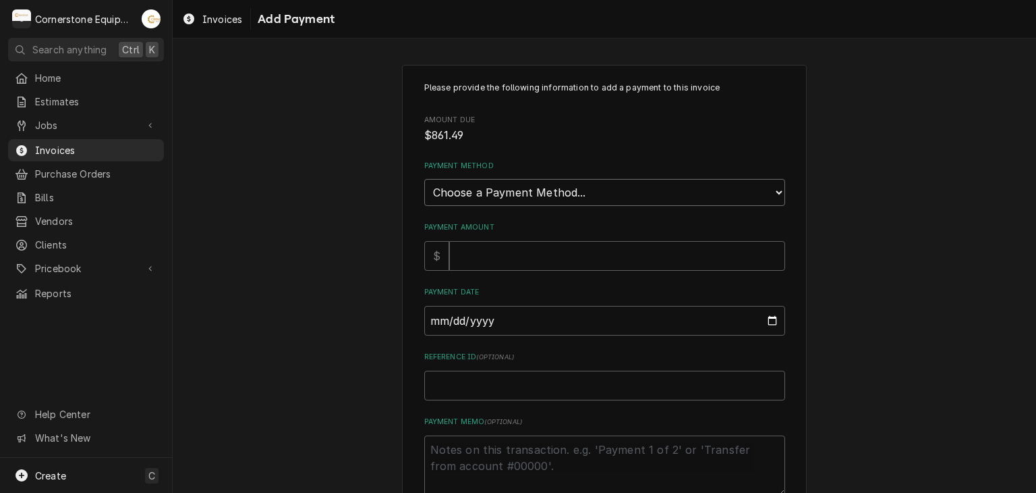
click at [476, 192] on select "Choose a Payment Method... Cash Check Credit/Debit Card ACH/eCheck Other" at bounding box center [604, 192] width 361 height 27
select select "2"
click at [424, 179] on select "Choose a Payment Method... Cash Check Credit/Debit Card ACH/eCheck Other" at bounding box center [604, 192] width 361 height 27
click at [454, 254] on input "Payment Amount" at bounding box center [617, 256] width 336 height 30
type textarea "x"
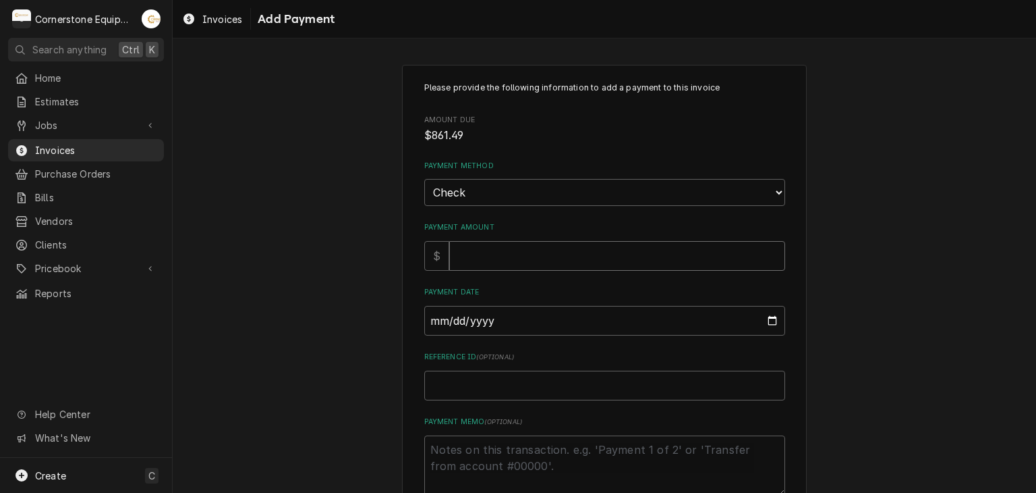
type input "5"
type textarea "x"
type input "8"
type textarea "x"
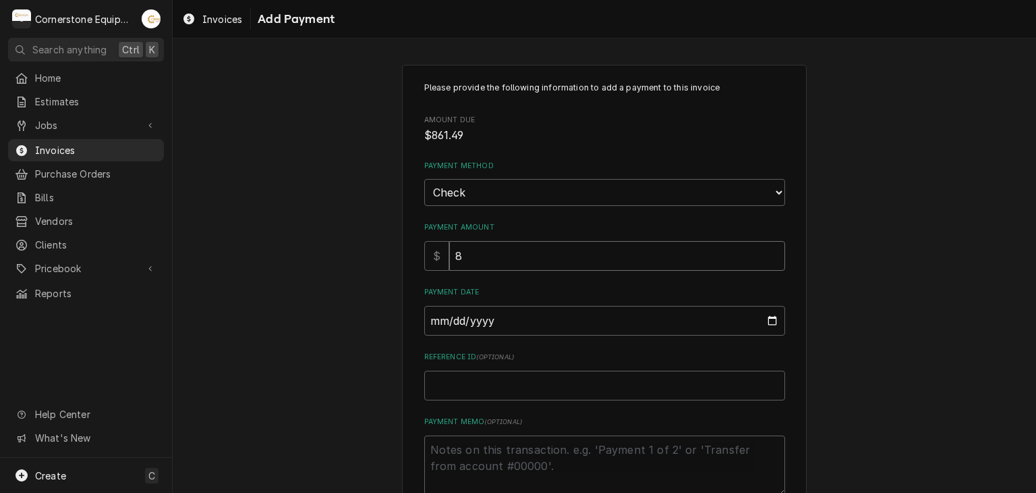
type input "86"
type textarea "x"
type input "861"
type textarea "x"
type input "861.4"
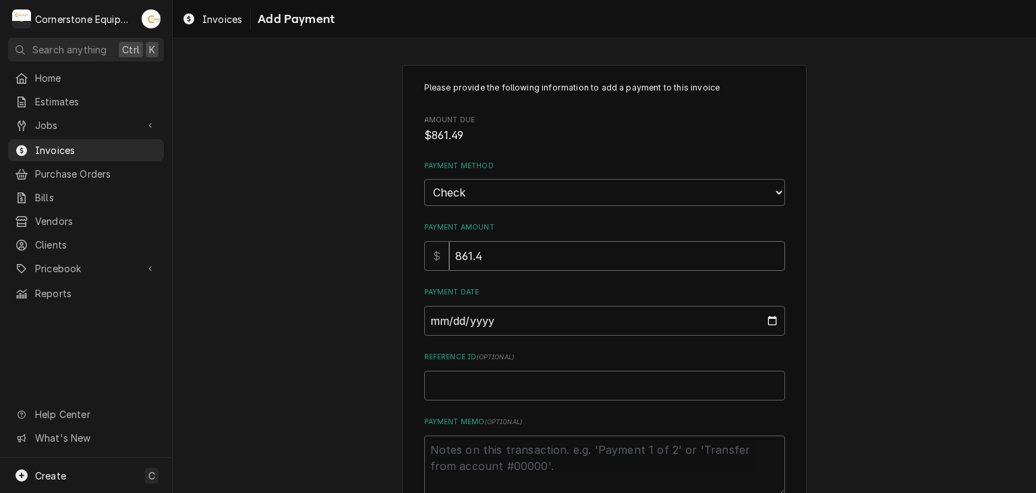
type textarea "x"
type input "861.49"
type input "0002-08-28"
type textarea "x"
type input "0020-08-28"
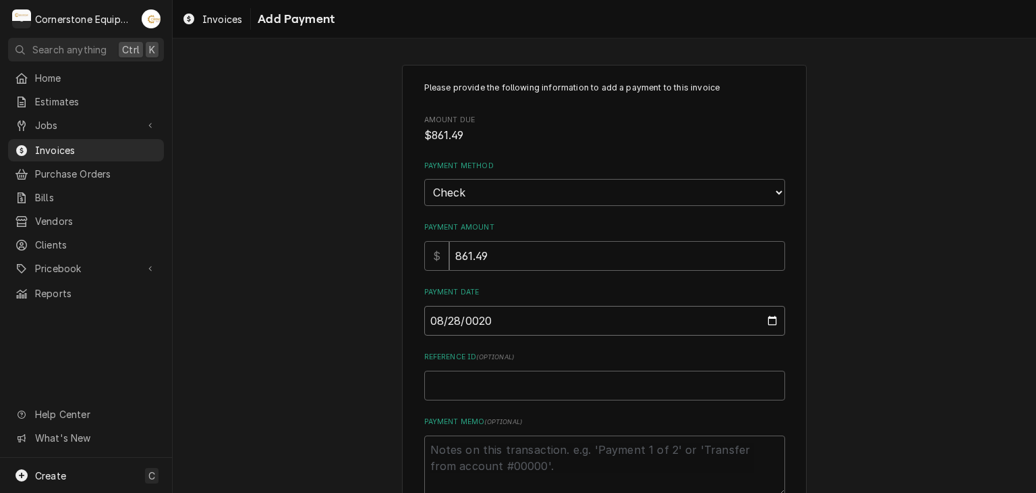
type textarea "x"
type input "0202-08-28"
type textarea "x"
type input "2025-08-28"
type textarea "x"
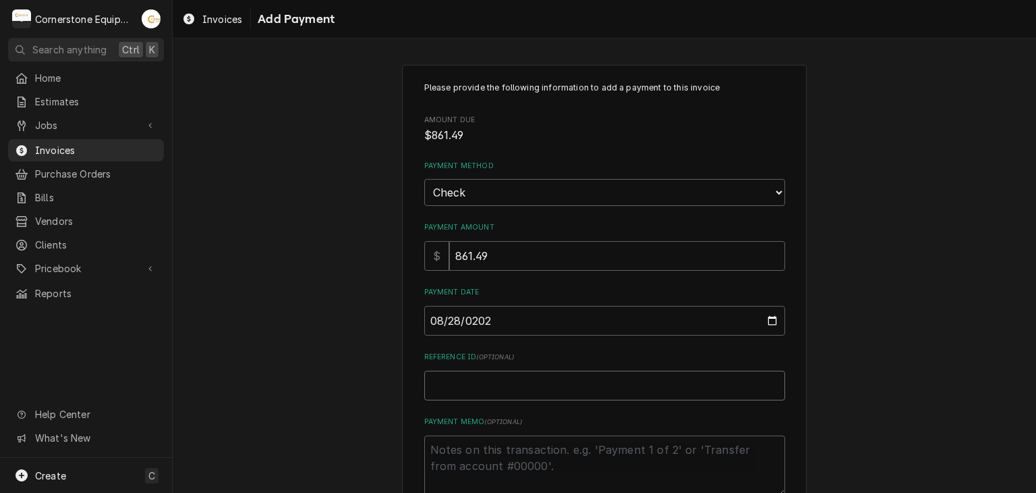
type input "C"
type textarea "x"
type input "Ch"
type textarea "x"
type input "Che"
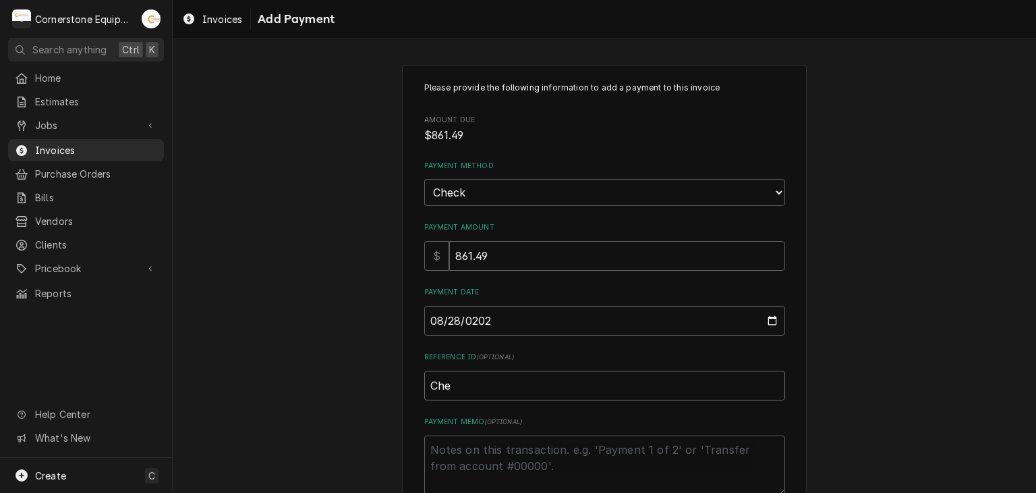
type textarea "x"
type input "Chec"
type textarea "x"
type input "Check"
type textarea "x"
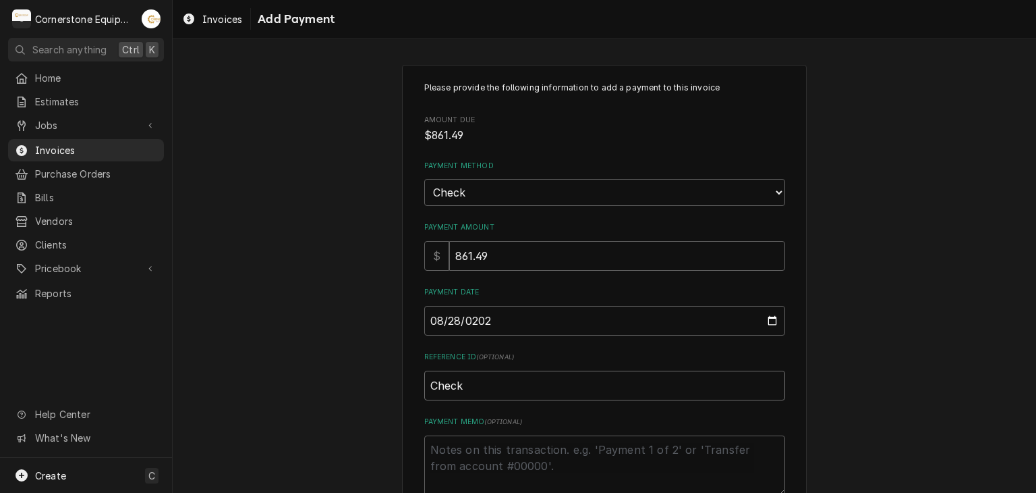
type input "Check"
type textarea "x"
type input "Check #"
type textarea "x"
type input "Check #2"
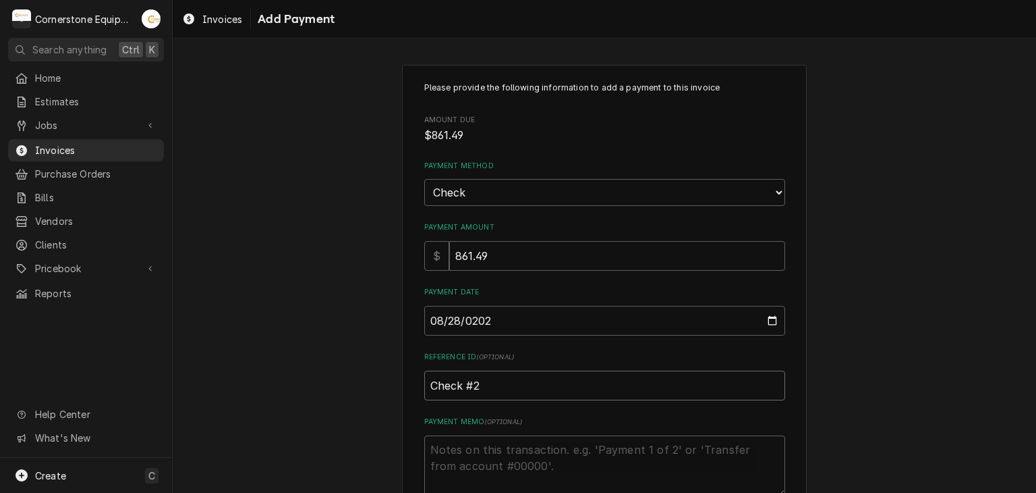
type textarea "x"
type input "Check #23"
type textarea "x"
type input "Check #236"
type textarea "x"
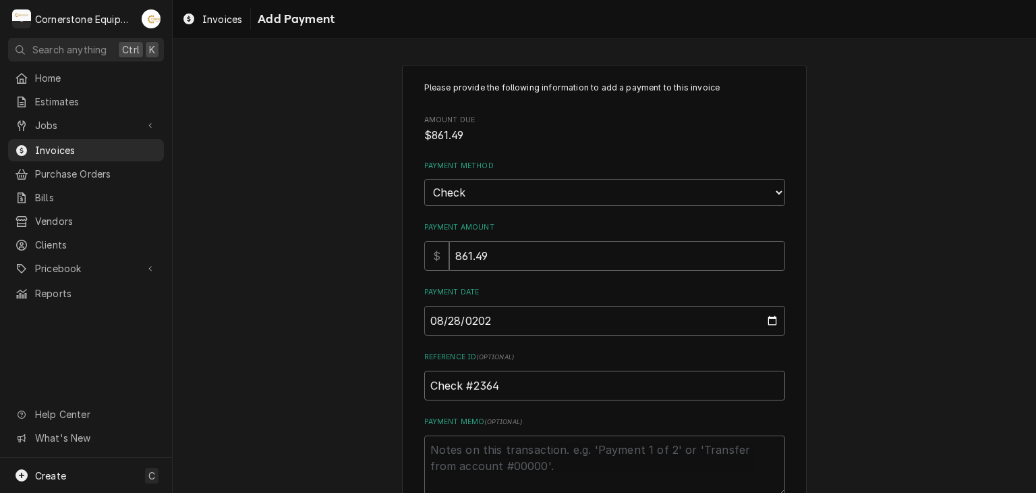
type input "Check #2364"
type textarea "x"
type textarea "P"
type textarea "x"
type textarea "Pa"
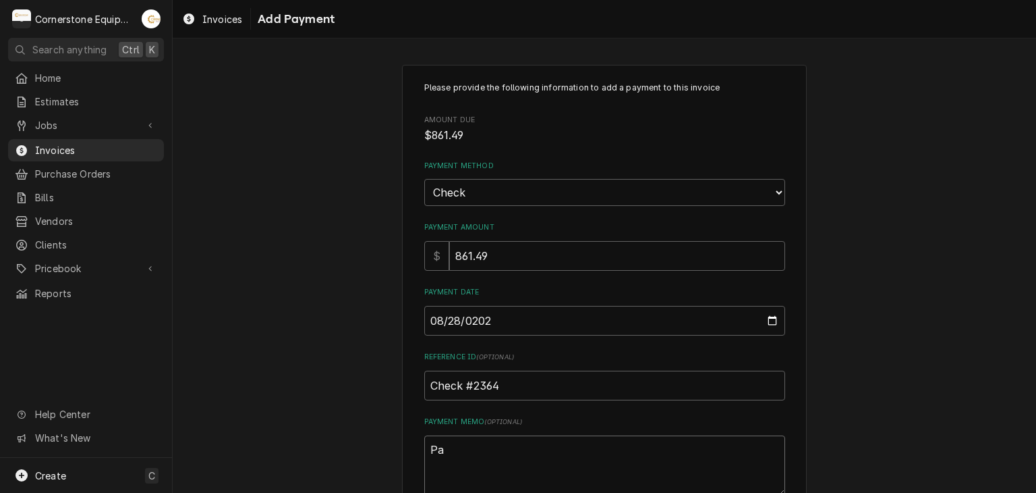
type textarea "x"
type textarea "Pay"
type textarea "x"
type textarea "Paym"
type textarea "x"
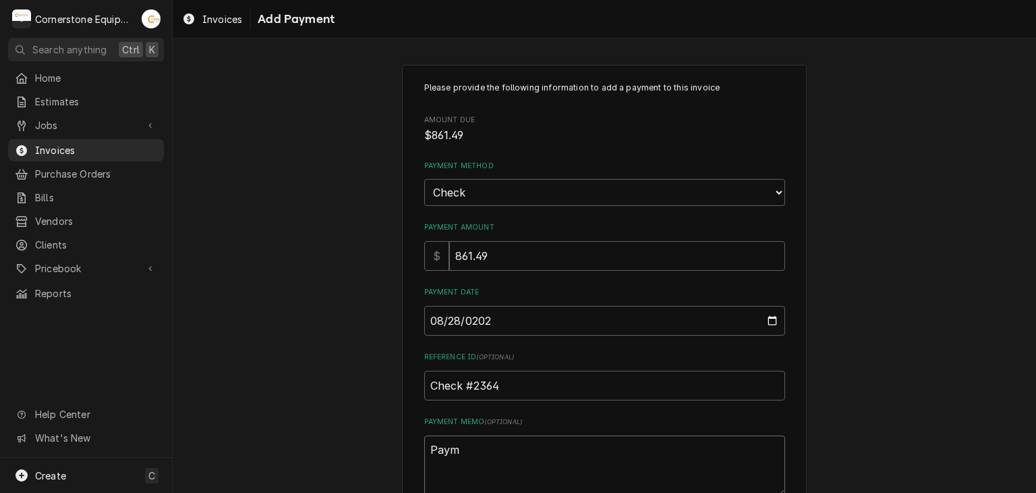
type textarea "Payme"
type textarea "x"
type textarea "Paymen"
type textarea "x"
type textarea "Payment"
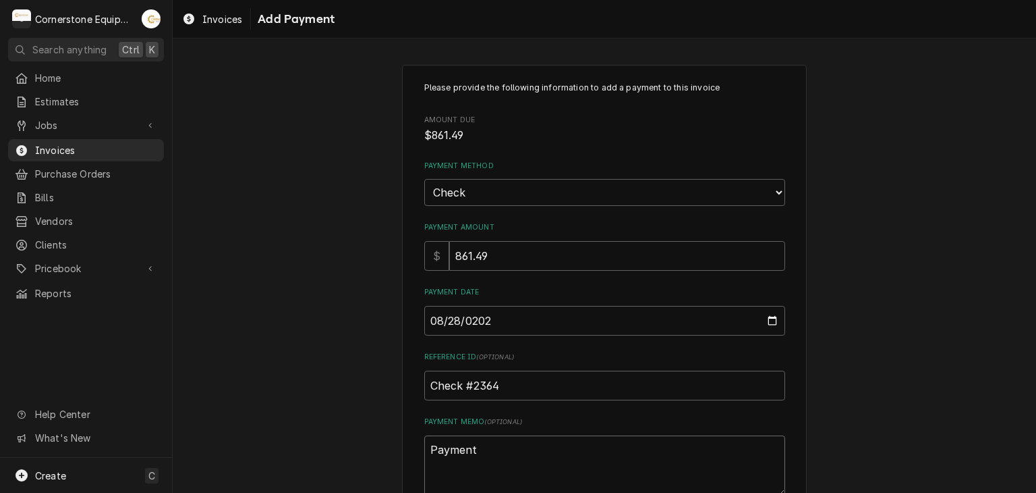
type textarea "x"
type textarea "Payment"
type textarea "x"
type textarea "Payment 1"
type textarea "x"
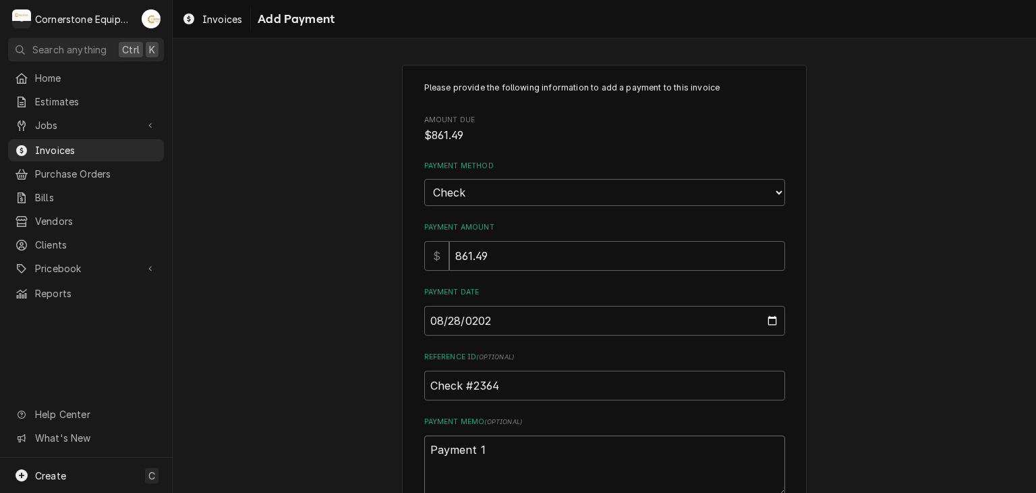
type textarea "Payment 1"
type textarea "x"
type textarea "Payment 1 o"
type textarea "x"
type textarea "Payment 1 of"
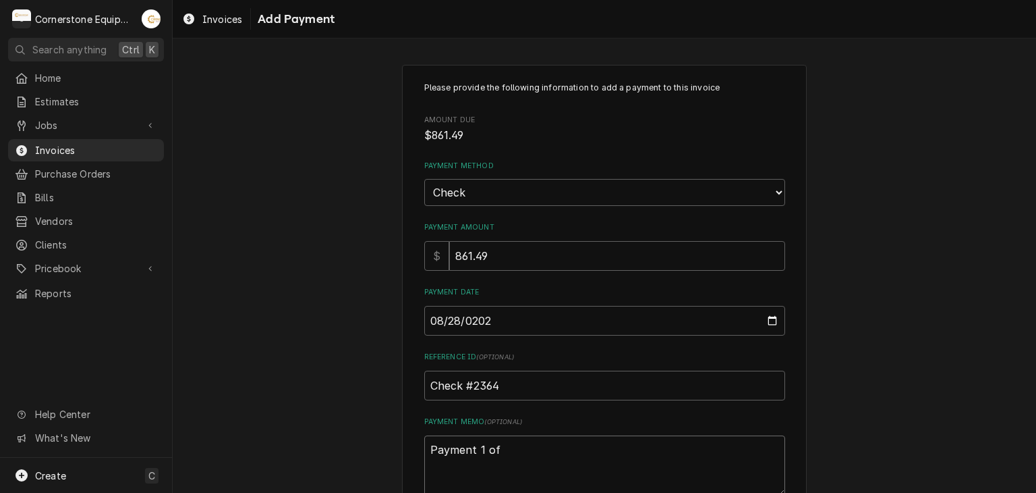
type textarea "x"
type textarea "Payment 1 of"
type textarea "x"
type textarea "Payment 1 of 4"
click at [351, 266] on div "Please provide the following information to add a payment to this invoice Amoun…" at bounding box center [605, 315] width 864 height 525
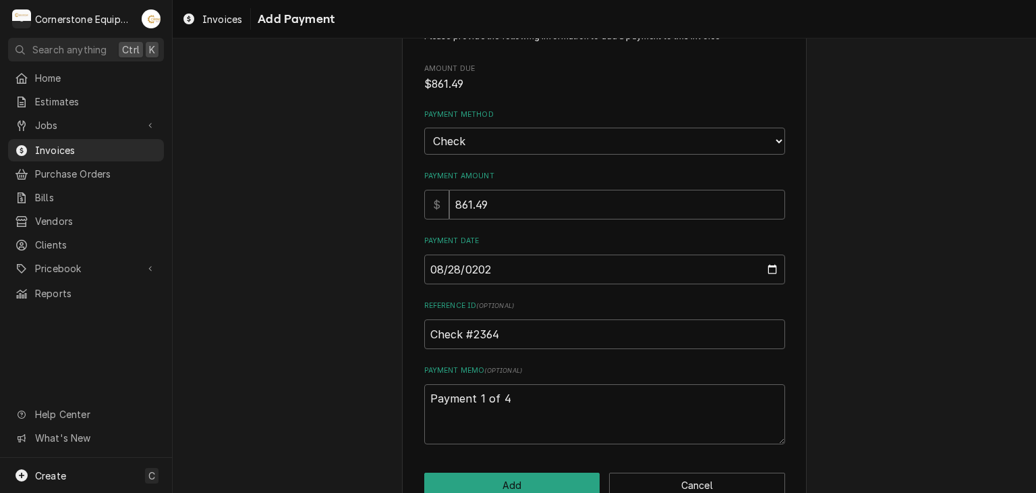
scroll to position [84, 0]
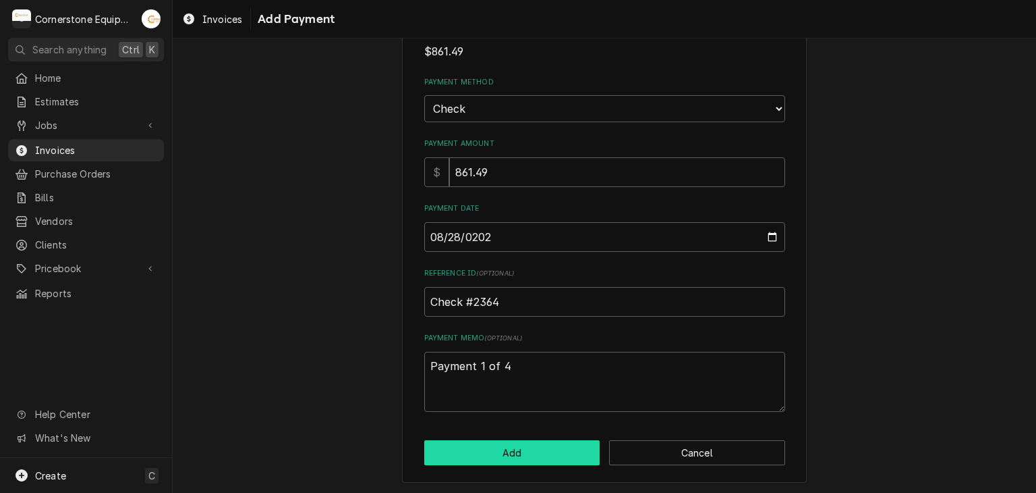
click at [478, 458] on button "Add" at bounding box center [512, 452] width 176 height 25
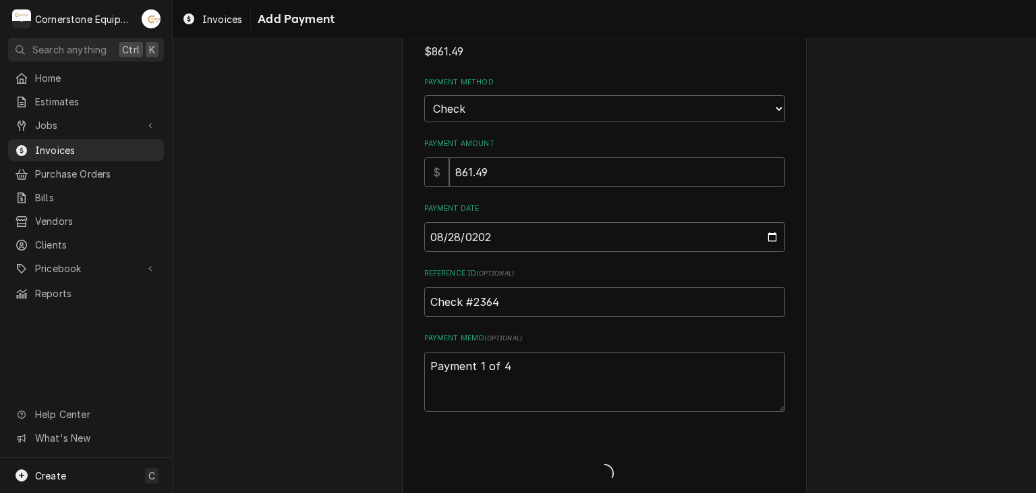
type textarea "x"
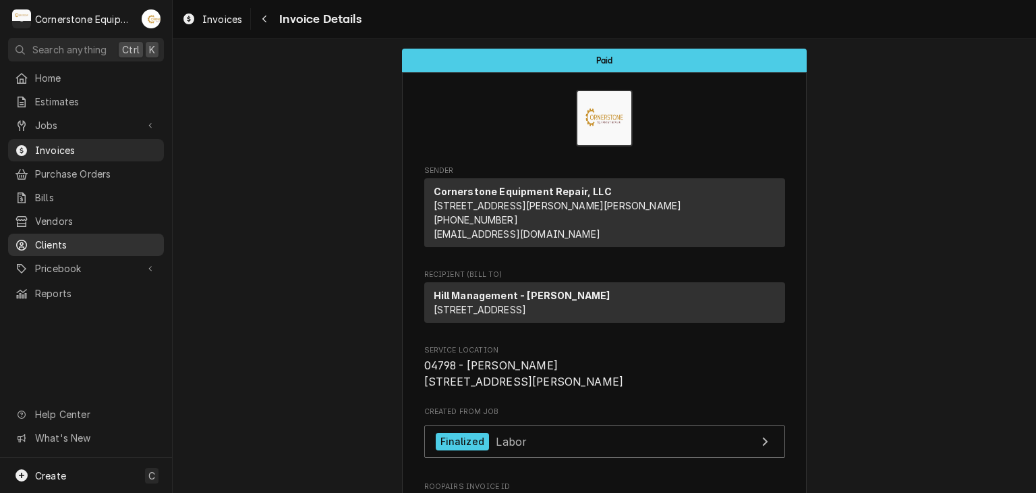
scroll to position [270, 0]
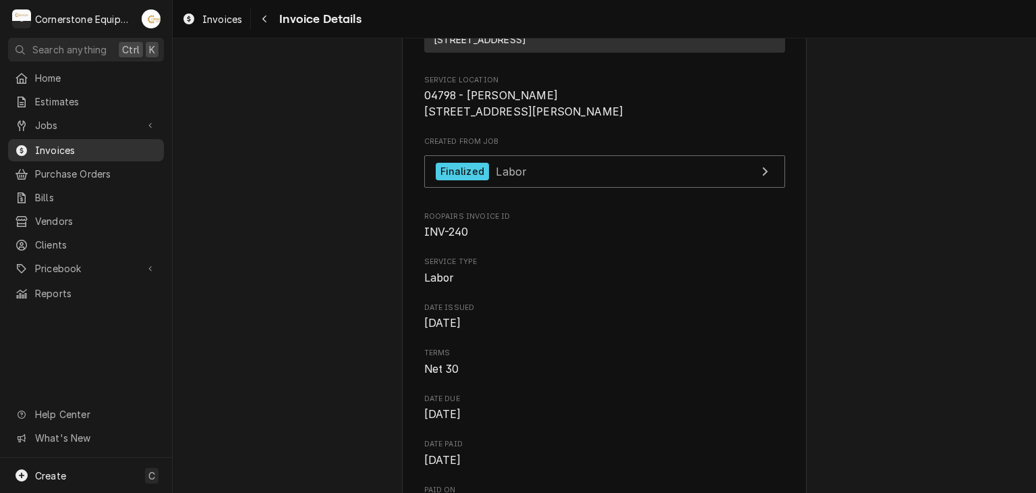
click at [47, 145] on span "Invoices" at bounding box center [96, 150] width 122 height 14
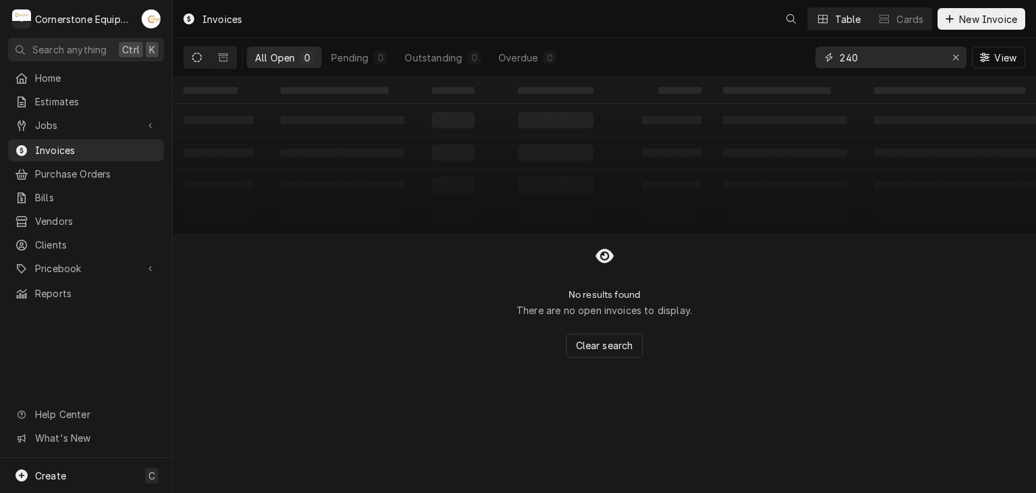
click at [887, 59] on input "240" at bounding box center [890, 58] width 101 height 22
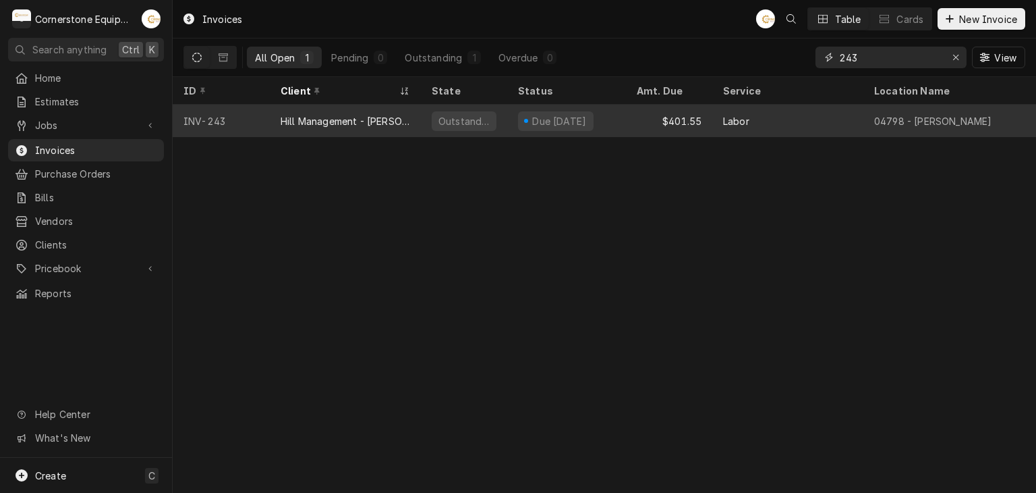
type input "243"
click at [391, 116] on div "Hill Management - [PERSON_NAME]" at bounding box center [346, 121] width 130 height 14
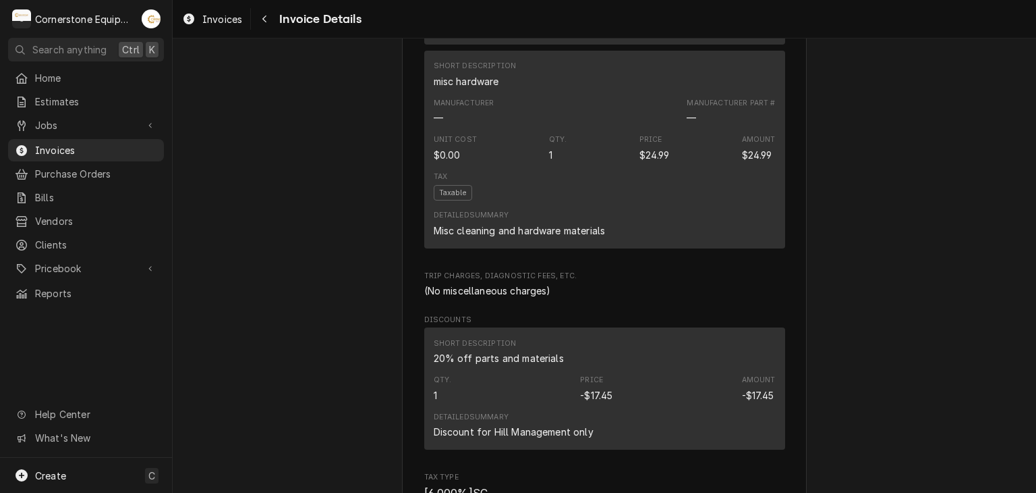
scroll to position [1978, 0]
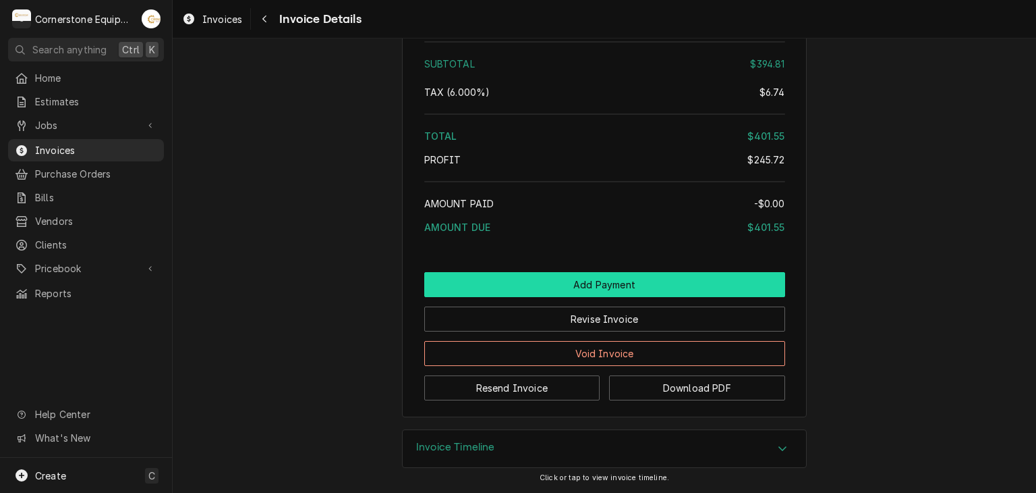
click at [567, 288] on button "Add Payment" at bounding box center [604, 284] width 361 height 25
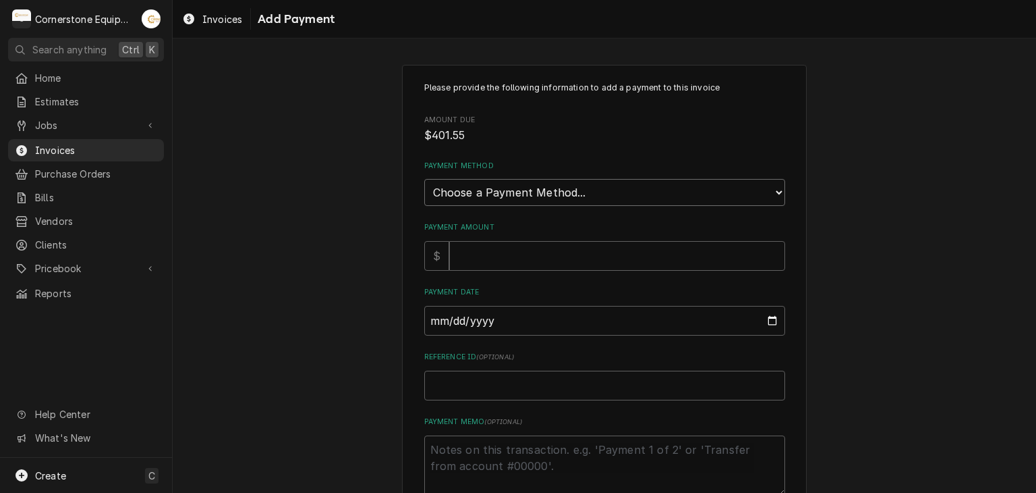
click at [449, 181] on select "Choose a Payment Method... Cash Check Credit/Debit Card ACH/eCheck Other" at bounding box center [604, 192] width 361 height 27
select select "2"
click at [424, 179] on select "Choose a Payment Method... Cash Check Credit/Debit Card ACH/eCheck Other" at bounding box center [604, 192] width 361 height 27
click at [467, 248] on input "Payment Amount" at bounding box center [617, 256] width 336 height 30
type textarea "x"
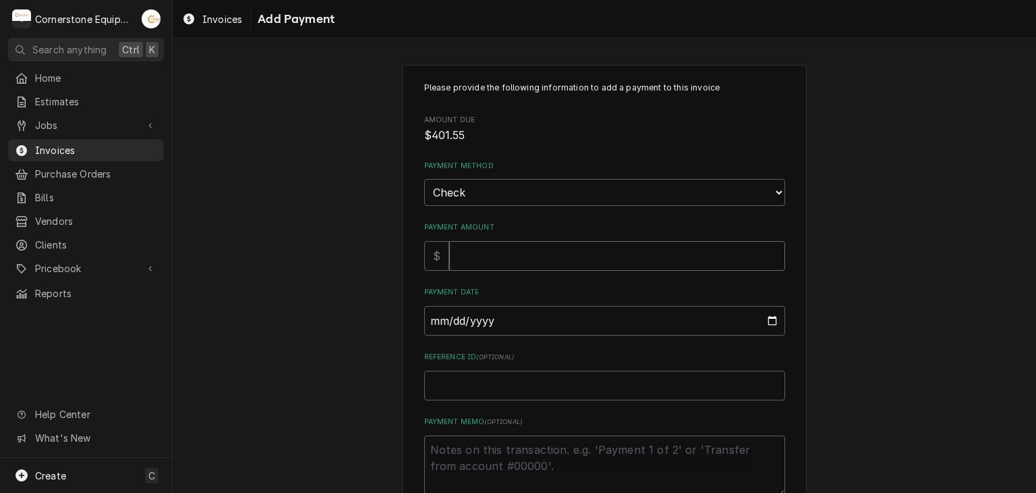
type input "4"
type textarea "x"
type input "40"
type textarea "x"
type input "401"
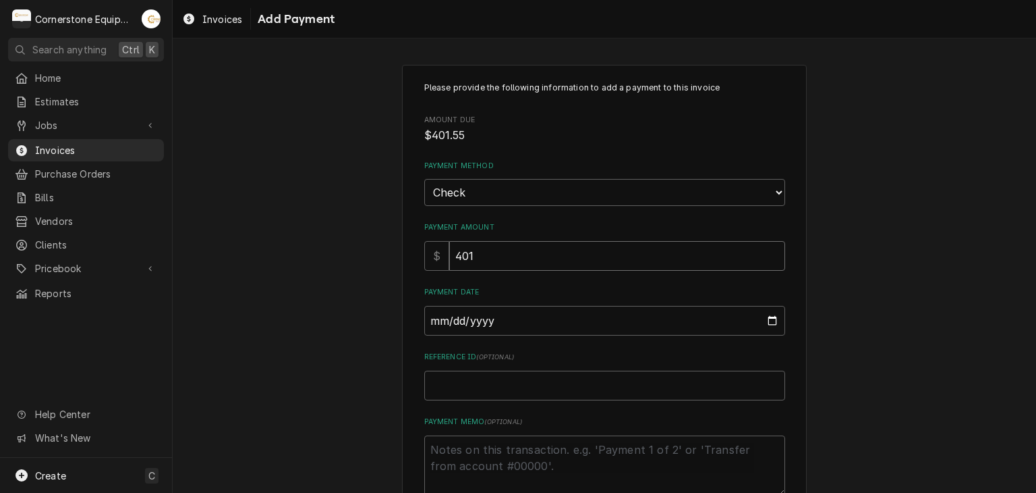
type textarea "x"
type input "401.5"
type textarea "x"
type input "401.55"
type input "0002-08-28"
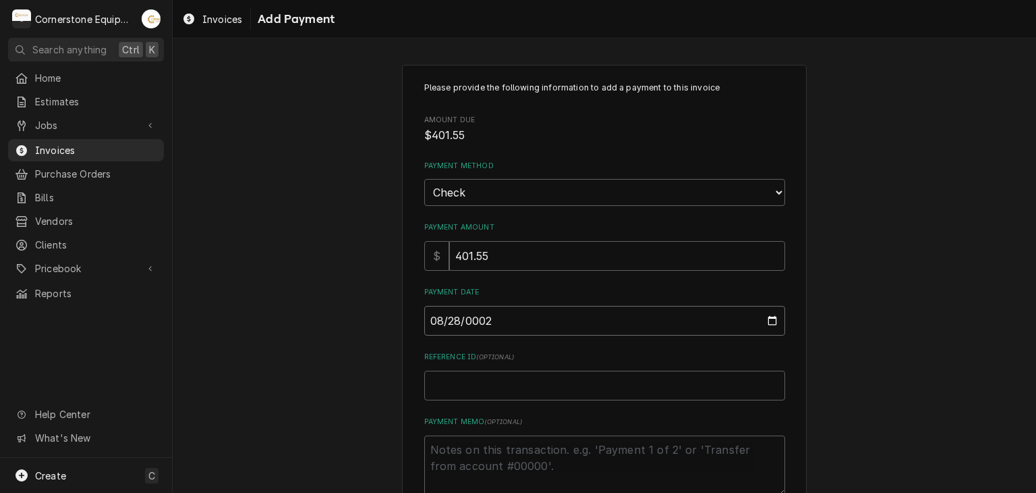
type textarea "x"
type input "0020-08-28"
type textarea "x"
type input "0202-08-28"
type textarea "x"
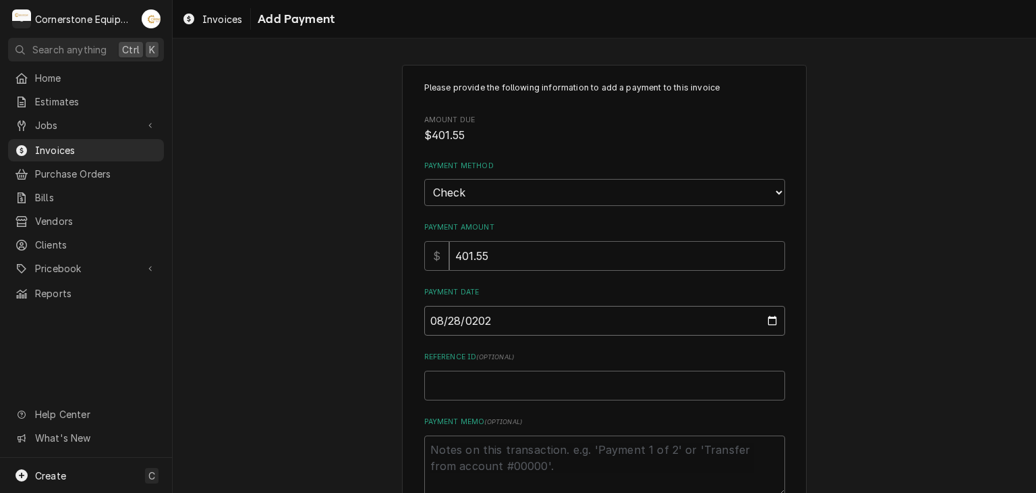
type input "2025-08-28"
type textarea "x"
type input "C"
type textarea "x"
type input "Ch"
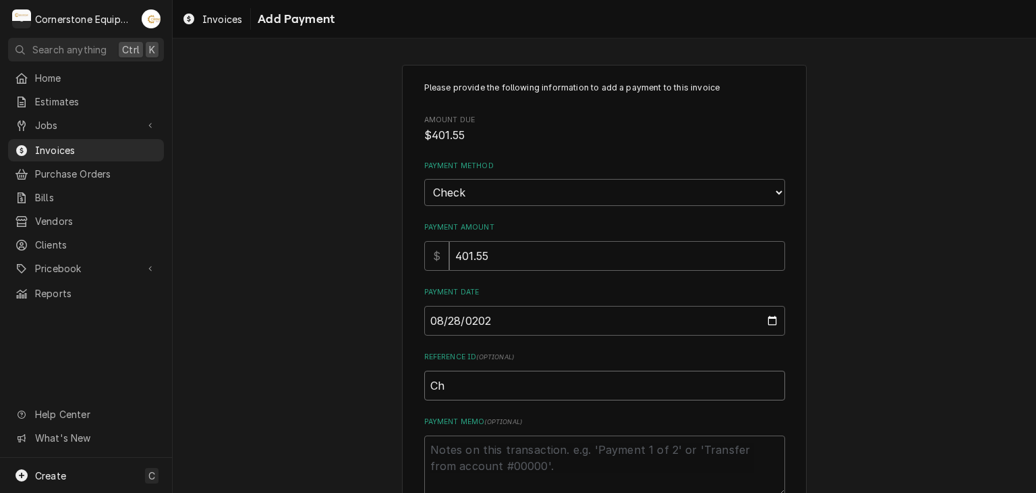
type textarea "x"
type input "Che"
type textarea "x"
type input "Chec"
type textarea "x"
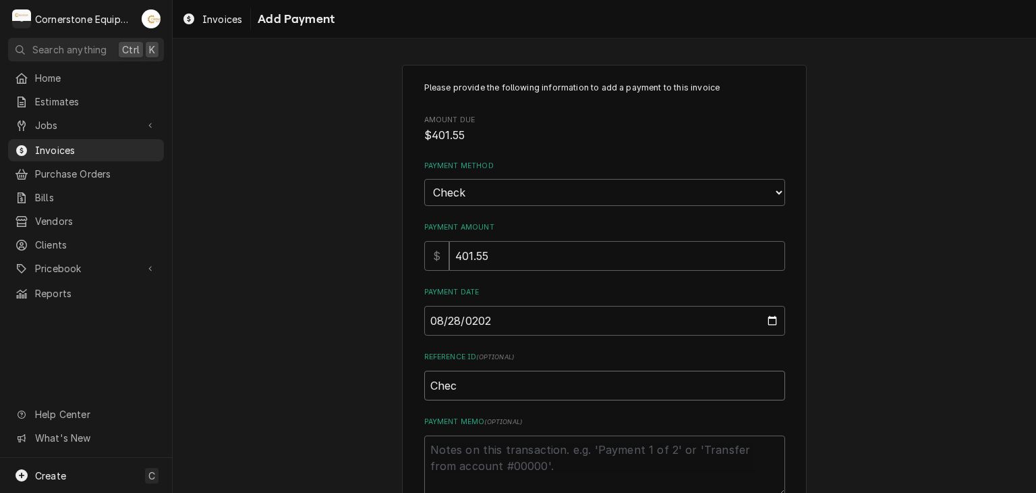
type input "Check"
type textarea "x"
type input "Check"
type textarea "x"
type input "Check #"
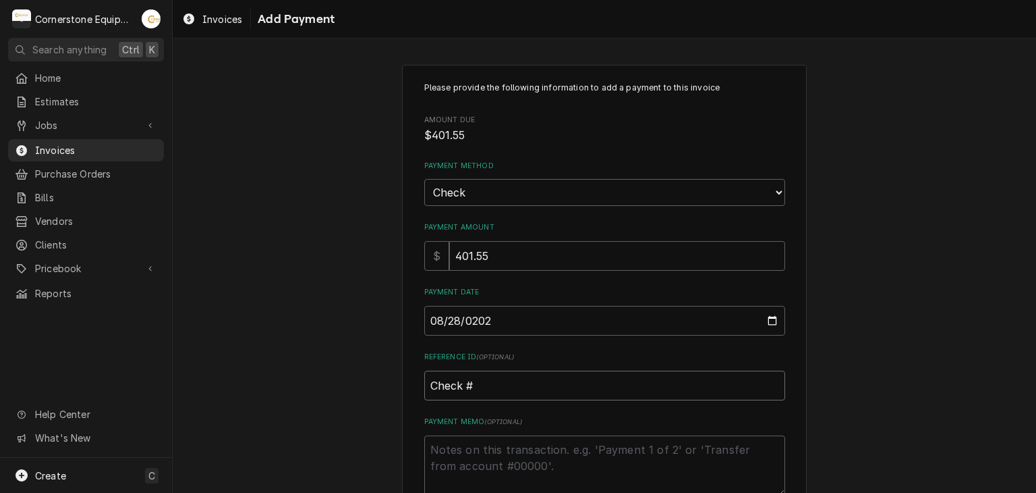
type textarea "x"
type input "Check #2"
type textarea "x"
type input "Check #23"
type textarea "x"
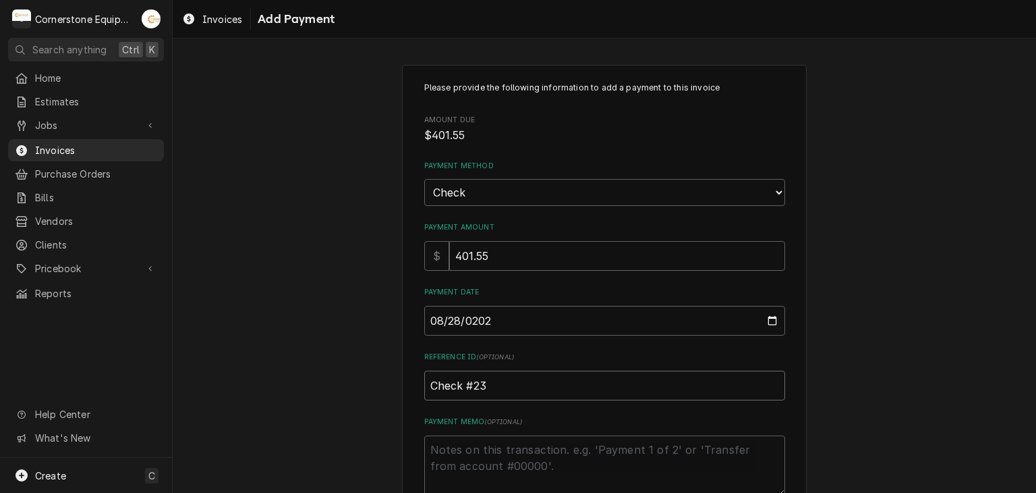
type input "Check #236"
type textarea "x"
type input "Check #2364"
type textarea "x"
type textarea "P"
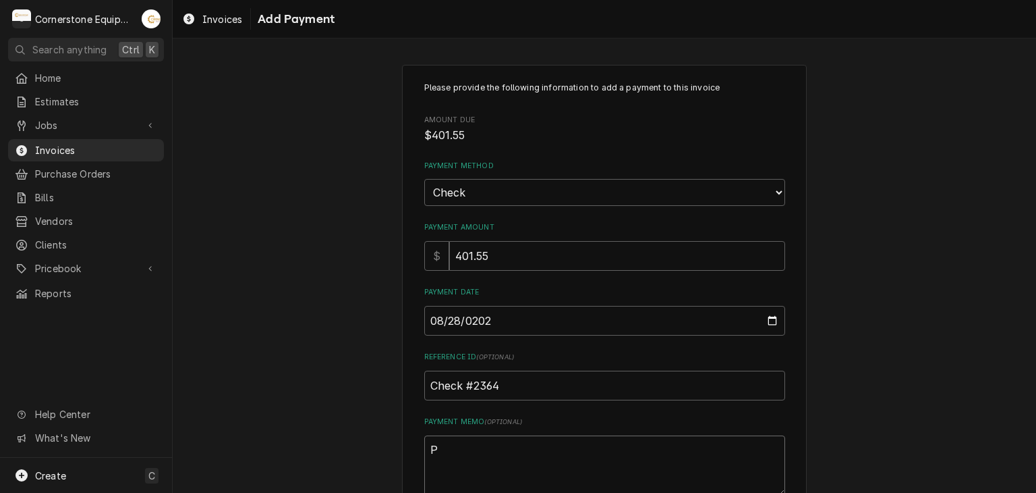
type textarea "x"
type textarea "Pa"
type textarea "x"
type textarea "Pay"
type textarea "x"
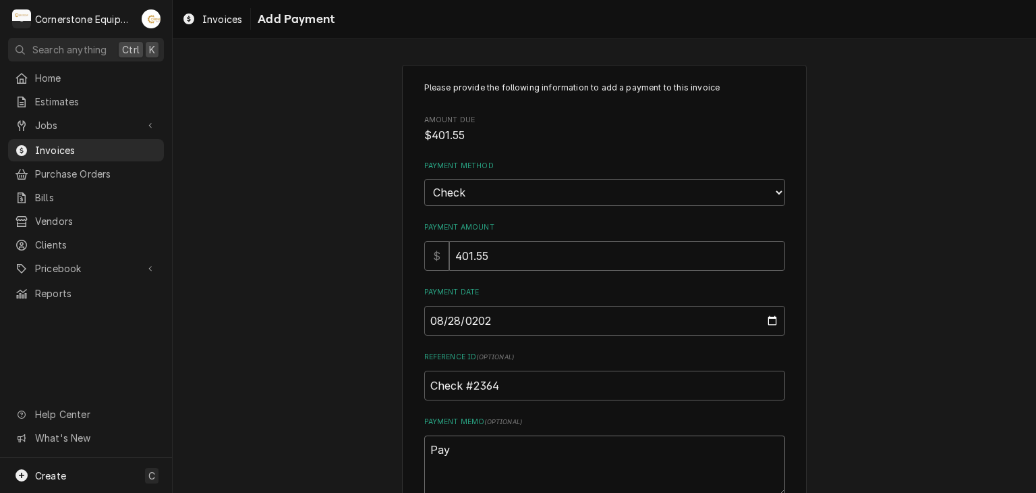
type textarea "Paym"
type textarea "x"
type textarea "Payme"
type textarea "x"
type textarea "Paymen"
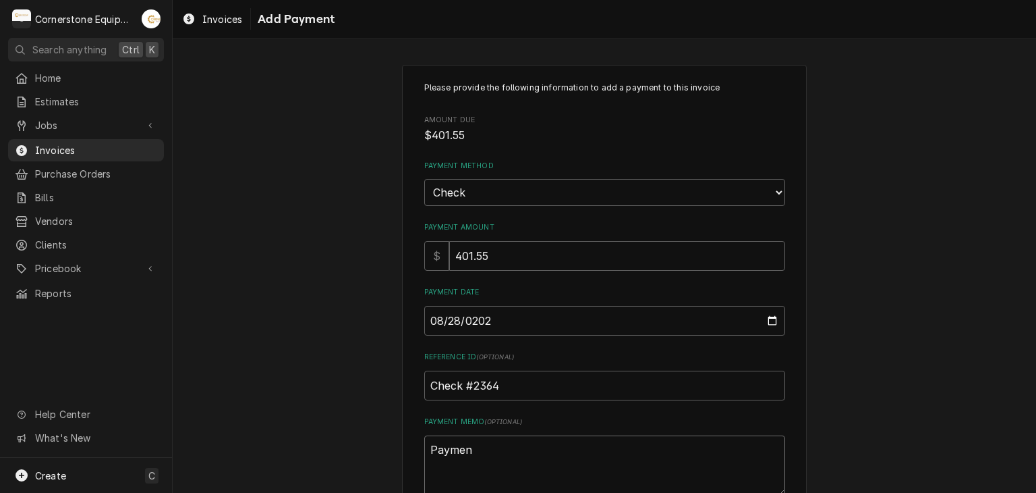
type textarea "x"
type textarea "Payment"
type textarea "x"
type textarea "Payment"
type textarea "x"
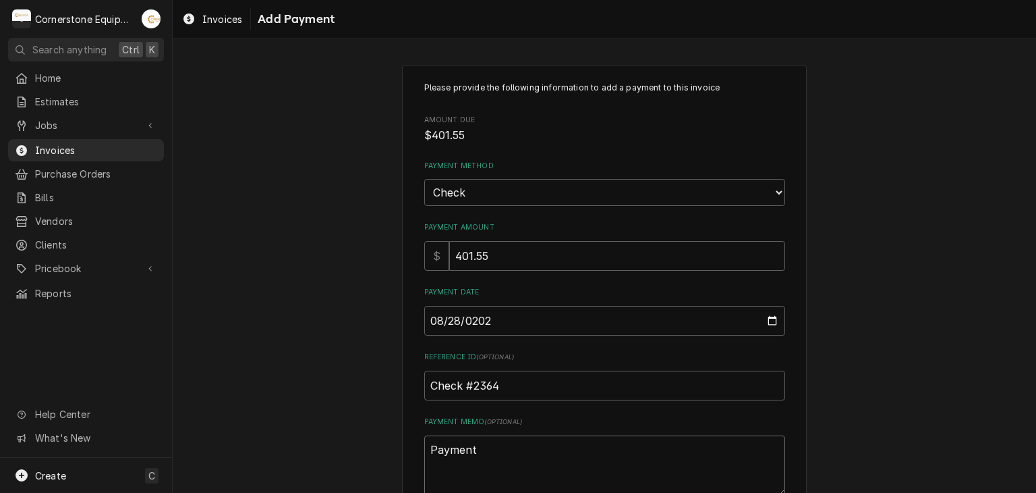
type textarea "Payment 2"
type textarea "x"
type textarea "Payment 2"
type textarea "x"
type textarea "Payment 2 o"
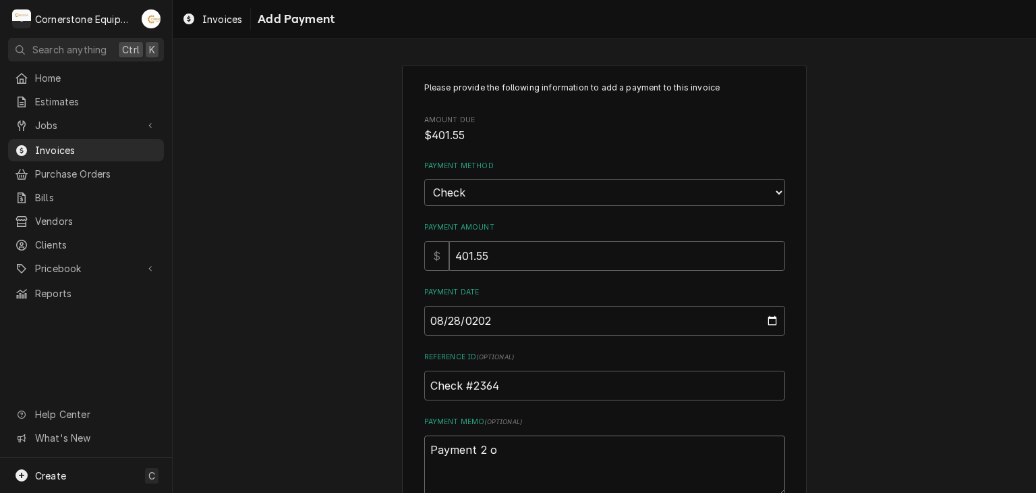
type textarea "x"
type textarea "Payment 2 of"
type textarea "x"
type textarea "Payment 2 of"
type textarea "x"
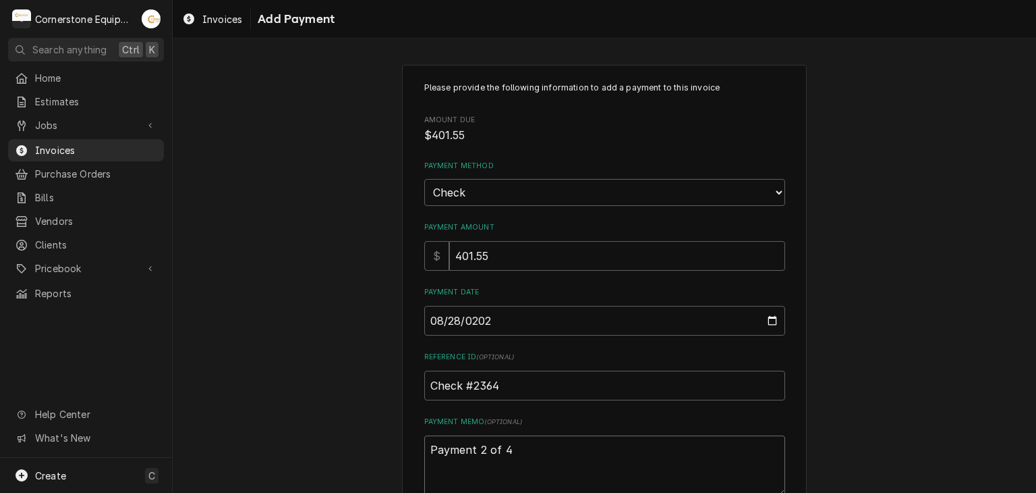
type textarea "Payment 2 of 4"
click at [324, 237] on div "Please provide the following information to add a payment to this invoice Amoun…" at bounding box center [605, 315] width 864 height 525
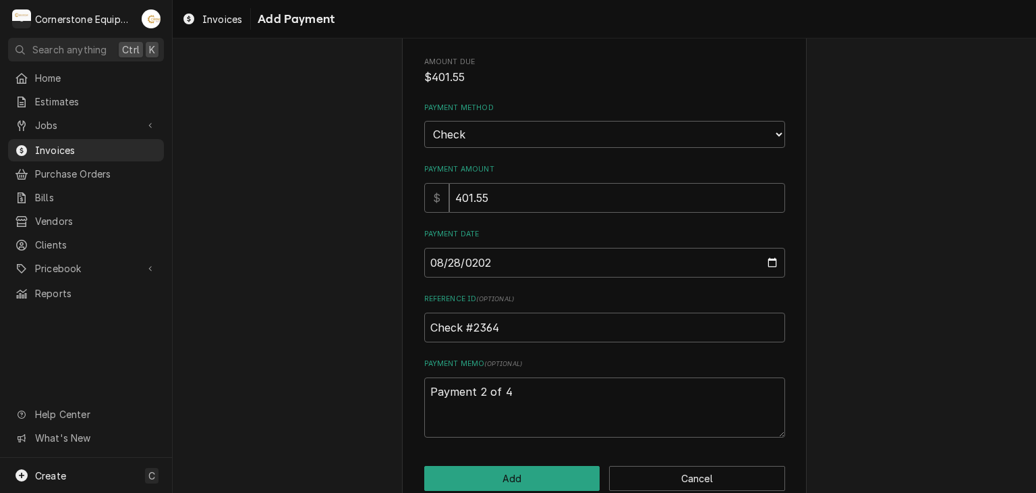
scroll to position [84, 0]
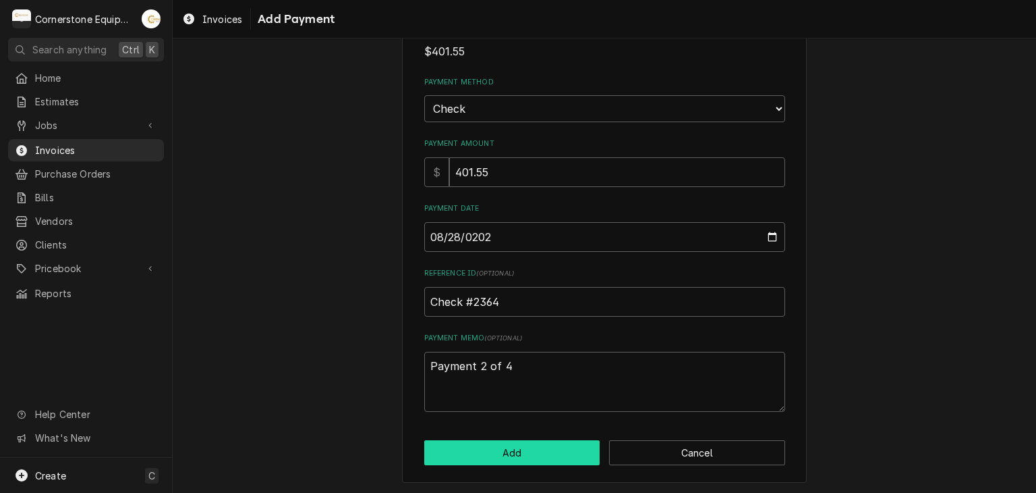
click at [534, 451] on button "Add" at bounding box center [512, 452] width 176 height 25
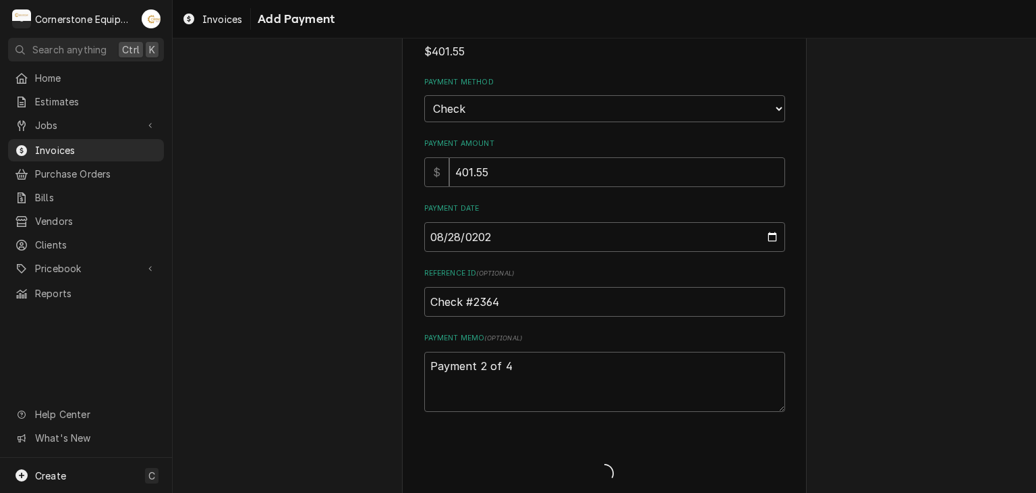
type textarea "x"
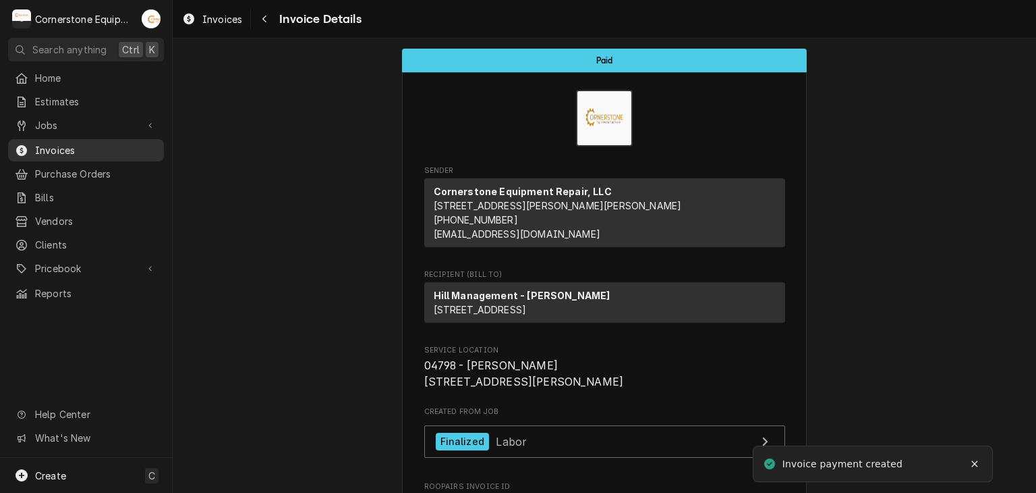
click at [75, 150] on span "Invoices" at bounding box center [96, 150] width 122 height 14
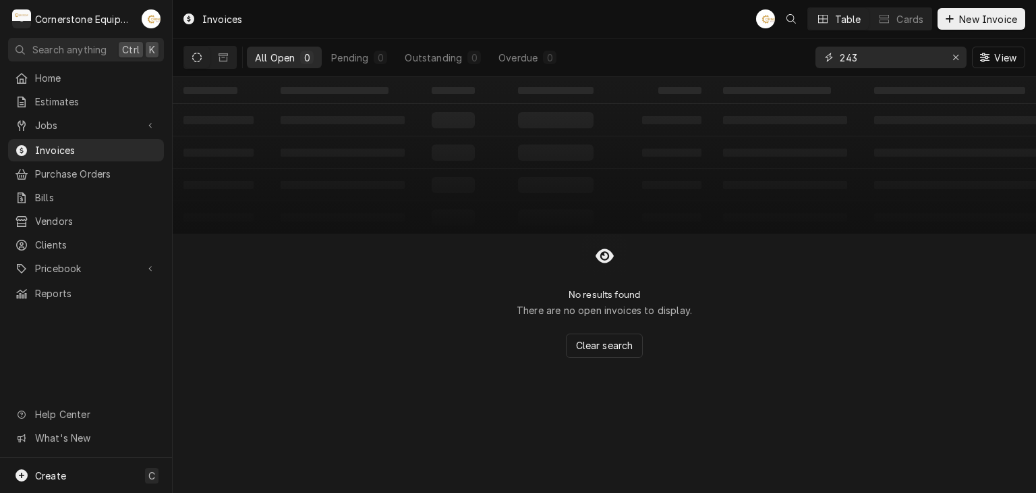
click at [911, 57] on input "243" at bounding box center [890, 58] width 101 height 22
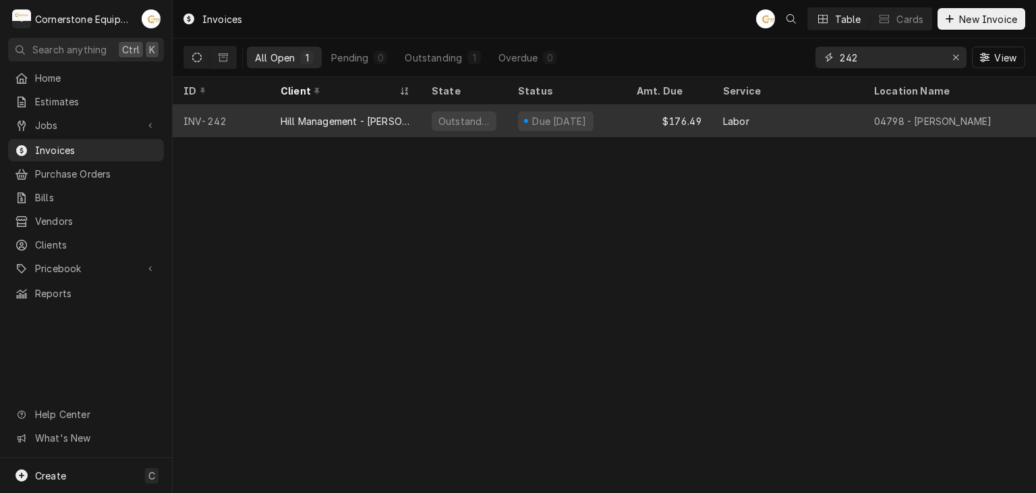
type input "242"
click at [514, 125] on div "Due [DATE]" at bounding box center [566, 121] width 119 height 32
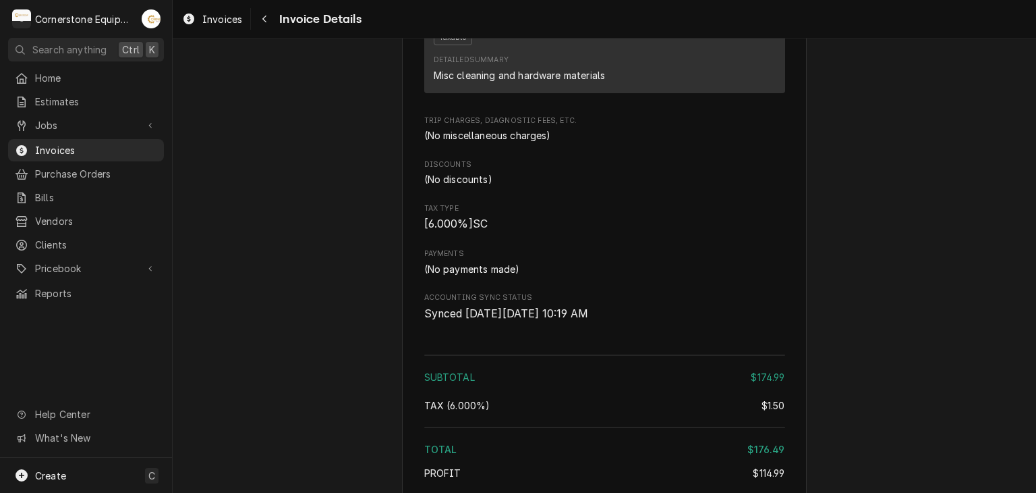
scroll to position [1576, 0]
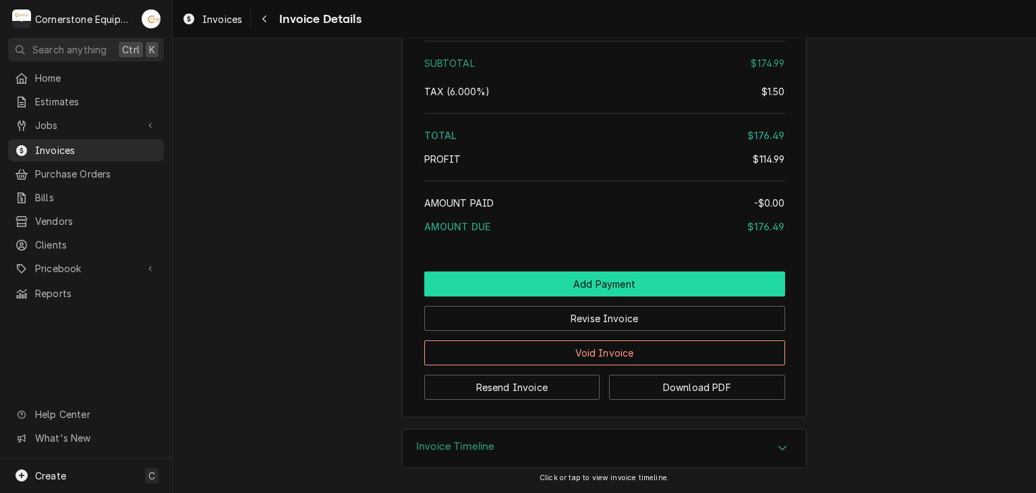
click at [591, 289] on button "Add Payment" at bounding box center [604, 283] width 361 height 25
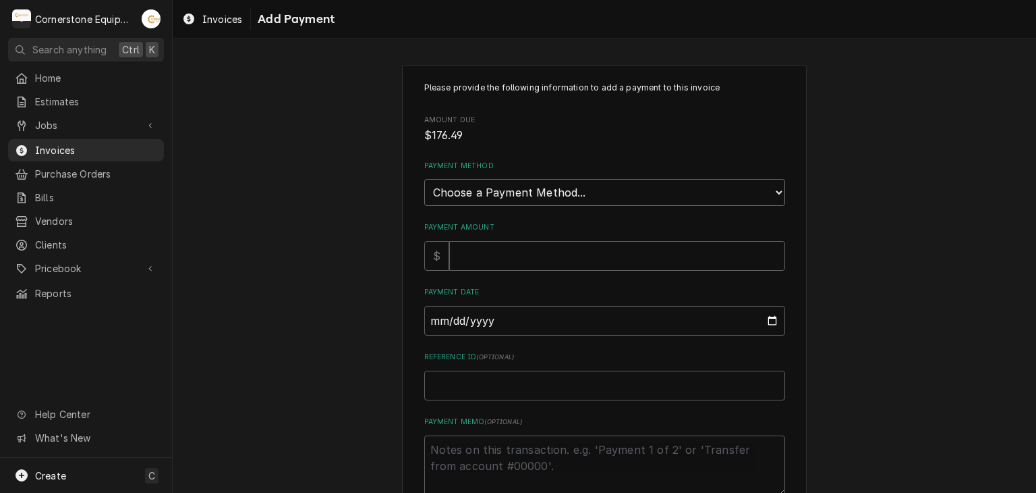
click at [479, 192] on select "Choose a Payment Method... Cash Check Credit/Debit Card ACH/eCheck Other" at bounding box center [604, 192] width 361 height 27
select select "2"
click at [424, 179] on select "Choose a Payment Method... Cash Check Credit/Debit Card ACH/eCheck Other" at bounding box center [604, 192] width 361 height 27
click at [467, 241] on input "Payment Amount" at bounding box center [617, 256] width 336 height 30
type textarea "x"
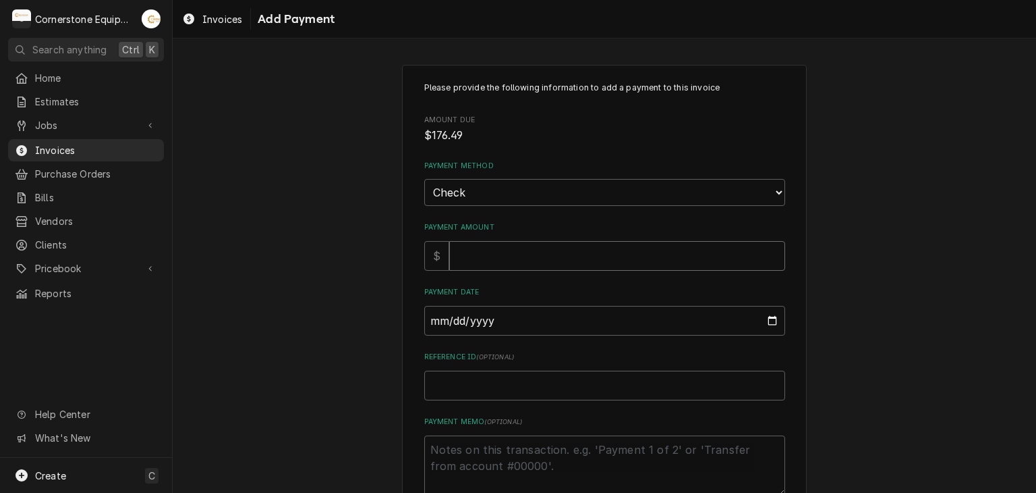
type input "1"
type textarea "x"
type input "17"
type textarea "x"
type input "176"
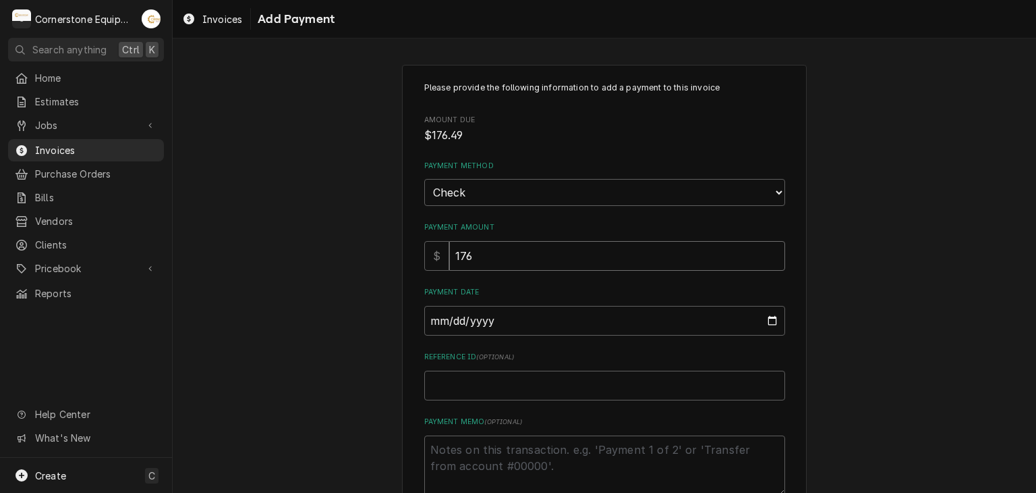
type textarea "x"
type input "176.4"
type textarea "x"
type input "176.49"
type input "0002-08-28"
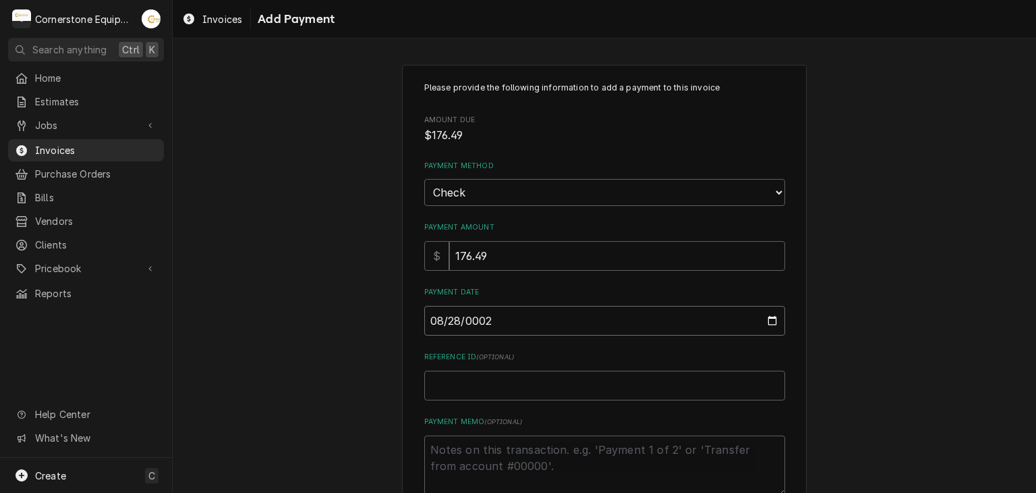
type textarea "x"
type input "0022-08-28"
type textarea "x"
type input "0225-08-28"
type textarea "x"
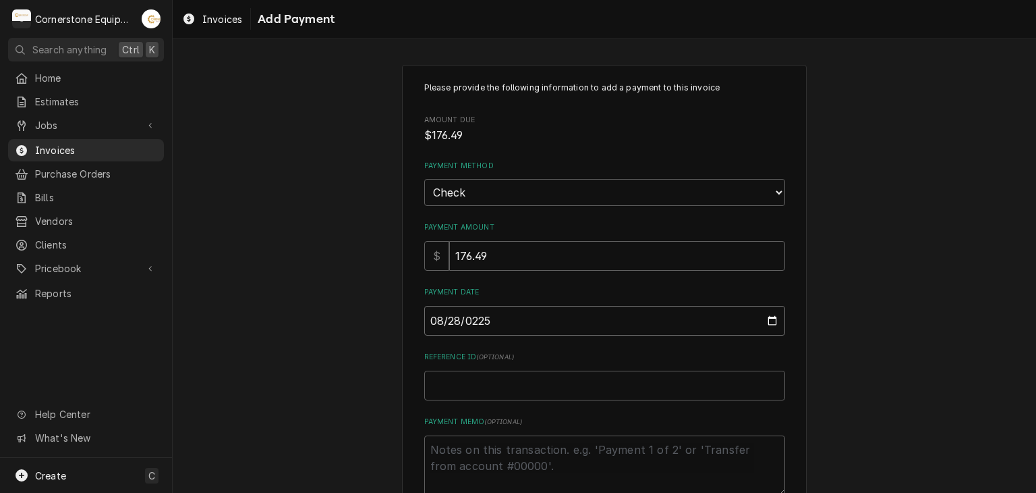
type input "2252-08-28"
type textarea "x"
type input "0002-08-28"
type textarea "x"
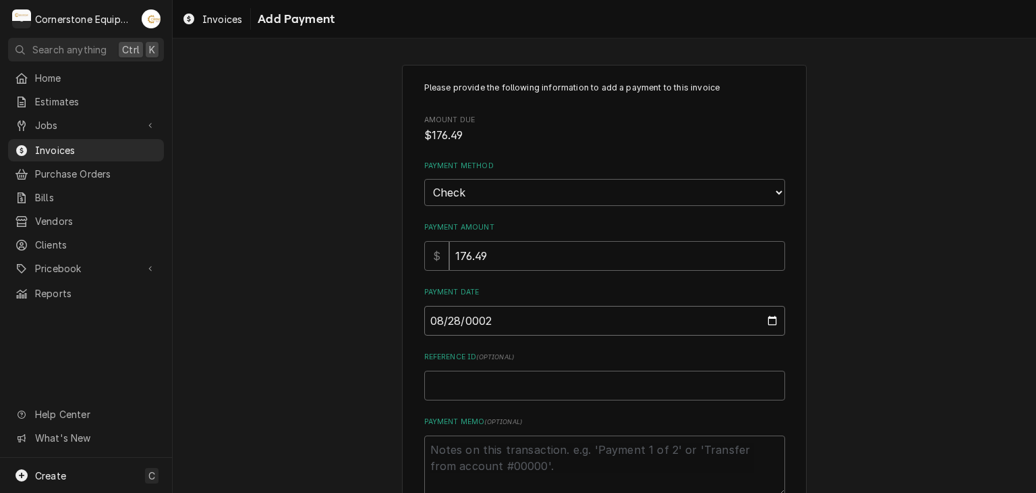
type input "0020-08-28"
type textarea "x"
type input "0202-08-28"
type textarea "x"
type input "2025-08-28"
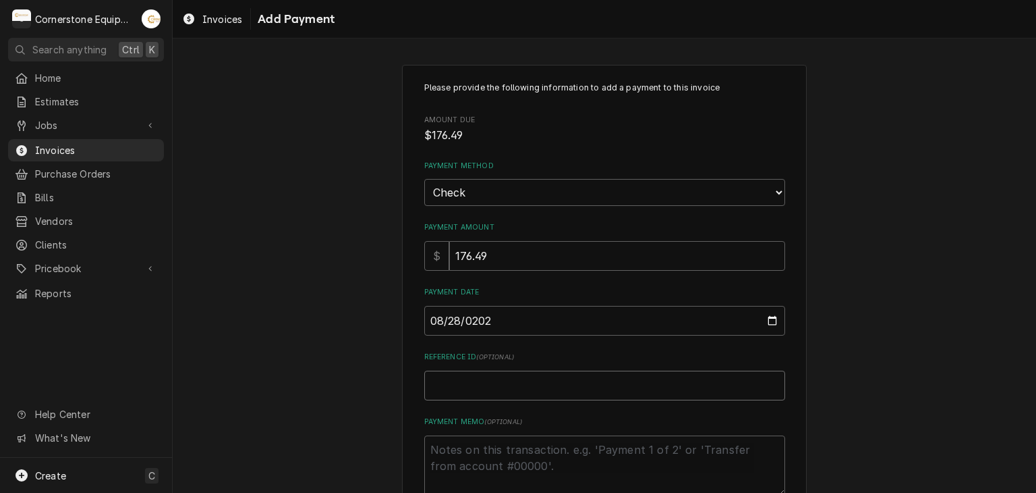
type textarea "x"
type input "C"
type textarea "x"
type input "Ch"
type textarea "x"
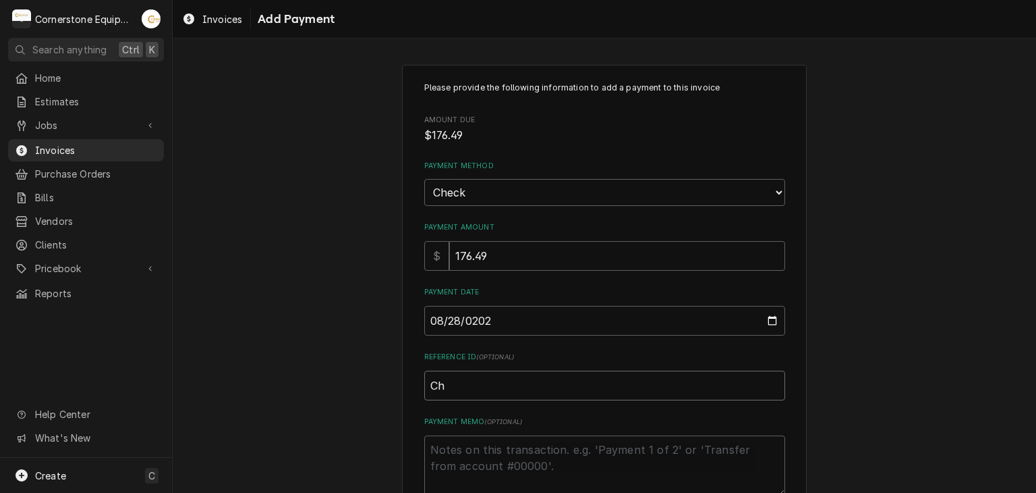
type input "Che"
type textarea "x"
type input "Chec"
type textarea "x"
type input "Check"
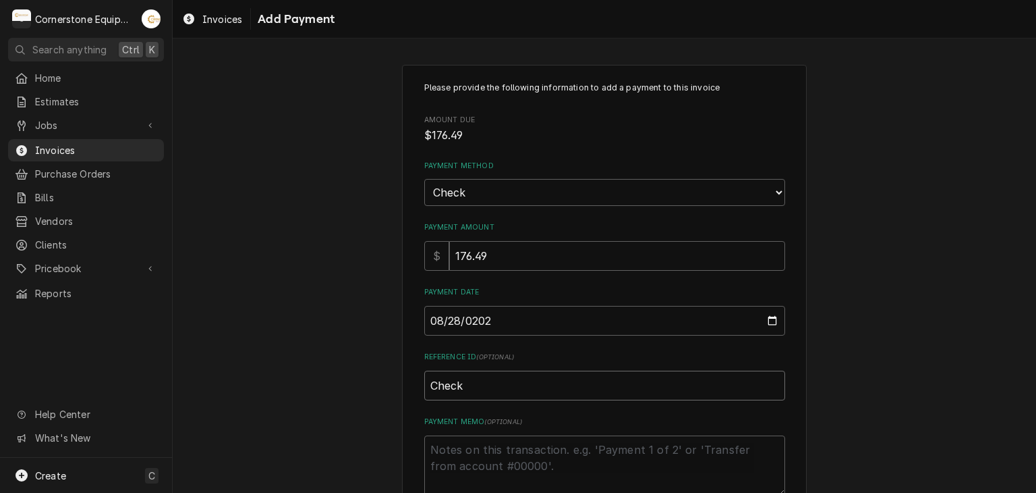
type textarea "x"
type input "Check"
type textarea "x"
type input "Check #"
type textarea "x"
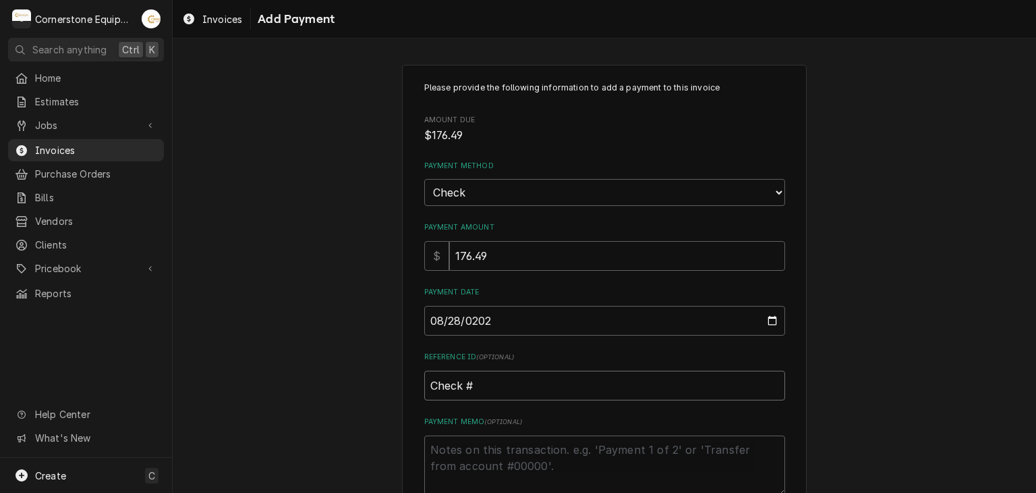
type input "Check #2"
type textarea "x"
type input "Check #23"
type textarea "x"
type input "Check #236"
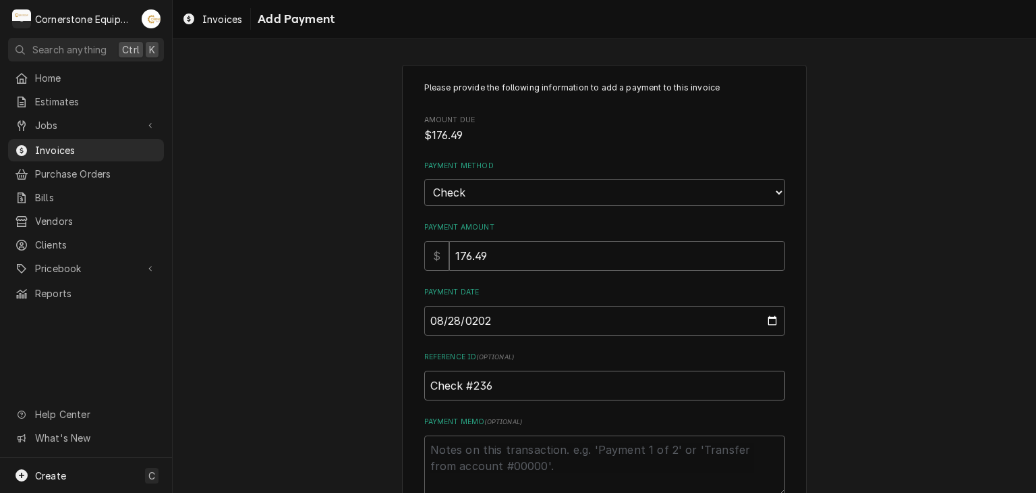
type textarea "x"
type input "Check #2364"
type textarea "x"
type textarea "P"
type textarea "x"
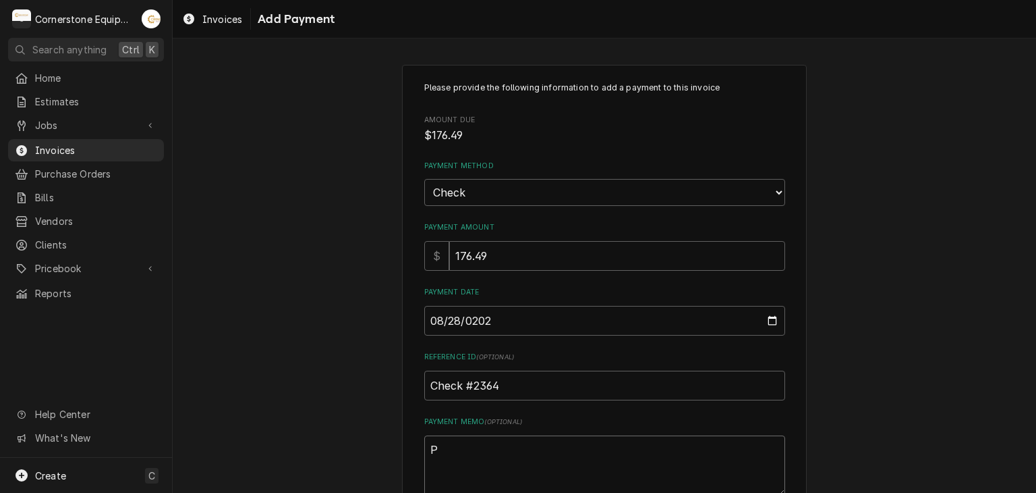
type textarea "Pa"
type textarea "x"
type textarea "Pay"
type textarea "x"
type textarea "Paym"
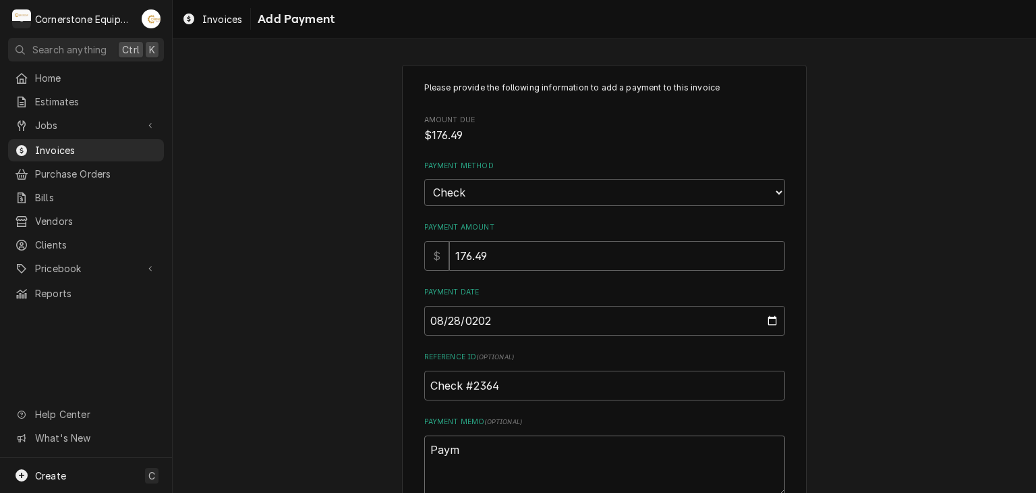
type textarea "x"
type textarea "Payme"
type textarea "x"
type textarea "Paymen"
type textarea "x"
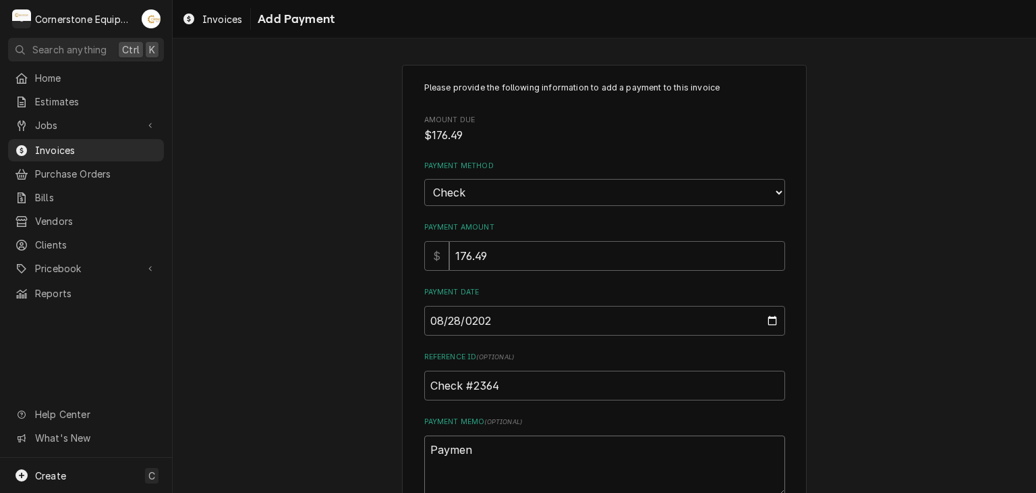
type textarea "Payment"
type textarea "x"
type textarea "Payment"
type textarea "x"
type textarea "Payment 3"
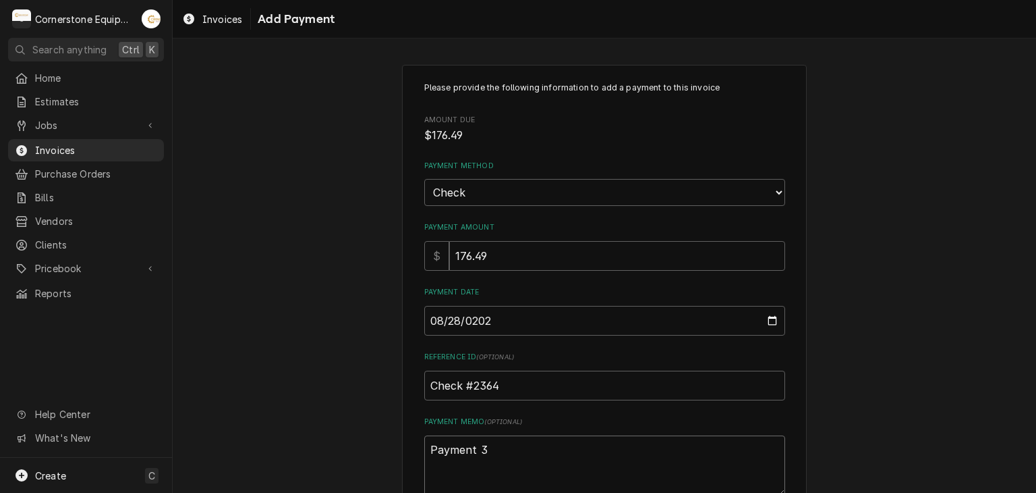
type textarea "x"
type textarea "Payment 3"
type textarea "x"
type textarea "Payment 3 o"
type textarea "x"
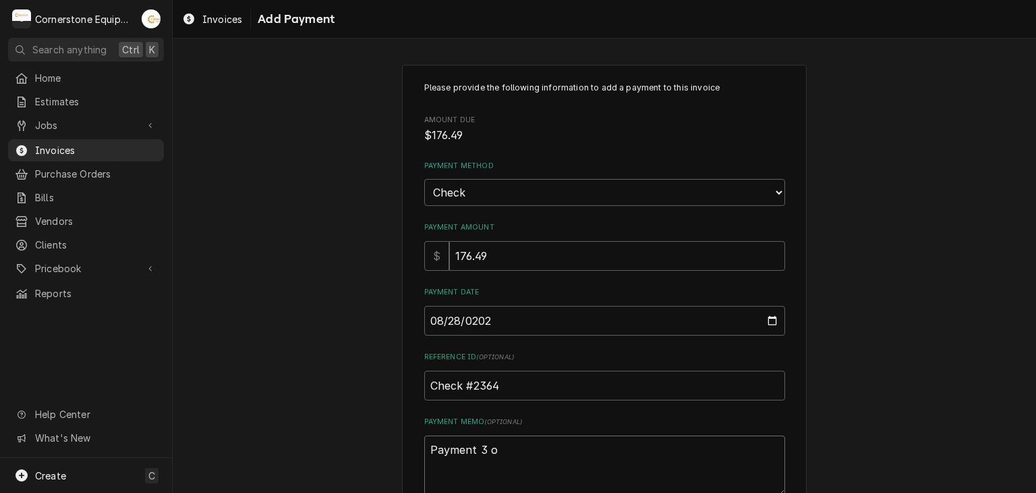
type textarea "Payment 3 of"
type textarea "x"
type textarea "Payment 3 of"
type textarea "x"
type textarea "Payment 3 of 4"
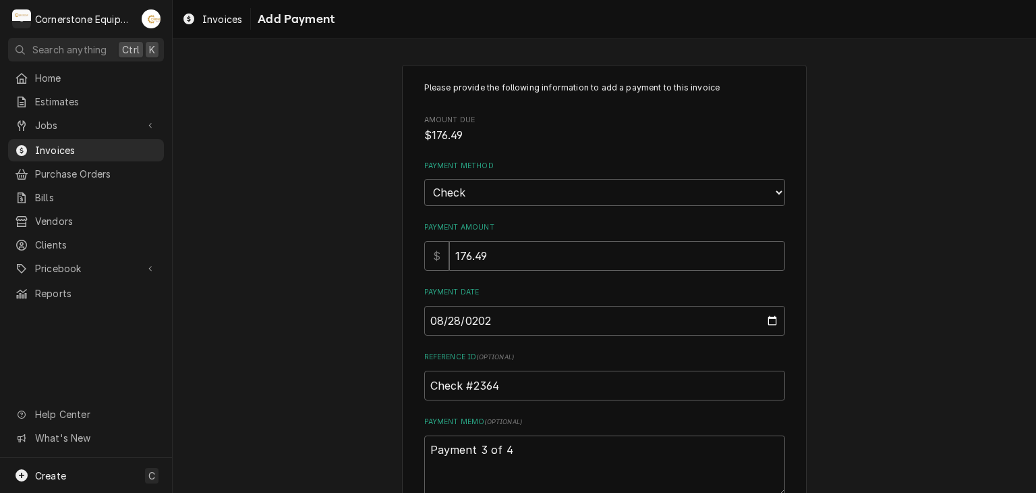
click at [380, 376] on div "Please provide the following information to add a payment to this invoice Amoun…" at bounding box center [605, 315] width 864 height 525
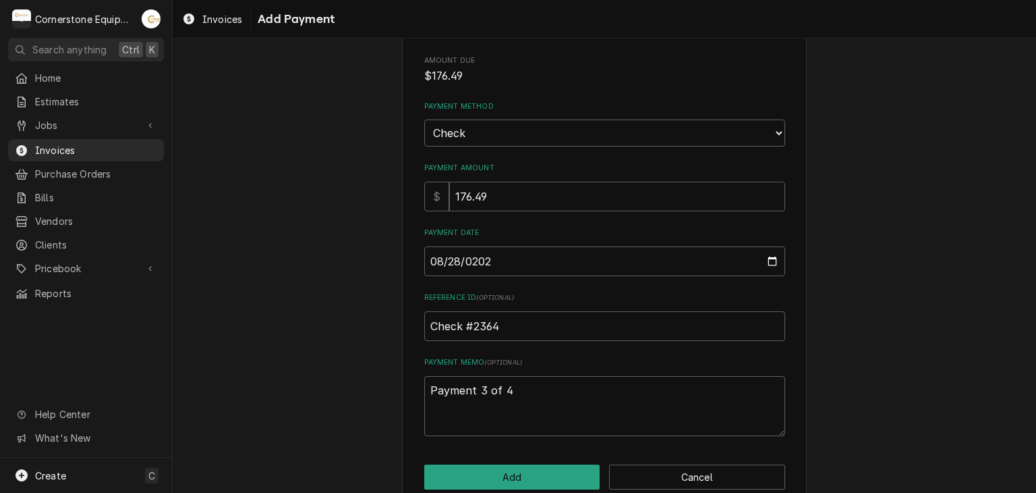
scroll to position [84, 0]
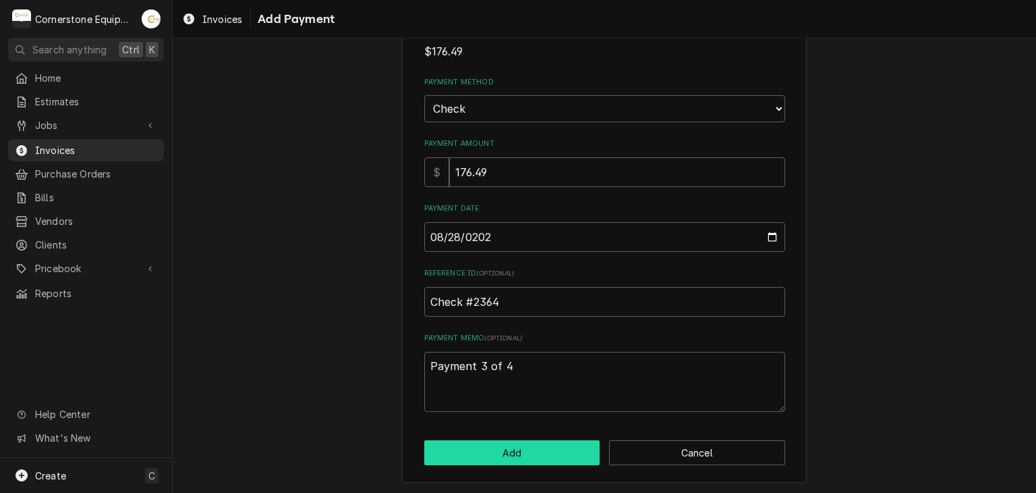
click at [524, 457] on button "Add" at bounding box center [512, 452] width 176 height 25
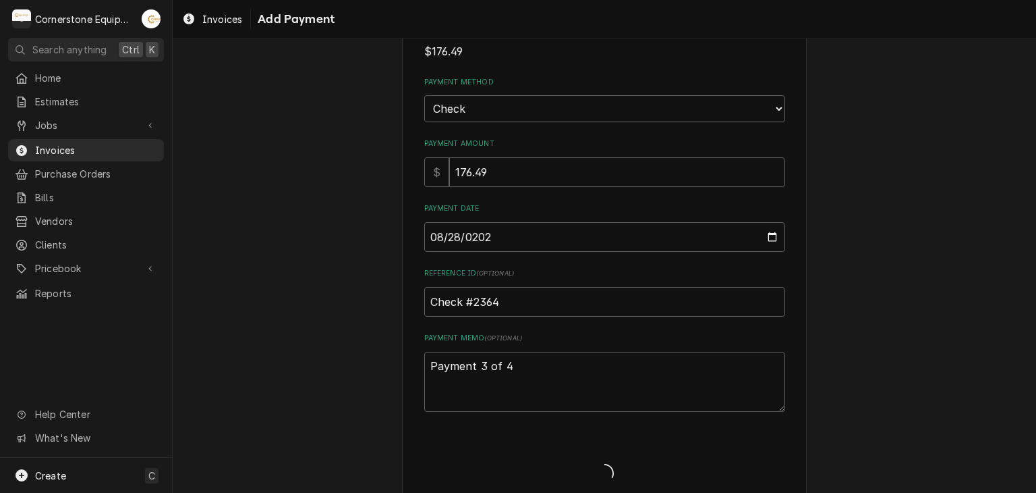
type textarea "x"
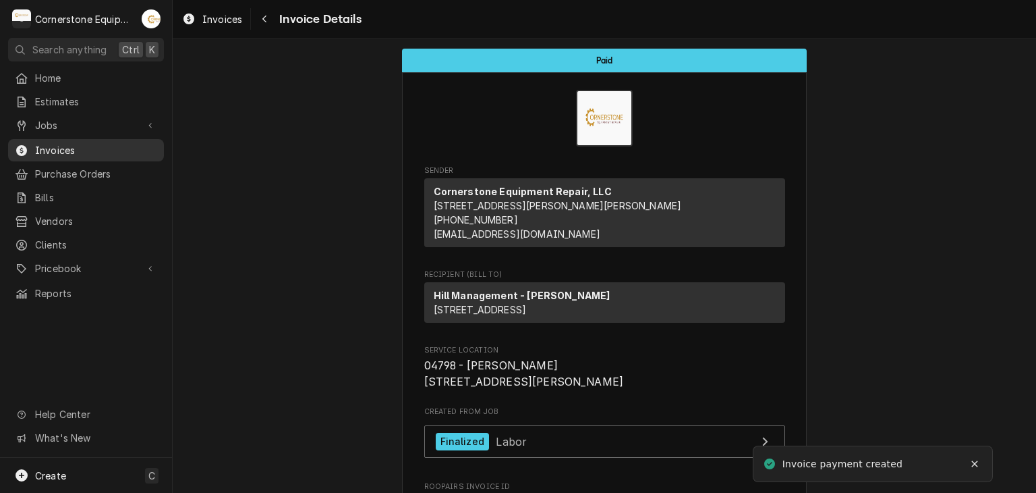
click at [38, 143] on span "Invoices" at bounding box center [96, 150] width 122 height 14
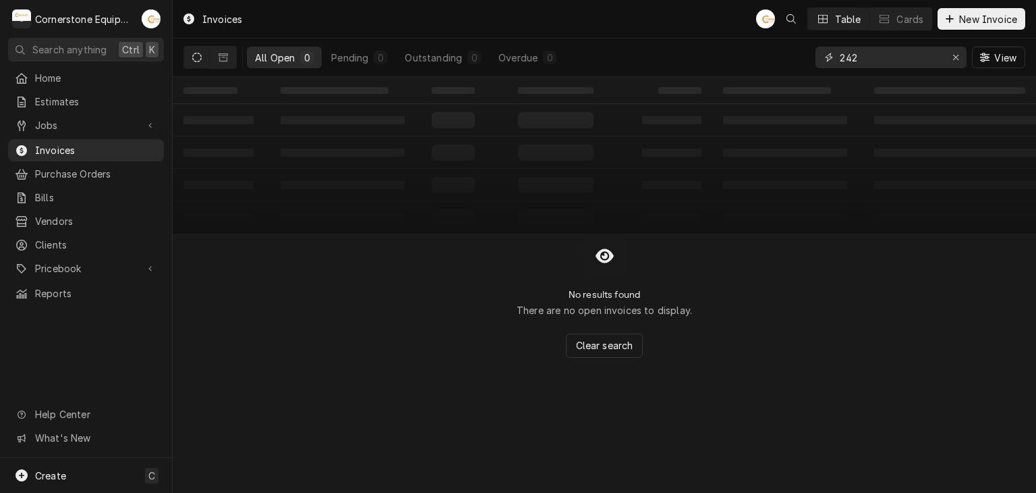
click at [872, 55] on input "242" at bounding box center [890, 58] width 101 height 22
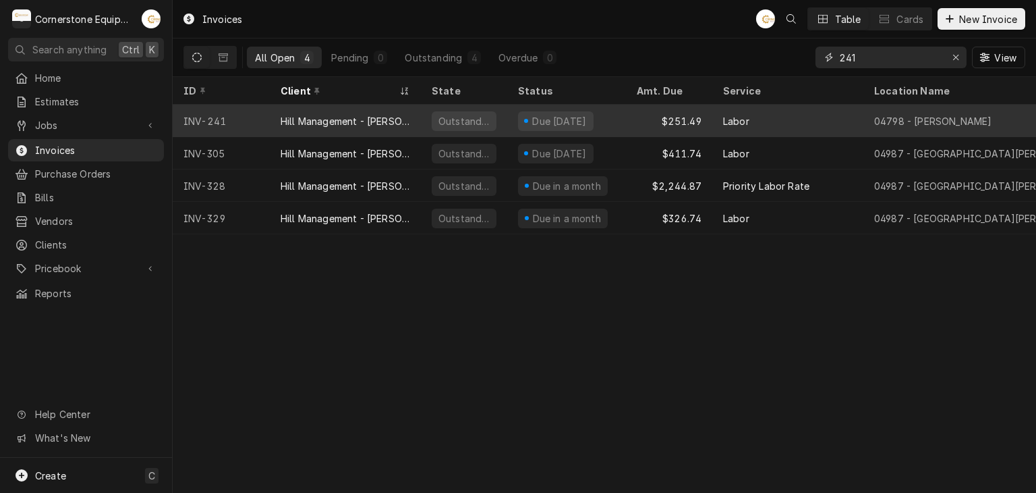
type input "241"
click at [515, 125] on div "Due [DATE]" at bounding box center [566, 121] width 119 height 32
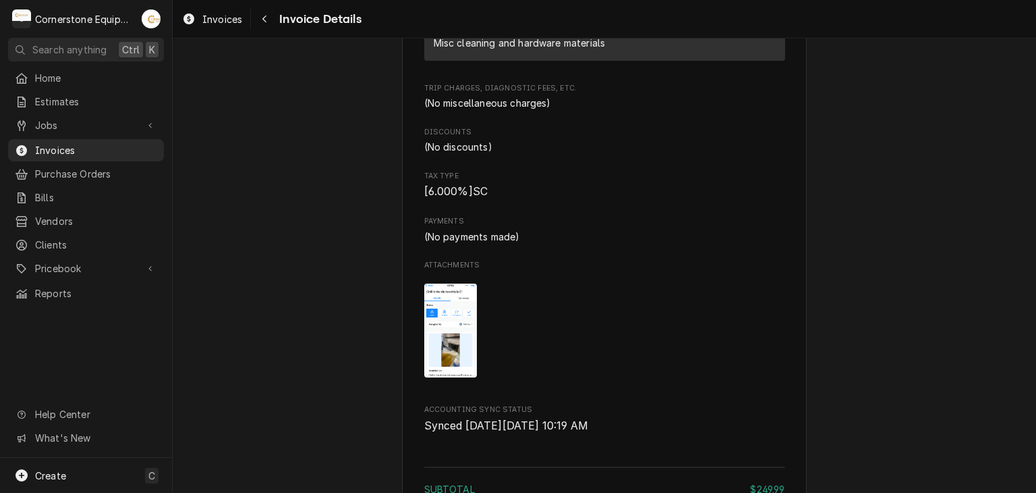
scroll to position [1735, 0]
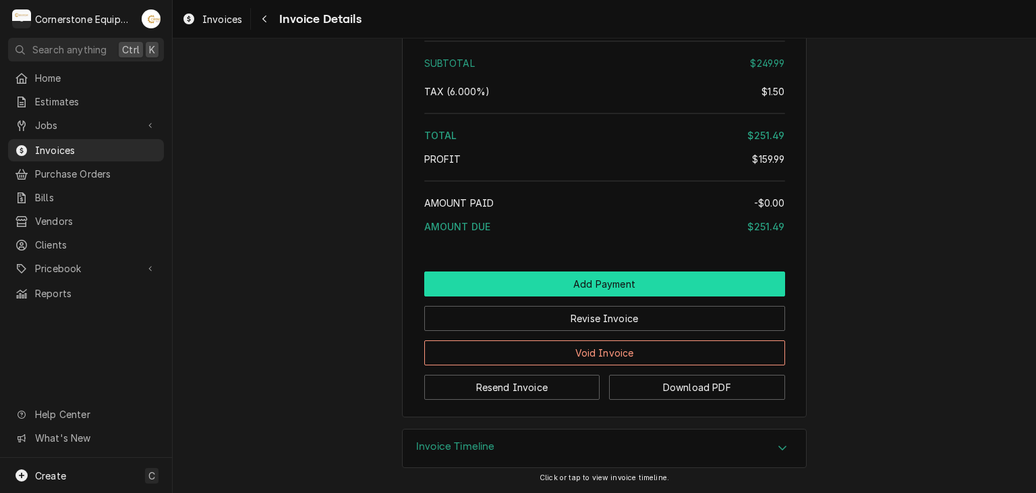
click at [634, 279] on button "Add Payment" at bounding box center [604, 283] width 361 height 25
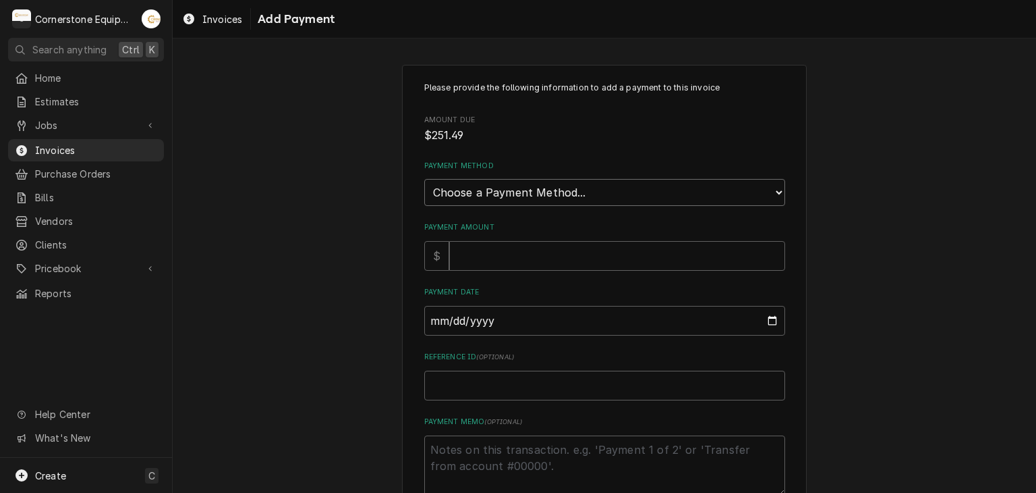
click at [435, 196] on select "Choose a Payment Method... Cash Check Credit/Debit Card ACH/eCheck Other" at bounding box center [604, 192] width 361 height 27
select select "2"
click at [424, 179] on select "Choose a Payment Method... Cash Check Credit/Debit Card ACH/eCheck Other" at bounding box center [604, 192] width 361 height 27
click at [488, 258] on input "Payment Amount" at bounding box center [617, 256] width 336 height 30
type textarea "x"
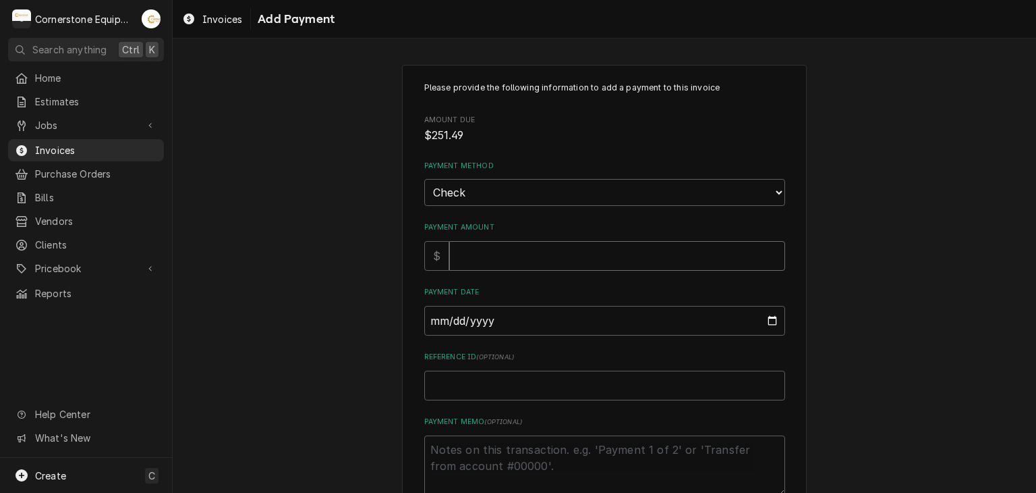
type input "2"
type textarea "x"
type input "25"
type textarea "x"
type input "251"
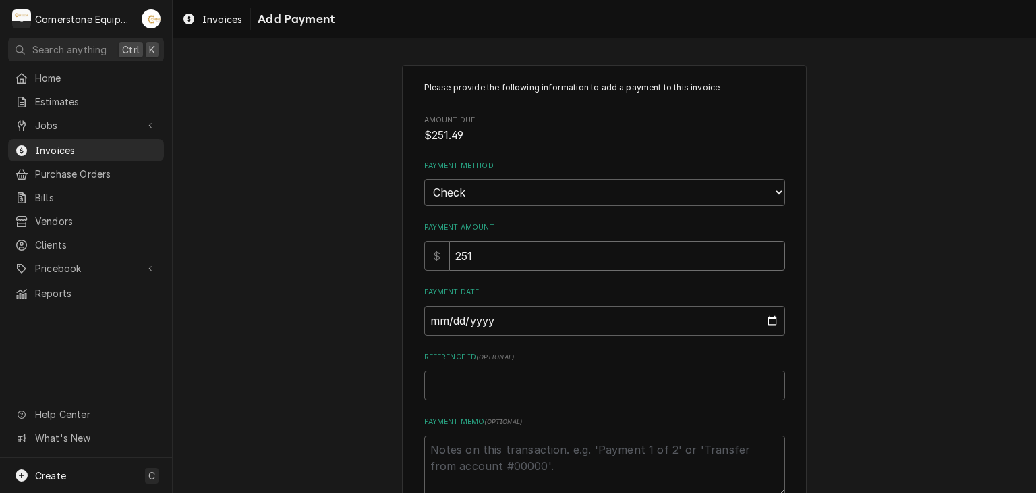
type textarea "x"
type input "251.4"
type textarea "x"
type input "251.49"
type input "0002-08-28"
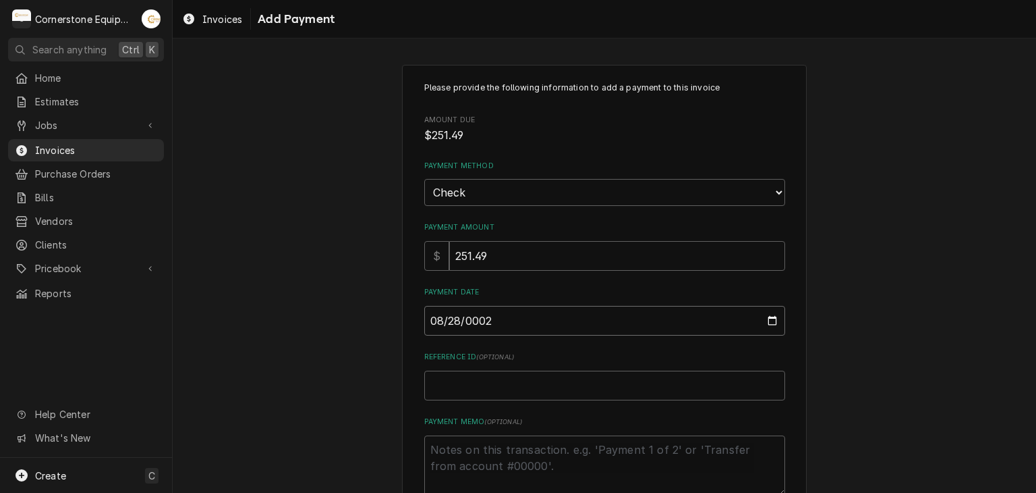
type textarea "x"
type input "0020-08-28"
type textarea "x"
type input "0202-08-28"
type textarea "x"
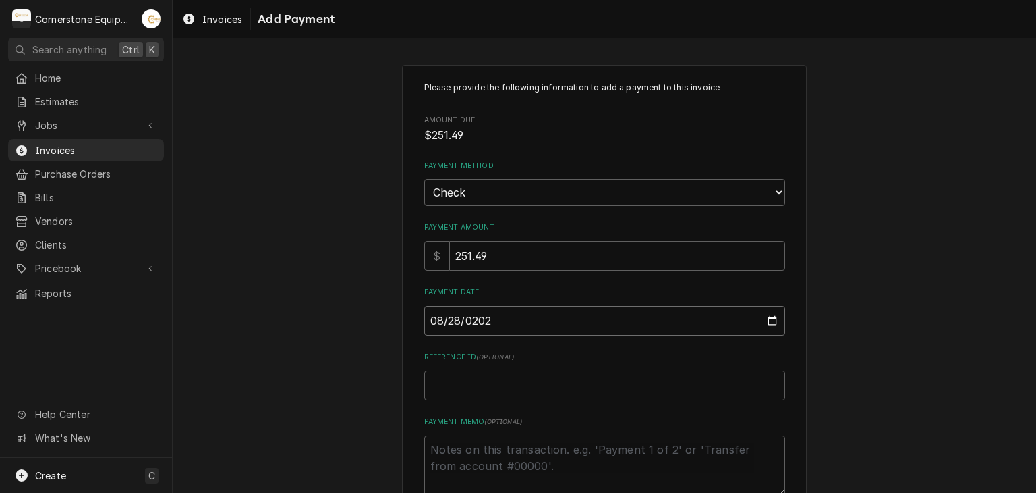
type input "[DATE]"
type textarea "x"
type input "C"
type textarea "x"
type input "Ch"
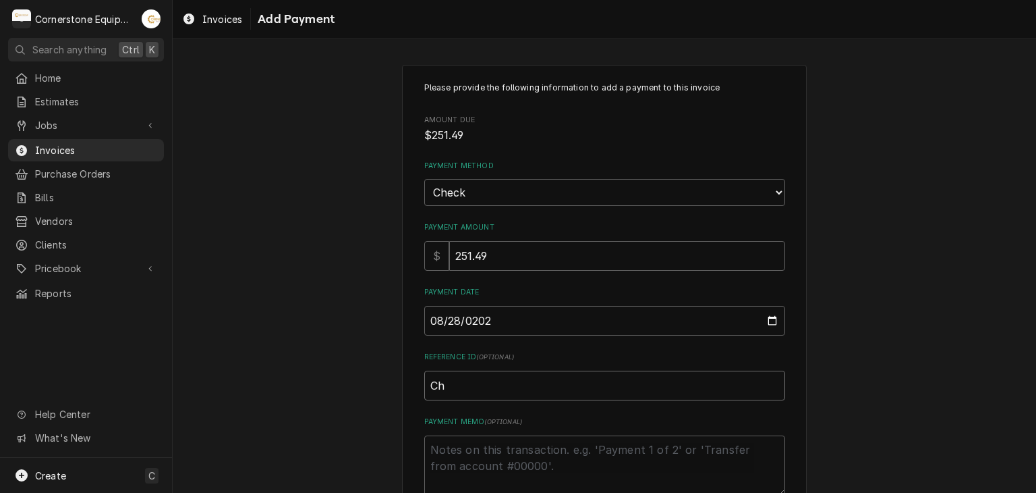
type textarea "x"
type input "Che"
type textarea "x"
type input "Chec"
type textarea "x"
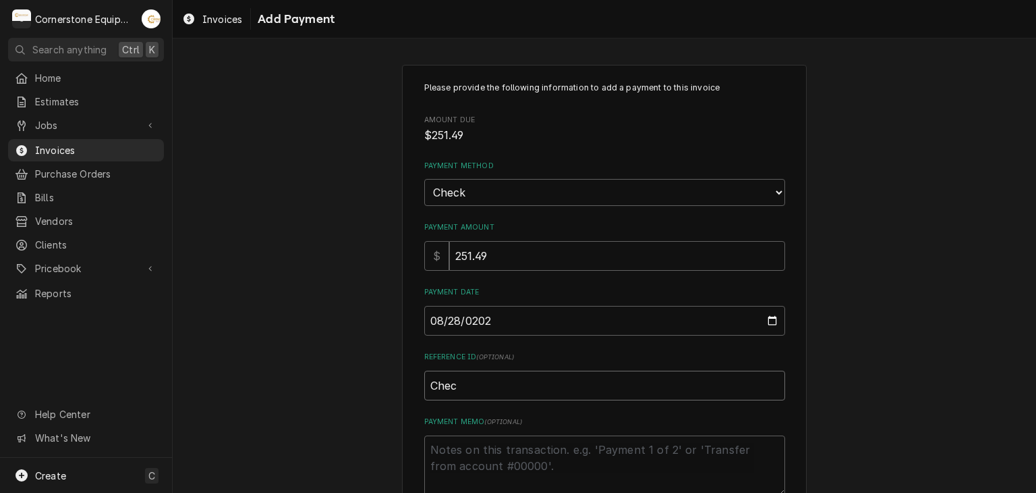
type input "Check"
type textarea "x"
type input "Check"
type textarea "x"
type input "Check #"
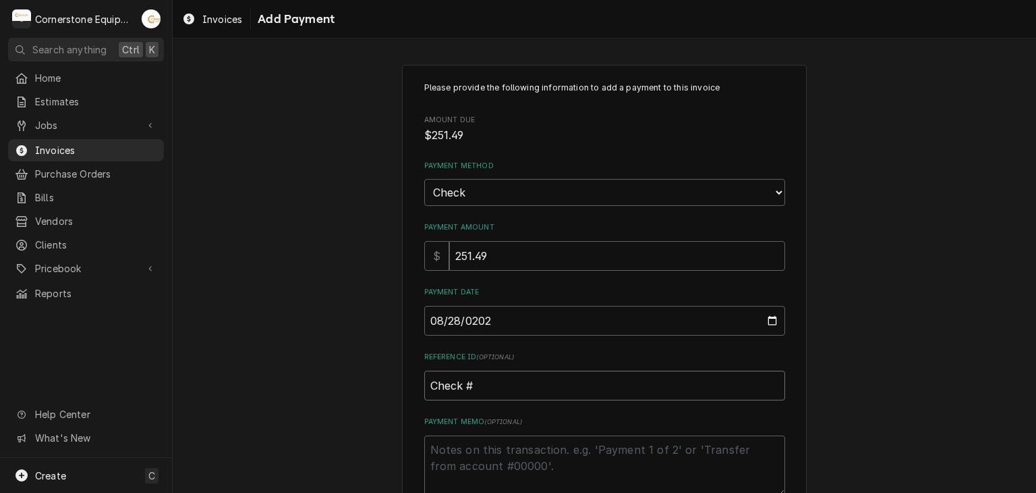
type textarea "x"
type input "Check #2"
type textarea "x"
type input "Check #23"
type textarea "x"
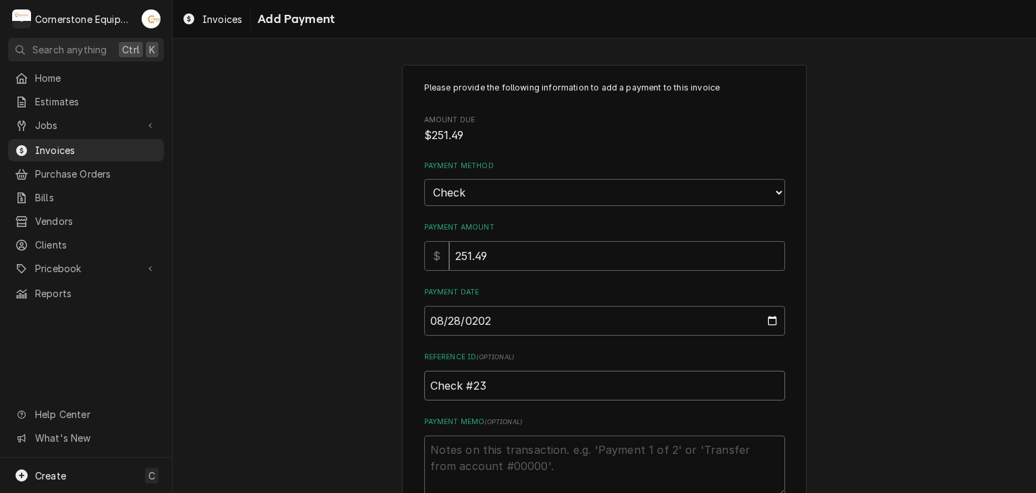
type input "Check #236"
type textarea "x"
type input "Check #2364"
type textarea "x"
type textarea "P"
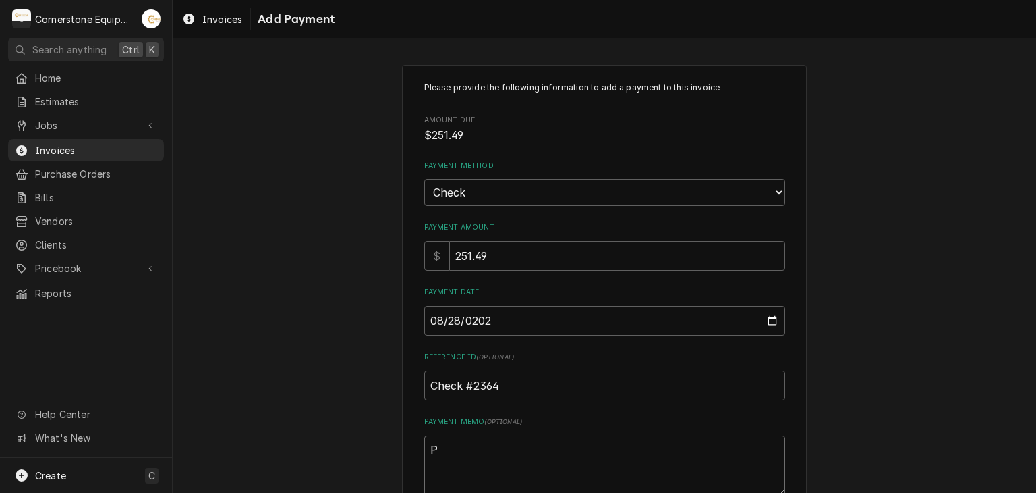
type textarea "x"
type textarea "Pa"
type textarea "x"
type textarea "Pay"
type textarea "x"
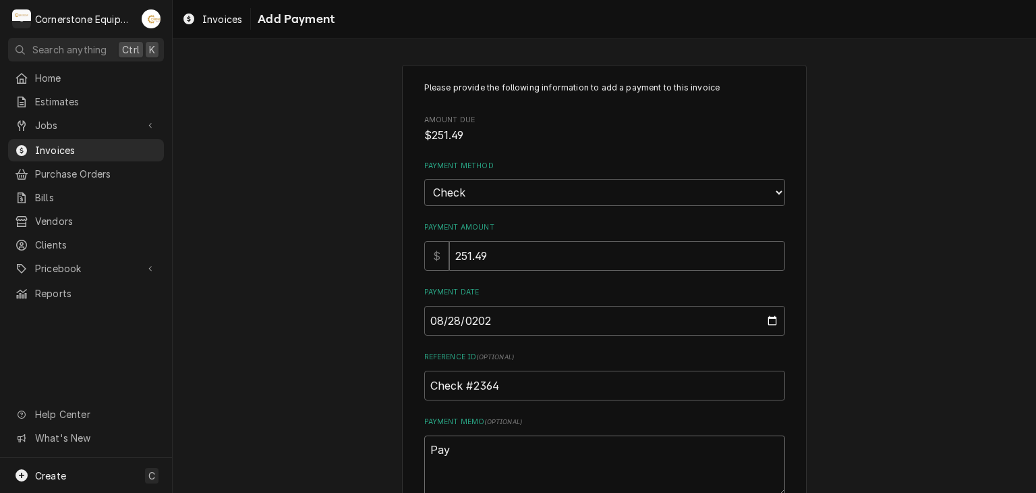
type textarea "Paym"
type textarea "x"
type textarea "Payme"
type textarea "x"
type textarea "Paymen"
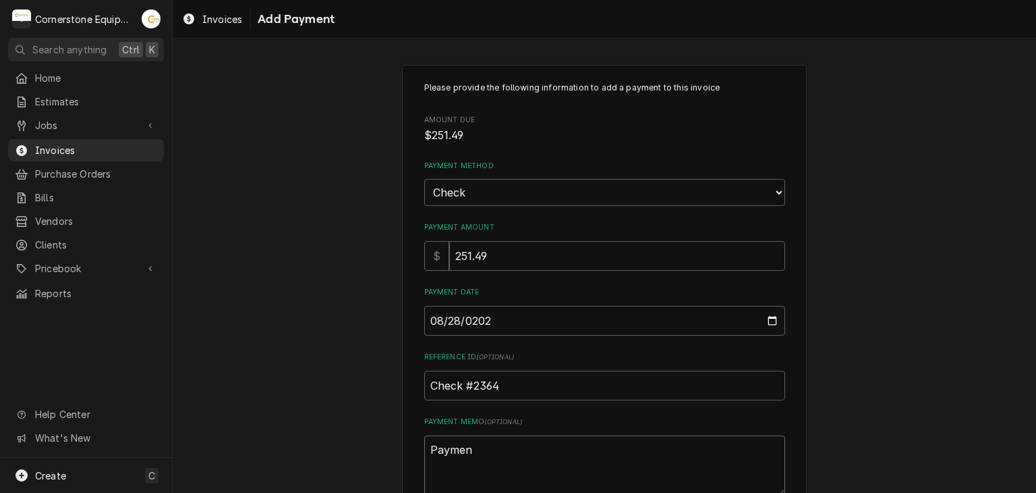
type textarea "x"
type textarea "Payment"
type textarea "x"
type textarea "Payment"
type textarea "x"
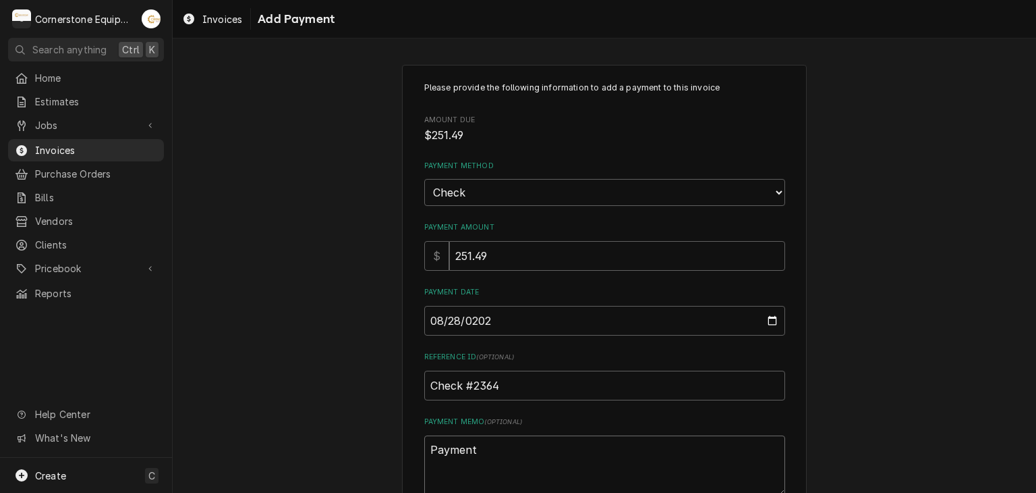
type textarea "Payment 4"
type textarea "x"
type textarea "Payment 4"
type textarea "x"
type textarea "Payment 4 o"
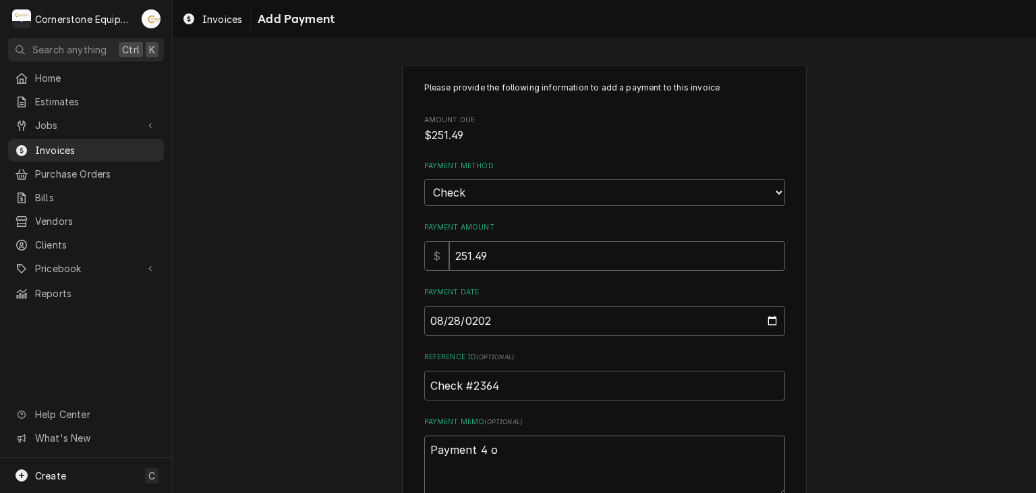
type textarea "x"
type textarea "Payment 4 of"
type textarea "x"
type textarea "Payment 4 of"
type textarea "x"
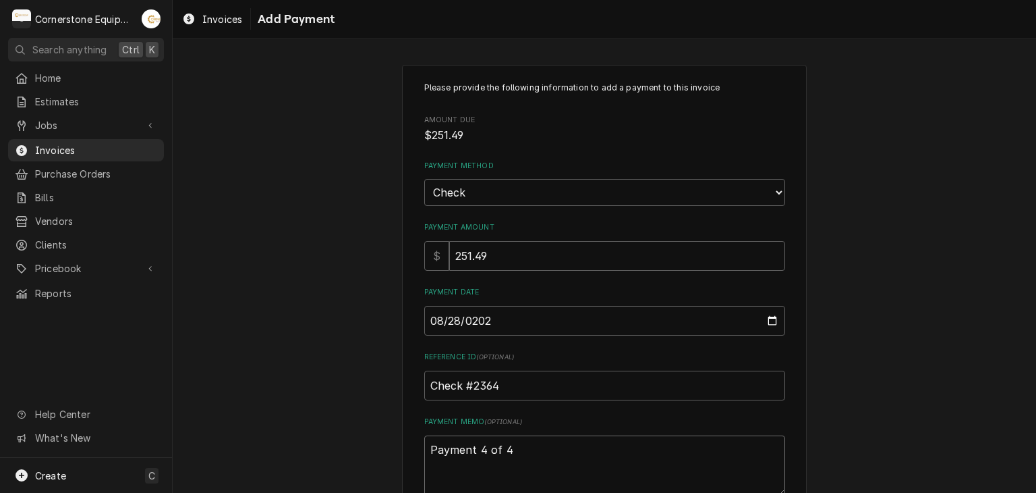
type textarea "Payment 4 of 4"
click at [303, 307] on div "Please provide the following information to add a payment to this invoice Amoun…" at bounding box center [605, 315] width 864 height 525
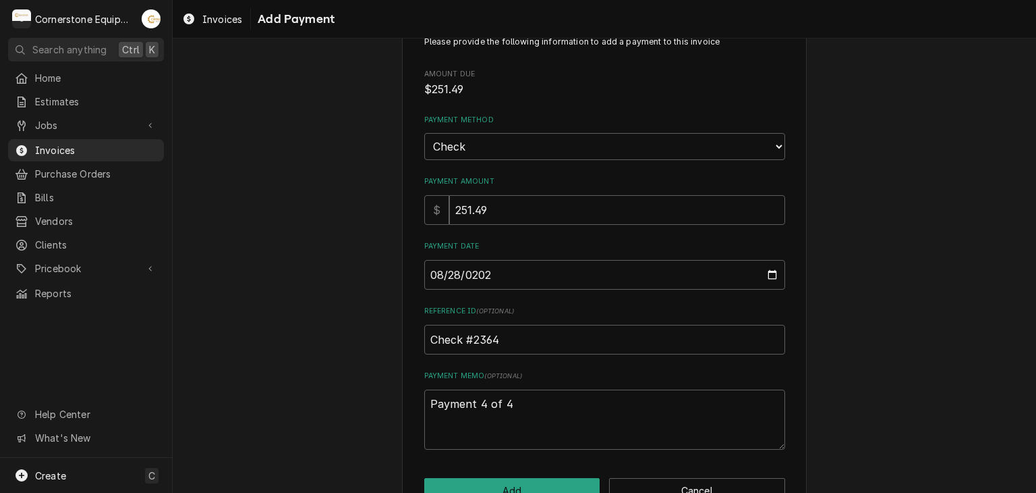
scroll to position [84, 0]
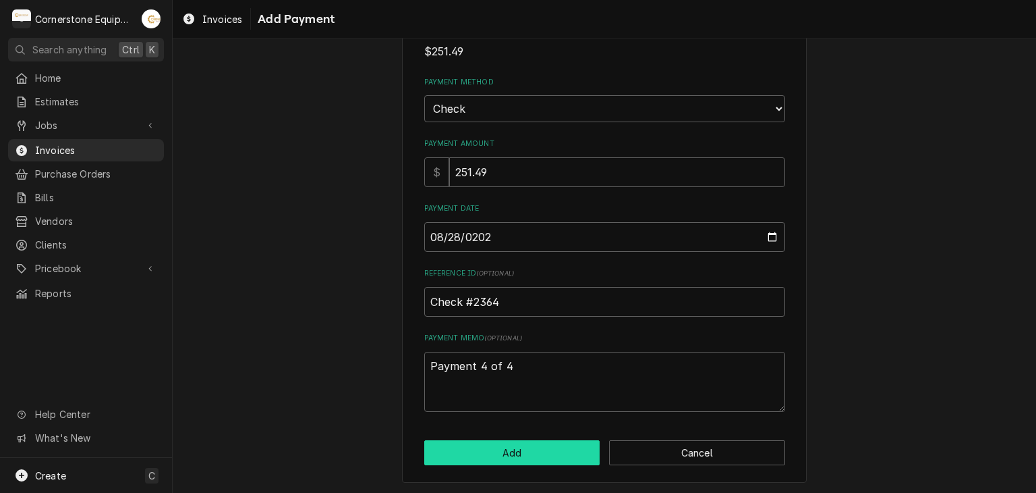
click at [507, 450] on button "Add" at bounding box center [512, 452] width 176 height 25
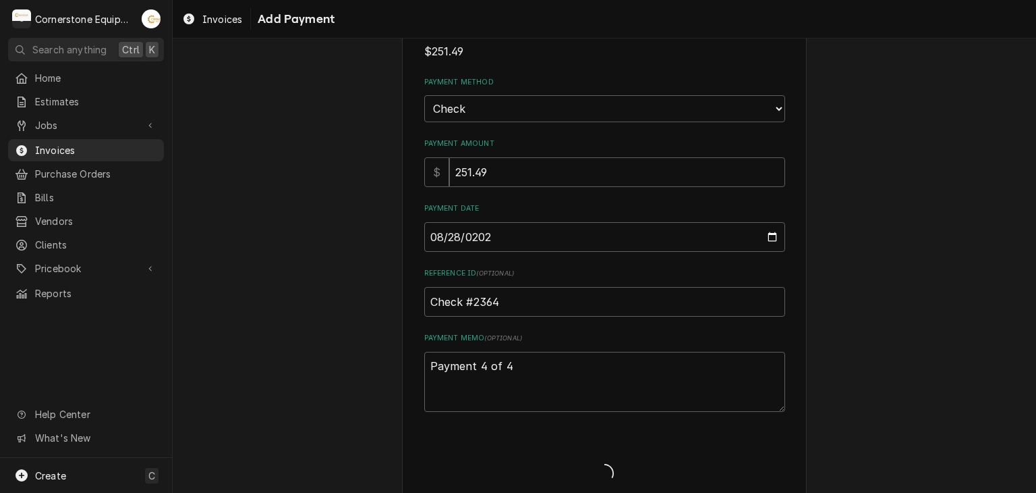
type textarea "x"
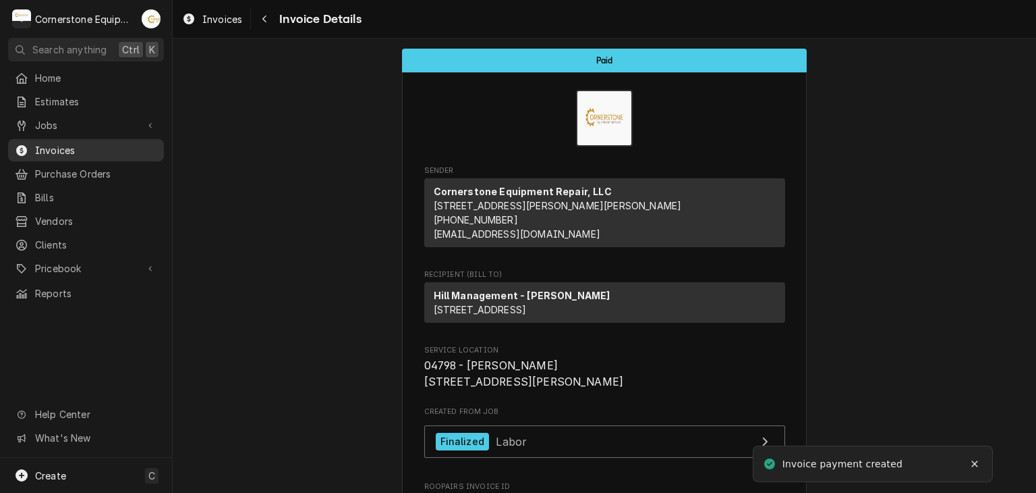
click at [65, 143] on span "Invoices" at bounding box center [96, 150] width 122 height 14
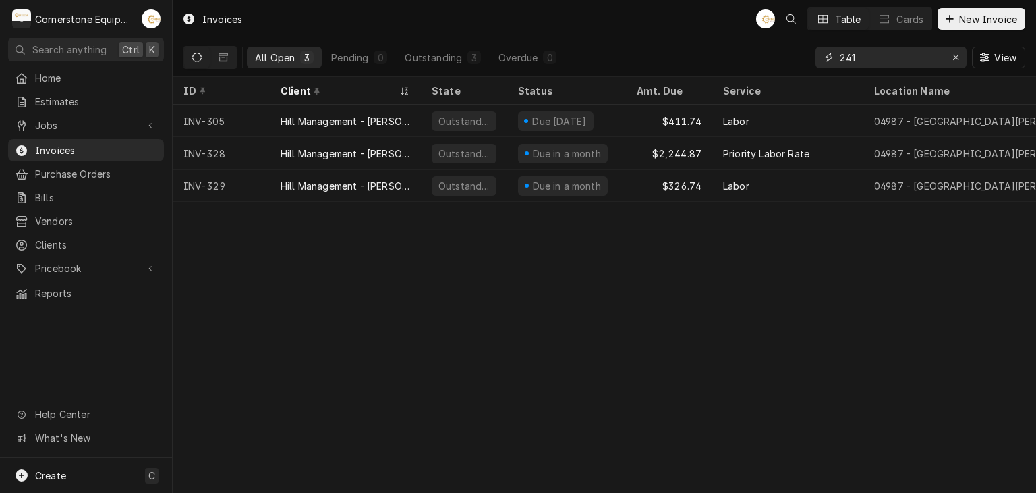
click at [890, 54] on input "241" at bounding box center [890, 58] width 101 height 22
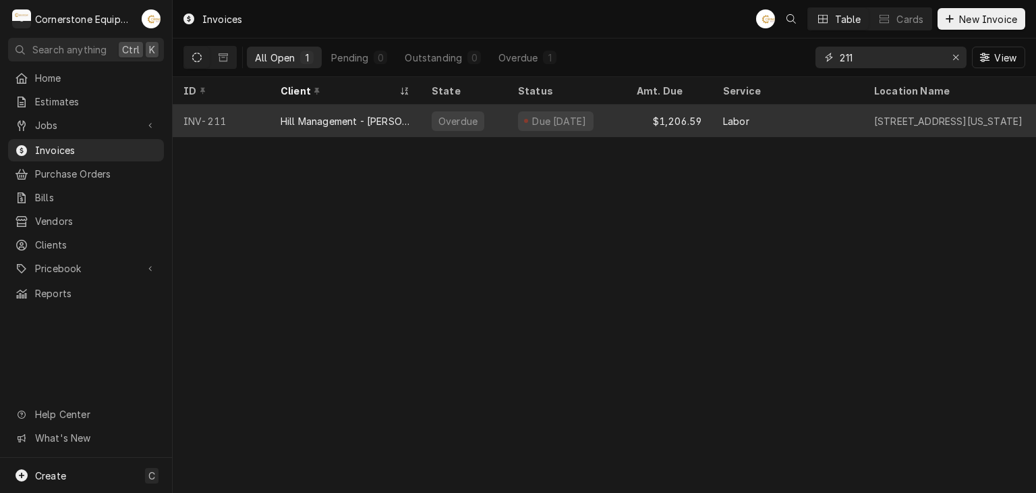
type input "211"
click at [602, 106] on div "Due 5 days ago" at bounding box center [566, 121] width 119 height 32
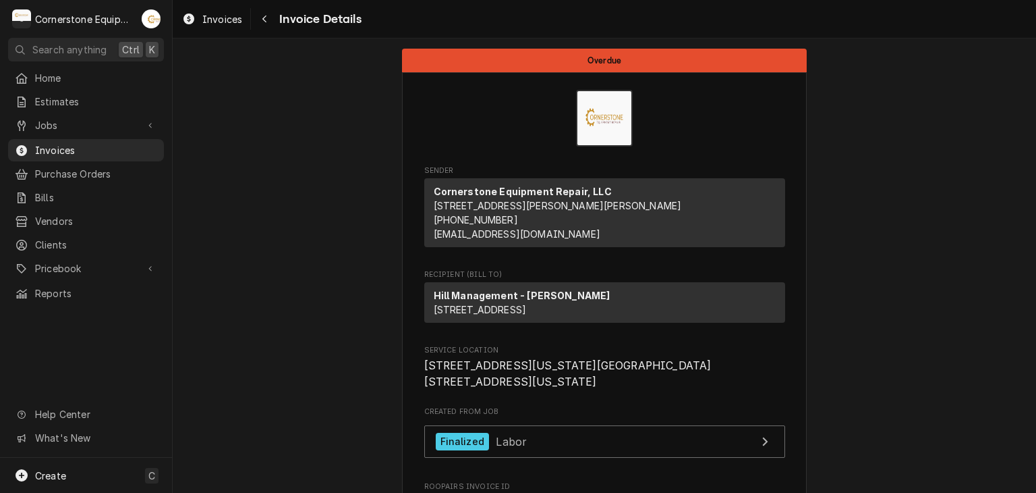
scroll to position [1868, 0]
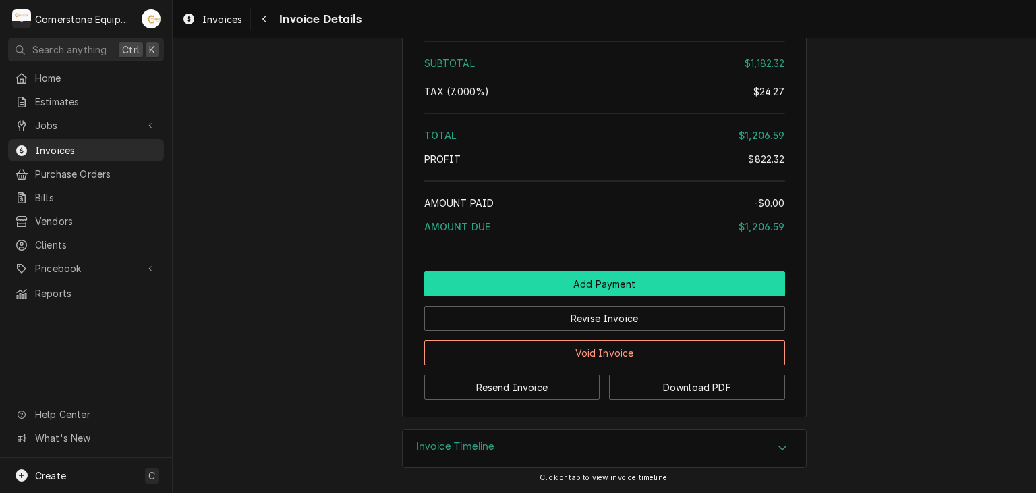
click at [610, 292] on button "Add Payment" at bounding box center [604, 283] width 361 height 25
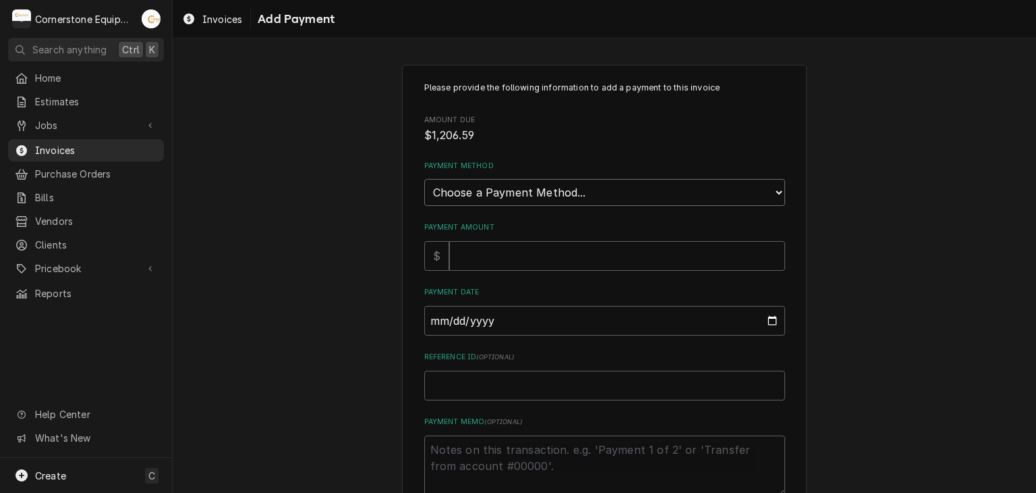
click at [482, 193] on select "Choose a Payment Method... Cash Check Credit/Debit Card ACH/eCheck Other" at bounding box center [604, 192] width 361 height 27
select select "2"
click at [424, 179] on select "Choose a Payment Method... Cash Check Credit/Debit Card ACH/eCheck Other" at bounding box center [604, 192] width 361 height 27
click at [474, 260] on input "Payment Amount" at bounding box center [617, 256] width 336 height 30
type textarea "x"
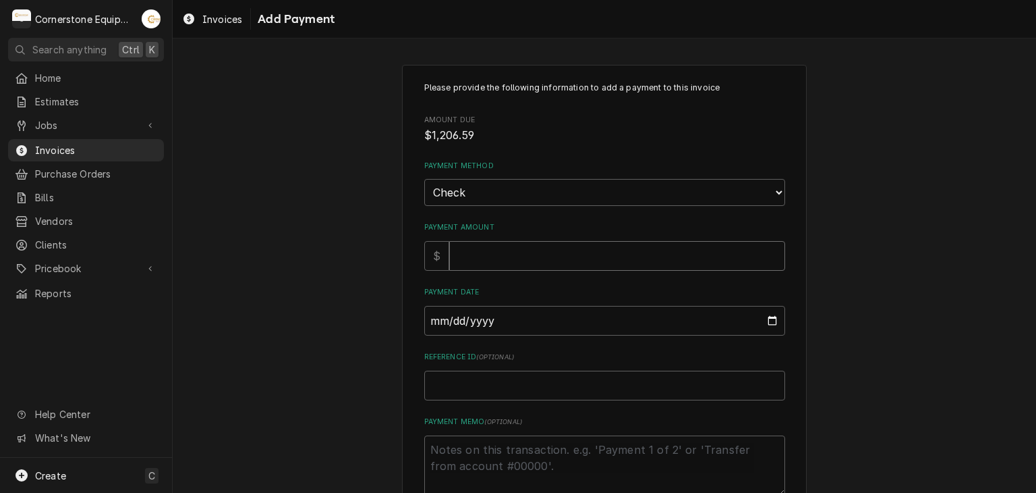
type input "1"
type textarea "x"
type input "12"
type textarea "x"
type input "120"
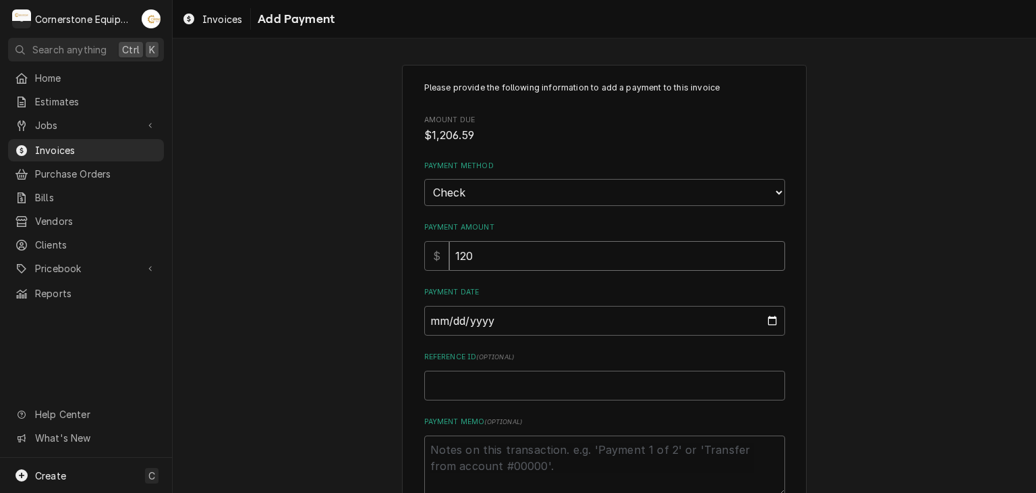
type textarea "x"
type input "1206"
type textarea "x"
type input "1206.5"
type textarea "x"
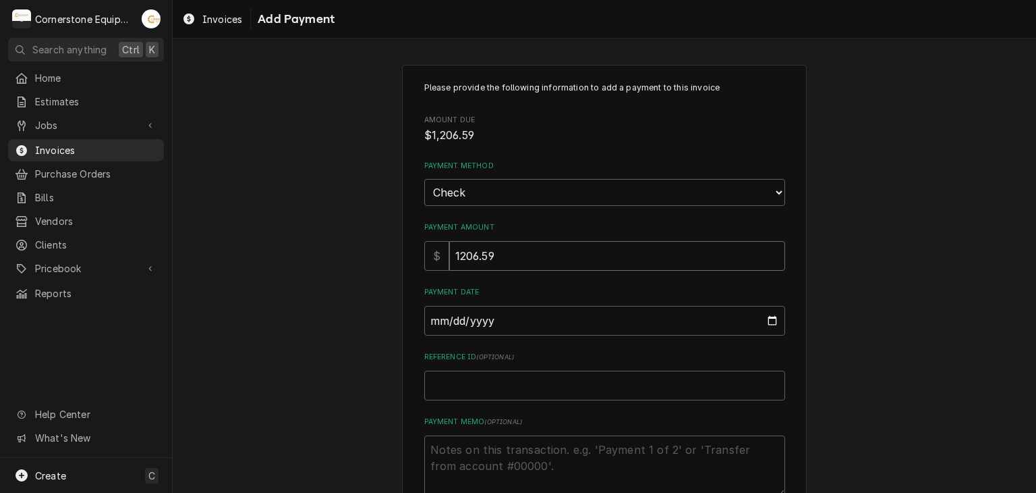
type input "1206.59"
click at [434, 325] on input "Payment Date" at bounding box center [604, 321] width 361 height 30
type input "0002-08-28"
type textarea "x"
type input "0020-08-28"
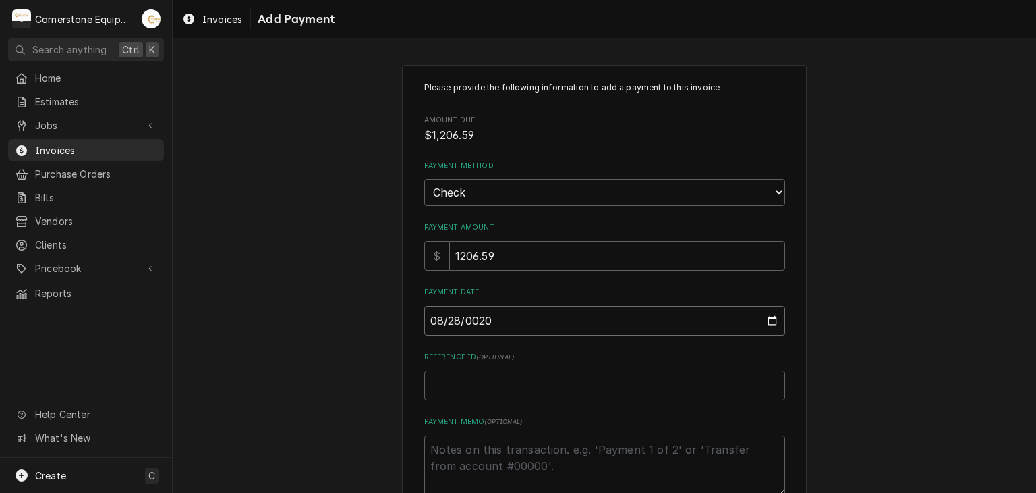
type textarea "x"
type input "0202-08-28"
type textarea "x"
type input "[DATE]"
type textarea "x"
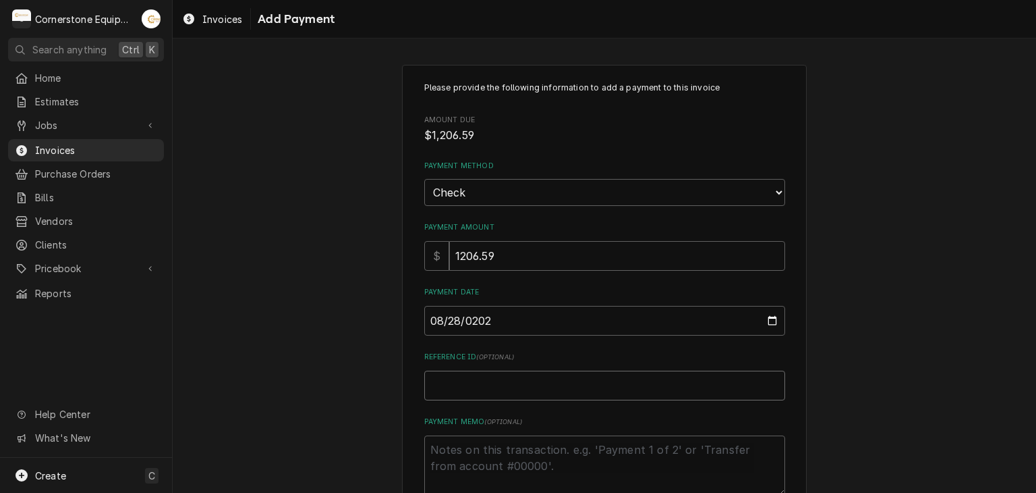
type input "C"
type textarea "x"
type input "Ch"
type textarea "x"
type input "Che"
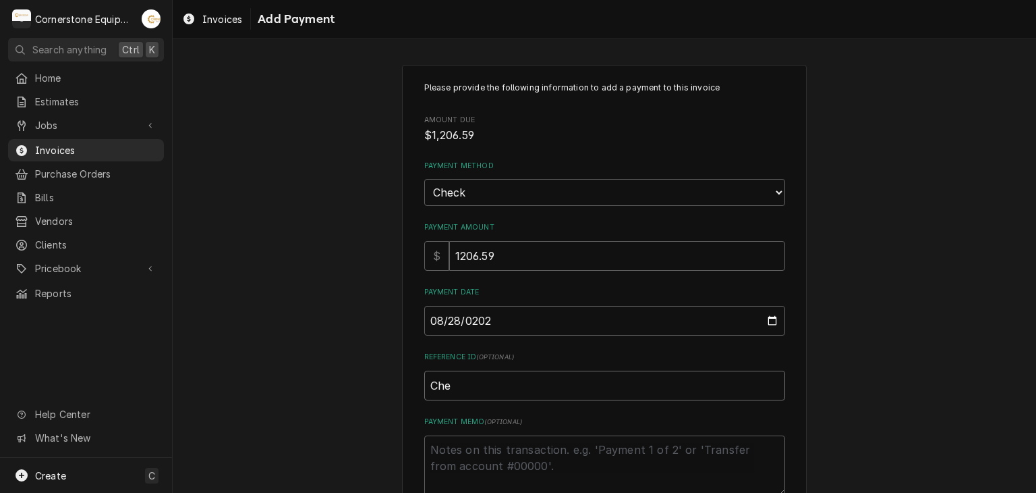
type textarea "x"
type input "Chec"
type textarea "x"
type input "Check"
type textarea "x"
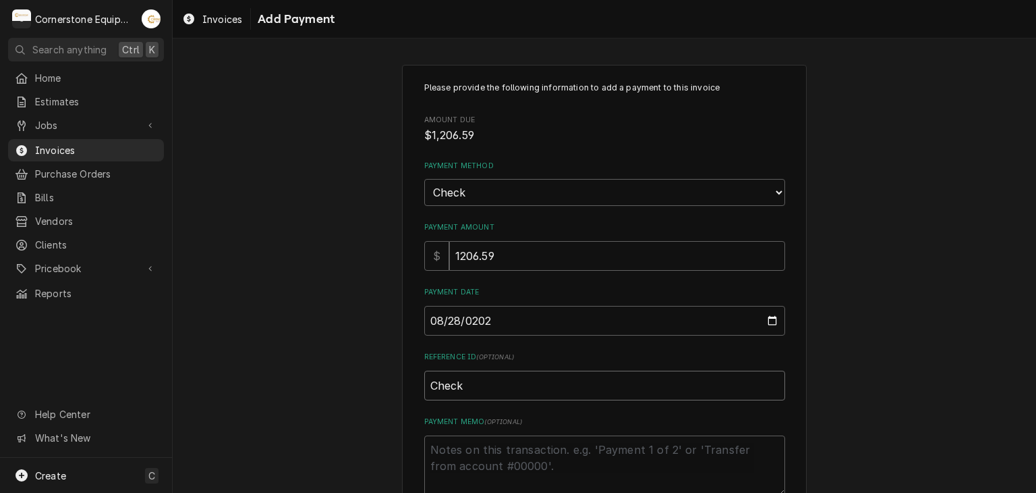
type input "Check"
type textarea "x"
type input "Check #"
type textarea "x"
type input "Check #2"
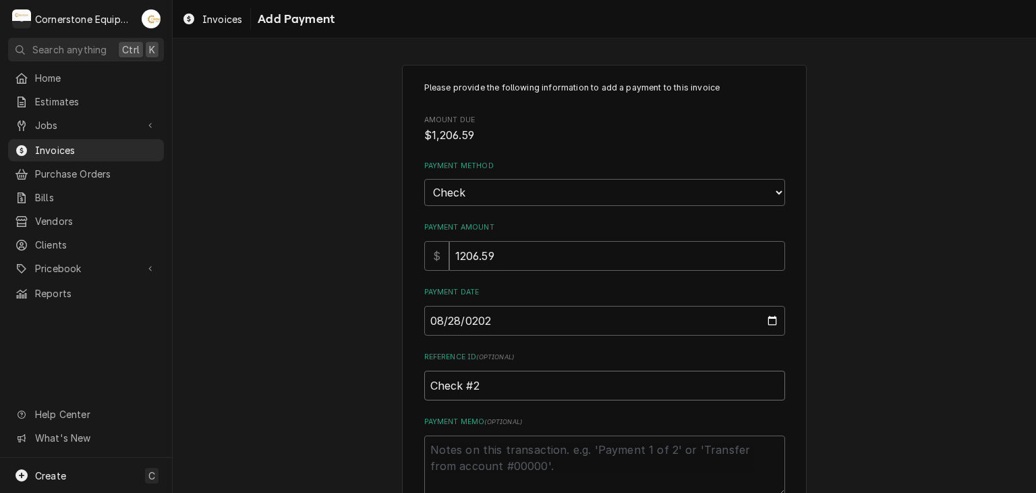
type textarea "x"
type input "Check #22"
type textarea "x"
type input "Check #229"
type textarea "x"
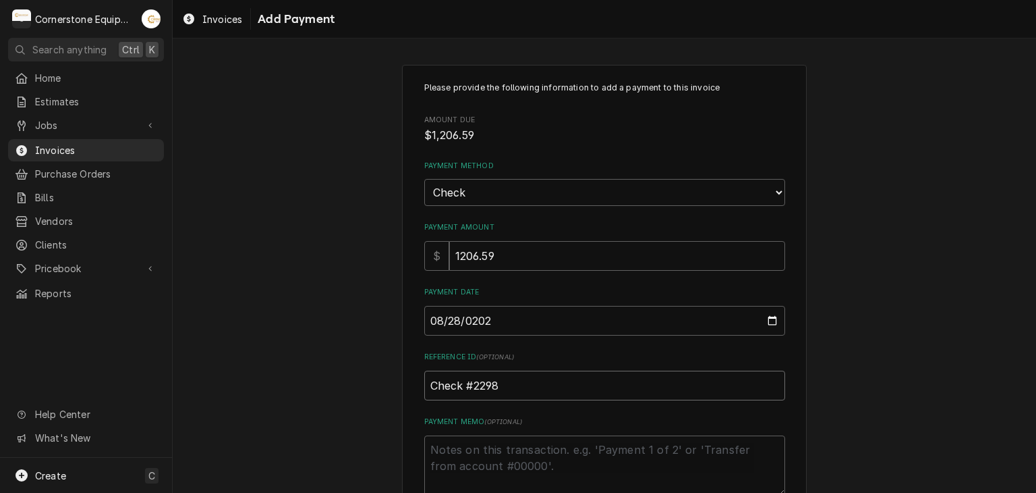
type input "Check #2298"
type textarea "x"
type textarea "P"
type textarea "x"
type textarea "Pa"
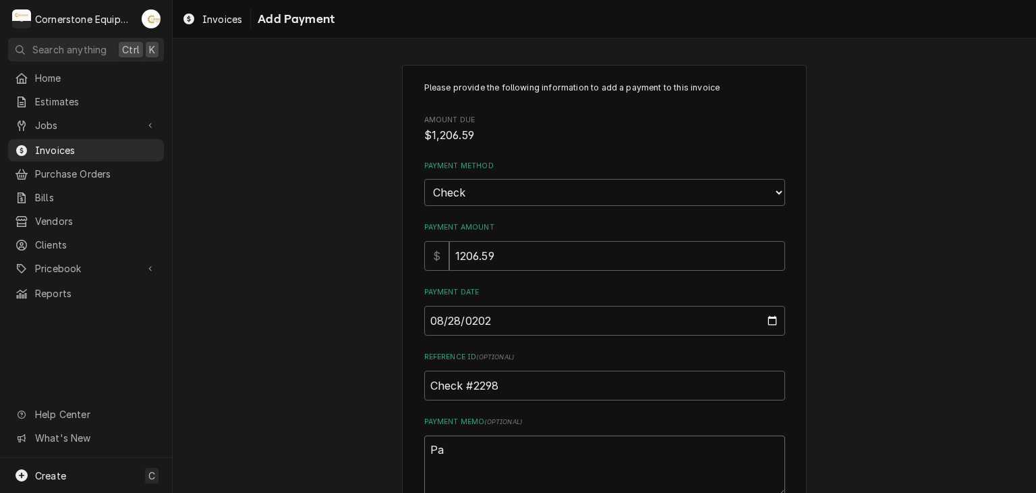
type textarea "x"
type textarea "Pay"
type textarea "x"
type textarea "Paym"
type textarea "x"
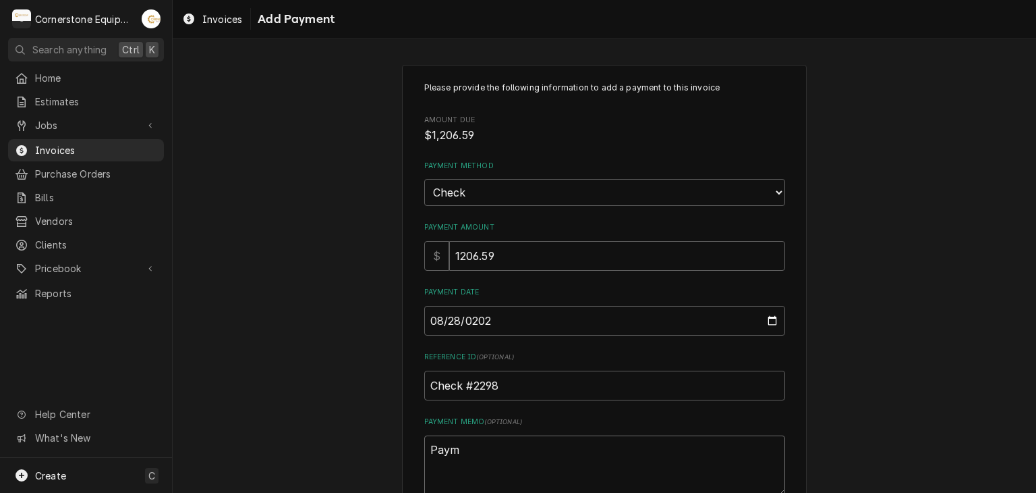
type textarea "Payme"
type textarea "x"
type textarea "Paymen"
type textarea "x"
type textarea "Payment"
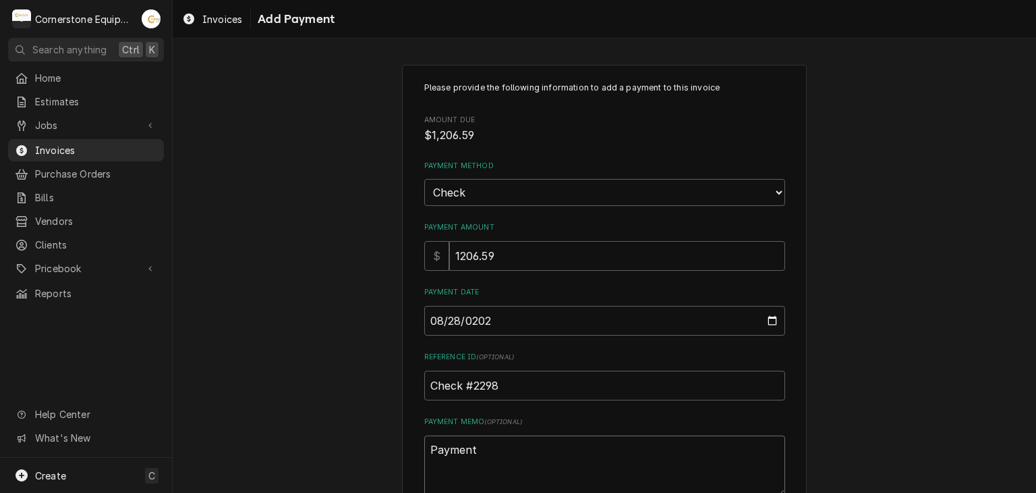
type textarea "x"
type textarea "Payment"
type textarea "x"
type textarea "Payment 1"
type textarea "x"
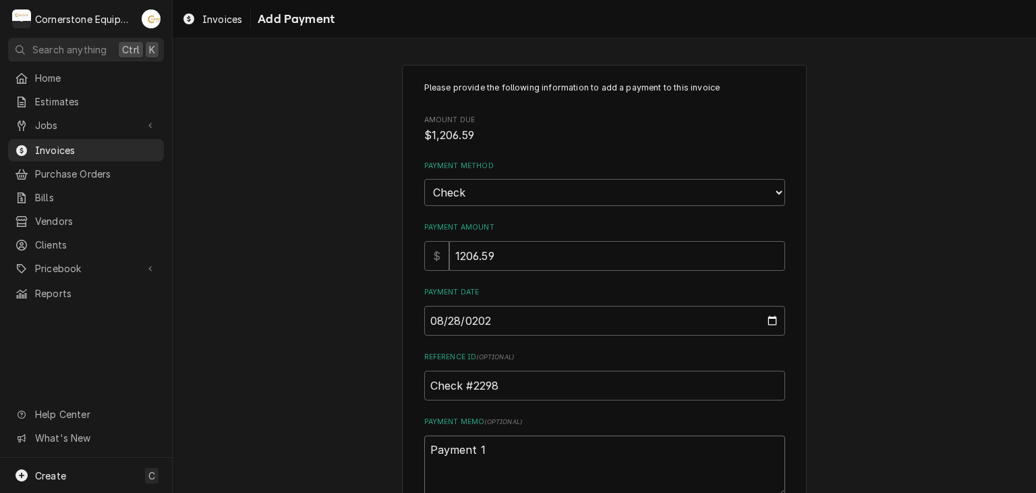
type textarea "Payment 1"
type textarea "x"
type textarea "Payment 1 o"
type textarea "x"
type textarea "Payment 1 of"
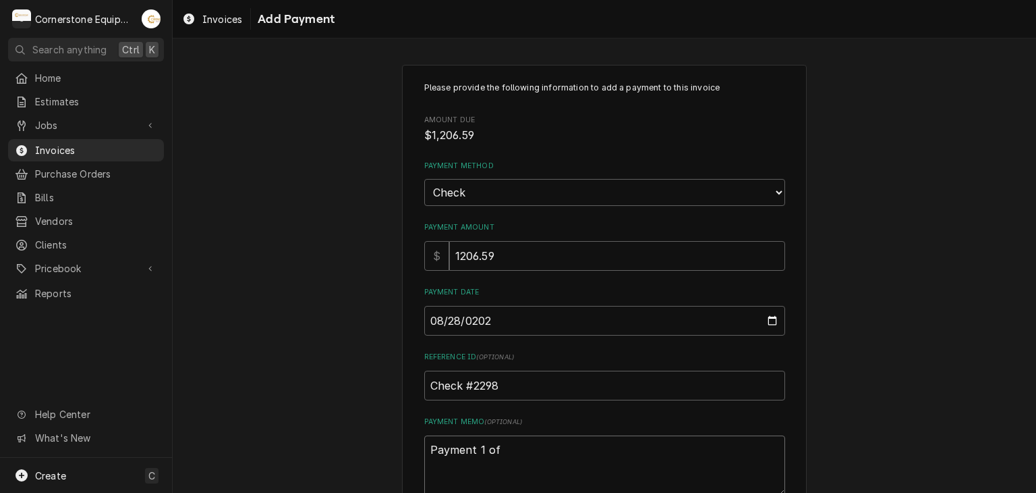
type textarea "x"
type textarea "Payment 1 of"
type textarea "x"
type textarea "Payment 1 of 3"
type textarea "x"
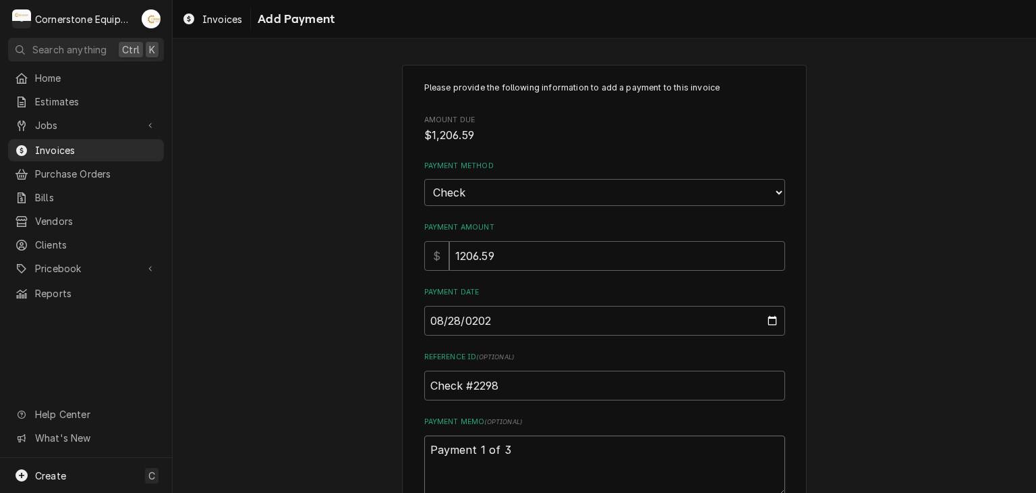
type textarea "Payment 1 of"
type textarea "x"
type textarea "Payment 1 of 2"
click at [332, 364] on div "Please provide the following information to add a payment to this invoice Amoun…" at bounding box center [605, 315] width 864 height 525
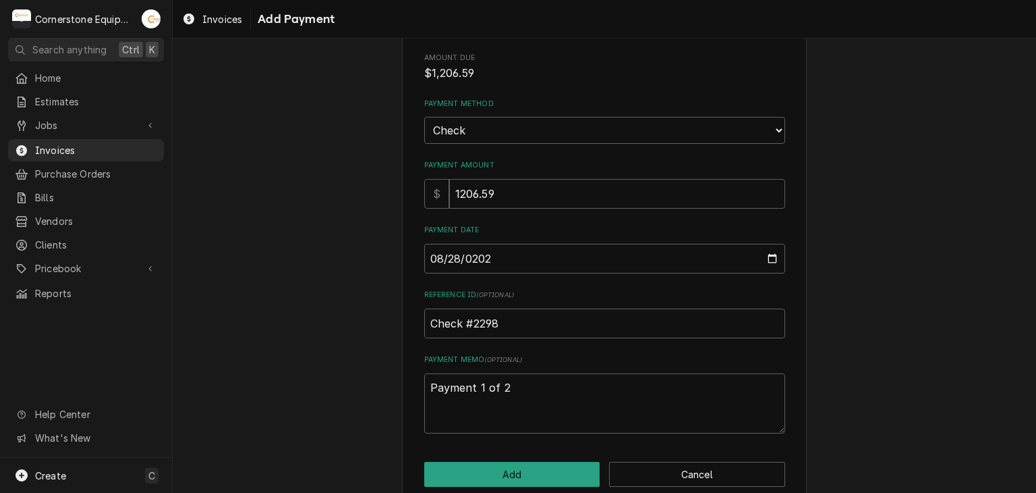
scroll to position [84, 0]
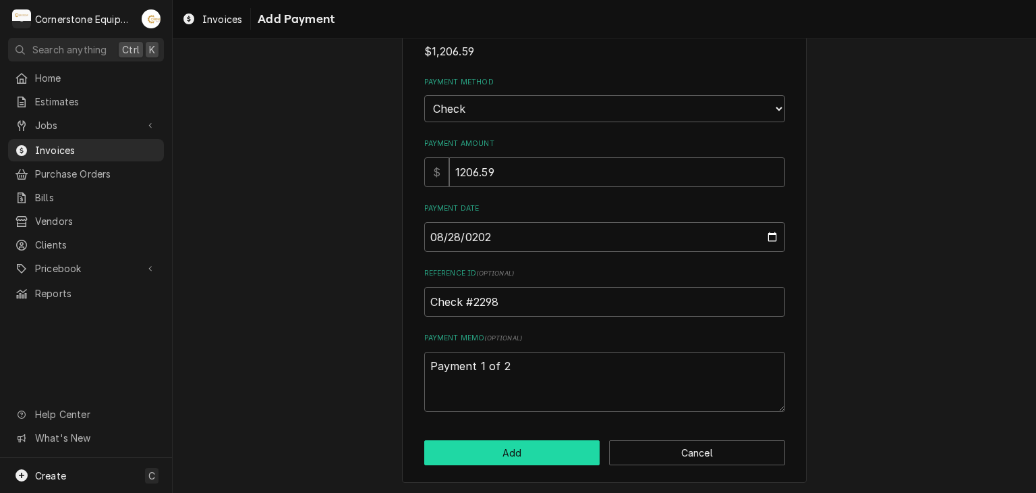
click at [479, 446] on button "Add" at bounding box center [512, 452] width 176 height 25
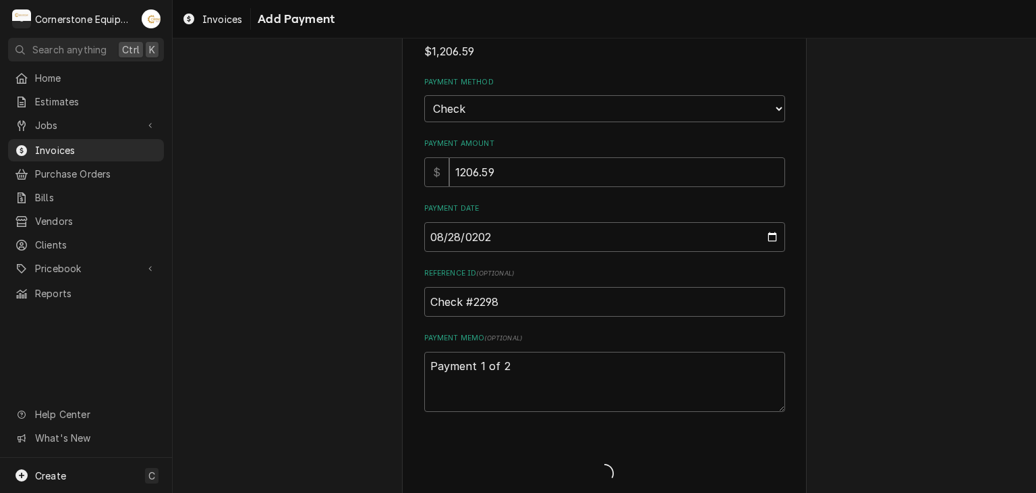
type textarea "x"
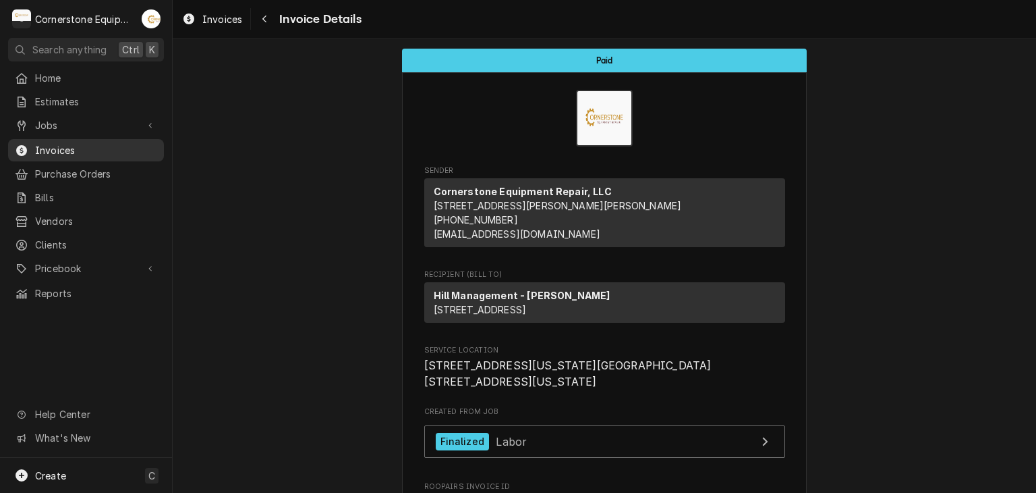
click at [94, 143] on span "Invoices" at bounding box center [96, 150] width 122 height 14
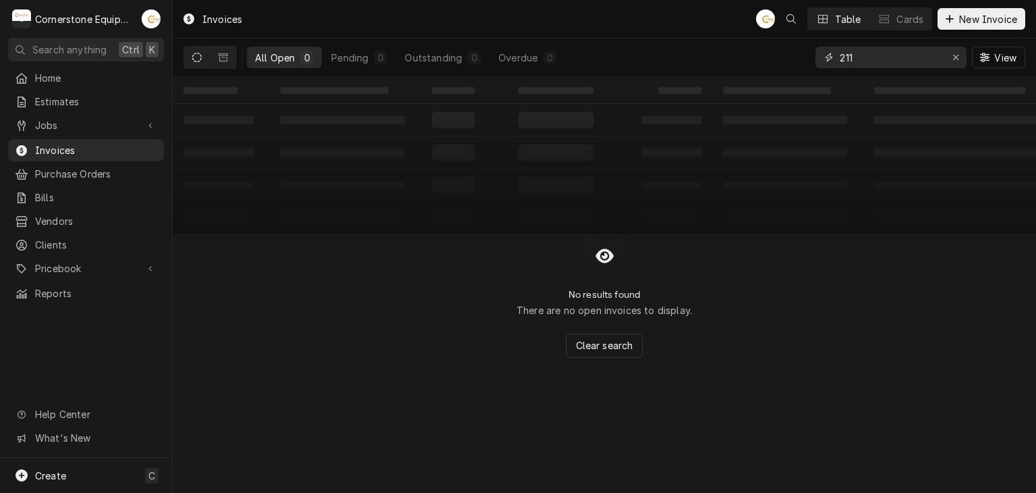
click at [886, 62] on input "211" at bounding box center [890, 58] width 101 height 22
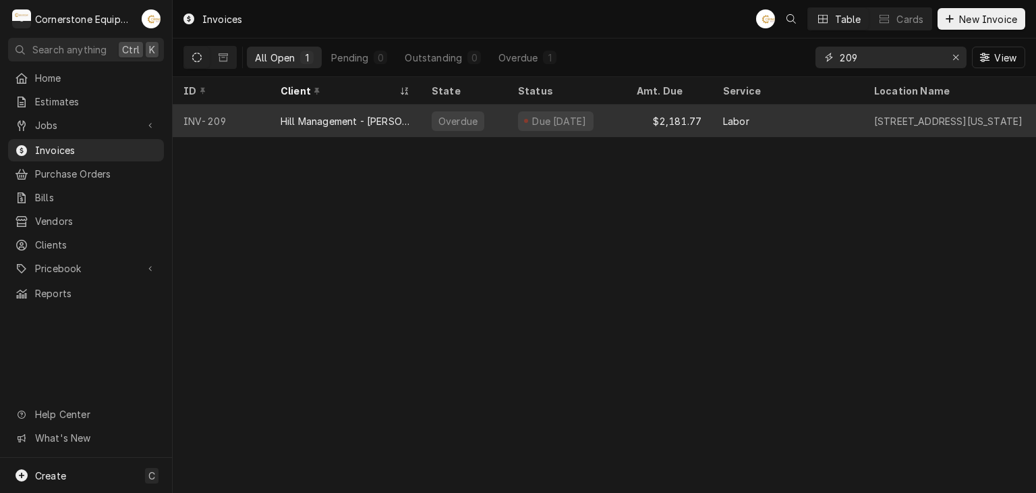
type input "209"
click at [621, 122] on div "Due 5 days ago" at bounding box center [566, 121] width 119 height 32
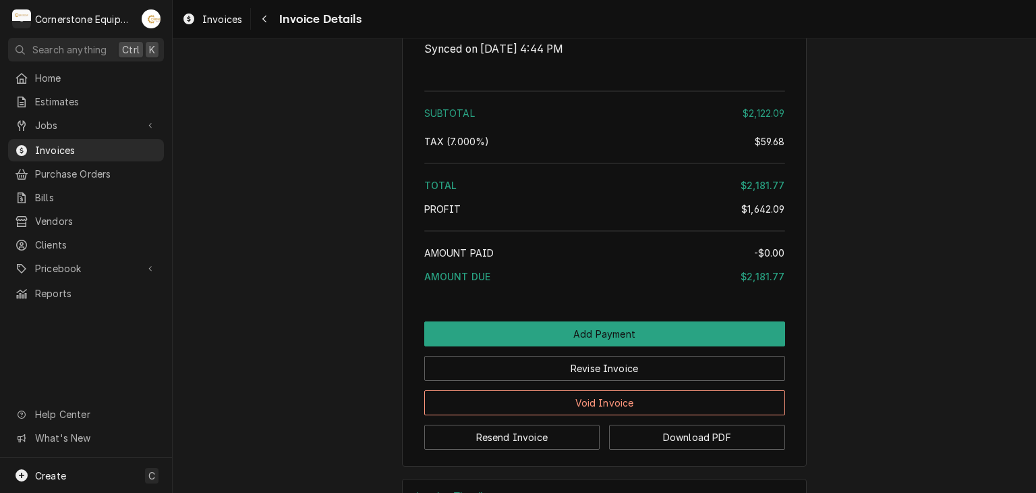
scroll to position [2516, 0]
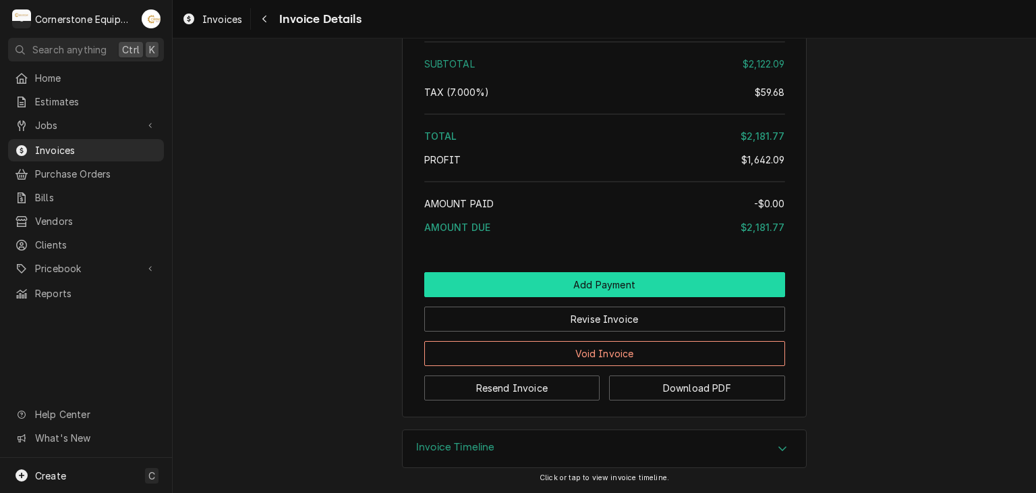
click at [626, 288] on button "Add Payment" at bounding box center [604, 284] width 361 height 25
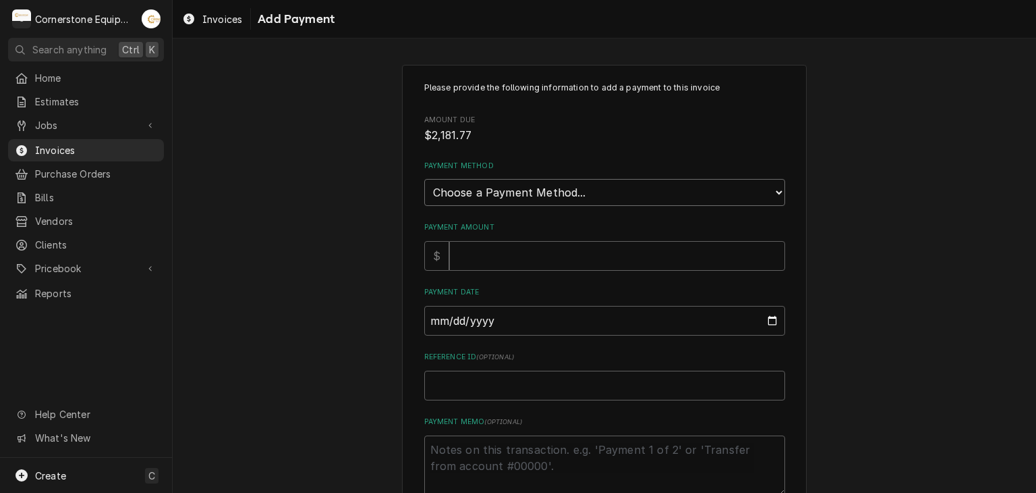
drag, startPoint x: 507, startPoint y: 192, endPoint x: 503, endPoint y: 200, distance: 8.8
click at [507, 192] on select "Choose a Payment Method... Cash Check Credit/Debit Card ACH/eCheck Other" at bounding box center [604, 192] width 361 height 27
select select "2"
click at [424, 179] on select "Choose a Payment Method... Cash Check Credit/Debit Card ACH/eCheck Other" at bounding box center [604, 192] width 361 height 27
click at [466, 256] on input "Payment Amount" at bounding box center [617, 256] width 336 height 30
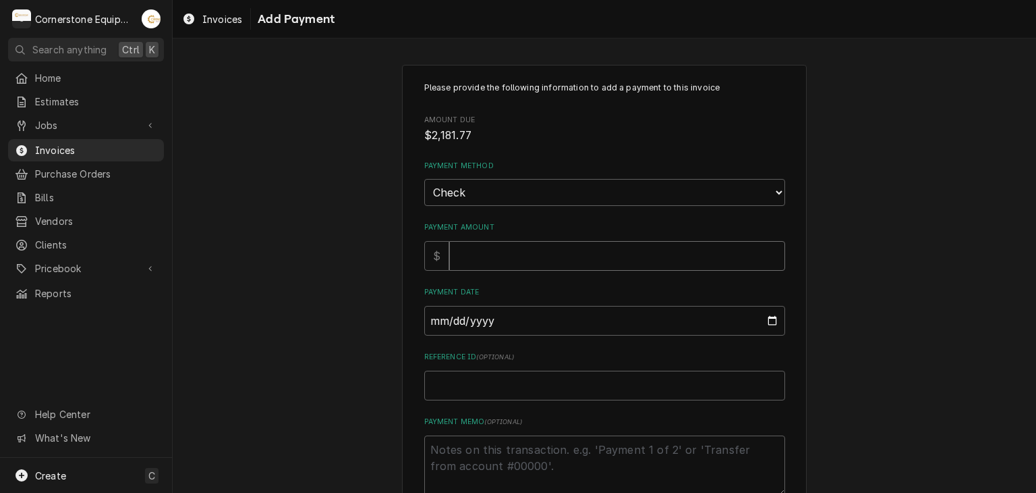
type textarea "x"
type input "2"
type textarea "x"
type input "21"
type textarea "x"
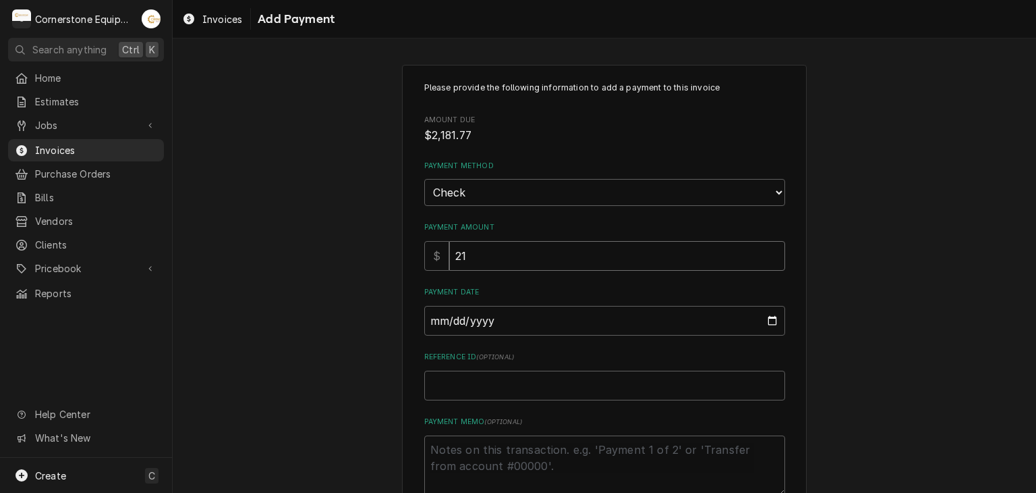
type input "218"
type textarea "x"
type input "2181"
type textarea "x"
type input "2181.7"
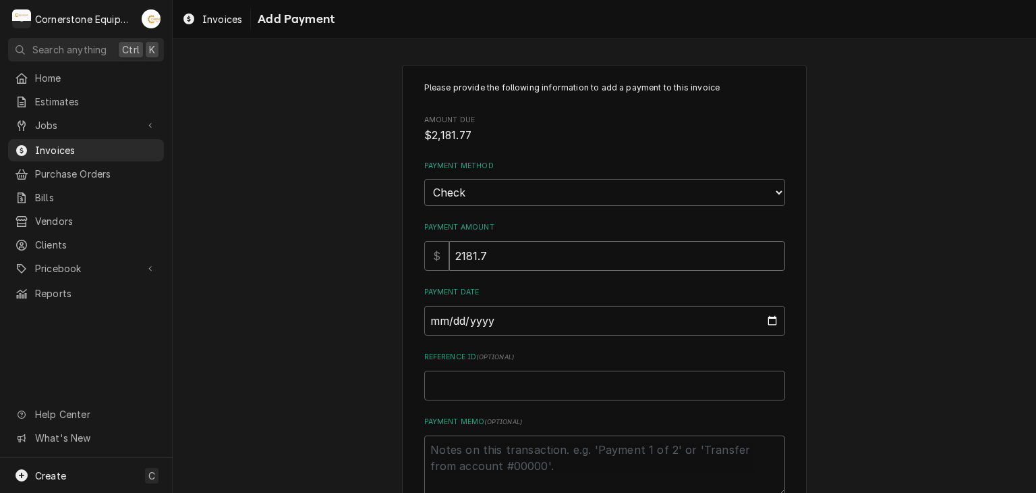
type textarea "x"
type input "2181.77"
type input "0002-08-28"
type textarea "x"
type input "0020-08-28"
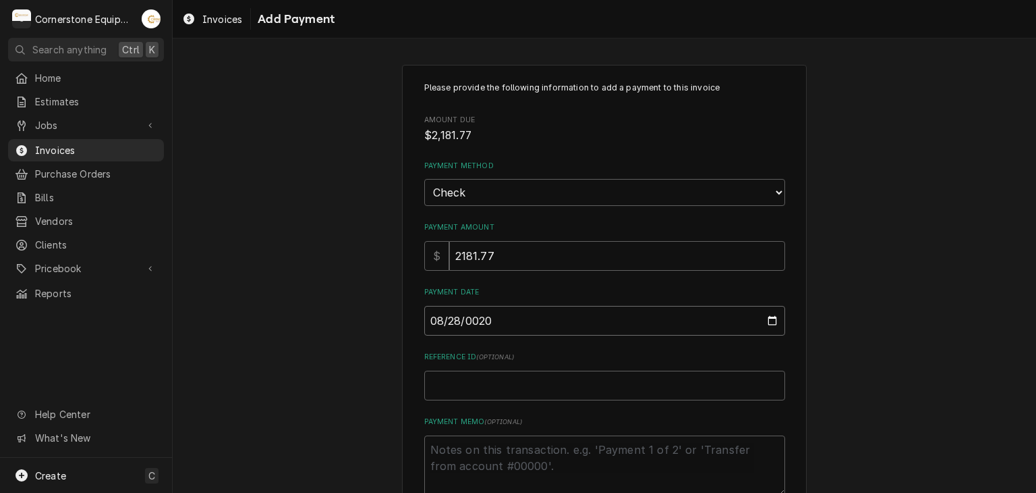
type textarea "x"
type input "0202-08-28"
type textarea "x"
type input "2025-08-28"
type textarea "x"
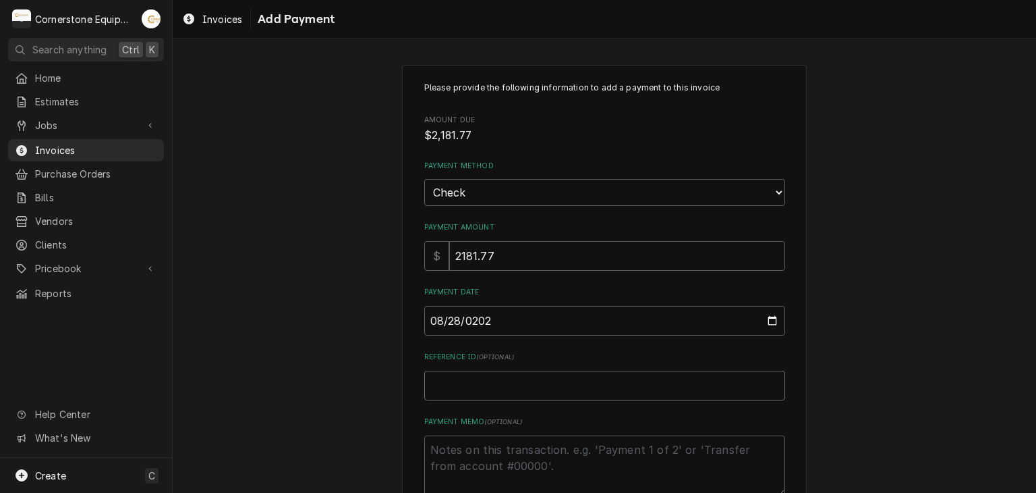
type input "C"
type textarea "x"
type input "Ch"
type textarea "x"
type input "Chec"
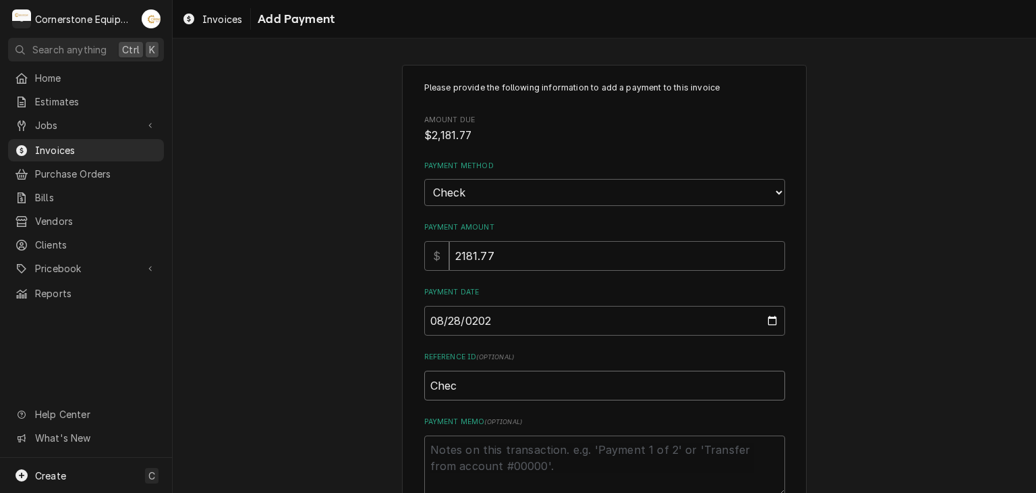
type textarea "x"
type input "Check"
type textarea "x"
type input "Check"
type textarea "x"
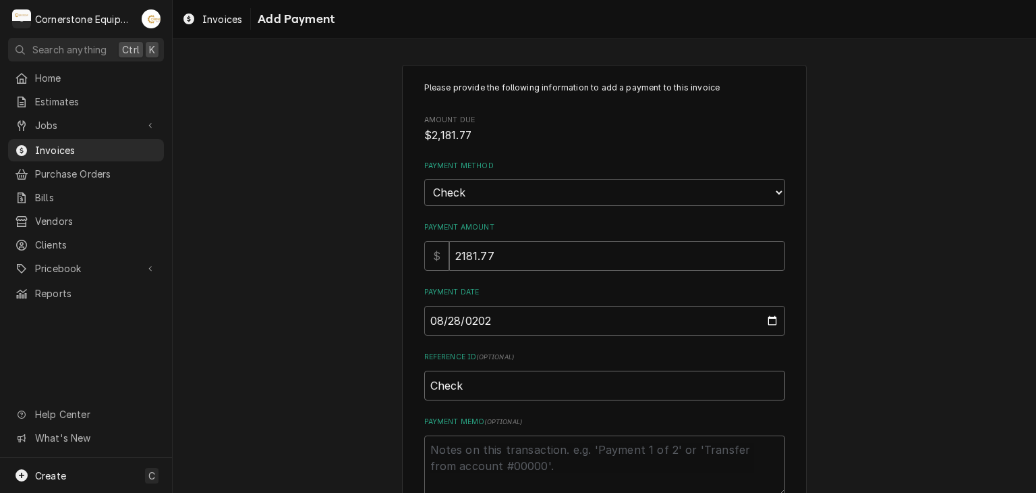
type input "Check #"
type textarea "x"
type input "Check #2"
type textarea "x"
type input "Check #22"
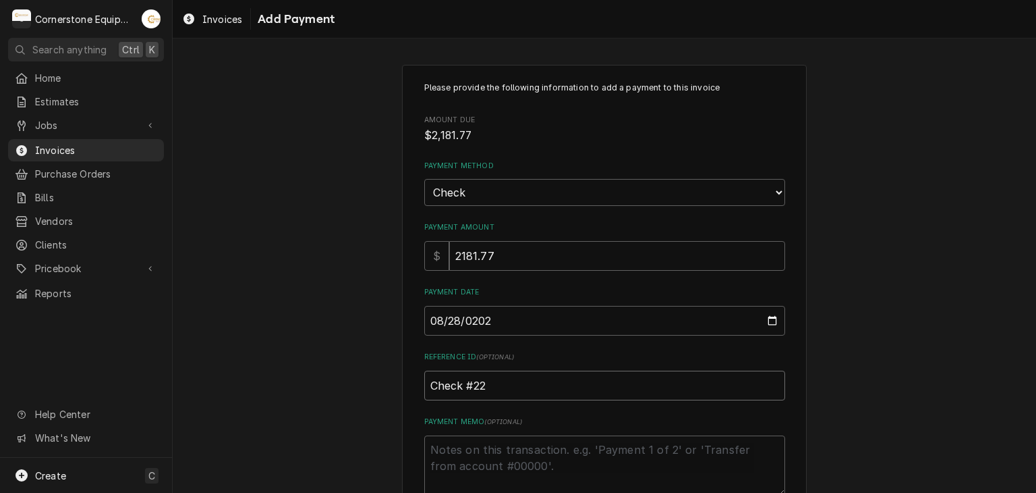
type textarea "x"
type input "Check #229"
type textarea "x"
type input "Check #2298"
type textarea "x"
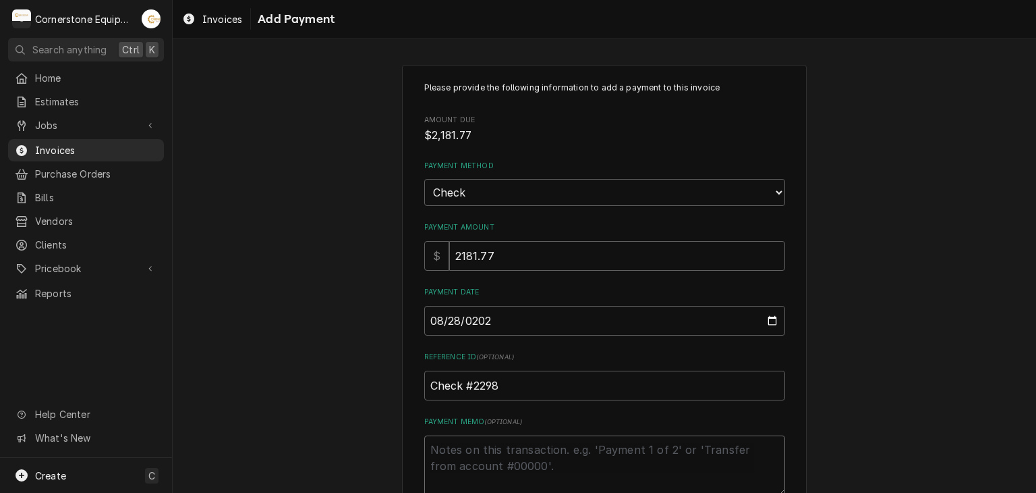
type textarea "P"
type textarea "x"
type textarea "Pa"
type textarea "x"
type textarea "Pay"
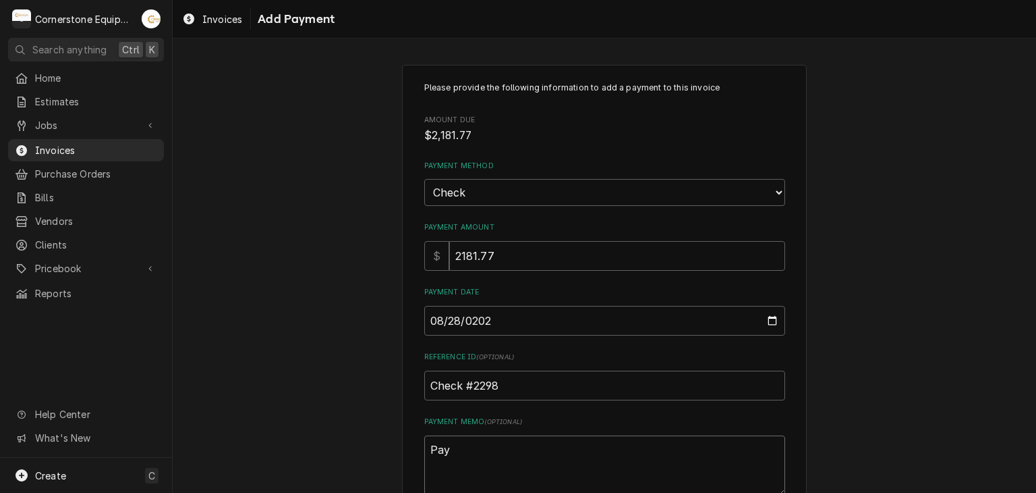
type textarea "x"
type textarea "Paym"
type textarea "x"
type textarea "Payme"
type textarea "x"
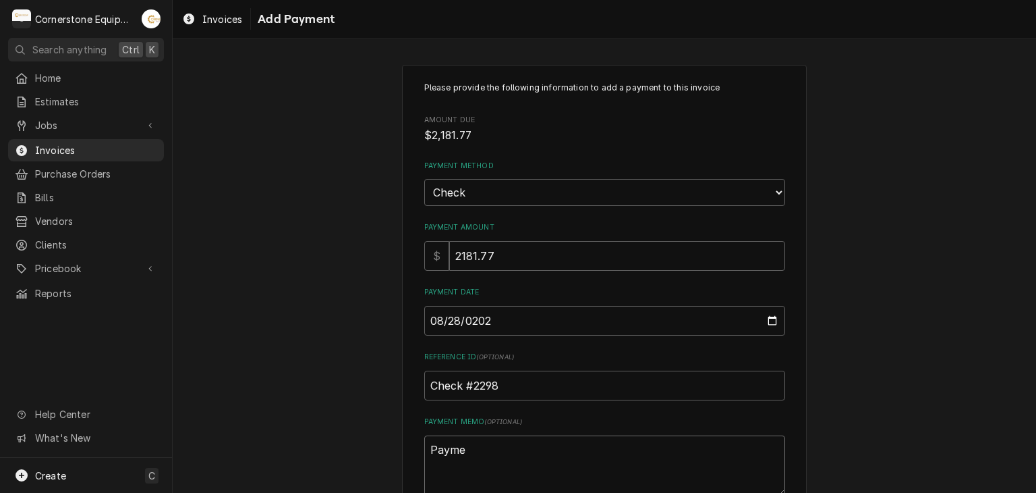
type textarea "Paymen"
type textarea "x"
type textarea "Payment"
type textarea "x"
type textarea "Payment"
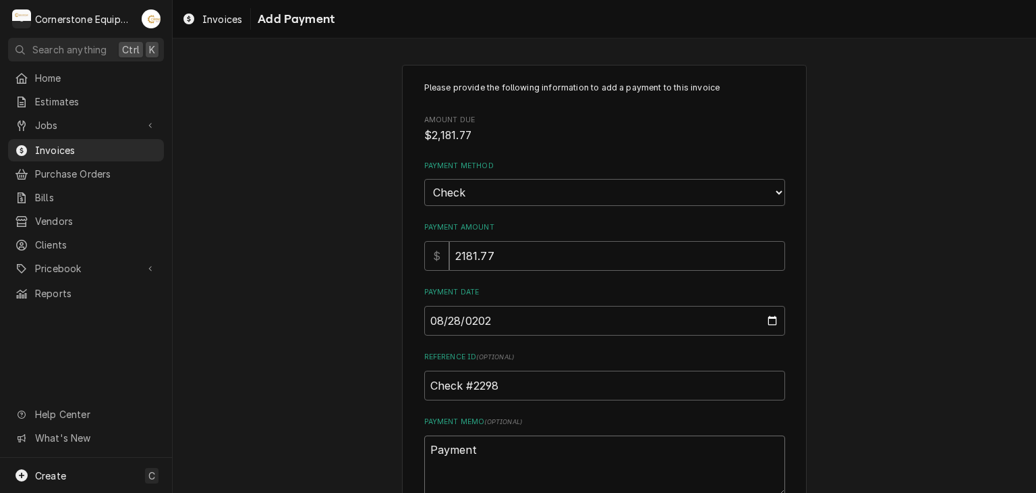
type textarea "x"
type textarea "Payment 1"
type textarea "x"
type textarea "Payment"
type textarea "x"
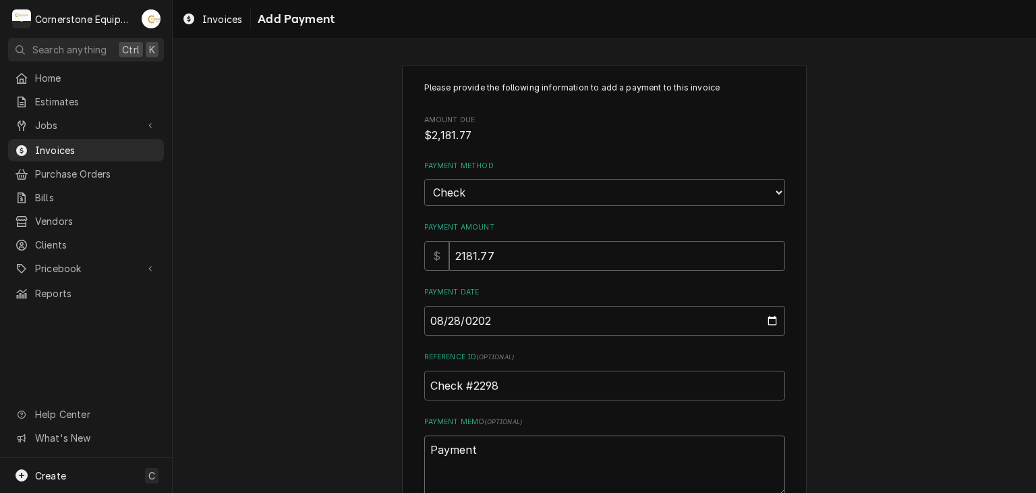
type textarea "Payment 2"
type textarea "x"
type textarea "Payment 2"
type textarea "x"
type textarea "Payment 2 o"
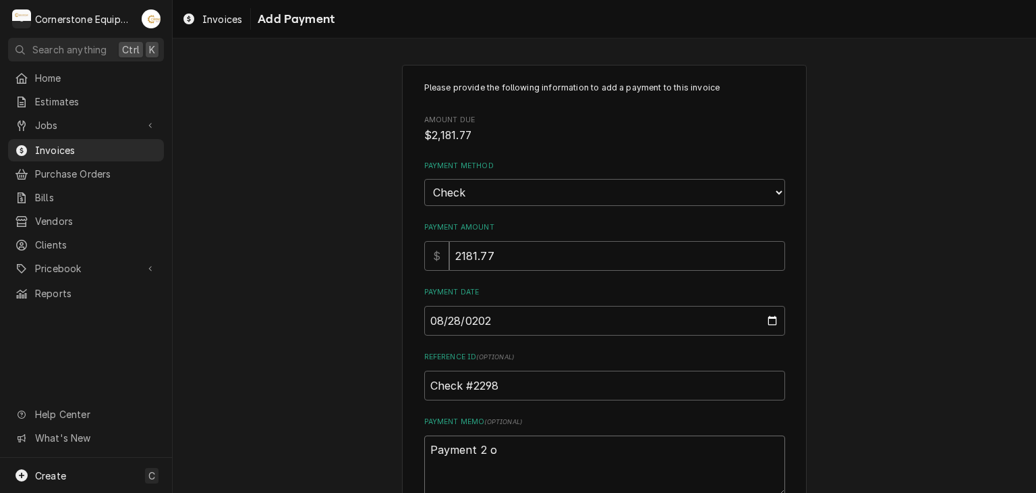
type textarea "x"
type textarea "Payment 2 of"
type textarea "x"
type textarea "Payment 2 of"
type textarea "x"
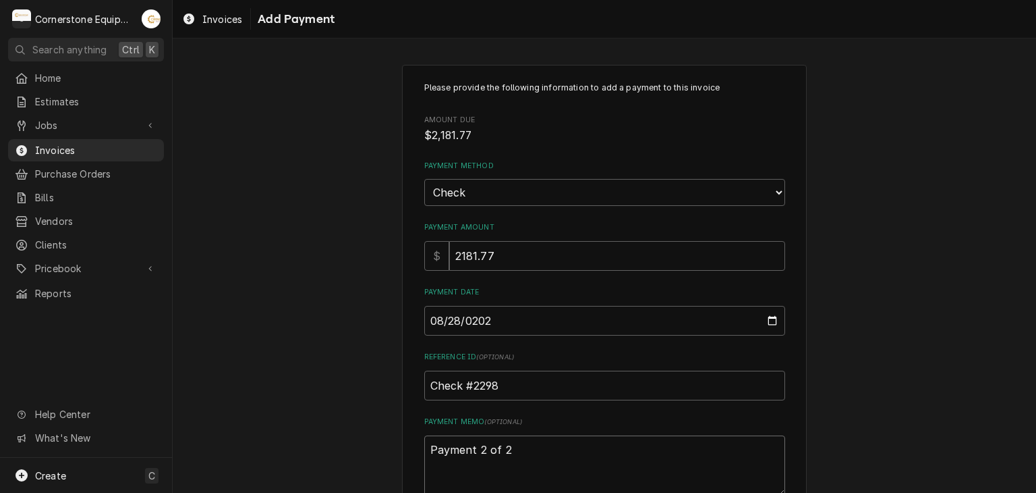
type textarea "Payment 2 of 2"
click at [309, 225] on div "Please provide the following information to add a payment to this invoice Amoun…" at bounding box center [605, 315] width 864 height 525
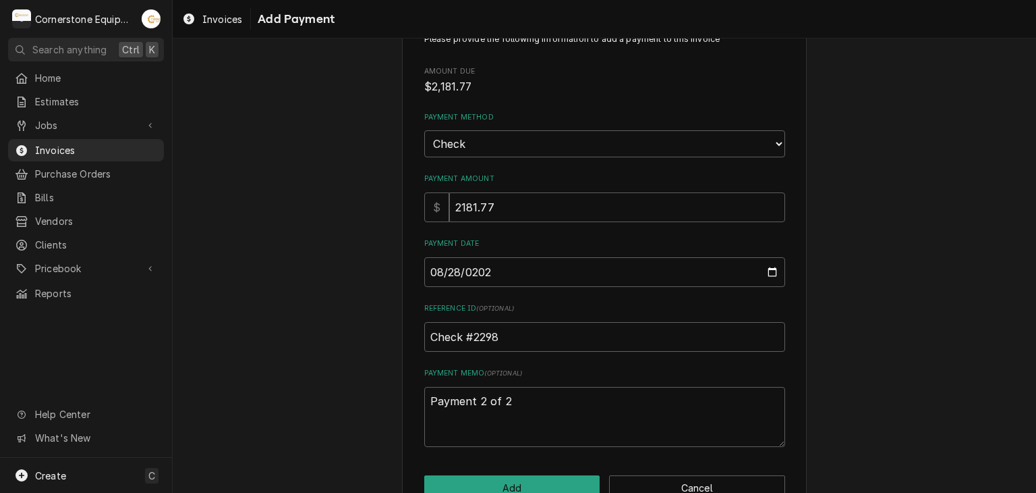
scroll to position [84, 0]
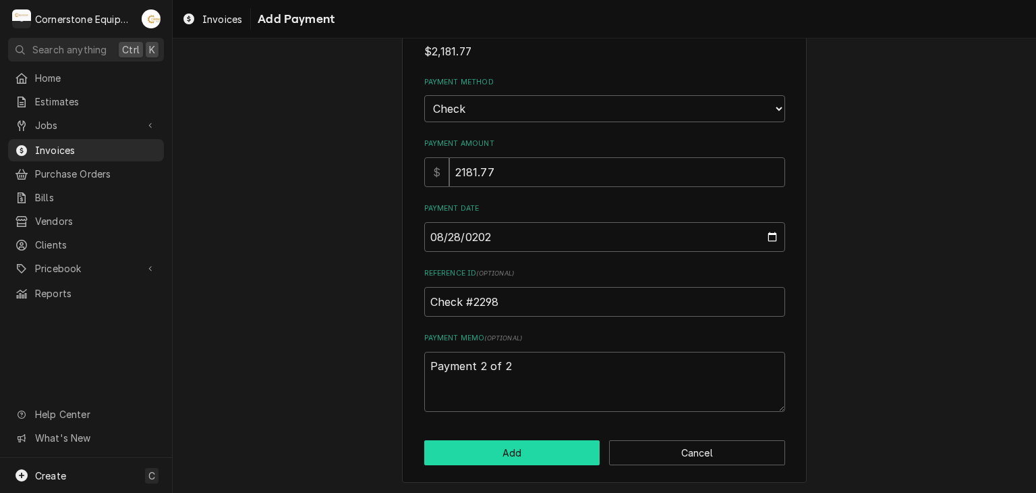
click at [488, 451] on button "Add" at bounding box center [512, 452] width 176 height 25
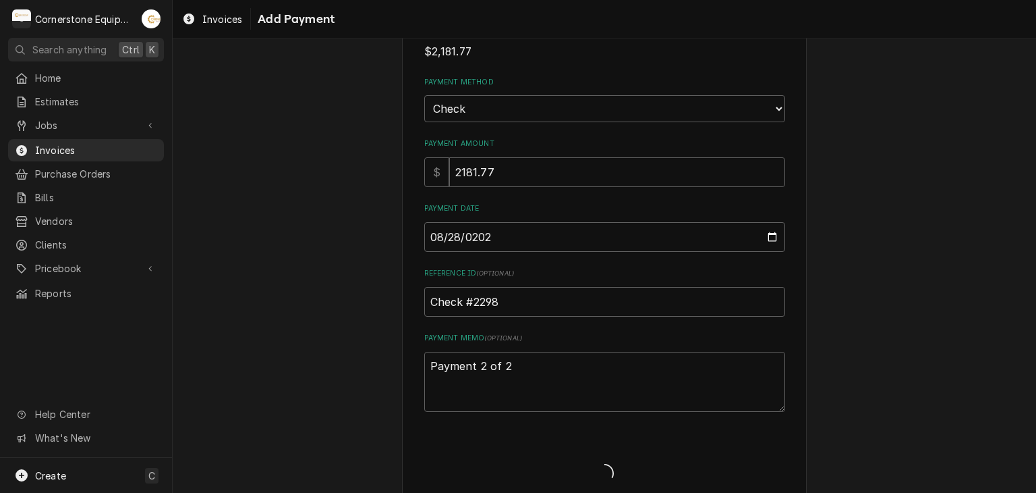
type textarea "x"
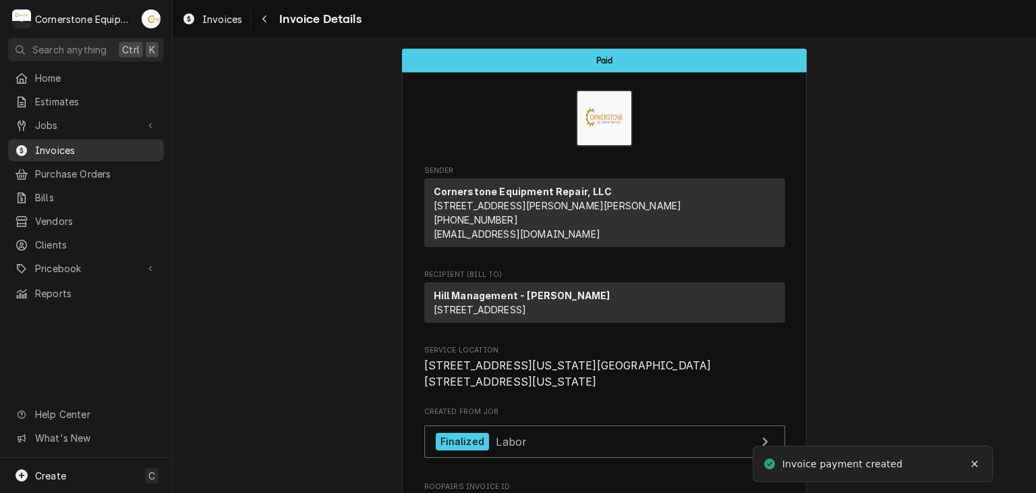
click at [35, 143] on span "Invoices" at bounding box center [96, 150] width 122 height 14
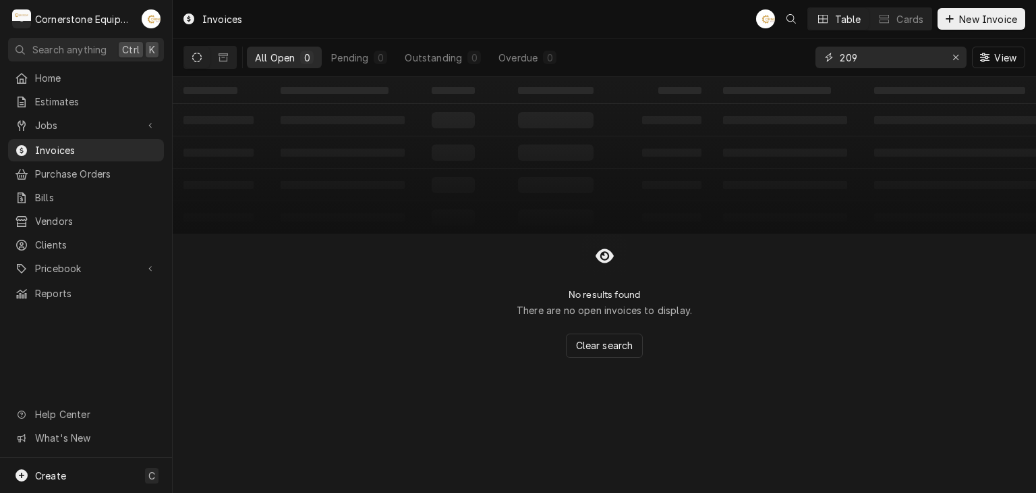
click at [899, 59] on input "209" at bounding box center [890, 58] width 101 height 22
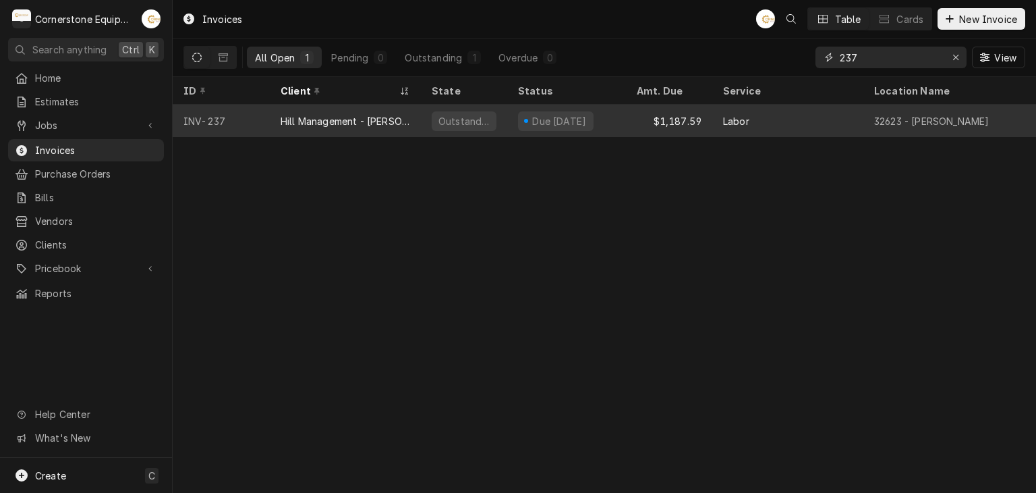
type input "237"
click at [561, 115] on div "Due [DATE]" at bounding box center [559, 121] width 57 height 14
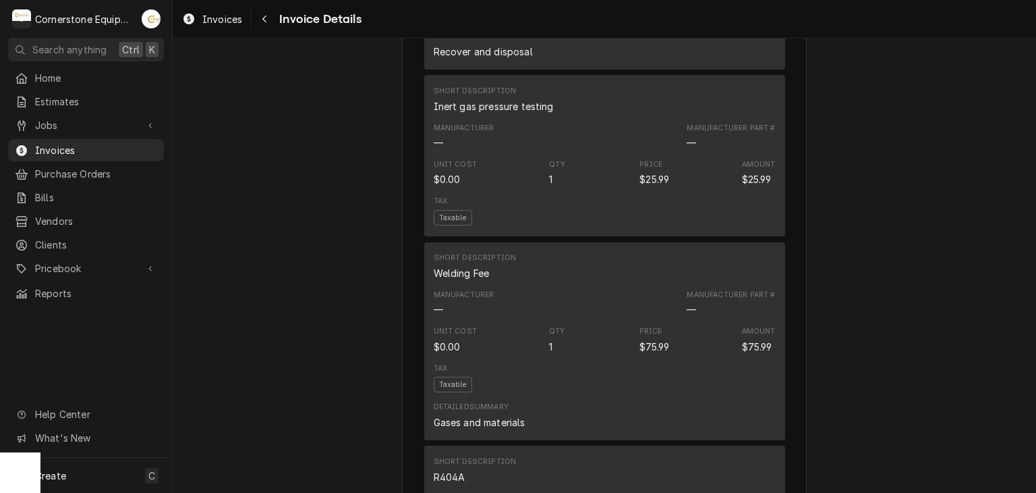
scroll to position [3317, 0]
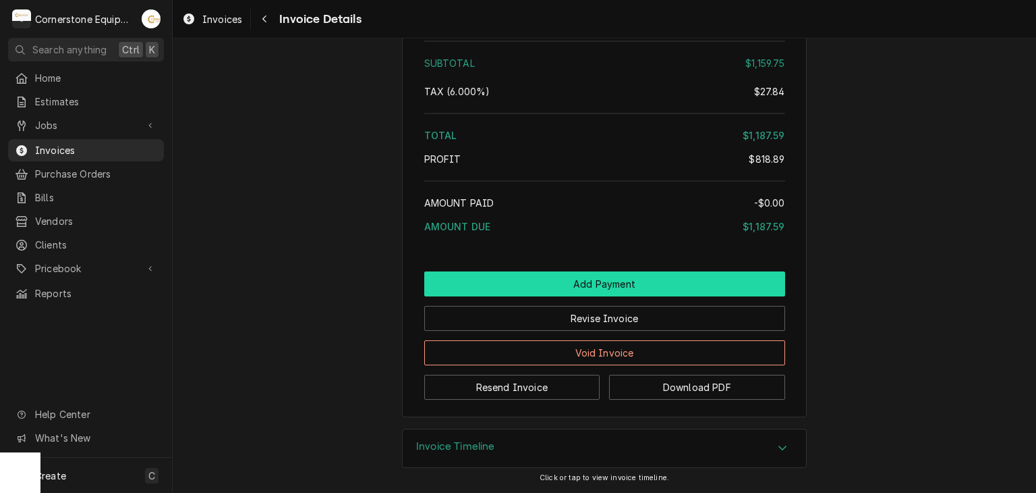
click at [613, 291] on button "Add Payment" at bounding box center [604, 283] width 361 height 25
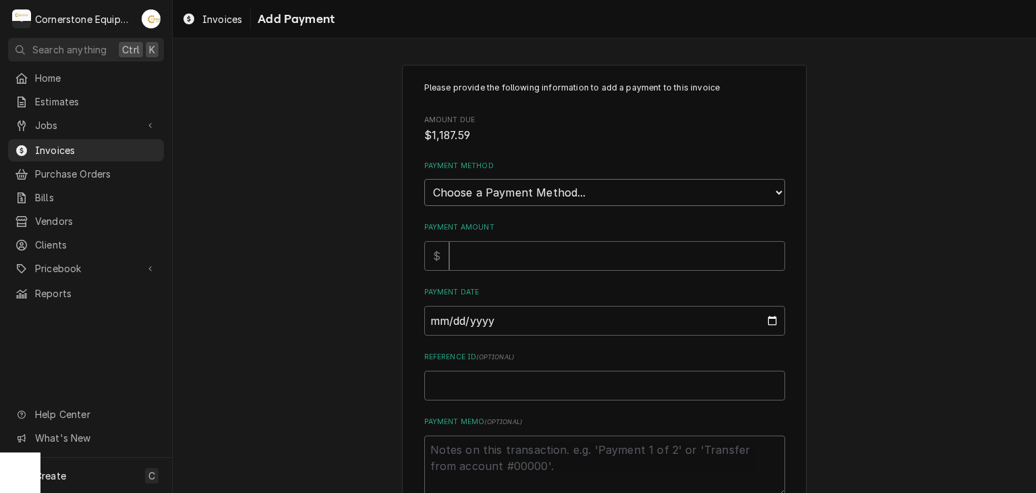
click at [483, 186] on select "Choose a Payment Method... Cash Check Credit/Debit Card ACH/eCheck Other" at bounding box center [604, 192] width 361 height 27
select select "2"
click at [424, 179] on select "Choose a Payment Method... Cash Check Credit/Debit Card ACH/eCheck Other" at bounding box center [604, 192] width 361 height 27
click at [472, 248] on input "Payment Amount" at bounding box center [617, 256] width 336 height 30
type textarea "x"
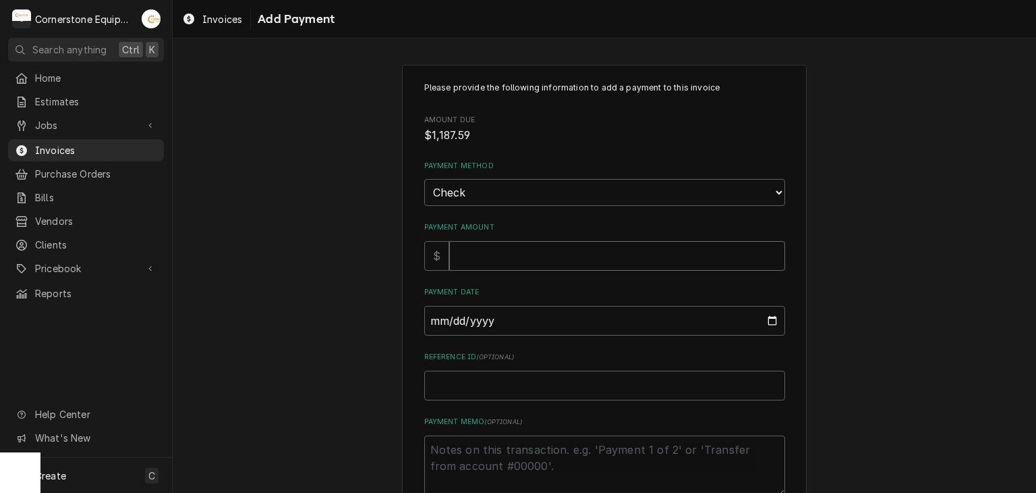
type input "1"
type textarea "x"
type input "11"
type textarea "x"
type input "118"
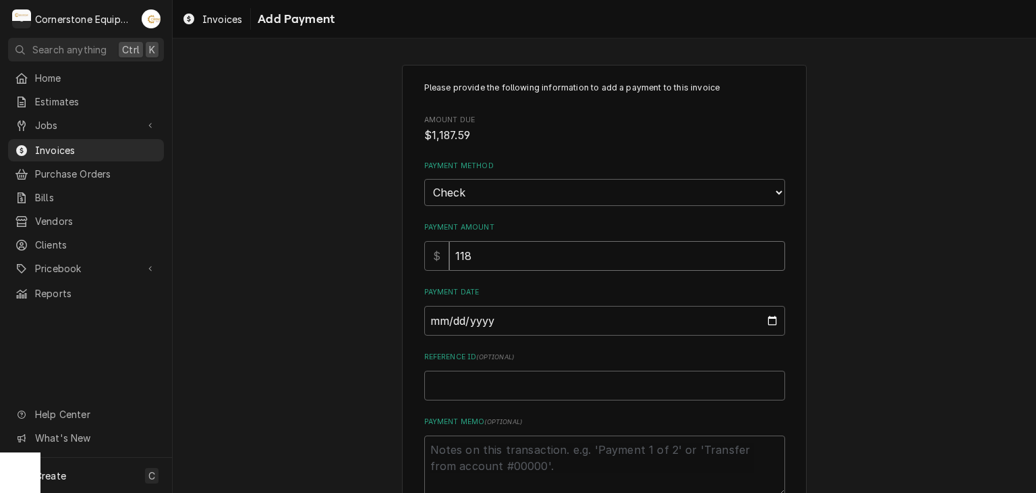
type textarea "x"
type input "1187"
type textarea "x"
type input "1187.5"
type textarea "x"
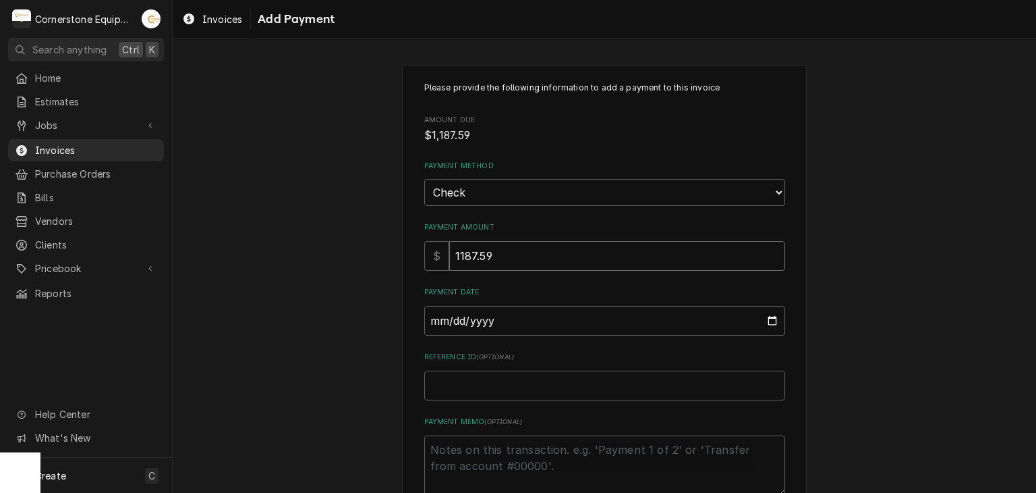
type input "1187.59"
type input "0002-08-28"
type textarea "x"
type input "0020-08-28"
type textarea "x"
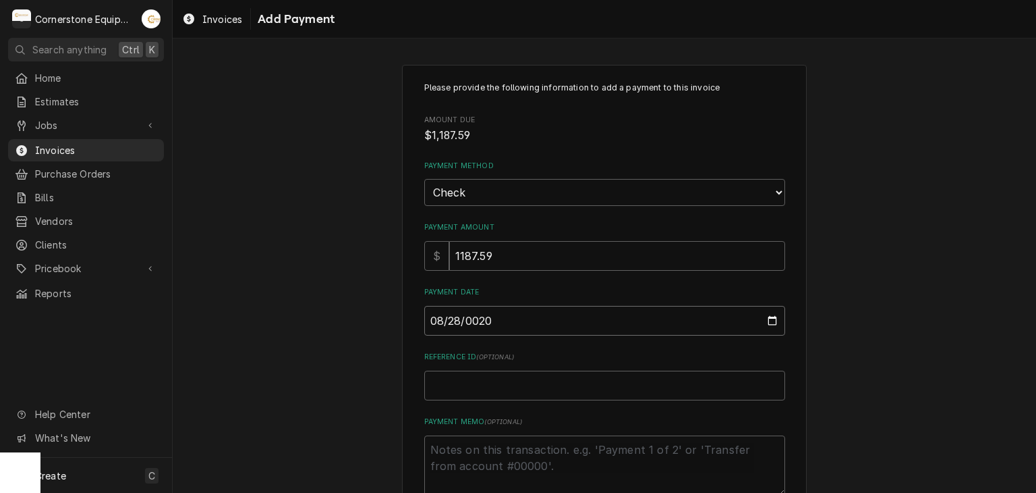
type input "0202-08-28"
type textarea "x"
type input "2025-08-28"
type textarea "x"
type input "C"
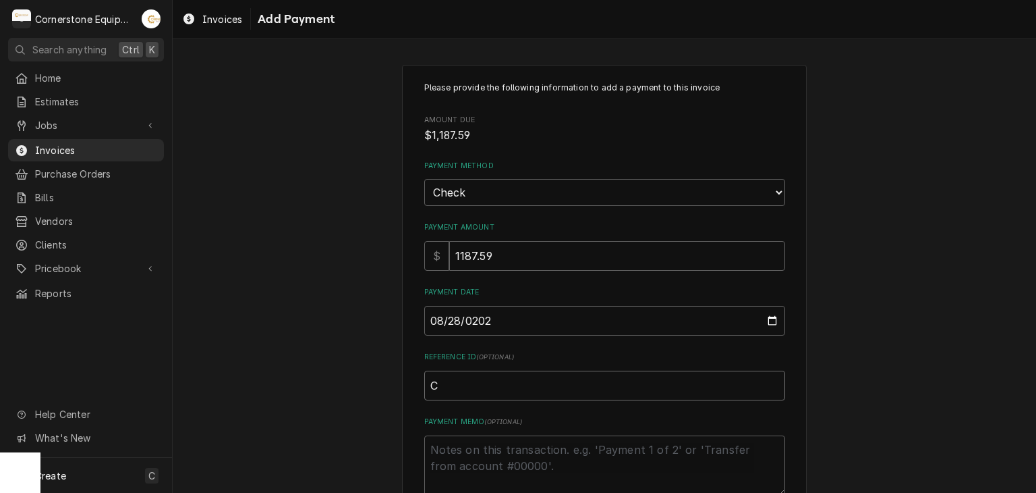
type textarea "x"
type input "Ch"
type textarea "x"
type input "Che"
type textarea "x"
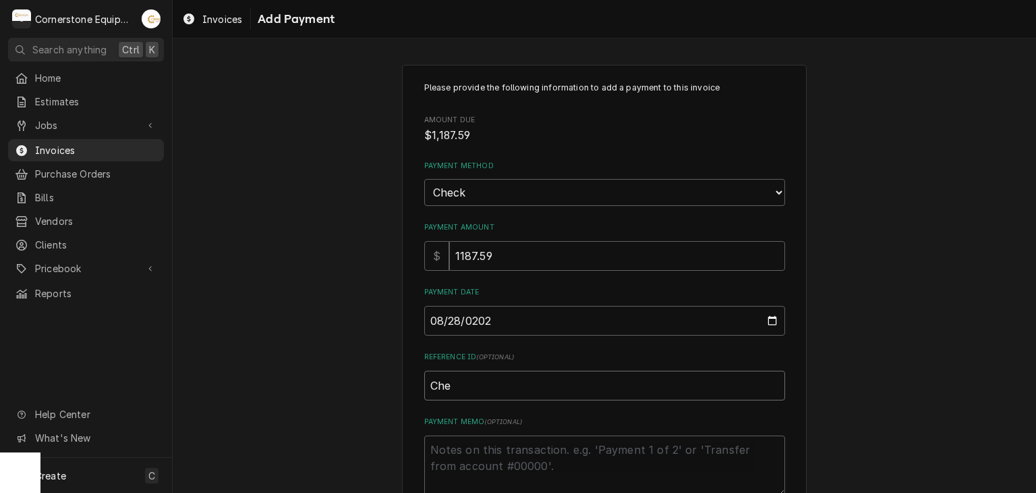
type input "Chec"
type textarea "x"
type input "Check"
type textarea "x"
type input "Check"
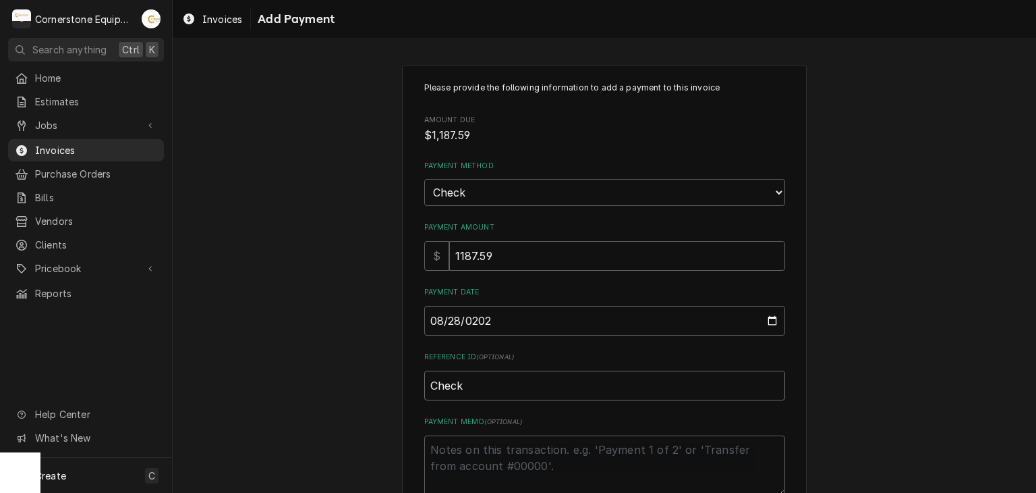
type textarea "x"
type input "Check #"
type textarea "x"
type input "Check #2"
type textarea "x"
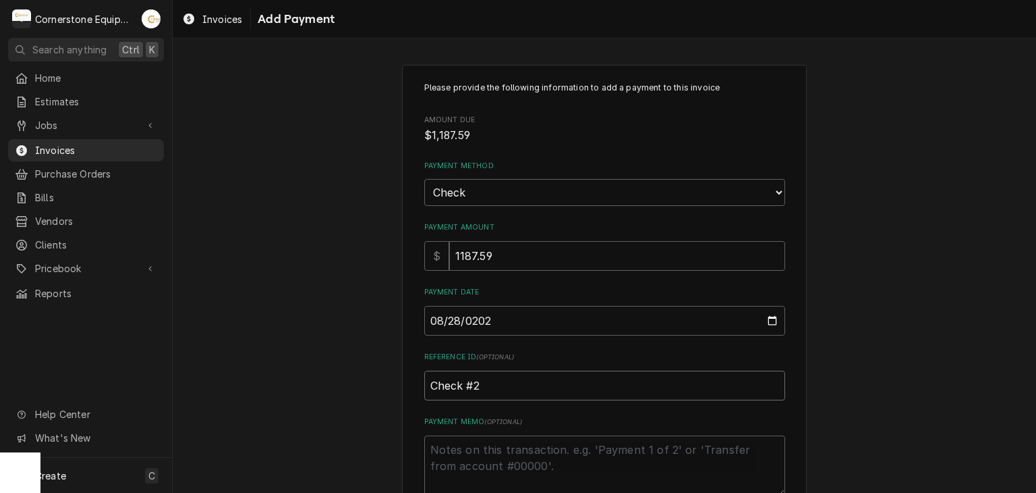
type input "Check #23"
type textarea "x"
type input "Check #231"
type textarea "x"
type input "Check #2319"
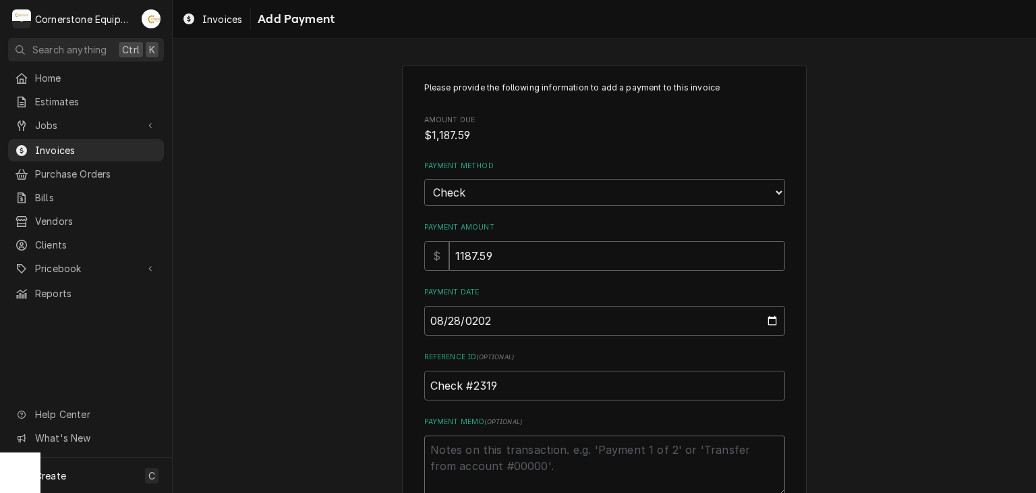
type textarea "x"
type textarea "P"
type textarea "x"
type textarea "Pa"
type textarea "x"
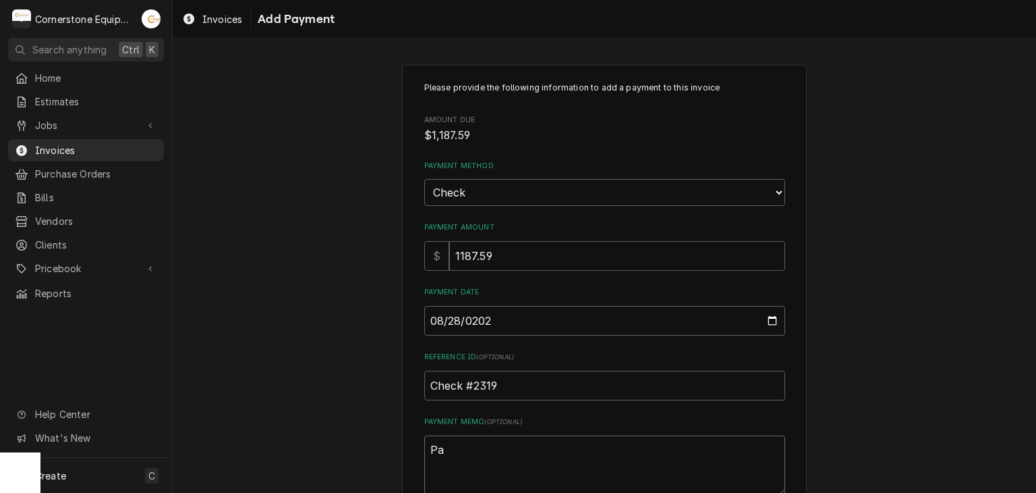
type textarea "Pay"
type textarea "x"
type textarea "Paym"
type textarea "x"
type textarea "Payme"
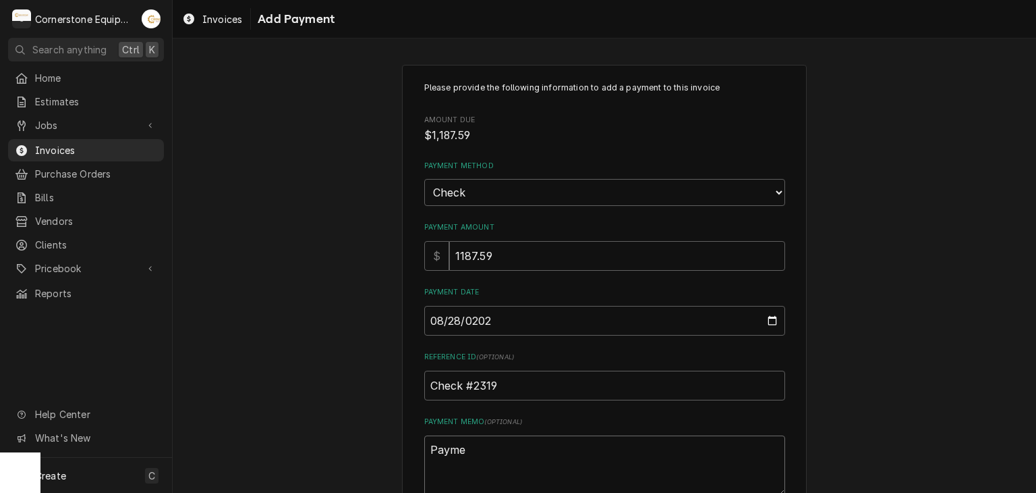
type textarea "x"
type textarea "Paymen"
type textarea "x"
type textarea "Payment"
type textarea "x"
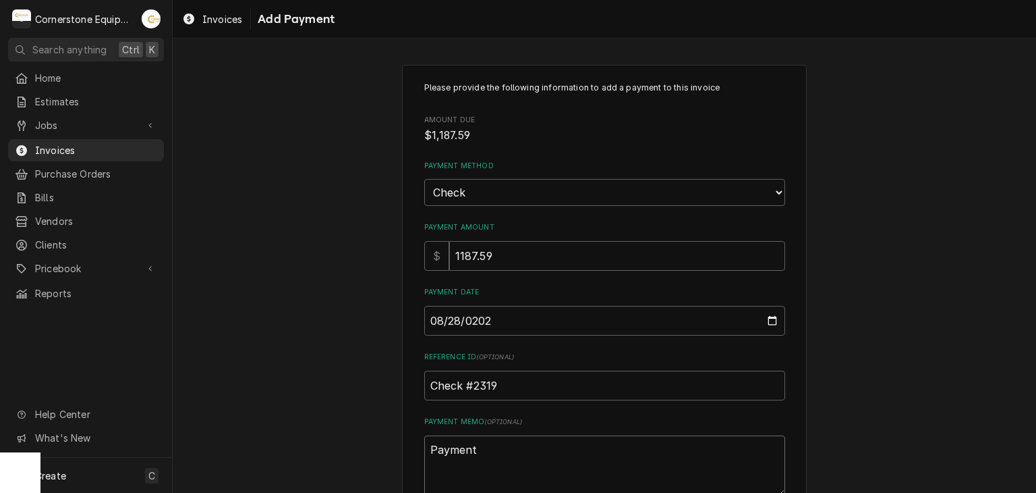
type textarea "Payment"
type textarea "x"
type textarea "Payment 1"
type textarea "x"
type textarea "Payment 1"
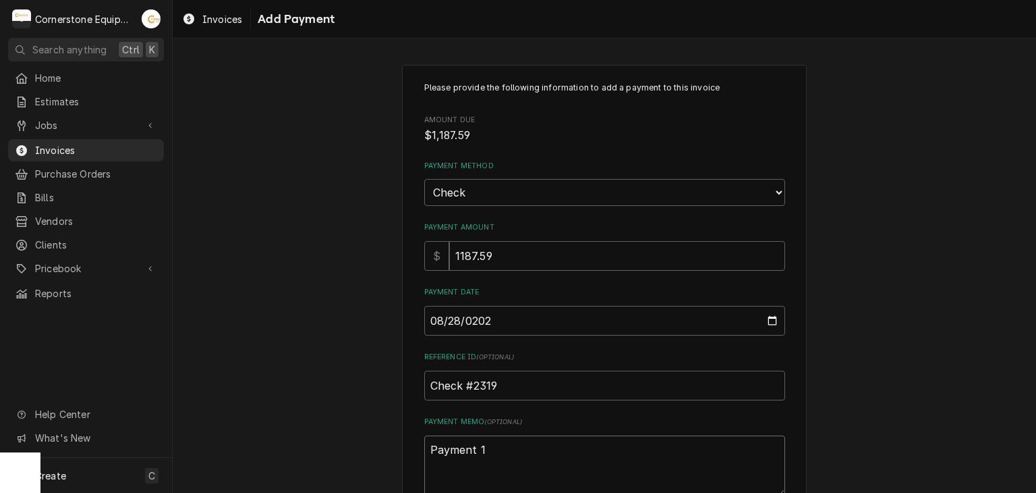
type textarea "x"
type textarea "Payment 1 o"
type textarea "x"
type textarea "Payment 1 of"
type textarea "x"
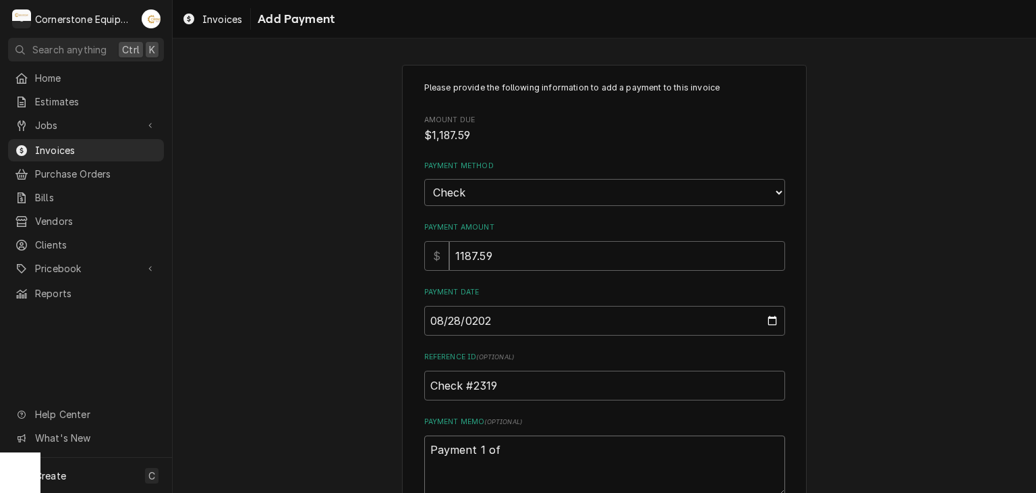
type textarea "Payment 1 of"
type textarea "x"
type textarea "Payment 1 of 2"
click at [349, 338] on div "Please provide the following information to add a payment to this invoice Amoun…" at bounding box center [605, 315] width 864 height 525
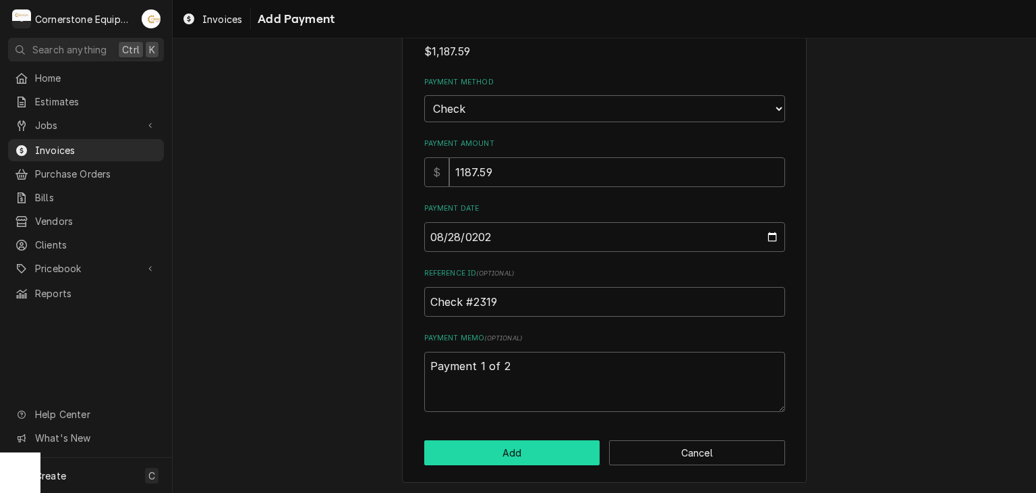
click at [461, 443] on button "Add" at bounding box center [512, 452] width 176 height 25
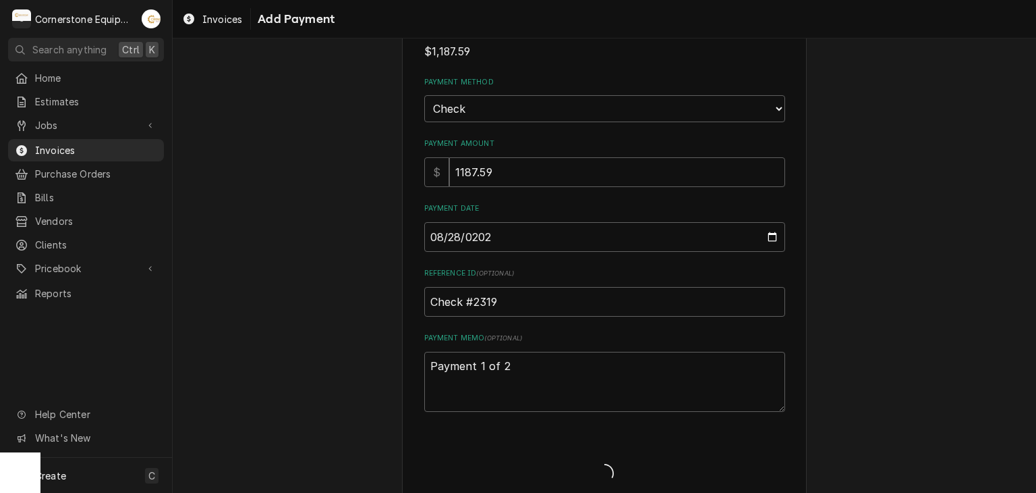
type textarea "x"
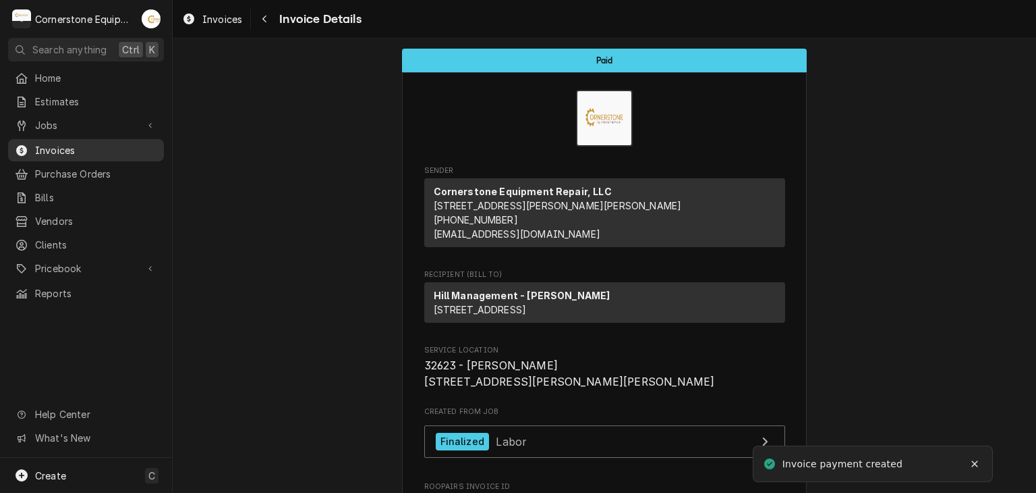
click at [84, 143] on span "Invoices" at bounding box center [96, 150] width 122 height 14
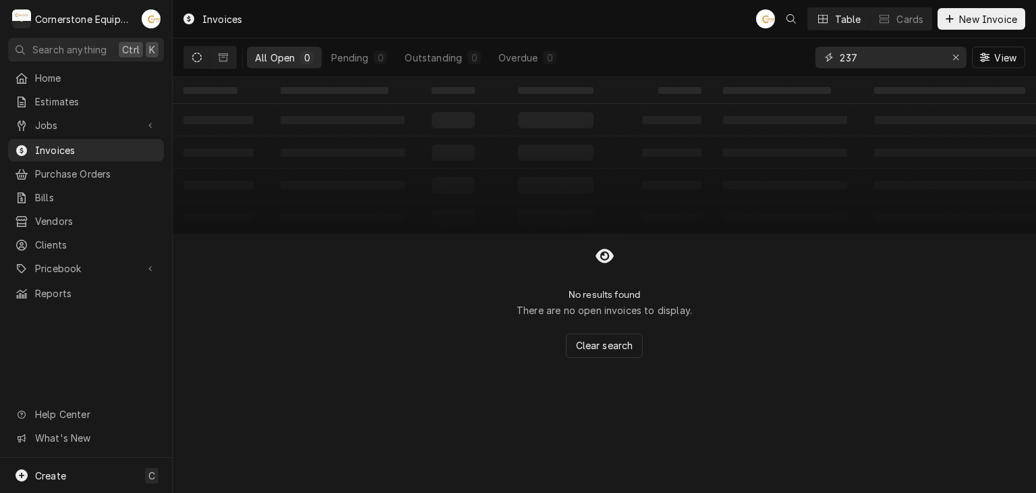
click at [891, 52] on input "237" at bounding box center [890, 58] width 101 height 22
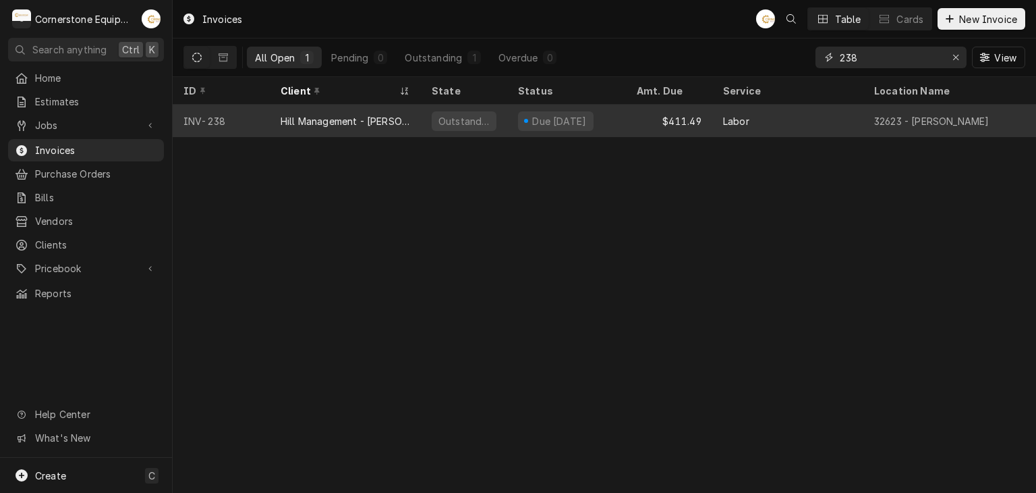
type input "238"
click at [557, 112] on div "Due in 3 days" at bounding box center [556, 121] width 76 height 20
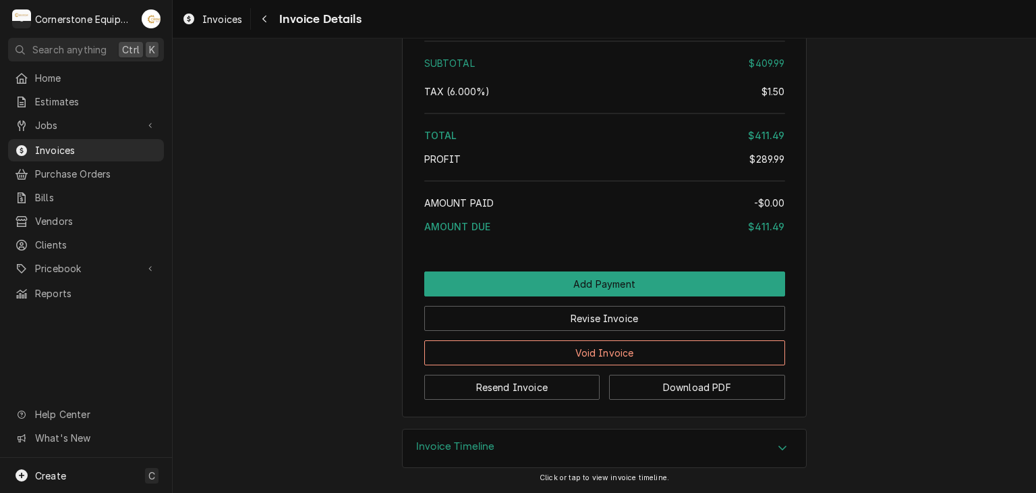
scroll to position [1935, 0]
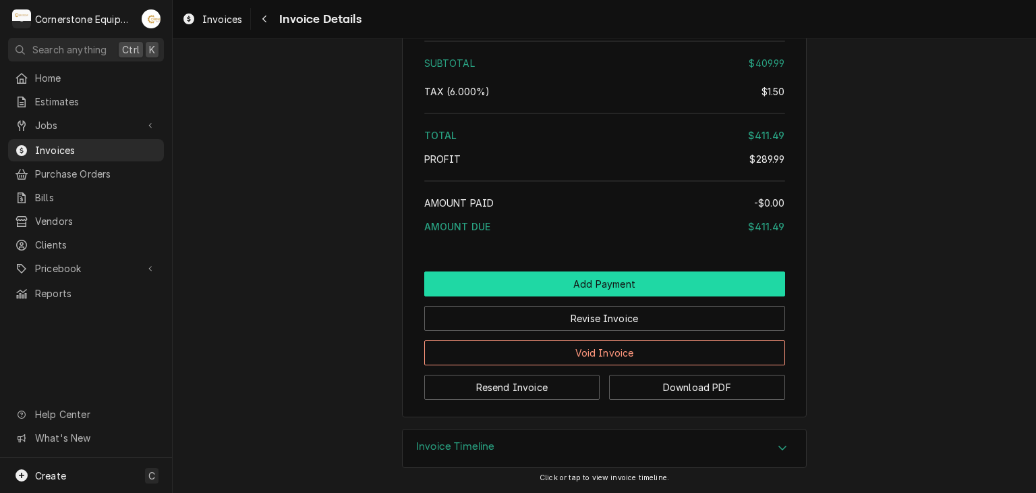
click at [556, 277] on button "Add Payment" at bounding box center [604, 283] width 361 height 25
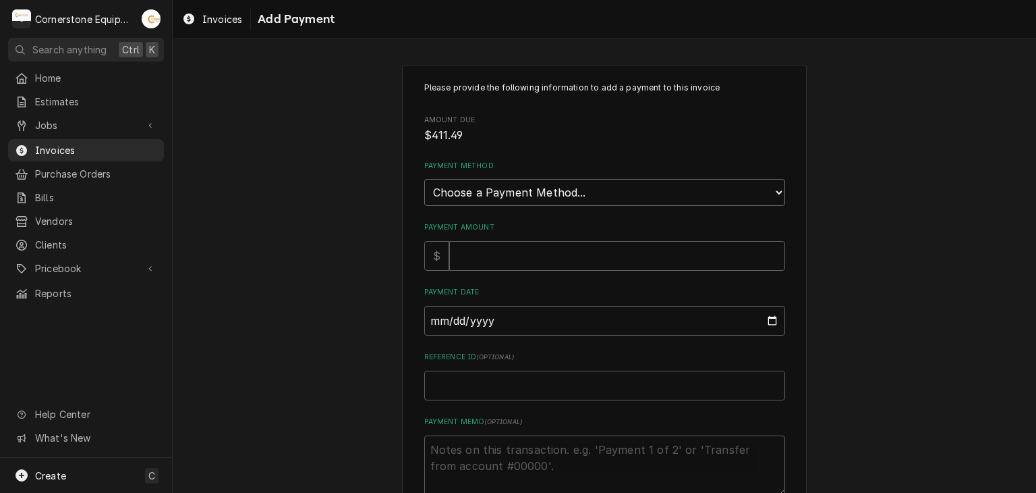
click at [486, 192] on select "Choose a Payment Method... Cash Check Credit/Debit Card ACH/eCheck Other" at bounding box center [604, 192] width 361 height 27
select select "2"
click at [424, 179] on select "Choose a Payment Method... Cash Check Credit/Debit Card ACH/eCheck Other" at bounding box center [604, 192] width 361 height 27
click at [470, 258] on input "Payment Amount" at bounding box center [617, 256] width 336 height 30
type textarea "x"
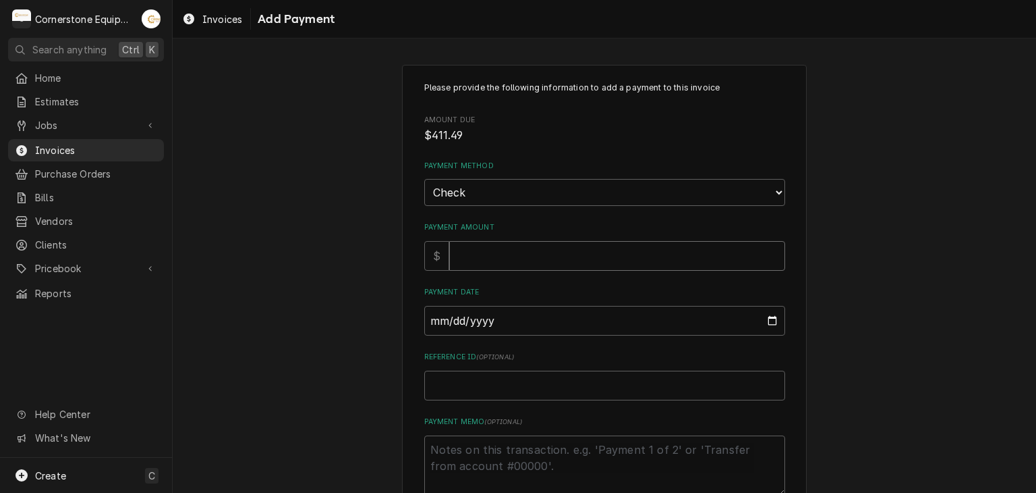
type input "4"
type textarea "x"
type input "41"
type textarea "x"
type input "411"
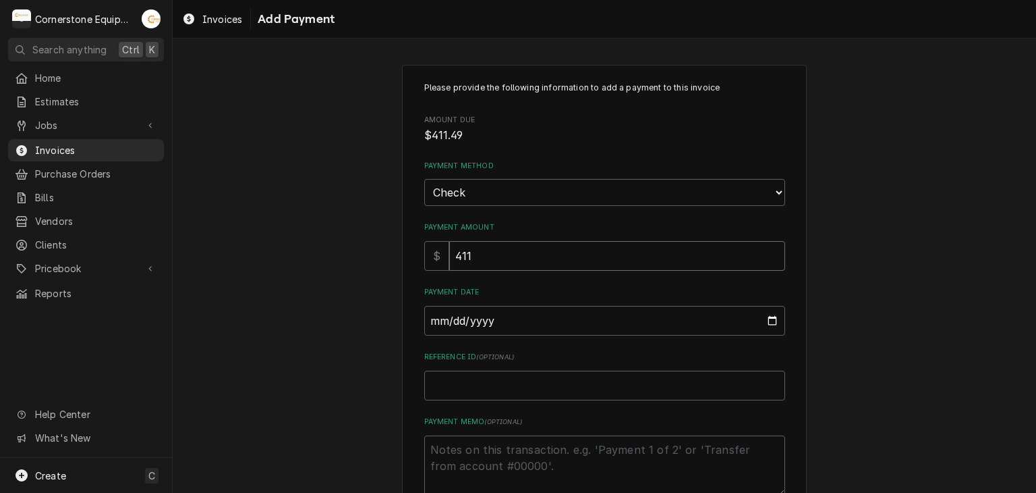
type textarea "x"
type input "411.4"
type textarea "x"
type input "411.49"
type input "0002-08-28"
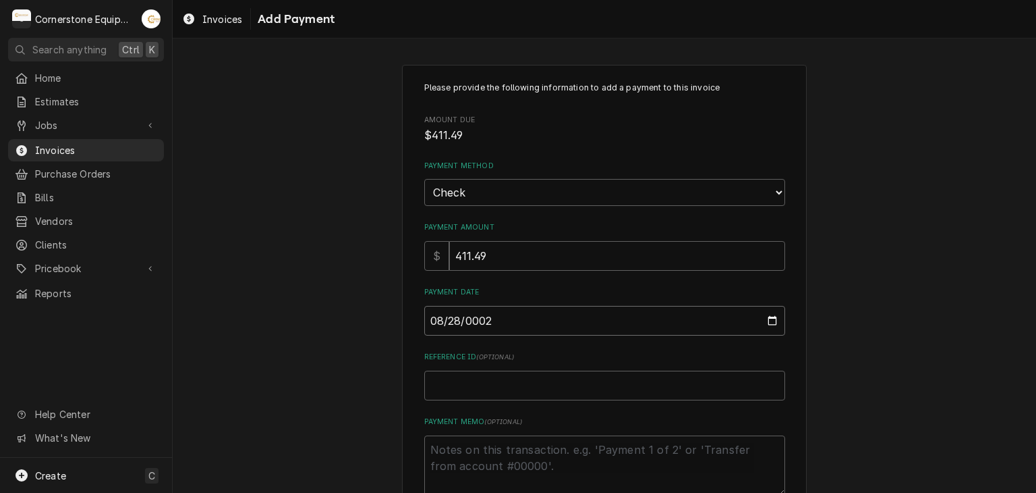
type textarea "x"
type input "0020-08-28"
type textarea "x"
type input "0202-08-28"
type textarea "x"
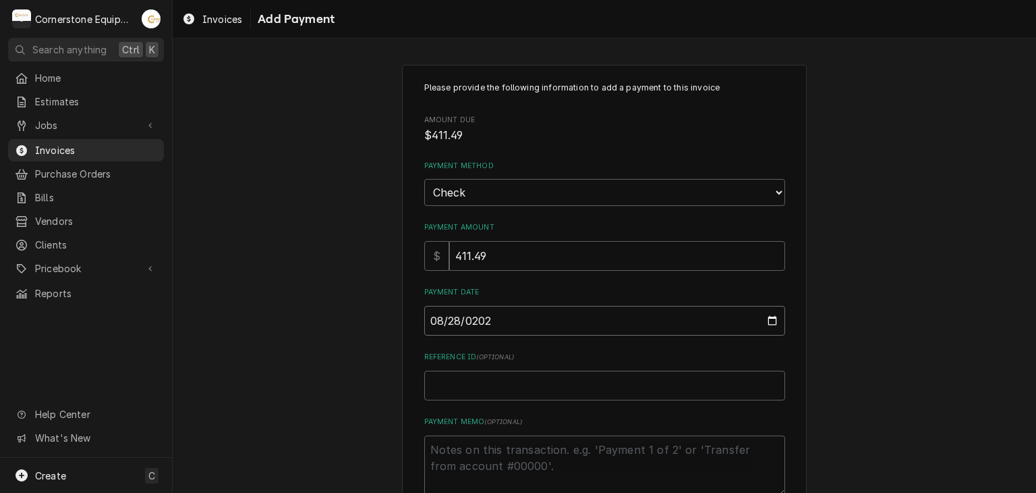
type input "2025-08-28"
type textarea "x"
type input "C"
type textarea "x"
type input "Ch"
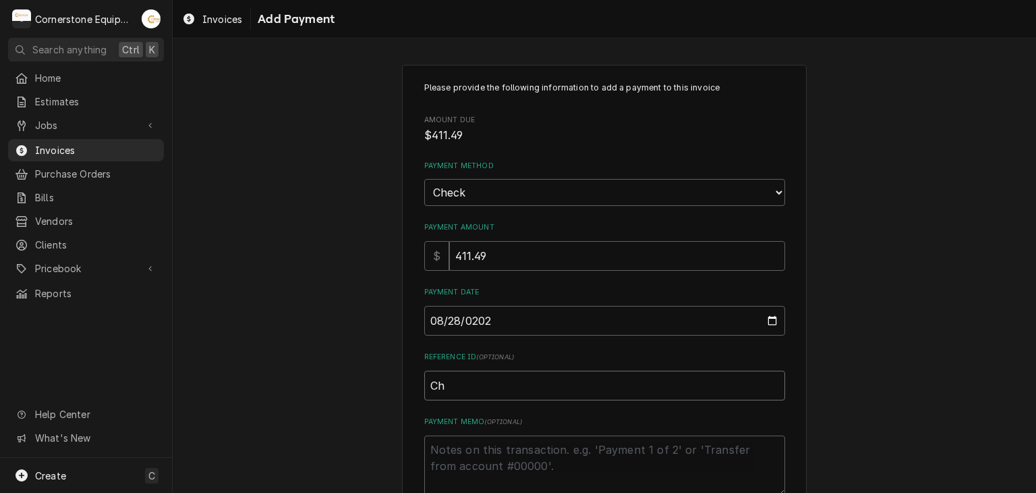
type textarea "x"
type input "Che"
type textarea "x"
type input "Chec"
type textarea "x"
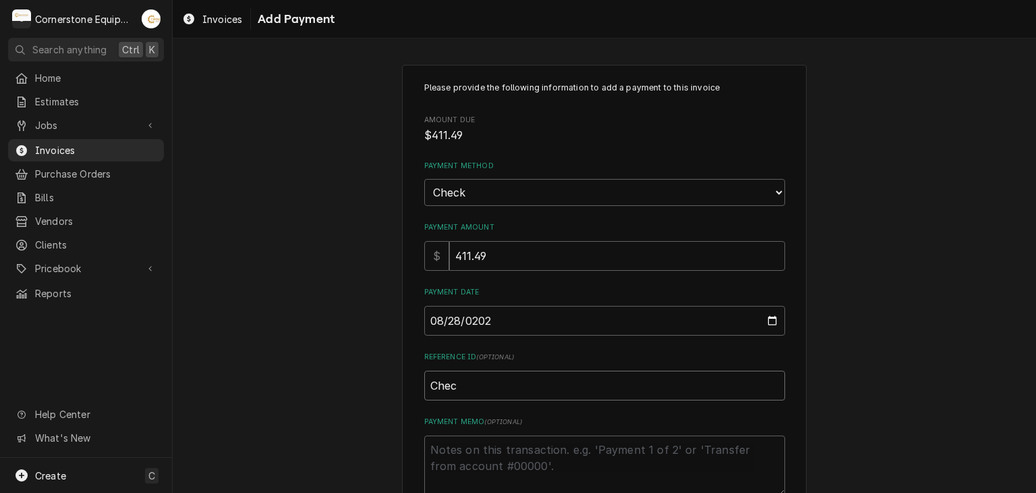
type input "Check"
type textarea "x"
type input "Check"
type textarea "x"
type input "Check #"
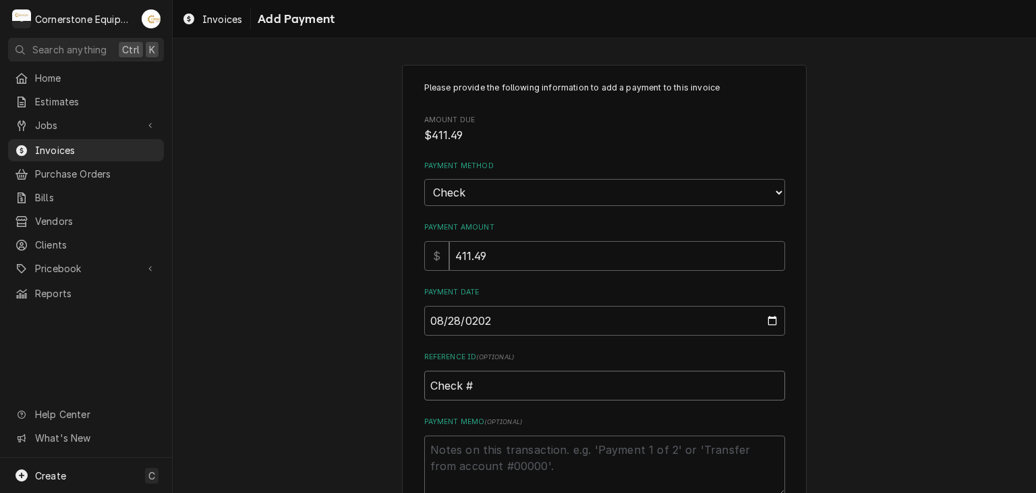
type textarea "x"
type input "Check #2"
type textarea "x"
type input "Check #23"
type textarea "x"
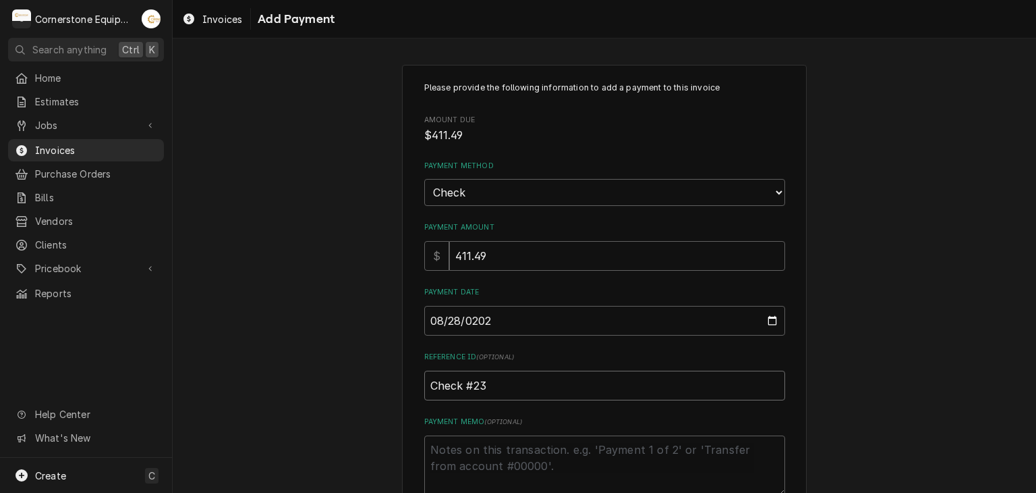
type input "Check #231"
type textarea "x"
type input "Check #2319"
type textarea "x"
type input "Check #2319`"
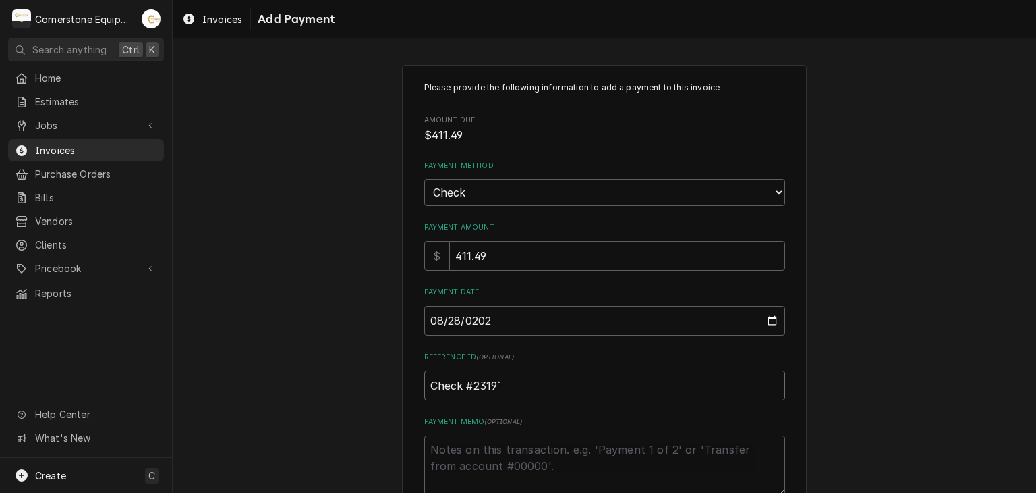
type textarea "x"
type input "Check #2319``"
type textarea "x"
type input "Check #2319`"
type textarea "x"
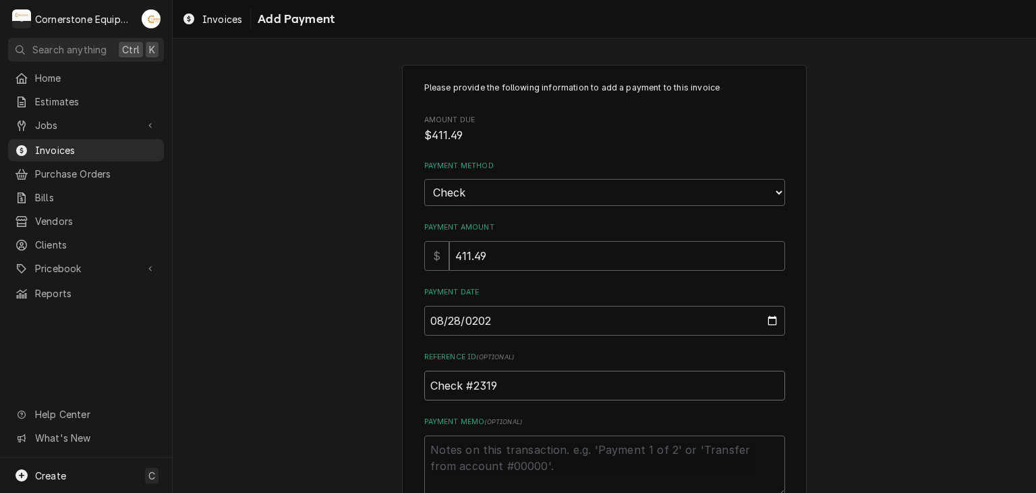
type input "Check #2319"
type textarea "x"
type textarea "P"
type textarea "x"
type textarea "Pa"
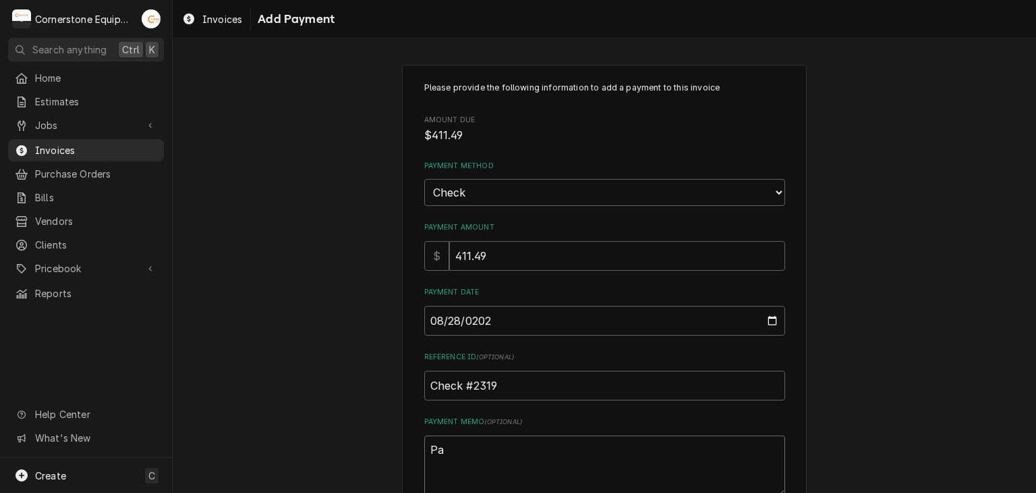
type textarea "x"
type textarea "Pay"
type textarea "x"
type textarea "Paym"
type textarea "x"
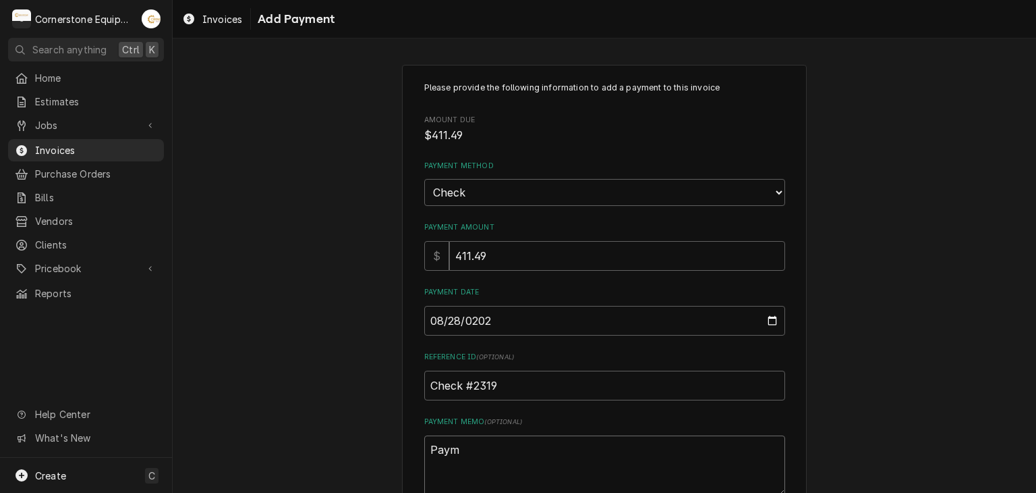
type textarea "Payme"
type textarea "x"
type textarea "Paymen"
type textarea "x"
type textarea "Paymen"
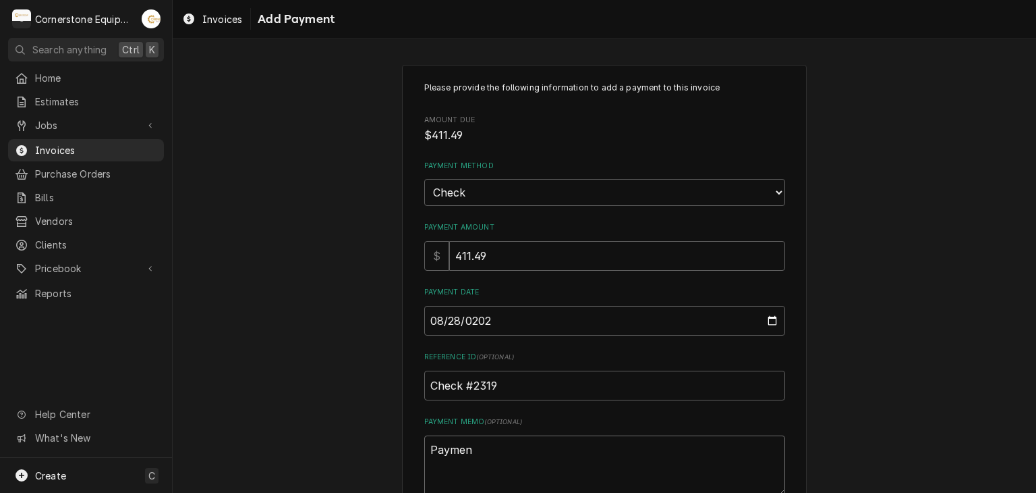
type textarea "x"
type textarea "Paymen"
type textarea "x"
type textarea "Payment"
type textarea "x"
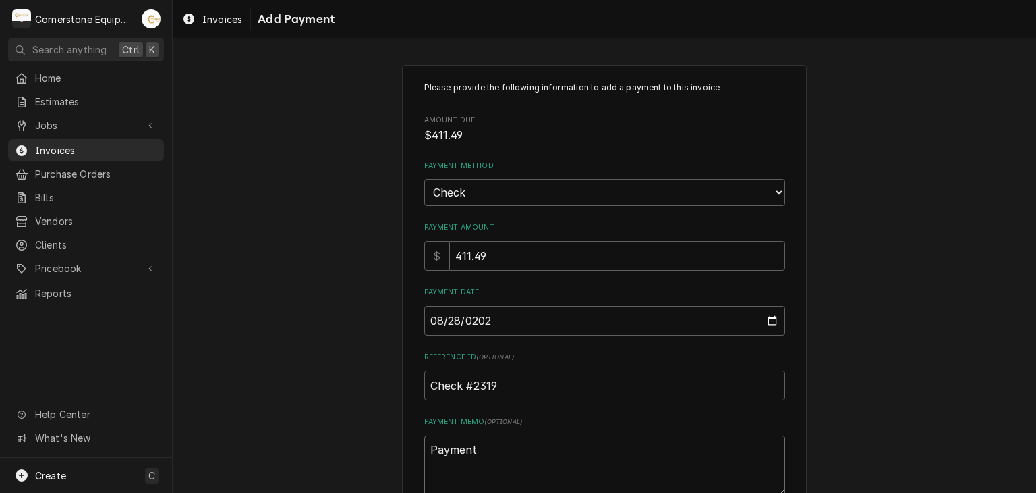
type textarea "Payment"
type textarea "x"
type textarea "Payment 2"
type textarea "x"
type textarea "Payment 2"
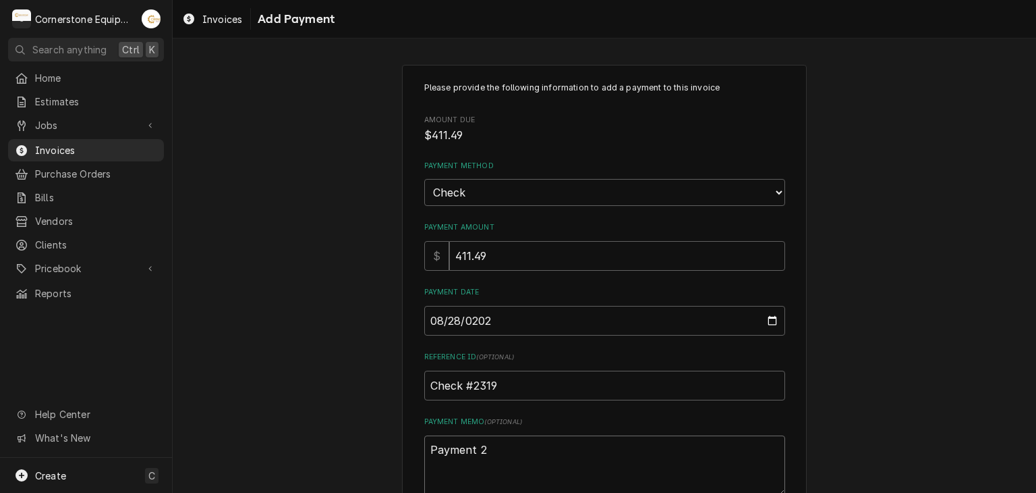
type textarea "x"
type textarea "Payment 2 o"
type textarea "x"
type textarea "Payment 2 o"
type textarea "x"
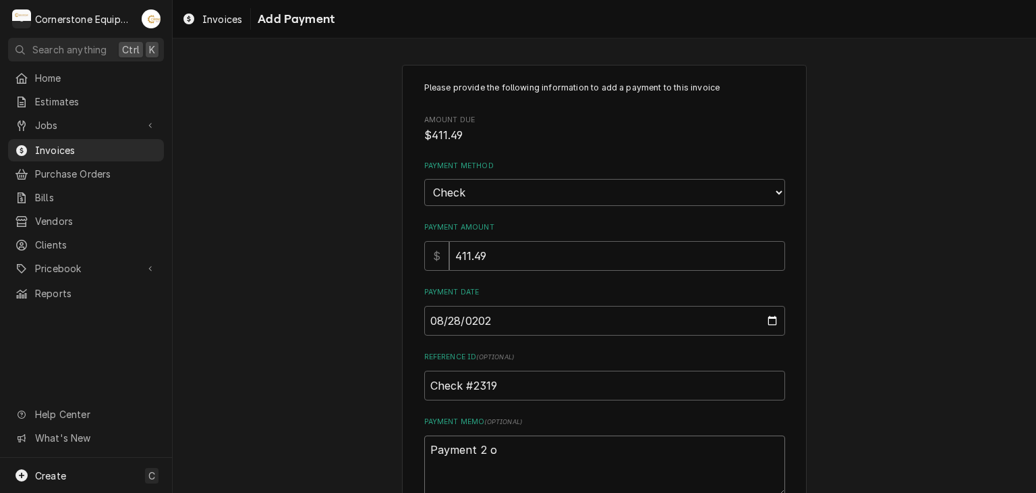
type textarea "Payment 2 o"
type textarea "x"
type textarea "Payment 2 of"
type textarea "x"
type textarea "Payment 2 of"
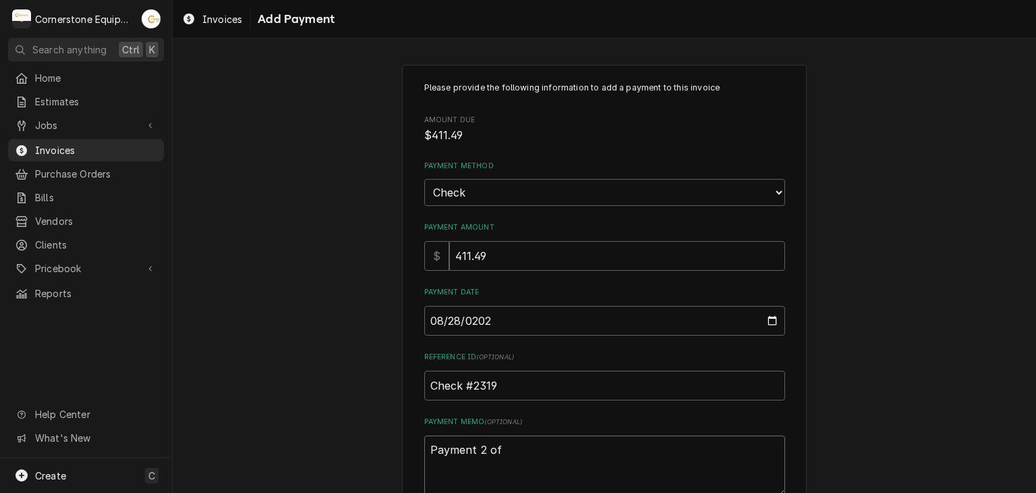
type textarea "x"
type textarea "Payment 2 of 2"
click at [288, 276] on div "Please provide the following information to add a payment to this invoice Amoun…" at bounding box center [605, 315] width 864 height 525
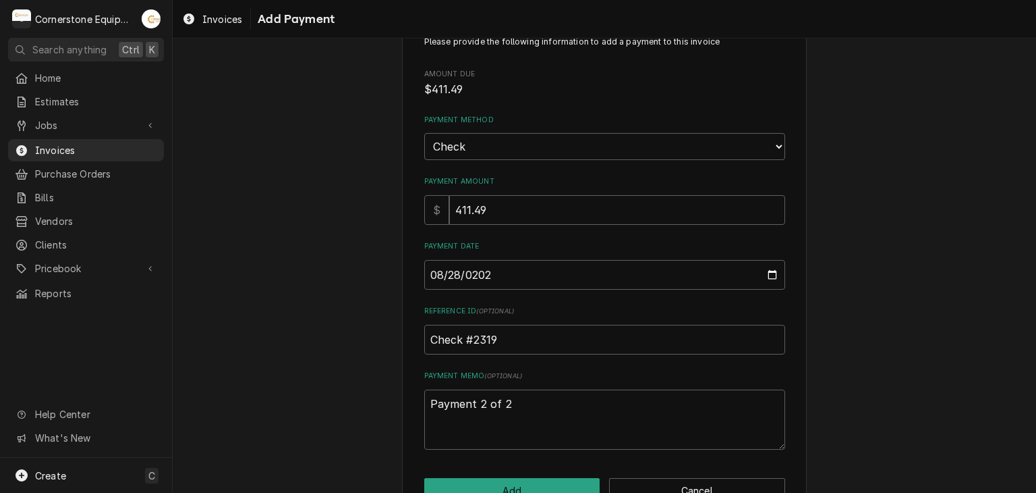
scroll to position [84, 0]
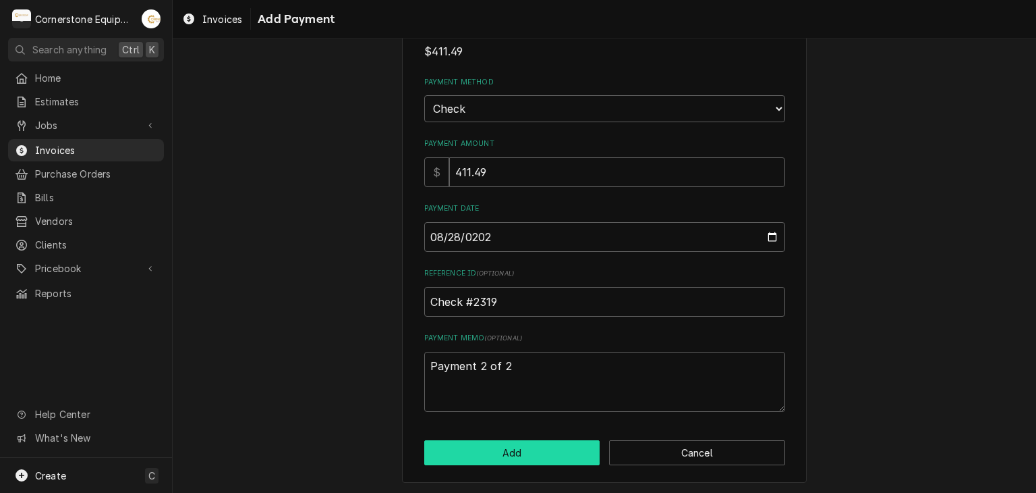
click at [527, 457] on button "Add" at bounding box center [512, 452] width 176 height 25
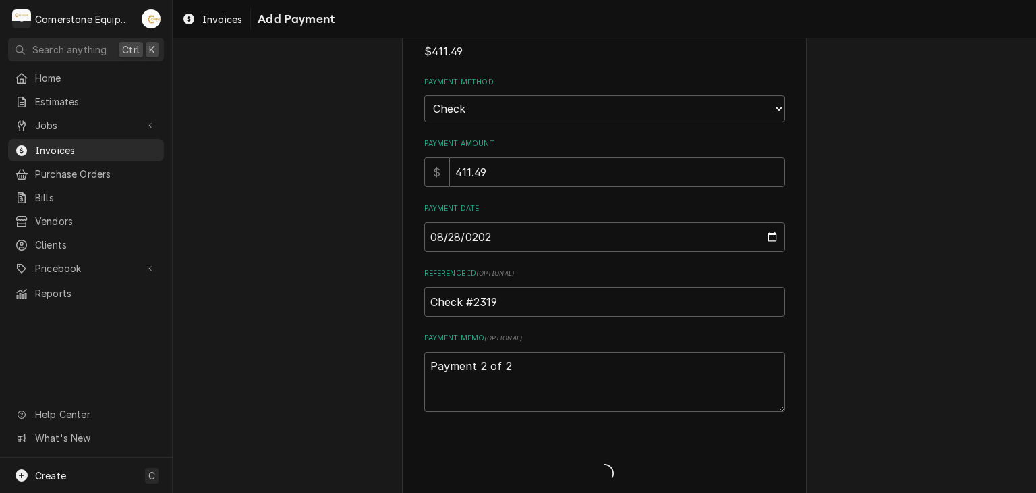
type textarea "x"
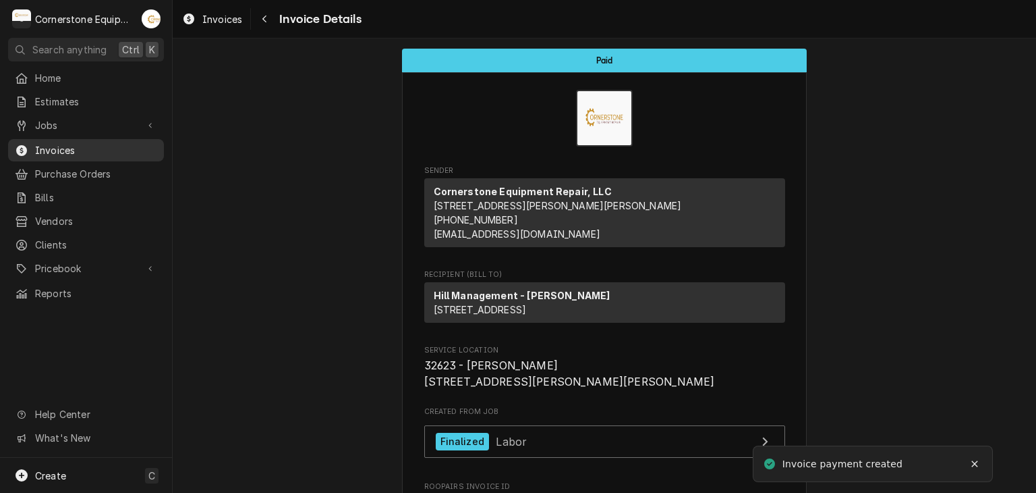
click at [84, 143] on span "Invoices" at bounding box center [96, 150] width 122 height 14
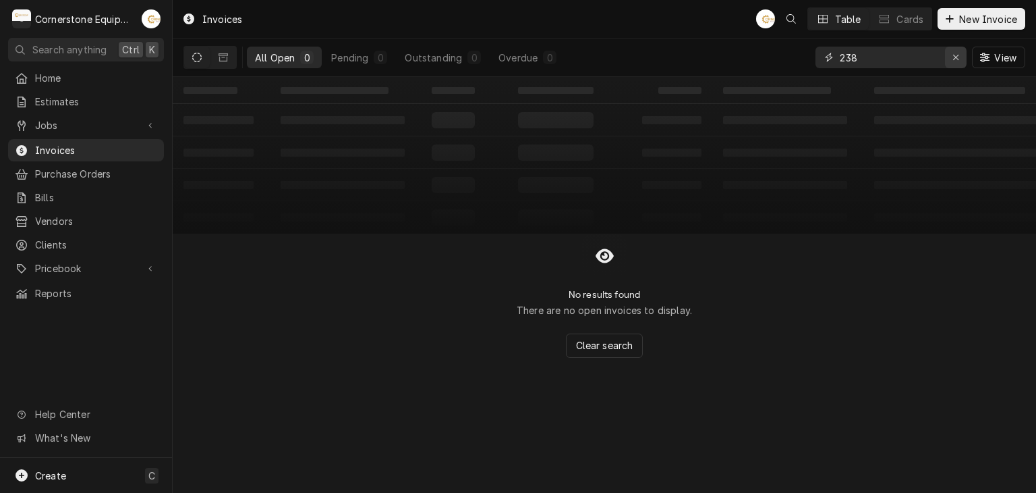
click at [963, 57] on button "Erase input" at bounding box center [956, 58] width 22 height 22
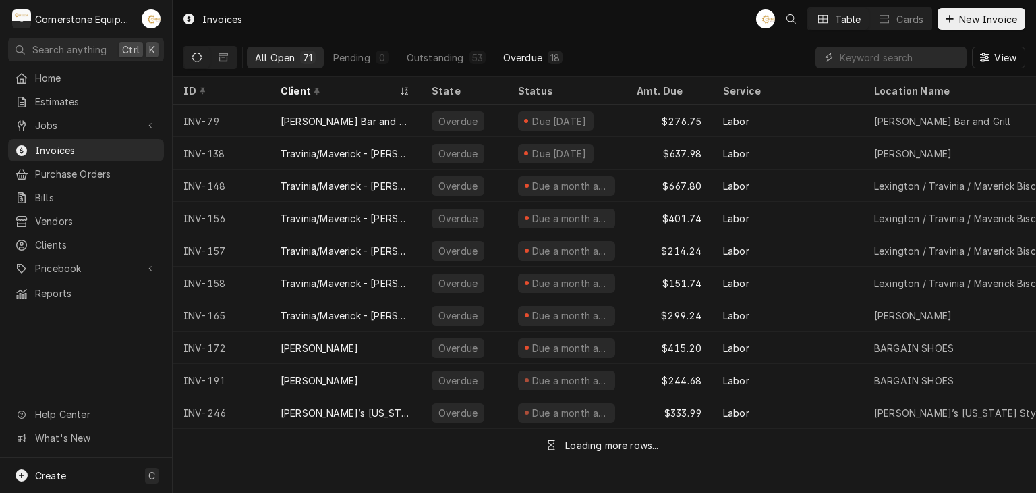
click at [524, 60] on div "Overdue" at bounding box center [522, 58] width 39 height 14
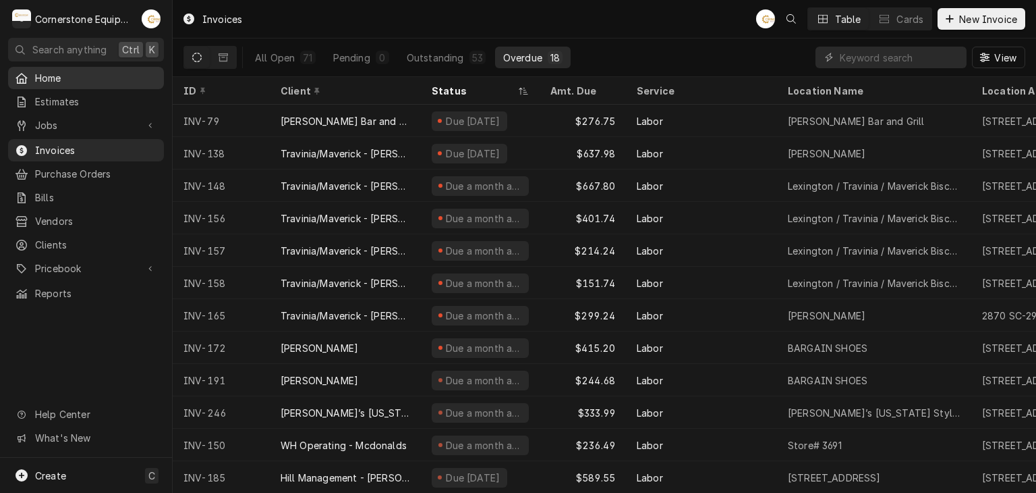
click at [70, 76] on span "Home" at bounding box center [96, 78] width 122 height 14
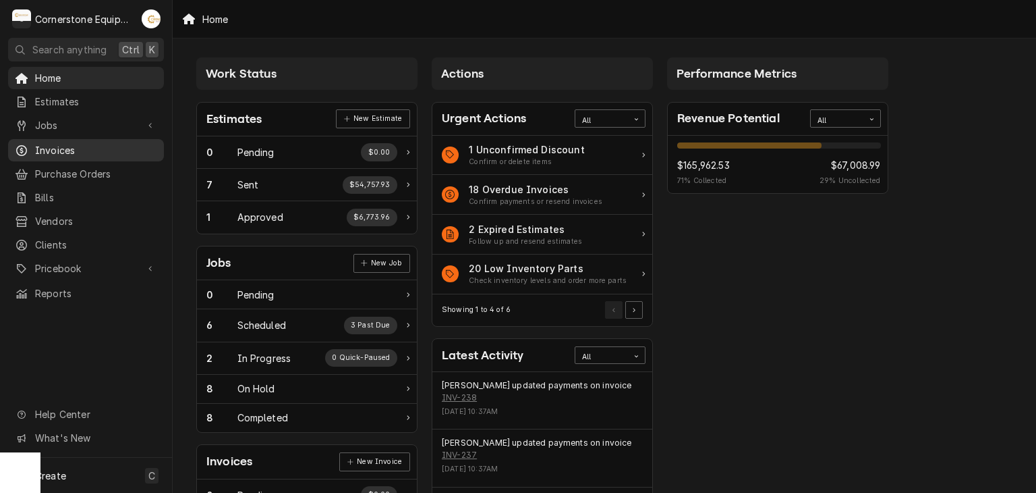
click at [53, 149] on span "Invoices" at bounding box center [96, 150] width 122 height 14
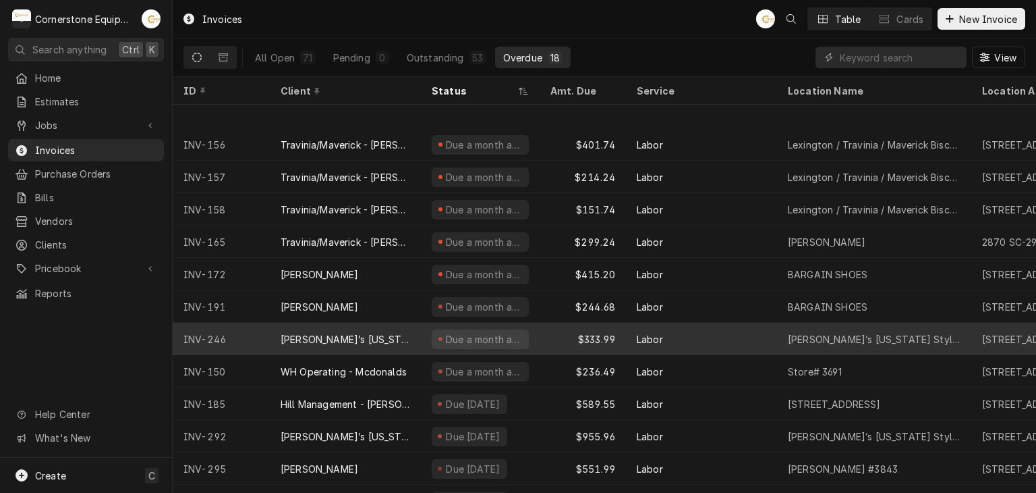
scroll to position [171, 0]
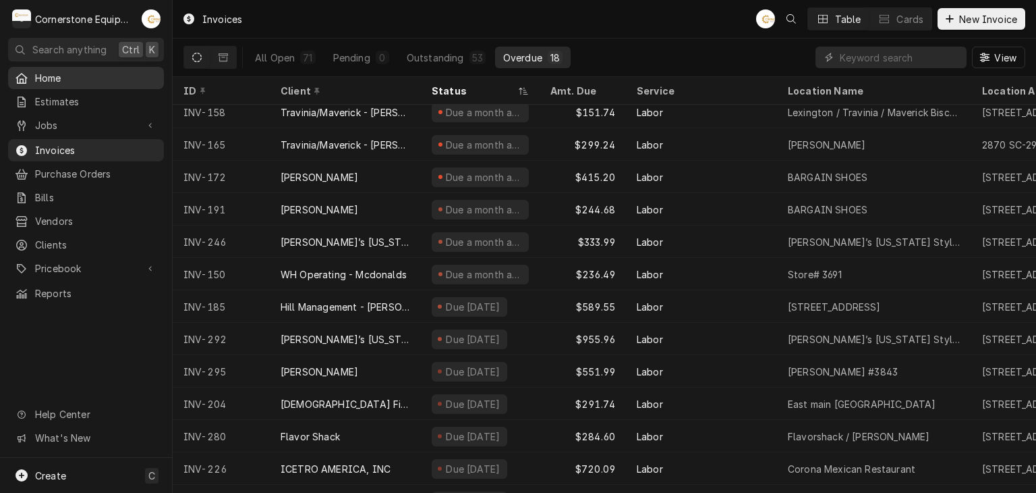
click at [76, 76] on span "Home" at bounding box center [96, 78] width 122 height 14
